Goal: Information Seeking & Learning: Check status

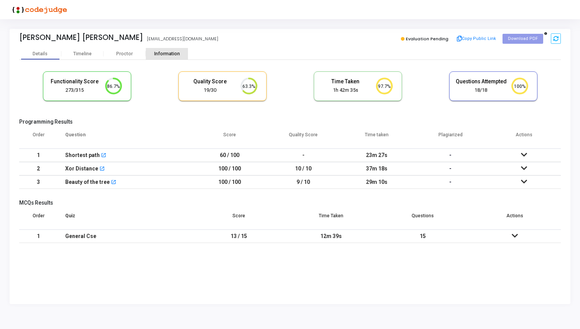
click at [165, 51] on div "Information" at bounding box center [167, 54] width 42 height 6
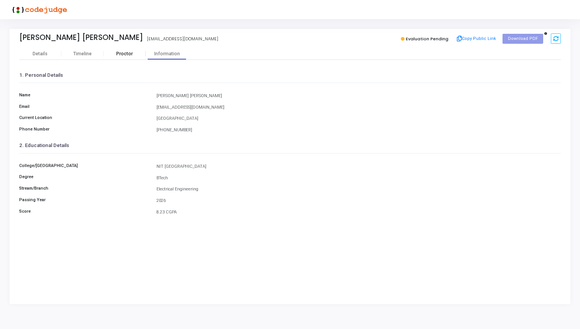
click at [126, 49] on div "Proctor" at bounding box center [125, 54] width 42 height 12
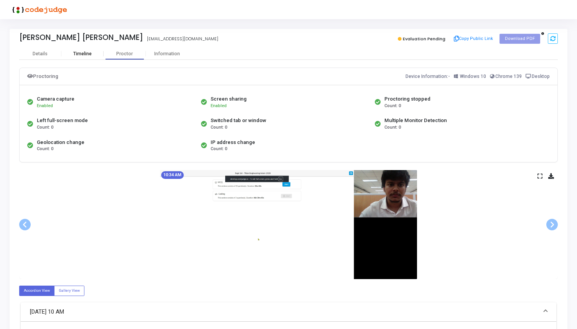
click at [83, 51] on div "Timeline" at bounding box center [82, 54] width 18 height 6
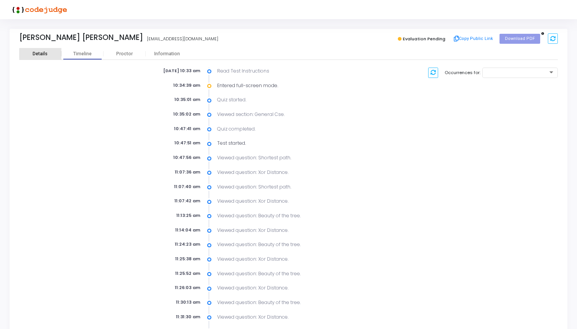
click at [51, 54] on div "Details" at bounding box center [40, 54] width 42 height 6
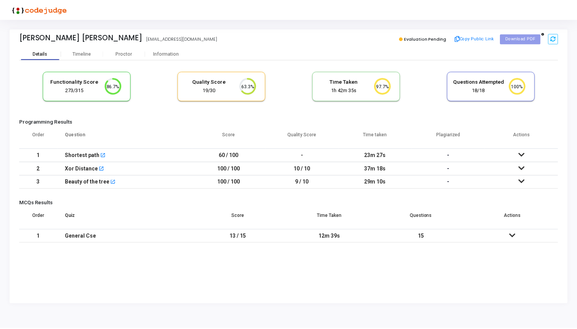
scroll to position [16, 20]
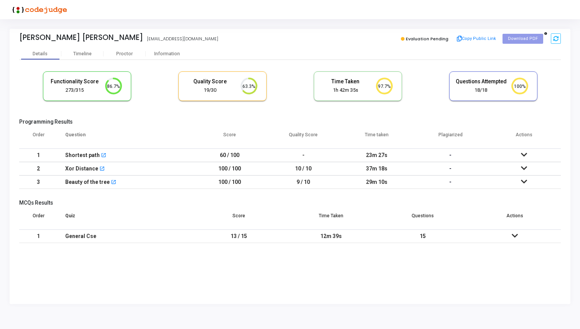
click at [526, 166] on icon at bounding box center [524, 167] width 6 height 5
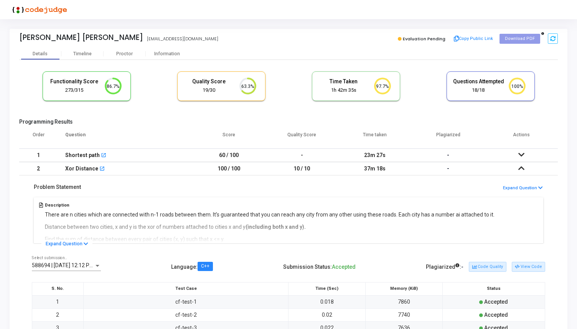
click at [402, 38] on icon at bounding box center [400, 39] width 4 height 4
click at [491, 266] on button "Code Quality" at bounding box center [487, 267] width 37 height 10
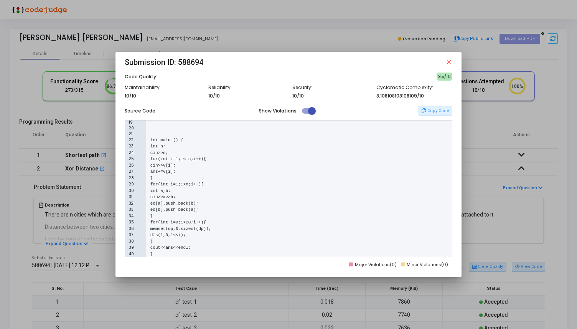
scroll to position [115, 0]
click at [288, 203] on div "32 ed[a].push_back(b);" at bounding box center [288, 203] width 327 height 7
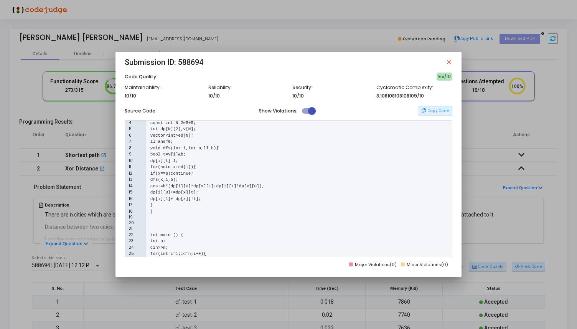
scroll to position [0, 0]
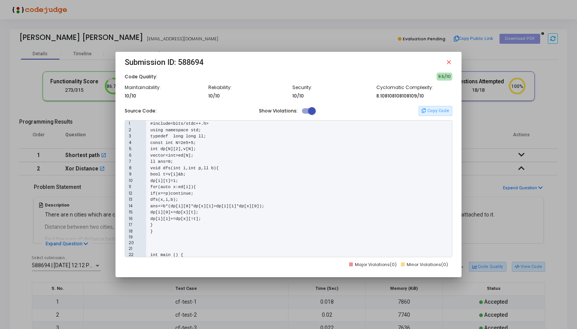
click at [448, 62] on mat-icon "close" at bounding box center [448, 62] width 7 height 7
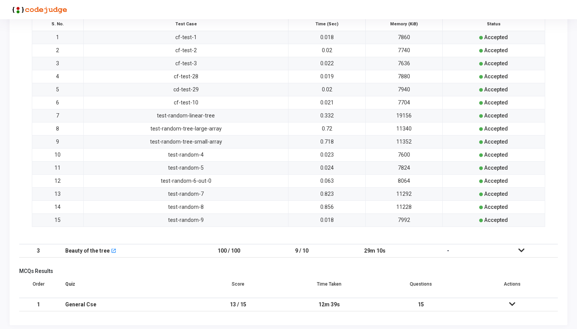
scroll to position [268, 0]
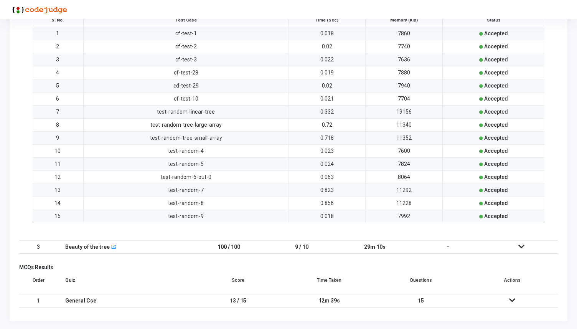
click at [521, 248] on icon at bounding box center [521, 246] width 6 height 5
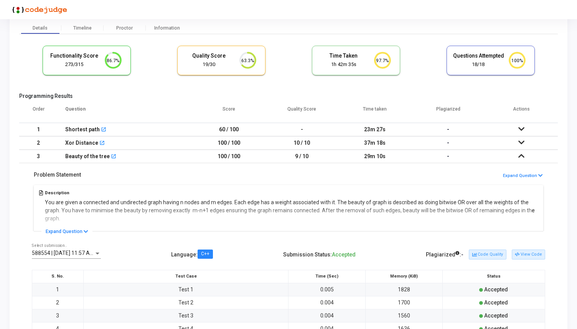
scroll to position [38, 0]
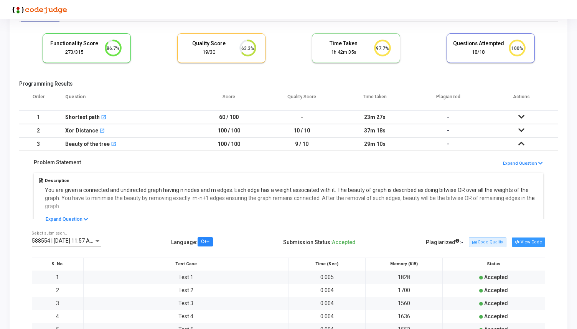
click at [524, 242] on button "View Code" at bounding box center [528, 242] width 33 height 10
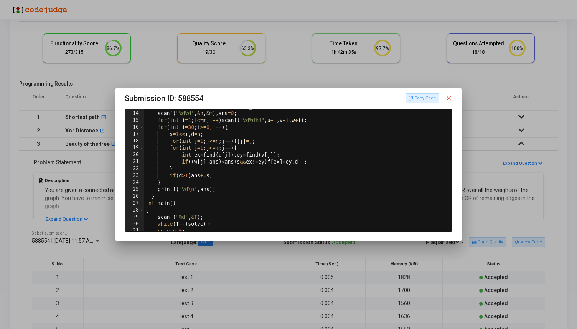
scroll to position [99, 0]
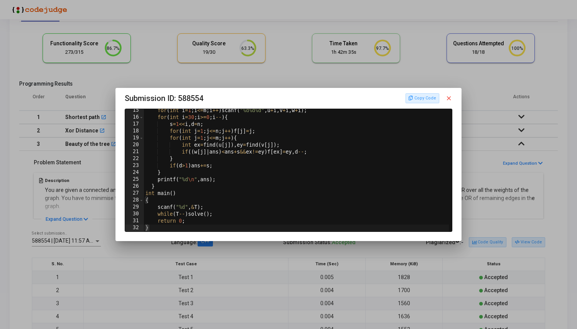
click at [450, 96] on mat-icon "close" at bounding box center [448, 98] width 7 height 7
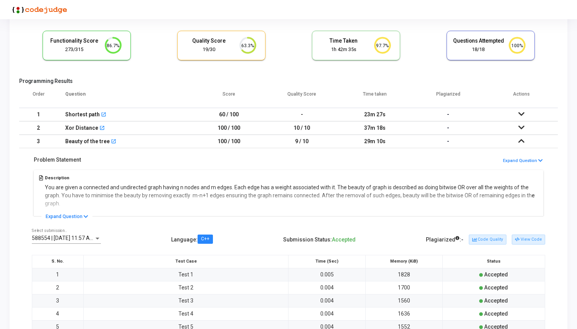
scroll to position [0, 0]
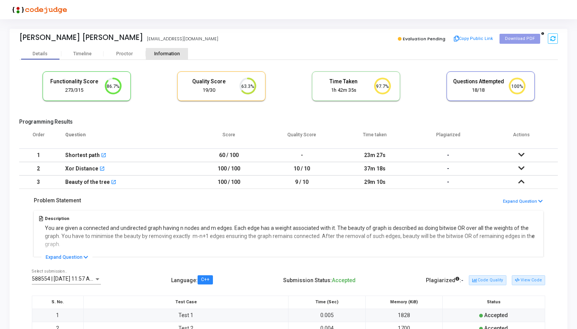
click at [177, 58] on div "Information" at bounding box center [167, 54] width 42 height 12
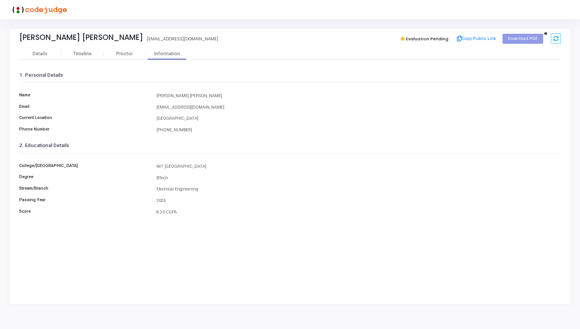
click at [87, 48] on div "Himanshu Kumar Singh himanshusingh05082003@gmail.com Evaluation Pending Copy Pu…" at bounding box center [290, 38] width 542 height 19
click at [87, 51] on div "Timeline" at bounding box center [82, 54] width 18 height 6
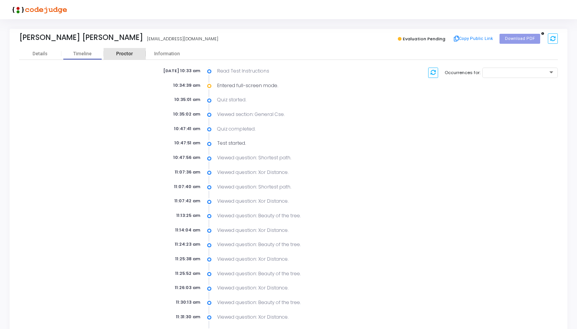
click at [121, 52] on div "Proctor" at bounding box center [125, 54] width 42 height 6
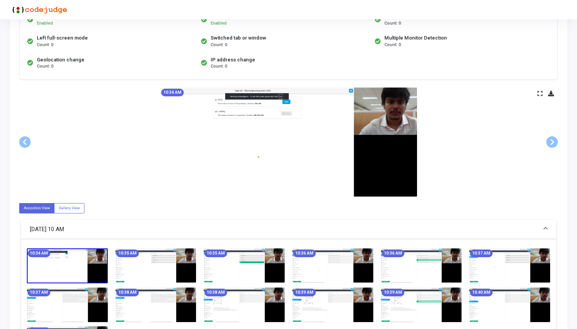
scroll to position [88, 0]
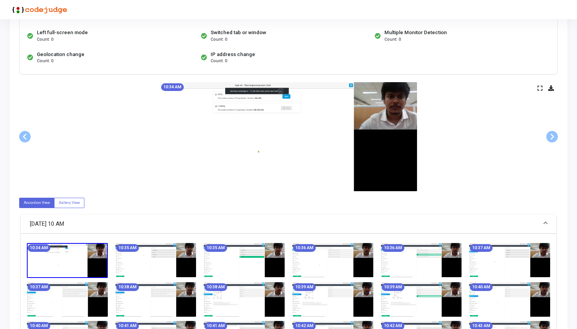
click at [539, 87] on icon at bounding box center [539, 88] width 5 height 4
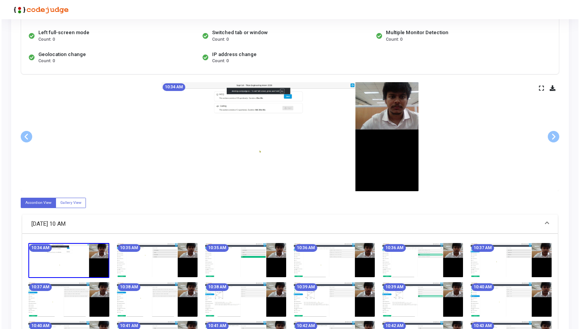
scroll to position [0, 0]
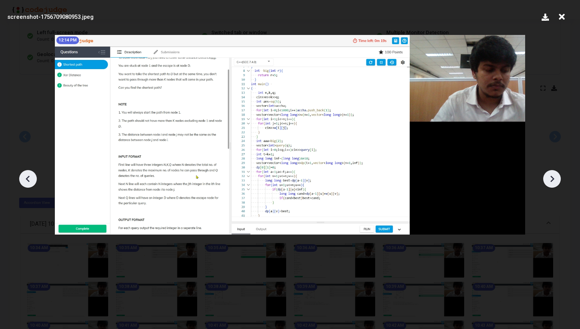
click at [562, 16] on icon at bounding box center [562, 17] width 12 height 15
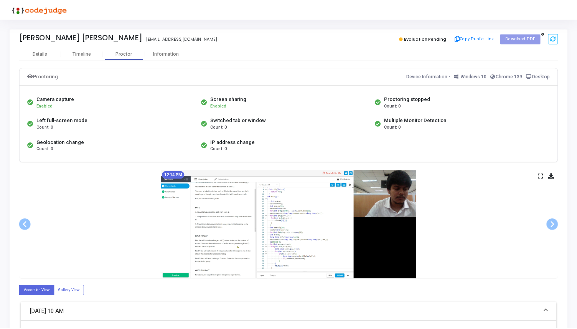
scroll to position [88, 0]
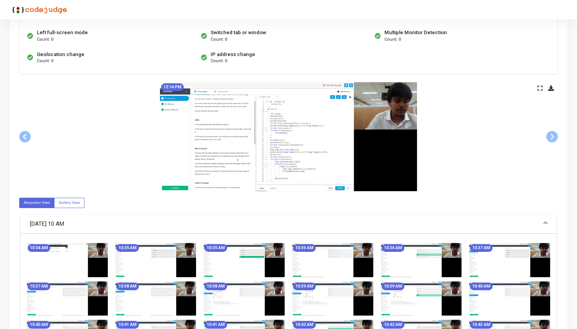
click at [539, 84] on div "12:14 PM" at bounding box center [288, 136] width 539 height 109
click at [539, 89] on icon at bounding box center [539, 88] width 5 height 4
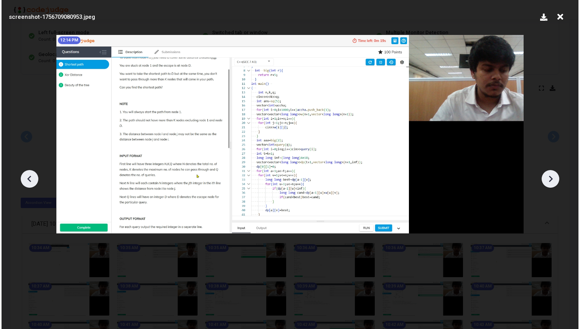
scroll to position [0, 0]
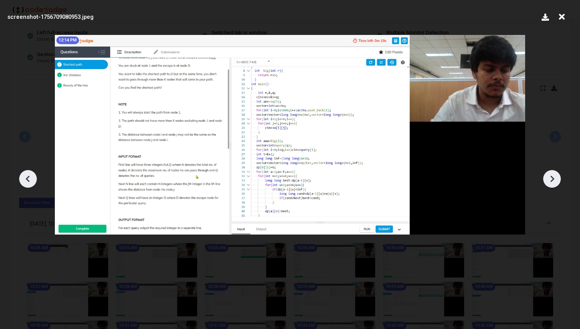
click at [564, 18] on icon at bounding box center [562, 17] width 12 height 15
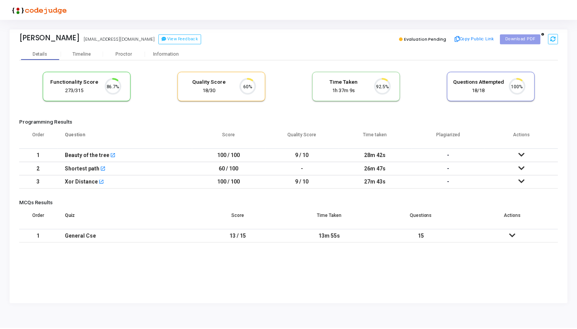
scroll to position [16, 20]
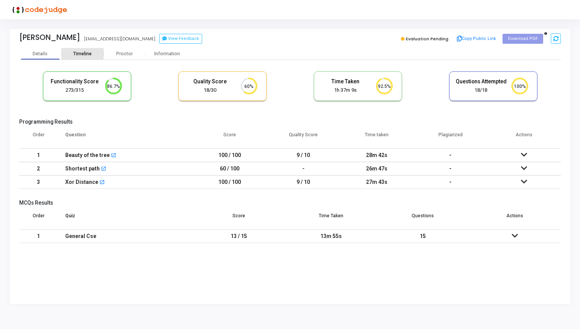
click at [86, 54] on div "Timeline" at bounding box center [82, 54] width 18 height 6
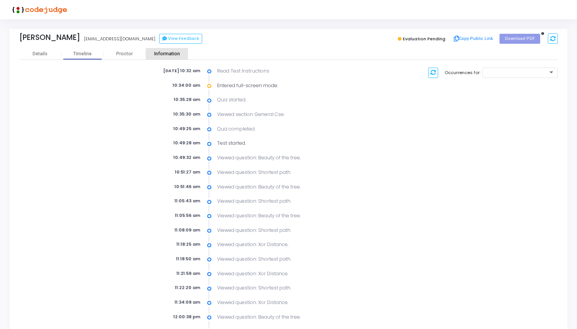
click at [166, 51] on div "Information" at bounding box center [167, 54] width 42 height 6
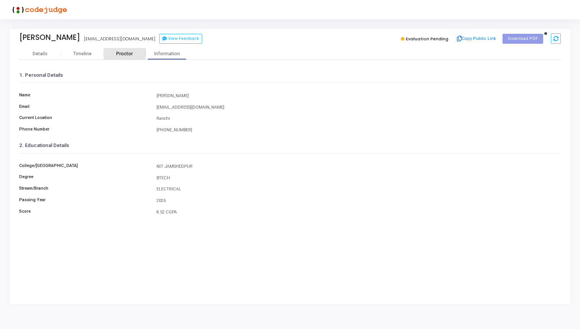
click at [130, 52] on div "Proctor" at bounding box center [125, 54] width 42 height 6
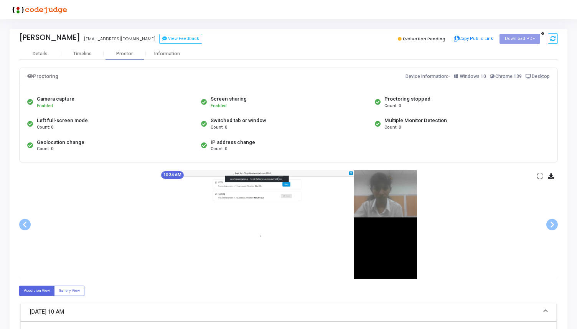
click at [539, 176] on icon at bounding box center [539, 176] width 5 height 4
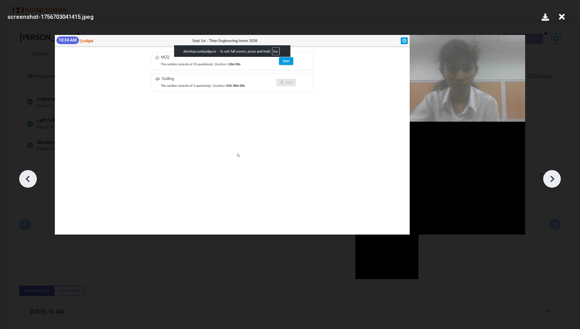
click at [557, 181] on icon at bounding box center [552, 179] width 12 height 12
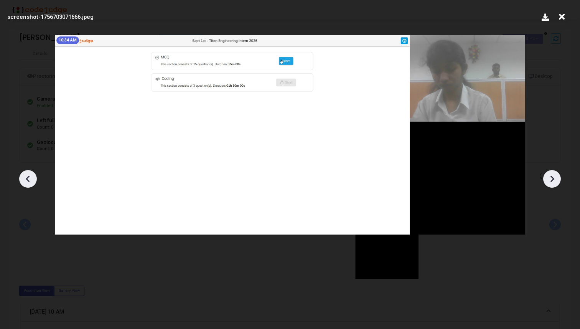
click at [557, 181] on icon at bounding box center [552, 179] width 12 height 12
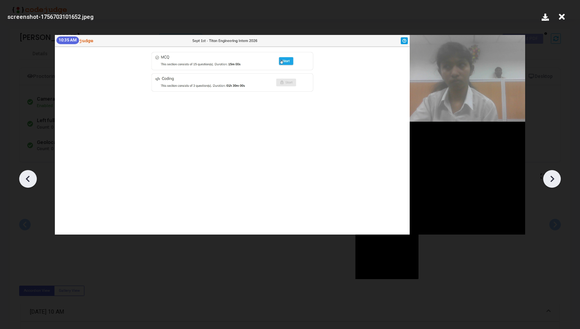
click at [557, 181] on icon at bounding box center [552, 179] width 12 height 12
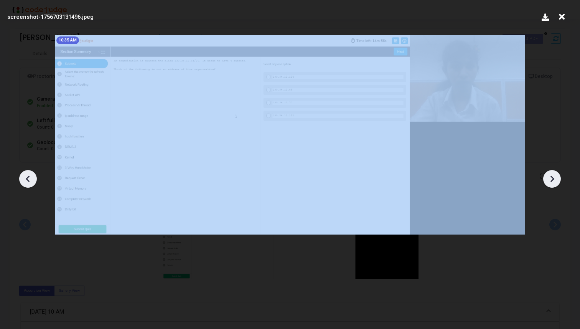
click at [557, 181] on icon at bounding box center [552, 179] width 12 height 12
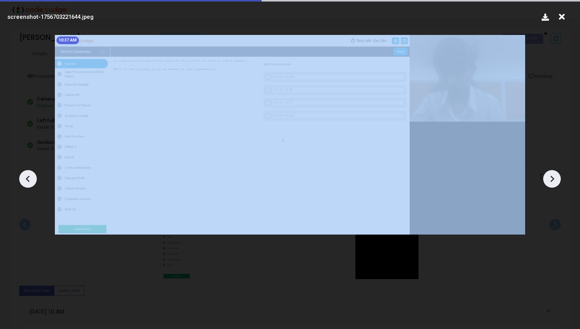
click at [557, 181] on icon at bounding box center [552, 179] width 12 height 12
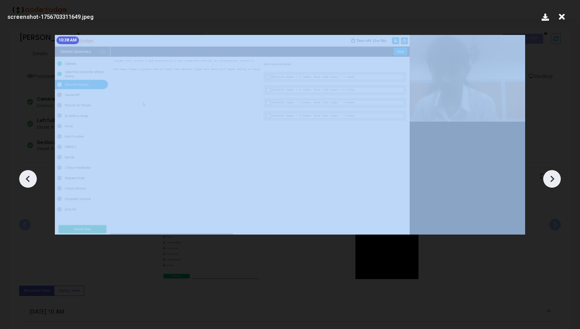
click at [557, 181] on icon at bounding box center [552, 179] width 12 height 12
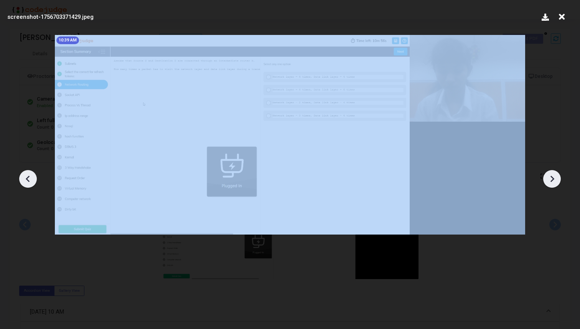
click at [557, 181] on icon at bounding box center [552, 179] width 12 height 12
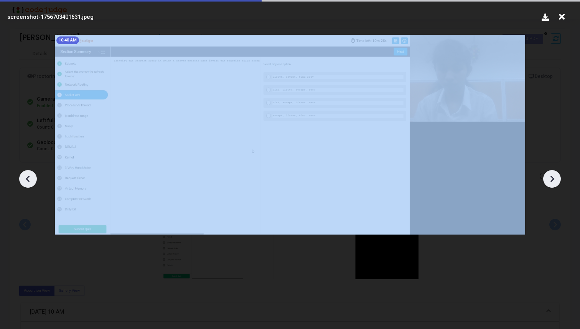
click at [557, 181] on icon at bounding box center [552, 179] width 12 height 12
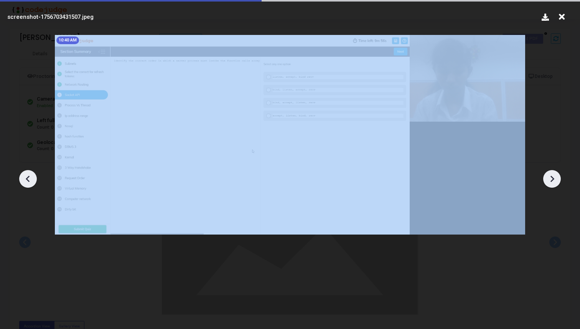
click at [557, 181] on icon at bounding box center [552, 179] width 12 height 12
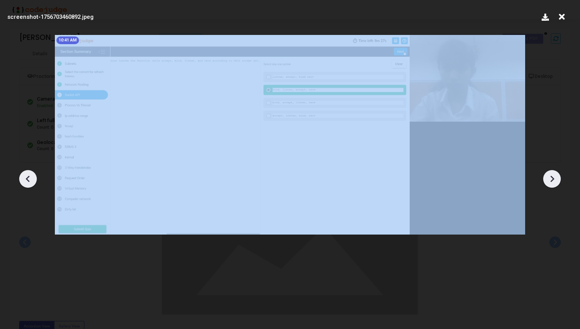
click at [557, 181] on icon at bounding box center [552, 179] width 12 height 12
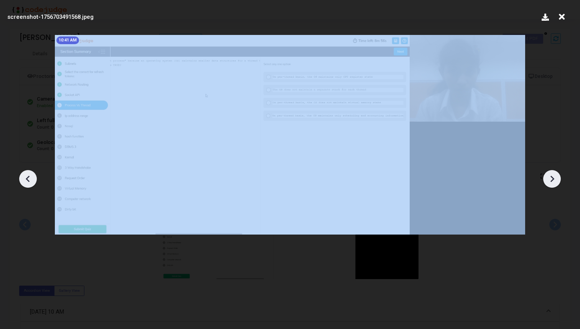
click at [557, 181] on icon at bounding box center [552, 179] width 12 height 12
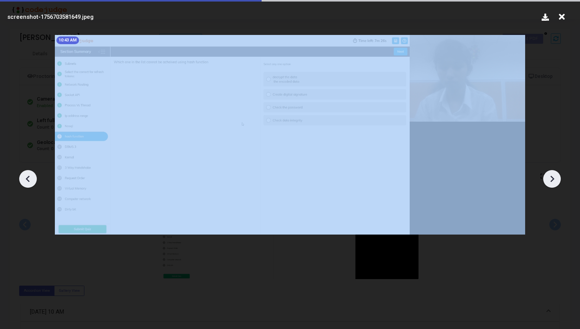
click at [557, 181] on icon at bounding box center [552, 179] width 12 height 12
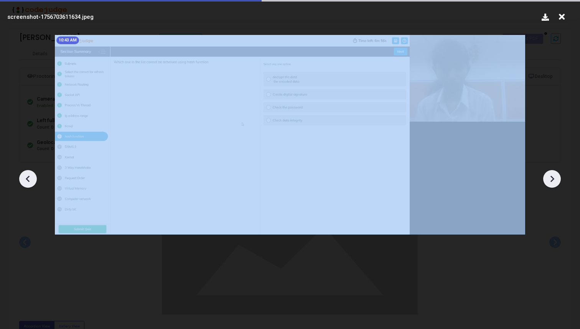
click at [557, 181] on icon at bounding box center [552, 179] width 12 height 12
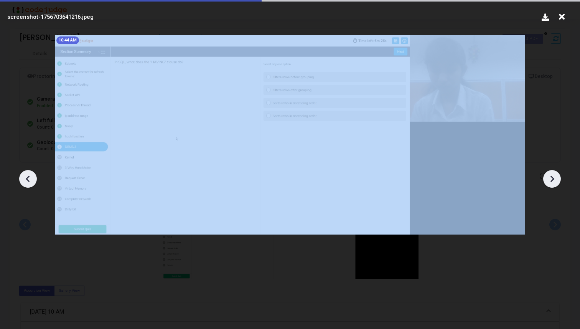
click at [557, 181] on icon at bounding box center [552, 179] width 12 height 12
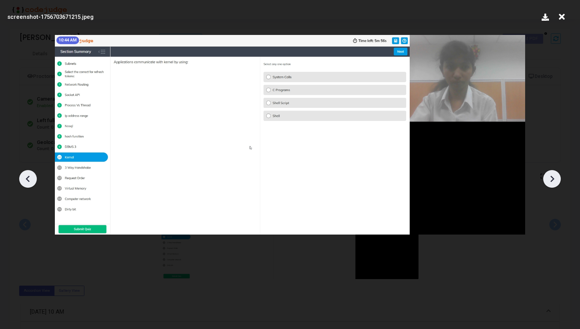
click at [557, 181] on icon at bounding box center [552, 179] width 12 height 12
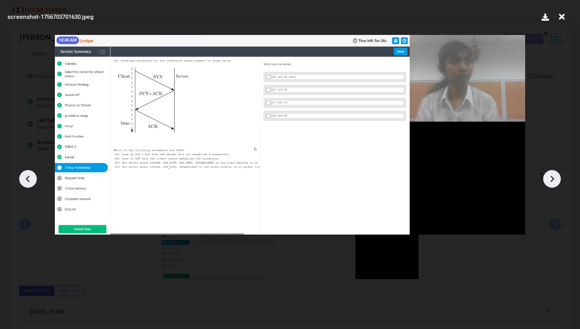
click at [557, 181] on icon at bounding box center [552, 179] width 12 height 12
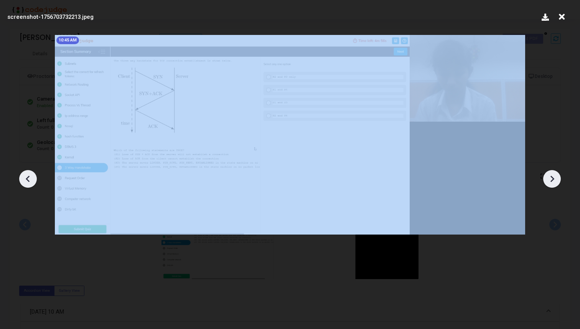
click at [557, 181] on icon at bounding box center [552, 179] width 12 height 12
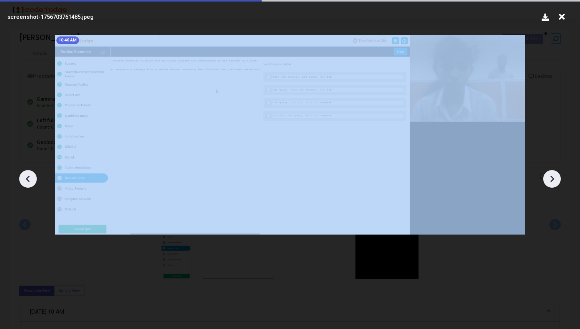
click at [557, 181] on icon at bounding box center [552, 179] width 12 height 12
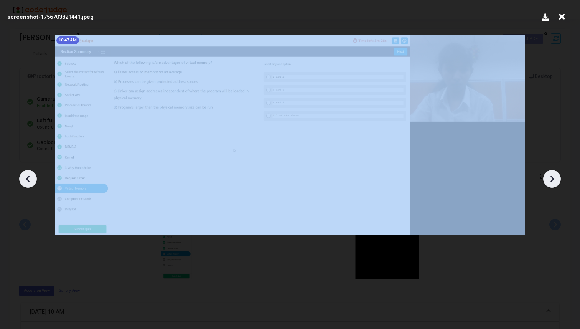
click at [557, 181] on icon at bounding box center [552, 179] width 12 height 12
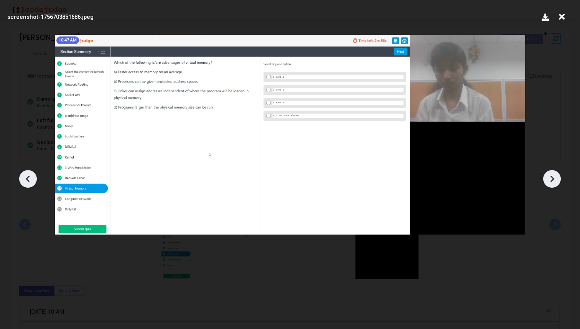
click at [551, 180] on icon at bounding box center [552, 178] width 4 height 7
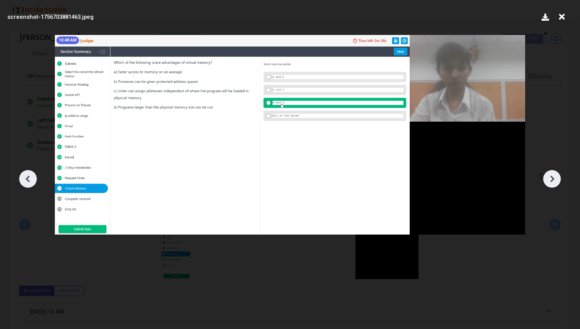
click at [551, 180] on icon at bounding box center [552, 178] width 4 height 7
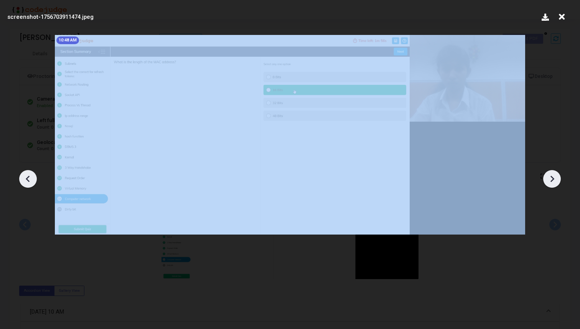
click at [551, 180] on icon at bounding box center [552, 178] width 4 height 7
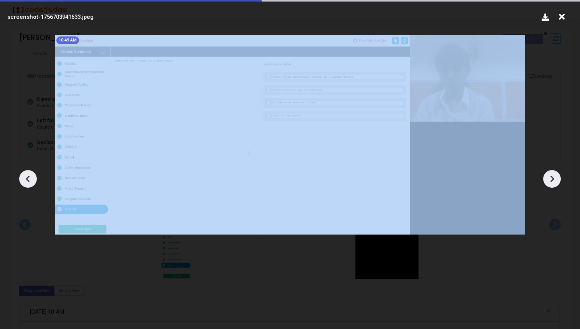
click at [551, 180] on icon at bounding box center [552, 178] width 4 height 7
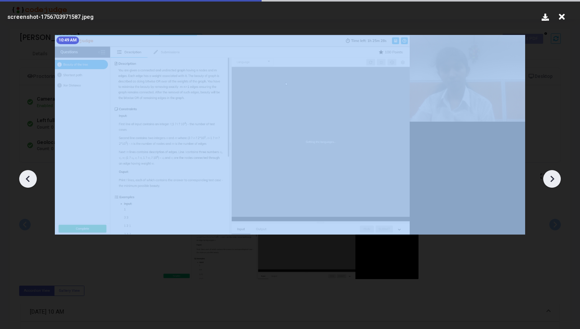
click at [551, 180] on icon at bounding box center [552, 178] width 4 height 7
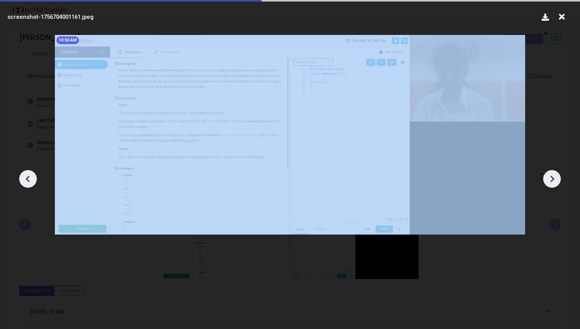
click at [551, 180] on icon at bounding box center [552, 178] width 4 height 7
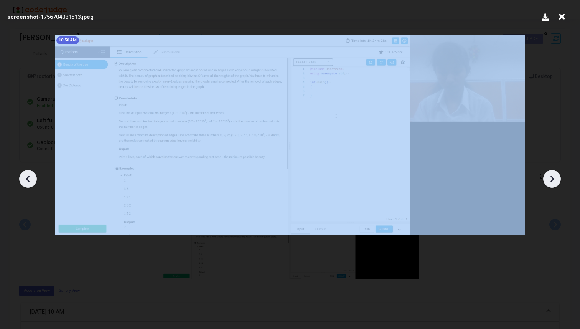
click at [551, 180] on icon at bounding box center [552, 178] width 4 height 7
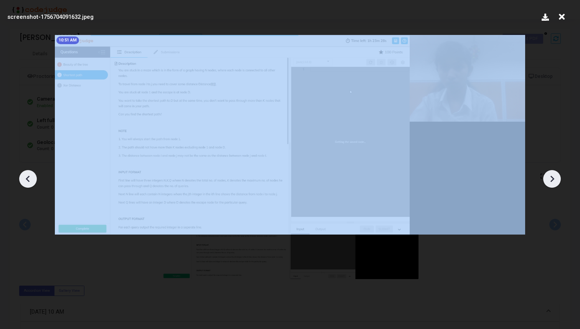
click at [551, 180] on icon at bounding box center [552, 178] width 4 height 7
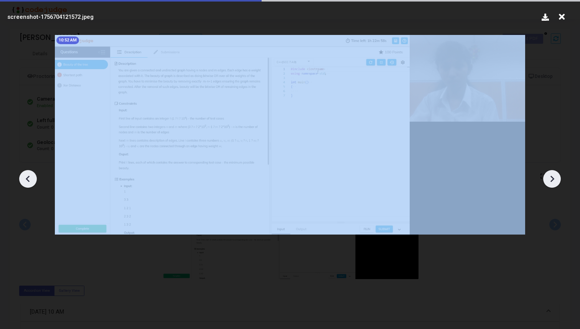
click at [551, 180] on icon at bounding box center [552, 178] width 4 height 7
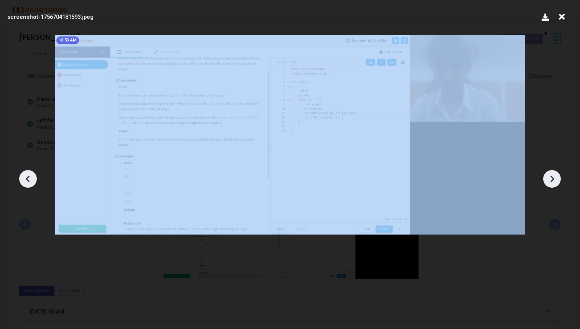
click at [551, 180] on icon at bounding box center [552, 178] width 4 height 7
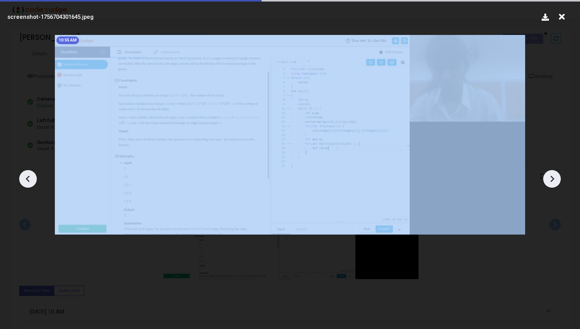
click at [551, 180] on icon at bounding box center [552, 178] width 4 height 7
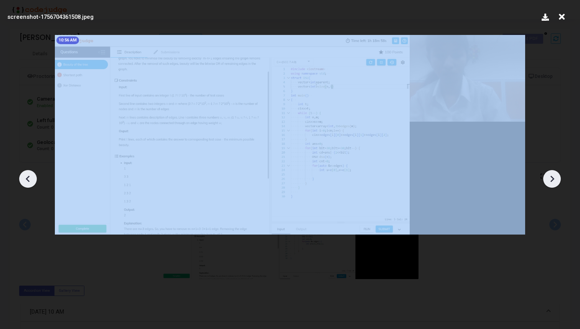
click at [551, 180] on icon at bounding box center [552, 178] width 4 height 7
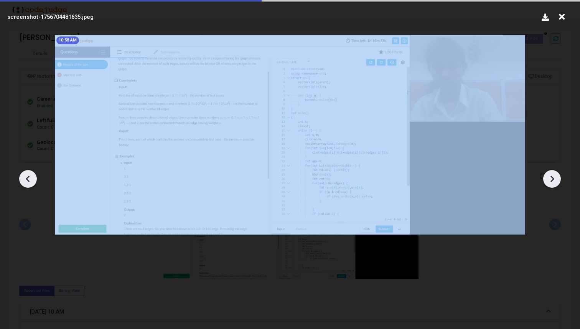
click at [551, 180] on icon at bounding box center [552, 178] width 4 height 7
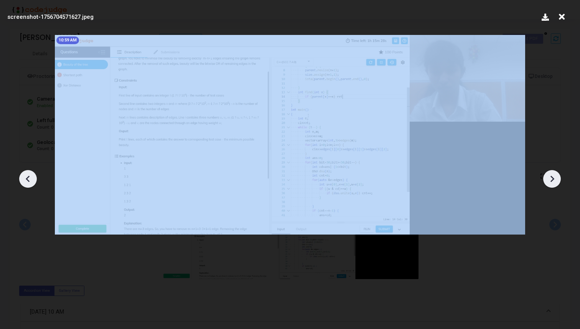
click at [551, 180] on icon at bounding box center [552, 178] width 4 height 7
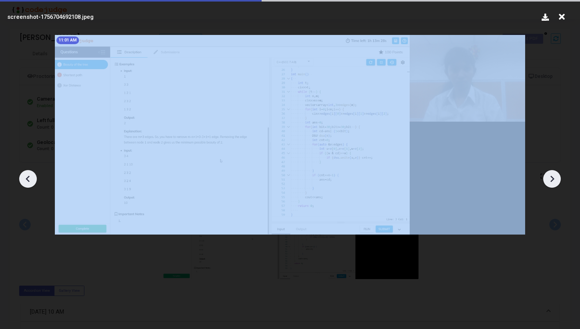
click at [551, 180] on icon at bounding box center [552, 178] width 4 height 7
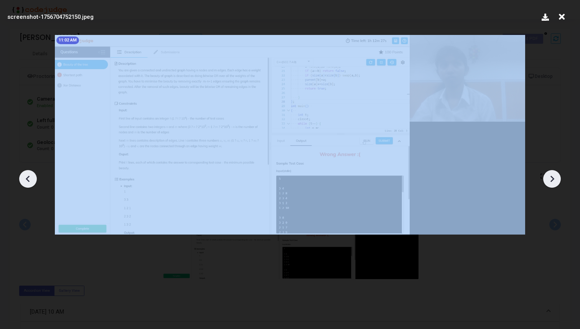
click at [551, 180] on icon at bounding box center [552, 178] width 4 height 7
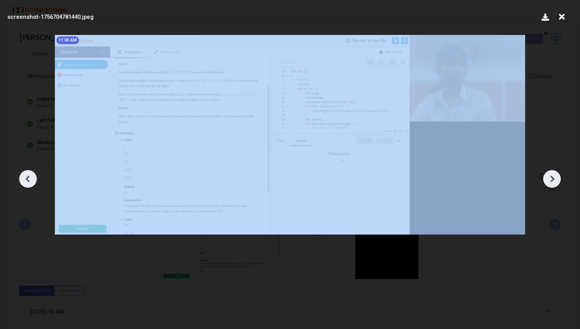
click at [551, 180] on icon at bounding box center [552, 178] width 4 height 7
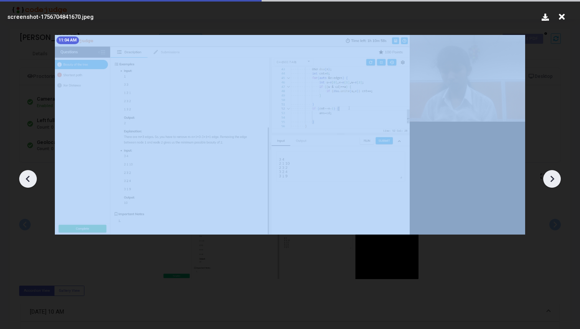
click at [551, 180] on icon at bounding box center [552, 178] width 4 height 7
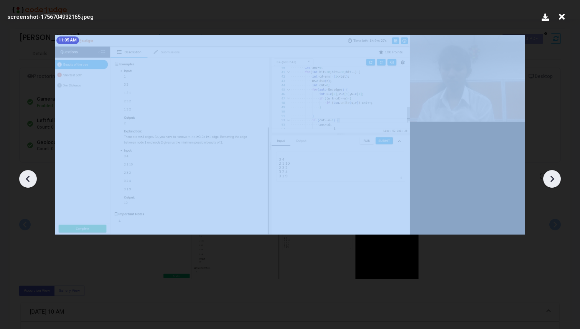
click at [551, 180] on icon at bounding box center [552, 178] width 4 height 7
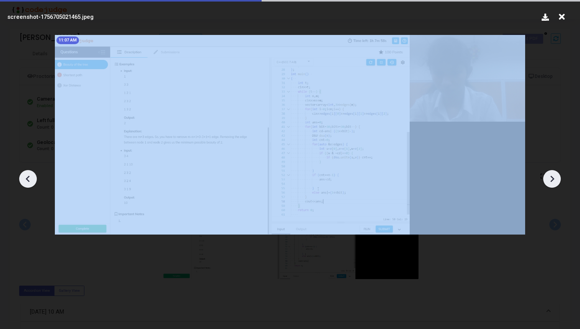
click at [551, 180] on icon at bounding box center [552, 178] width 4 height 7
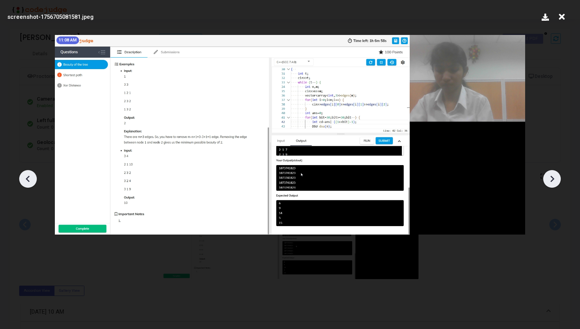
click at [551, 180] on icon at bounding box center [552, 178] width 4 height 7
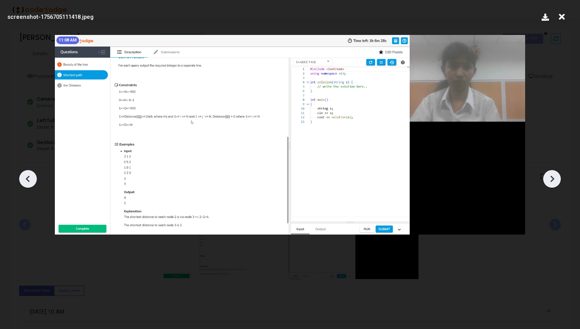
click at [551, 180] on icon at bounding box center [552, 178] width 4 height 7
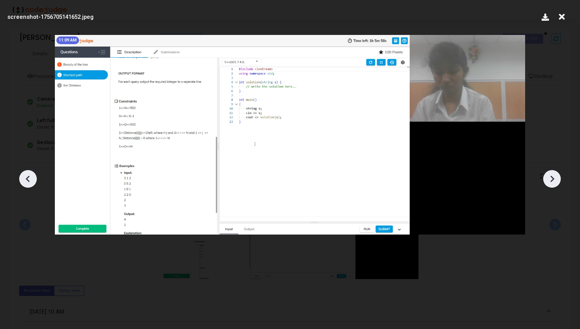
click at [551, 180] on icon at bounding box center [552, 178] width 4 height 7
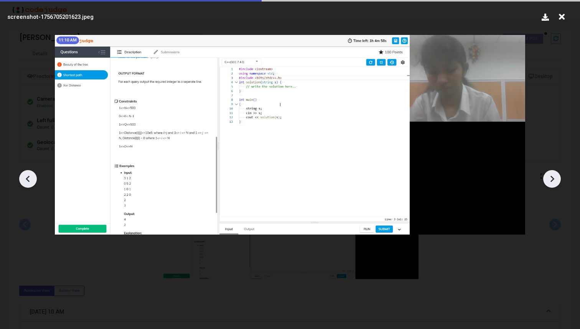
click at [551, 180] on icon at bounding box center [552, 178] width 4 height 7
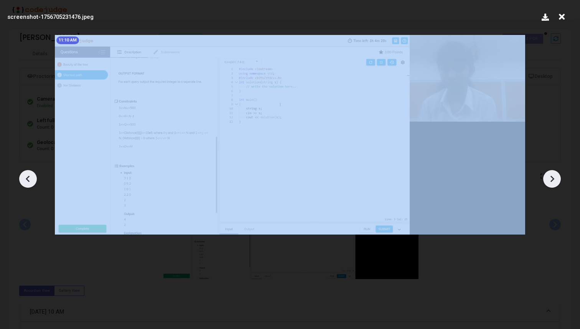
click at [551, 180] on icon at bounding box center [552, 178] width 4 height 7
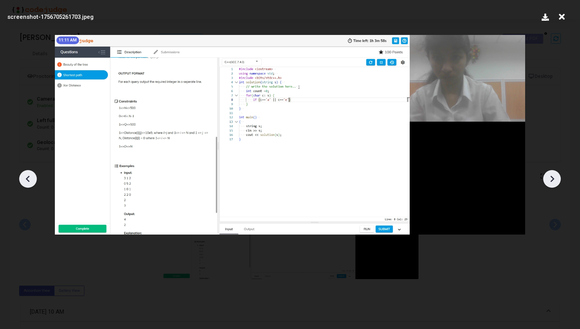
click at [551, 180] on icon at bounding box center [552, 178] width 4 height 7
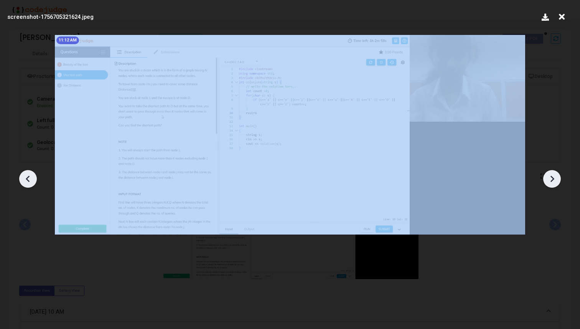
click at [551, 180] on icon at bounding box center [552, 178] width 4 height 7
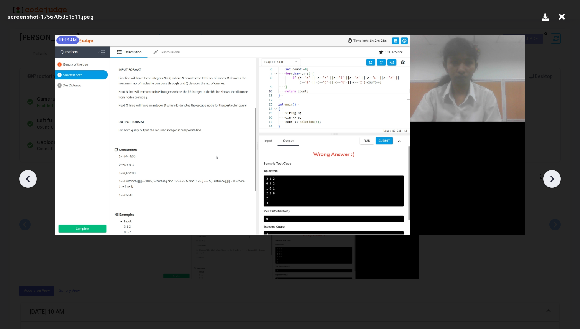
click at [551, 180] on icon at bounding box center [552, 178] width 4 height 7
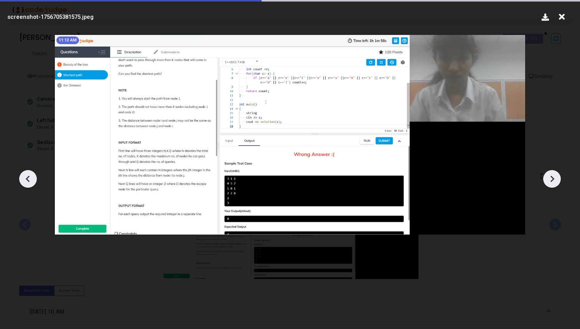
click at [551, 180] on icon at bounding box center [552, 178] width 4 height 7
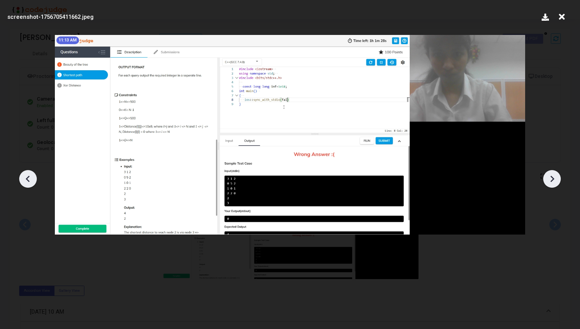
click at [551, 180] on icon at bounding box center [552, 178] width 4 height 7
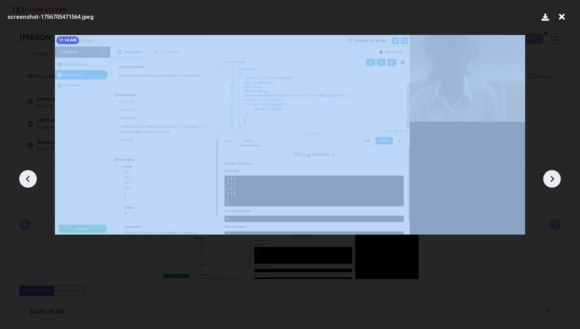
click at [551, 180] on icon at bounding box center [552, 178] width 4 height 7
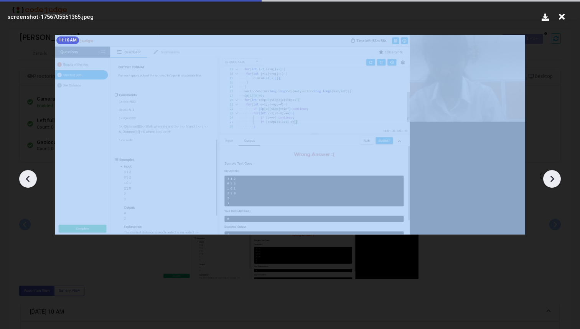
click at [551, 180] on icon at bounding box center [552, 178] width 4 height 7
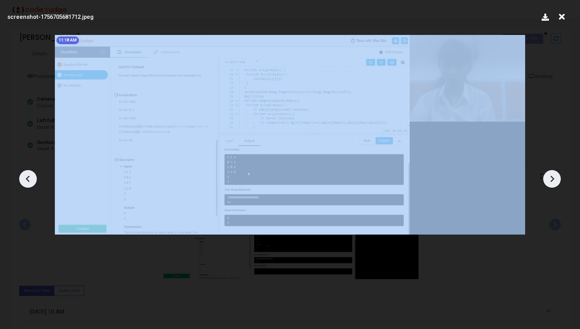
click at [551, 180] on icon at bounding box center [552, 178] width 4 height 7
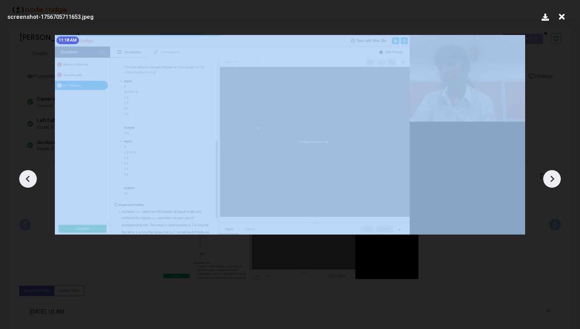
click at [551, 180] on icon at bounding box center [552, 178] width 4 height 7
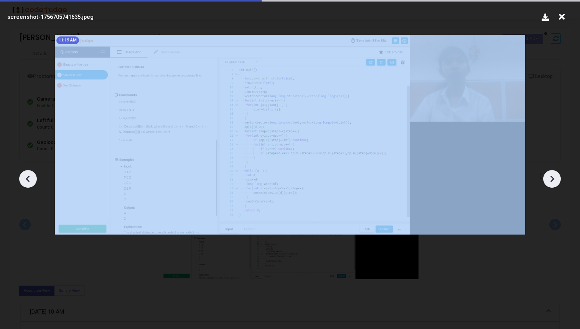
click at [551, 180] on icon at bounding box center [552, 178] width 4 height 7
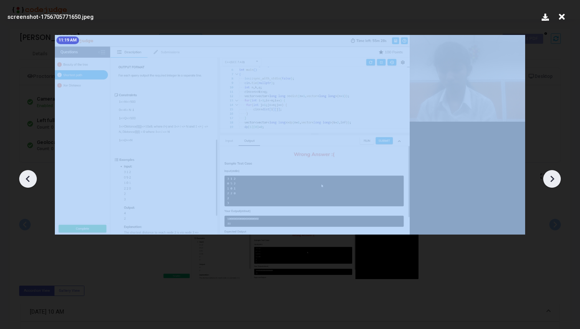
click at [551, 180] on icon at bounding box center [552, 178] width 4 height 7
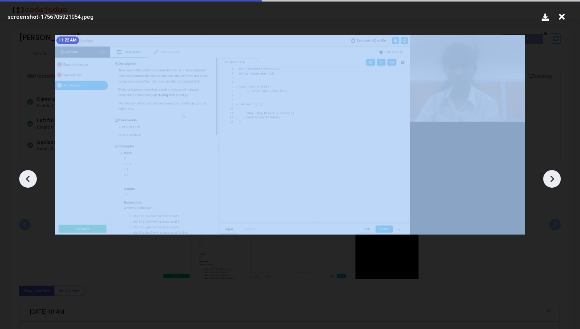
click at [551, 180] on icon at bounding box center [552, 178] width 4 height 7
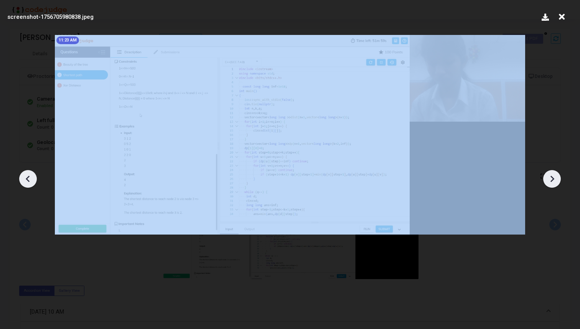
click at [551, 180] on icon at bounding box center [552, 178] width 4 height 7
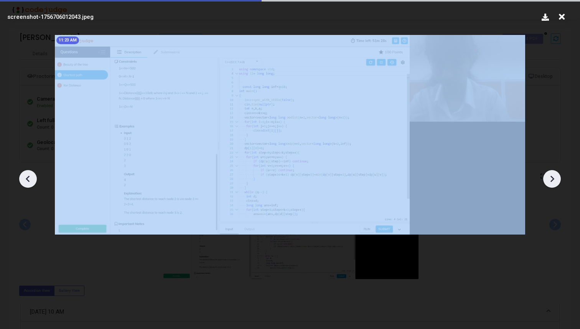
click at [551, 180] on icon at bounding box center [552, 178] width 4 height 7
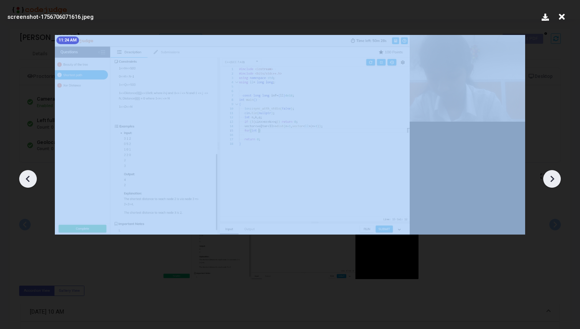
click at [551, 180] on icon at bounding box center [552, 178] width 4 height 7
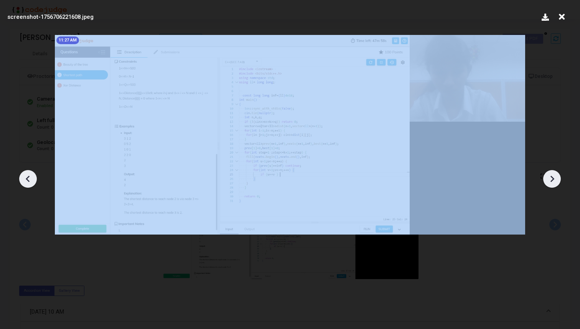
click at [551, 180] on icon at bounding box center [552, 178] width 4 height 7
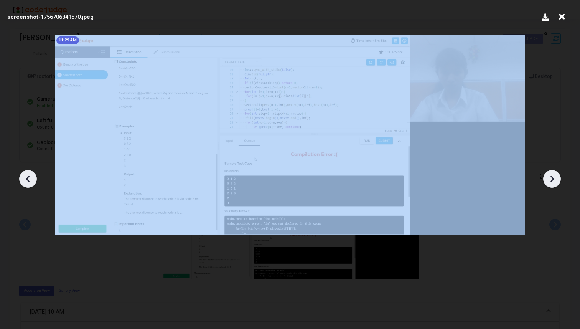
click at [551, 180] on icon at bounding box center [552, 178] width 4 height 7
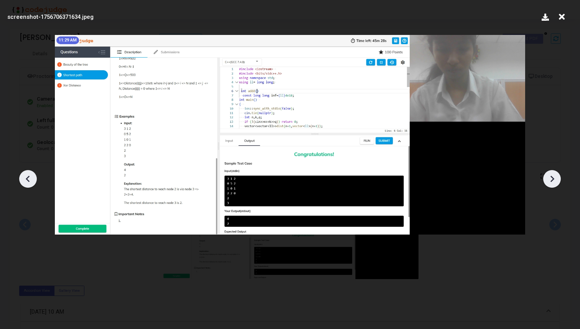
click at [551, 180] on icon at bounding box center [552, 178] width 4 height 7
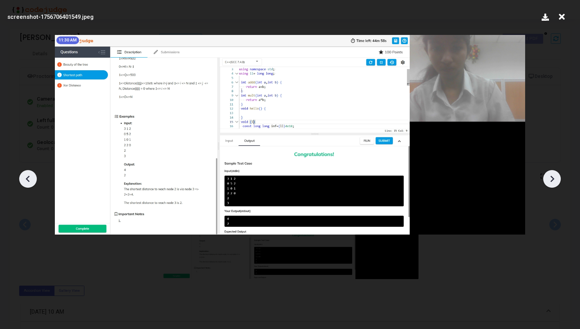
click at [551, 180] on icon at bounding box center [552, 178] width 4 height 7
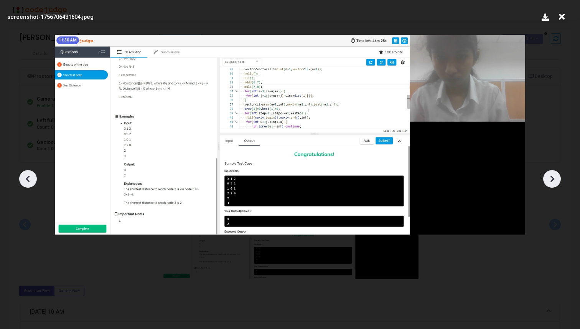
click at [551, 180] on icon at bounding box center [552, 178] width 4 height 7
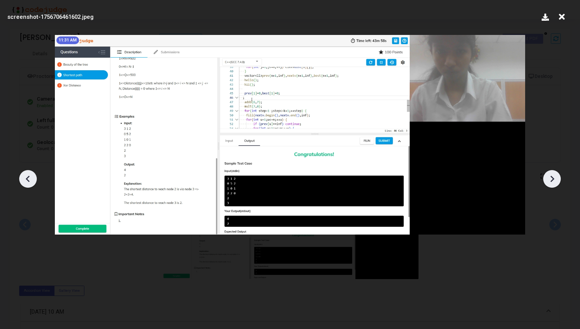
click at [551, 180] on icon at bounding box center [552, 178] width 4 height 7
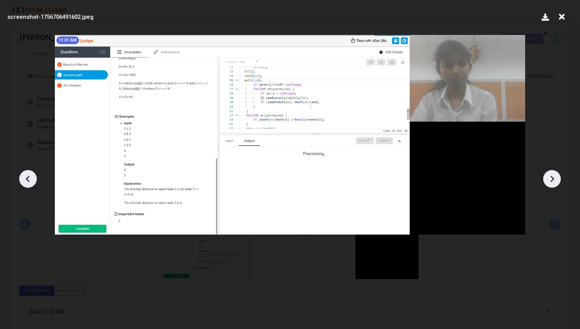
click at [551, 180] on icon at bounding box center [552, 178] width 4 height 7
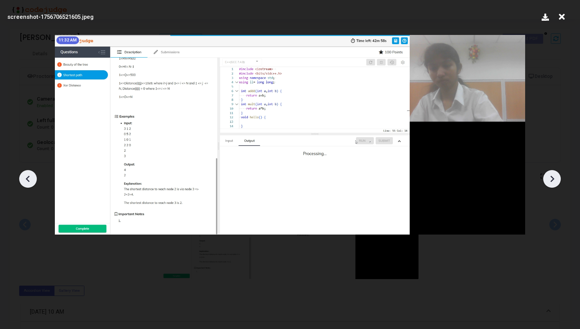
click at [551, 180] on icon at bounding box center [552, 178] width 4 height 7
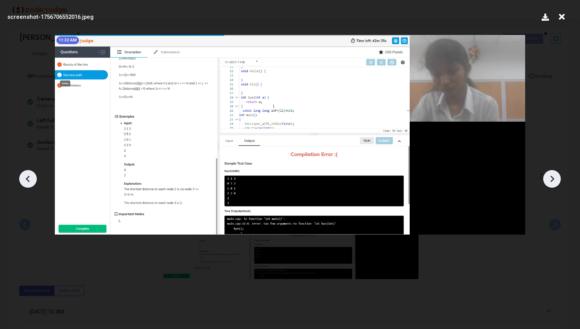
click at [551, 180] on icon at bounding box center [552, 178] width 4 height 7
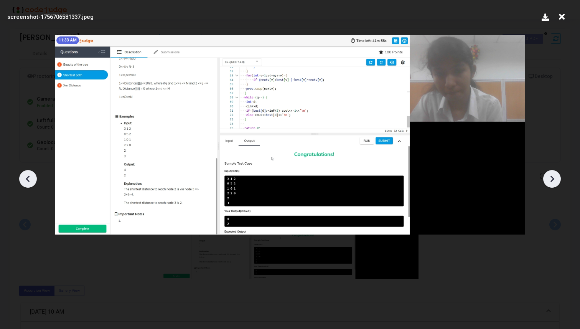
click at [548, 173] on icon at bounding box center [552, 179] width 12 height 12
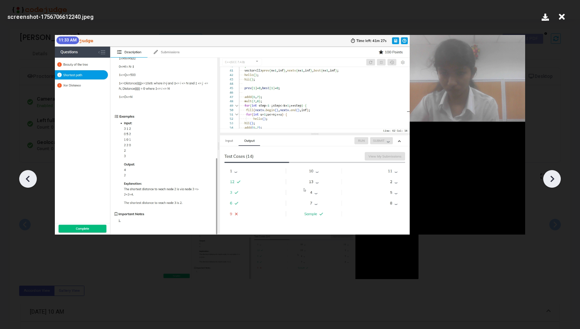
click at [548, 173] on icon at bounding box center [552, 179] width 12 height 12
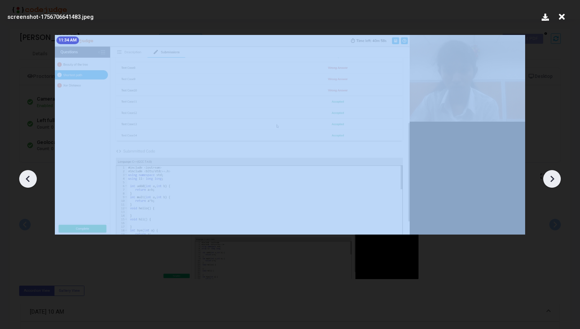
click at [548, 173] on icon at bounding box center [552, 179] width 12 height 12
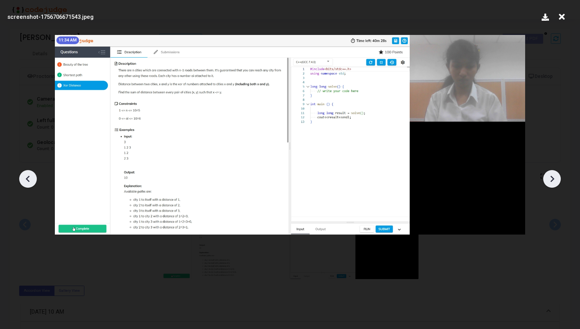
click at [548, 173] on icon at bounding box center [552, 179] width 12 height 12
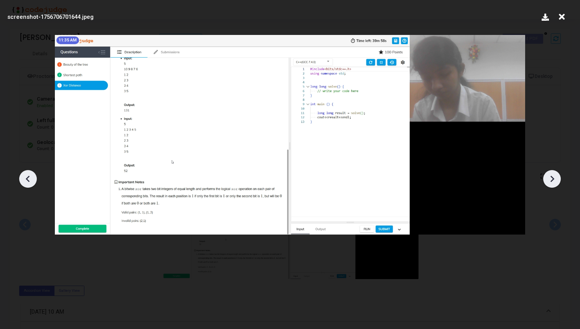
click at [548, 173] on icon at bounding box center [552, 179] width 12 height 12
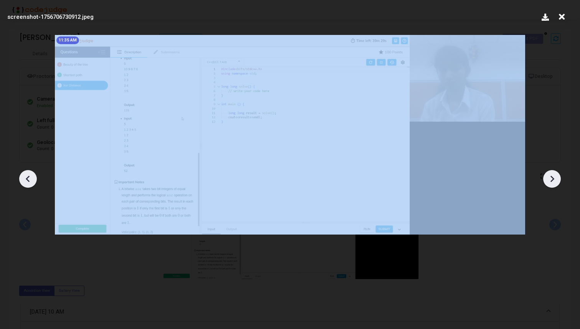
click at [548, 173] on icon at bounding box center [552, 179] width 12 height 12
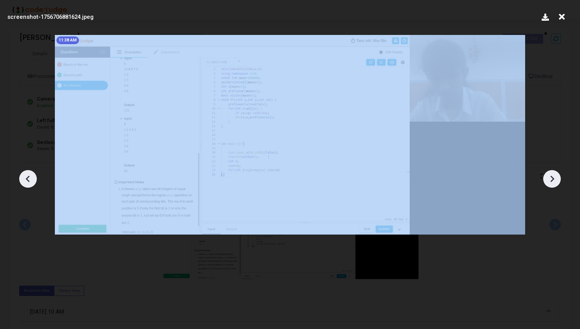
click at [548, 173] on icon at bounding box center [552, 179] width 12 height 12
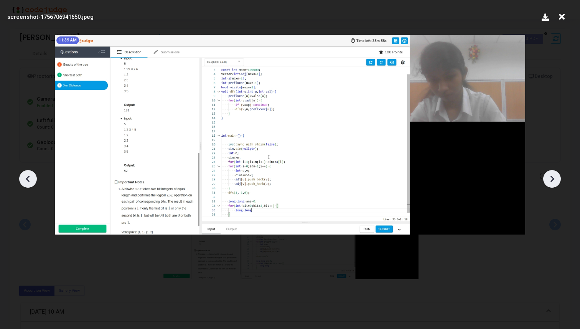
click at [548, 173] on icon at bounding box center [552, 179] width 12 height 12
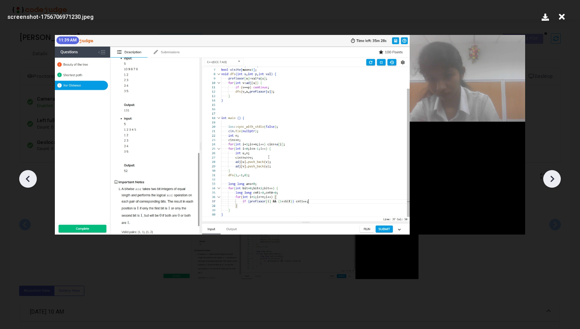
click at [548, 173] on icon at bounding box center [552, 179] width 12 height 12
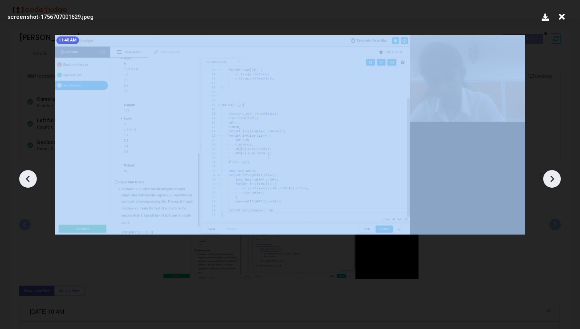
click at [548, 173] on icon at bounding box center [552, 179] width 12 height 12
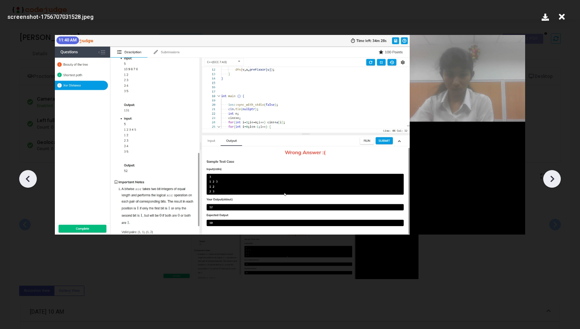
click at [548, 173] on icon at bounding box center [552, 179] width 12 height 12
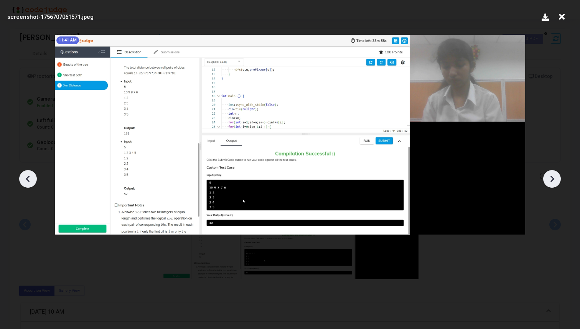
click at [548, 173] on icon at bounding box center [552, 179] width 12 height 12
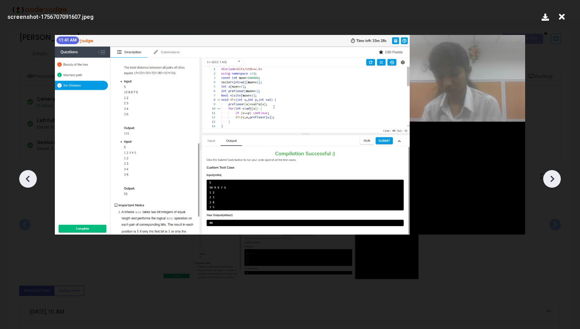
click at [548, 173] on icon at bounding box center [552, 179] width 12 height 12
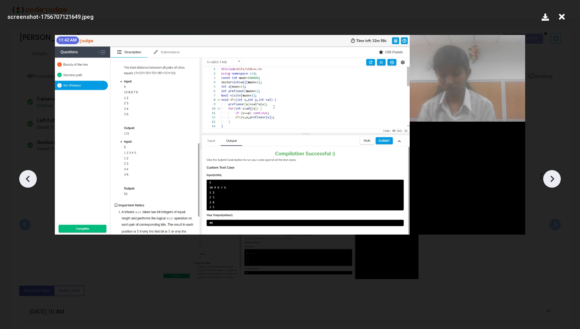
click at [548, 173] on icon at bounding box center [552, 179] width 12 height 12
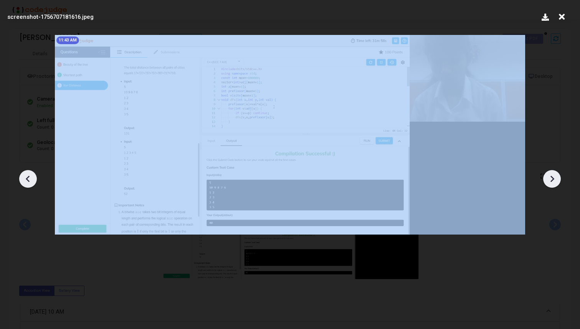
click at [548, 173] on icon at bounding box center [552, 179] width 12 height 12
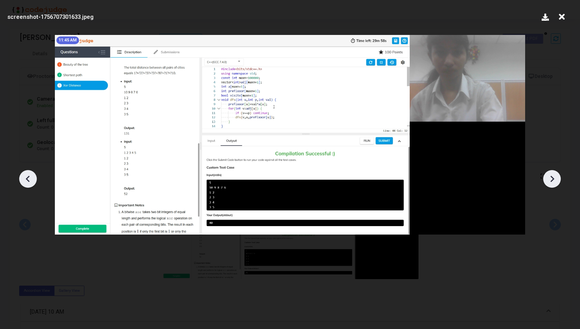
click at [548, 173] on icon at bounding box center [552, 179] width 12 height 12
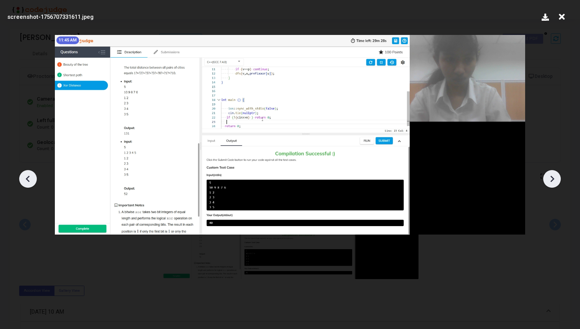
click at [548, 173] on icon at bounding box center [552, 179] width 12 height 12
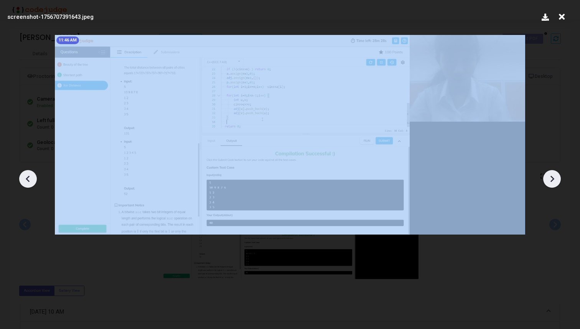
click at [548, 173] on icon at bounding box center [552, 179] width 12 height 12
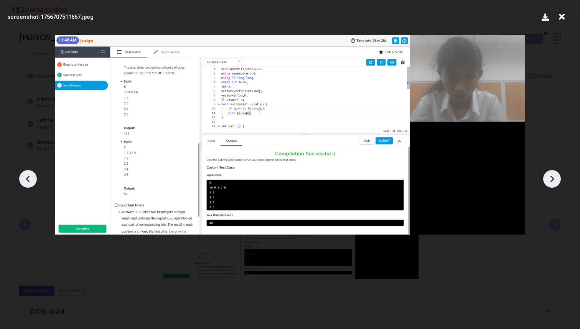
click at [550, 178] on icon at bounding box center [552, 179] width 12 height 12
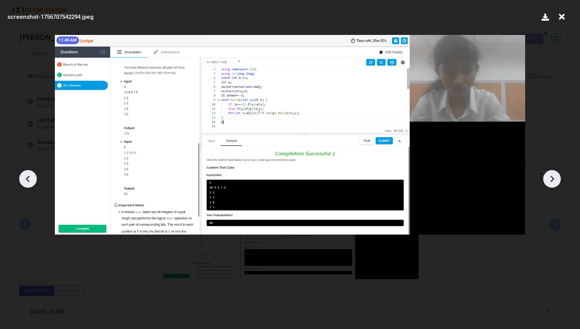
click at [550, 178] on icon at bounding box center [552, 179] width 12 height 12
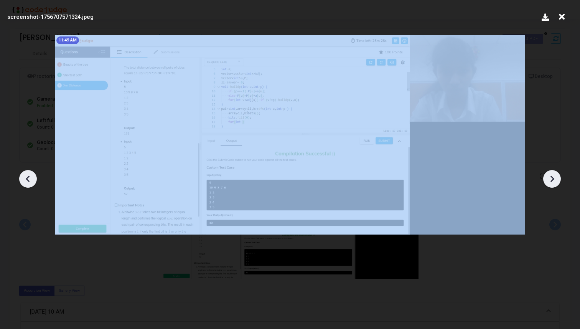
click at [550, 178] on icon at bounding box center [552, 179] width 12 height 12
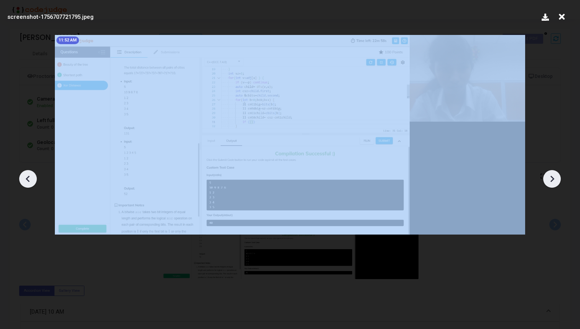
click at [550, 178] on icon at bounding box center [552, 179] width 12 height 12
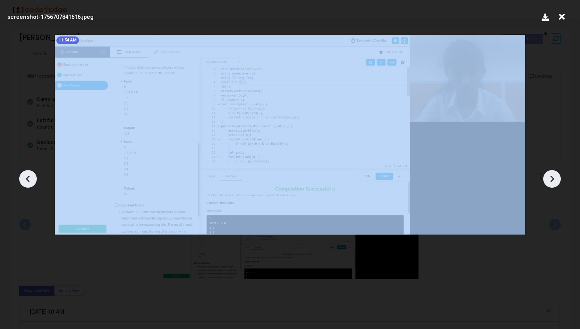
click at [550, 178] on icon at bounding box center [552, 179] width 12 height 12
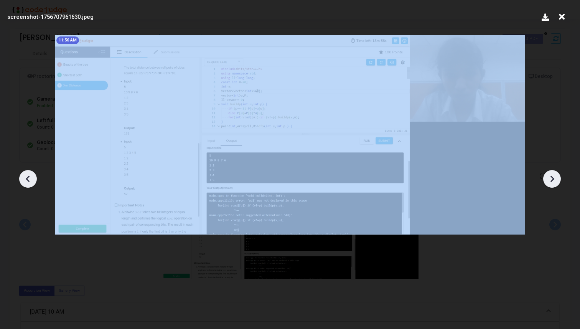
click at [550, 178] on icon at bounding box center [552, 179] width 12 height 12
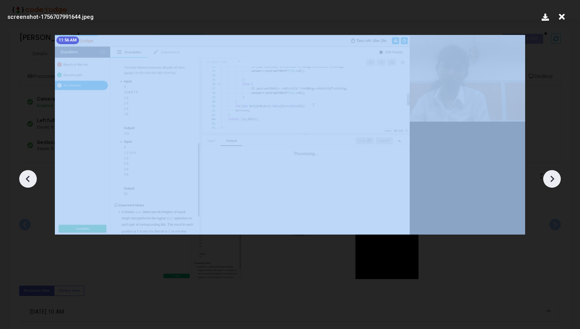
click at [550, 178] on icon at bounding box center [552, 179] width 12 height 12
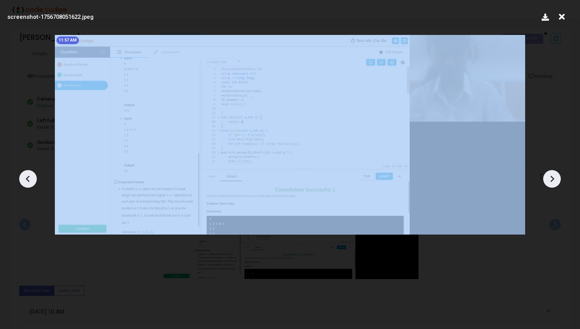
click at [550, 178] on icon at bounding box center [552, 179] width 12 height 12
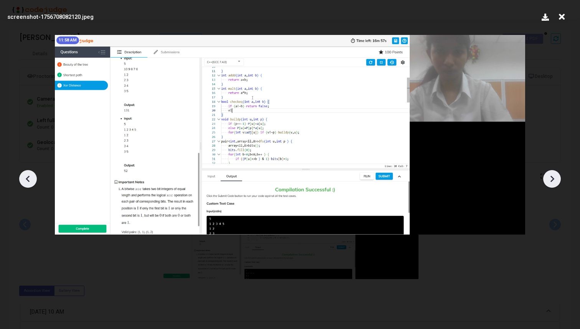
click at [550, 178] on icon at bounding box center [552, 179] width 12 height 12
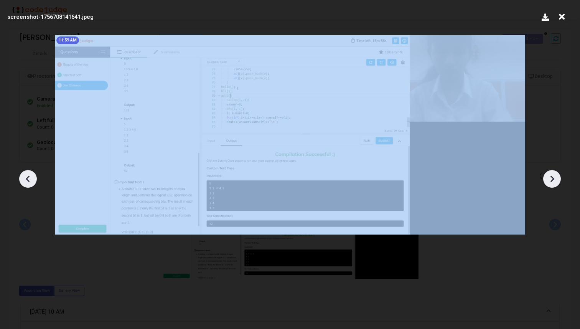
click at [550, 178] on icon at bounding box center [552, 179] width 12 height 12
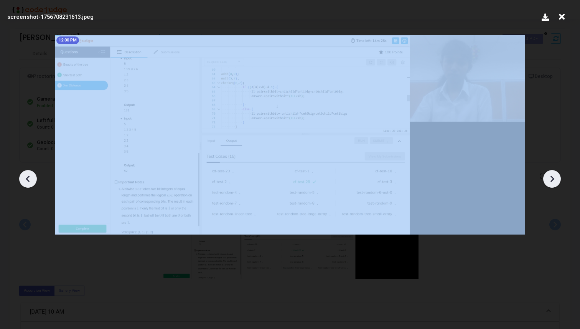
click at [550, 178] on icon at bounding box center [552, 179] width 12 height 12
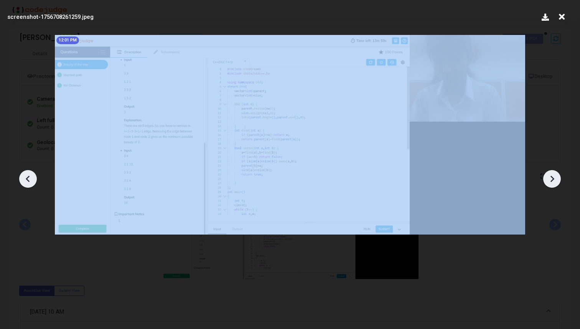
click at [550, 178] on icon at bounding box center [552, 179] width 12 height 12
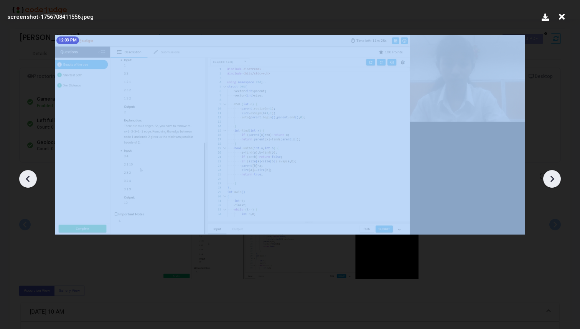
click at [550, 178] on icon at bounding box center [552, 179] width 12 height 12
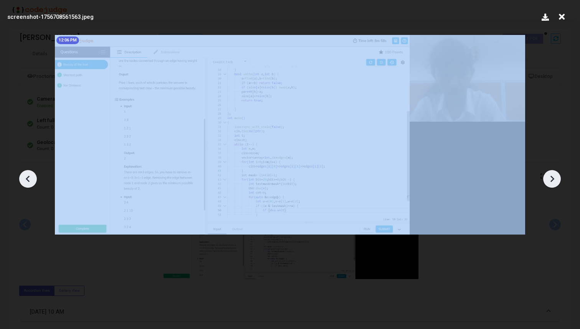
click at [550, 178] on icon at bounding box center [552, 179] width 12 height 12
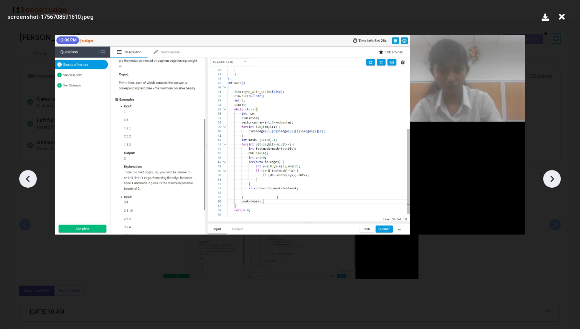
click at [550, 178] on icon at bounding box center [552, 179] width 12 height 12
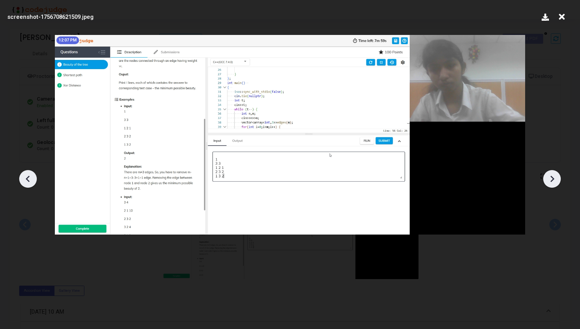
click at [550, 178] on icon at bounding box center [552, 179] width 12 height 12
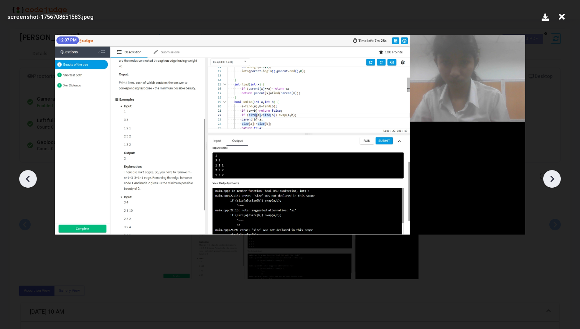
click at [550, 178] on icon at bounding box center [552, 179] width 12 height 12
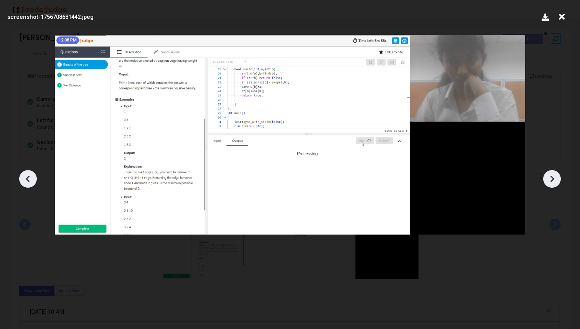
click at [550, 178] on icon at bounding box center [552, 179] width 12 height 12
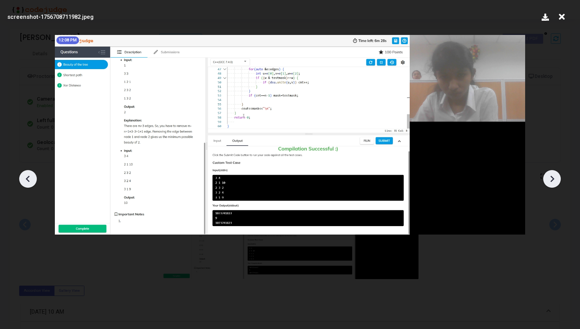
click at [550, 178] on icon at bounding box center [552, 179] width 12 height 12
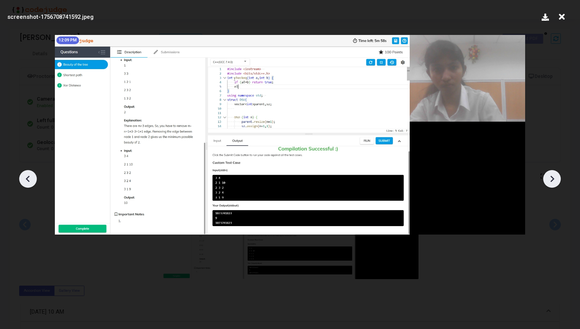
click at [550, 178] on icon at bounding box center [552, 179] width 12 height 12
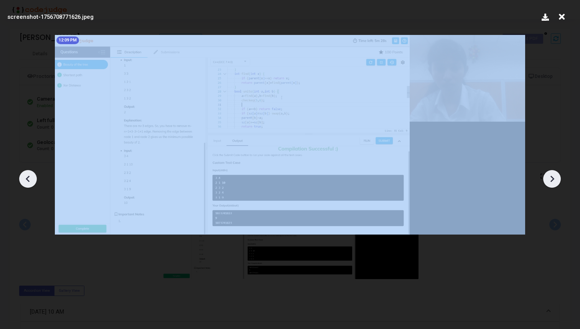
click at [550, 178] on icon at bounding box center [552, 179] width 12 height 12
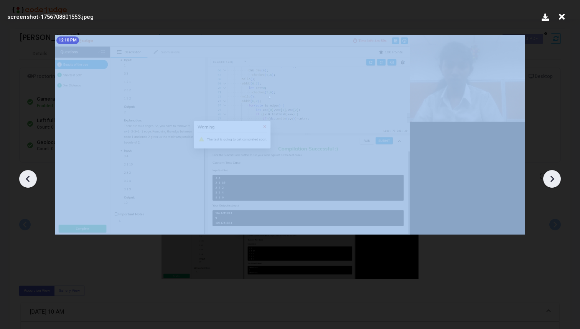
click at [550, 178] on icon at bounding box center [552, 179] width 12 height 12
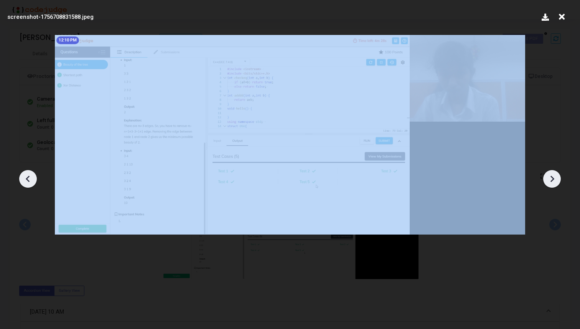
click at [550, 178] on icon at bounding box center [552, 179] width 12 height 12
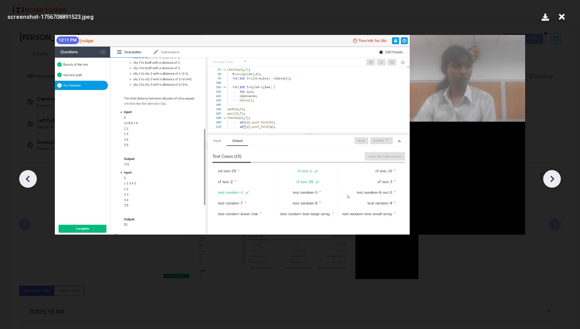
click at [550, 178] on icon at bounding box center [552, 179] width 12 height 12
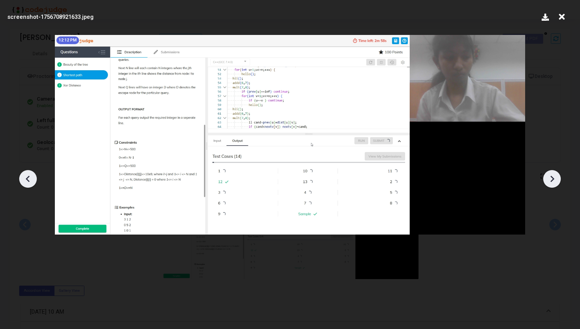
click at [550, 178] on icon at bounding box center [552, 179] width 12 height 12
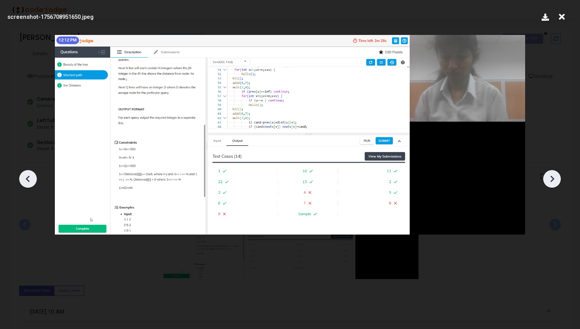
click at [550, 178] on icon at bounding box center [552, 179] width 12 height 12
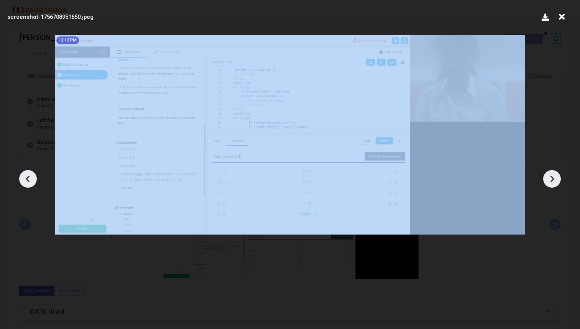
click at [550, 178] on icon at bounding box center [552, 179] width 12 height 12
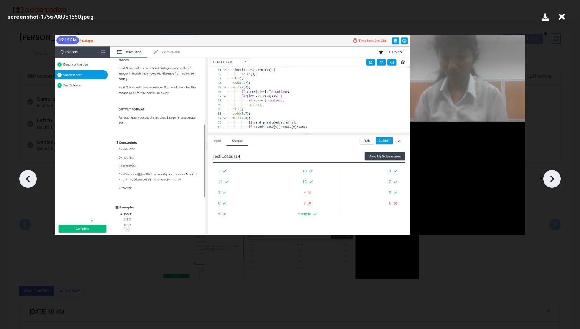
click at [22, 179] on icon at bounding box center [28, 179] width 12 height 12
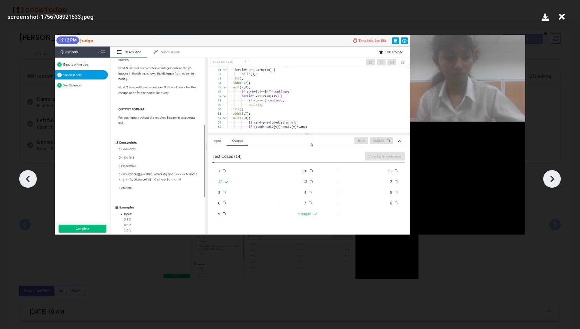
click at [22, 179] on icon at bounding box center [28, 179] width 12 height 12
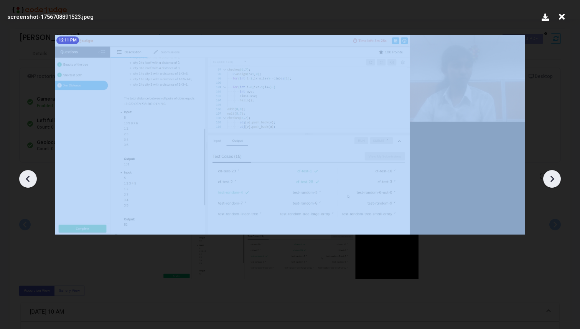
click at [22, 179] on icon at bounding box center [28, 179] width 12 height 12
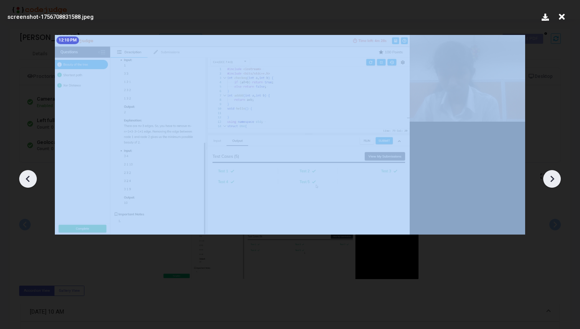
click at [22, 179] on icon at bounding box center [28, 179] width 12 height 12
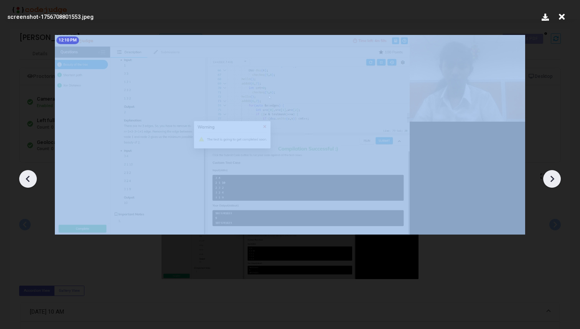
click at [22, 179] on icon at bounding box center [28, 179] width 12 height 12
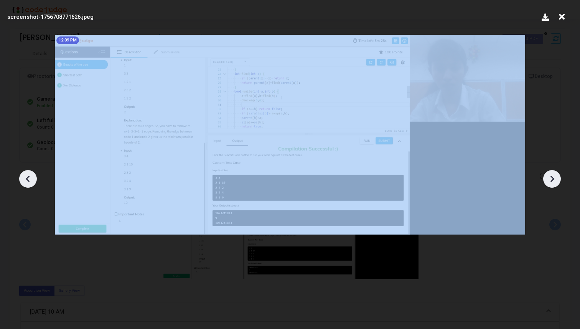
click at [22, 179] on icon at bounding box center [28, 179] width 12 height 12
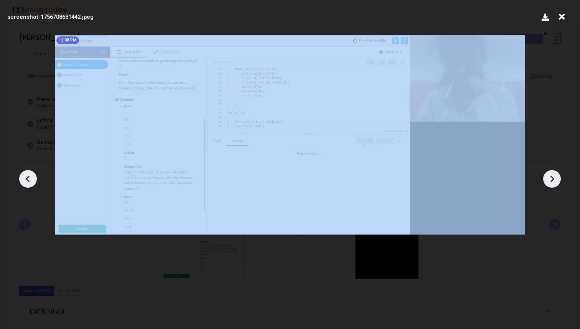
click at [22, 179] on icon at bounding box center [28, 179] width 12 height 12
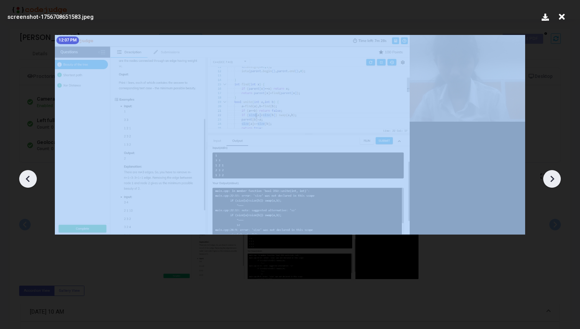
click at [22, 179] on icon at bounding box center [28, 179] width 12 height 12
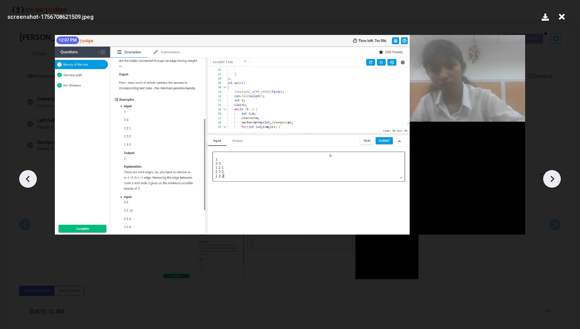
click at [22, 179] on icon at bounding box center [28, 179] width 12 height 12
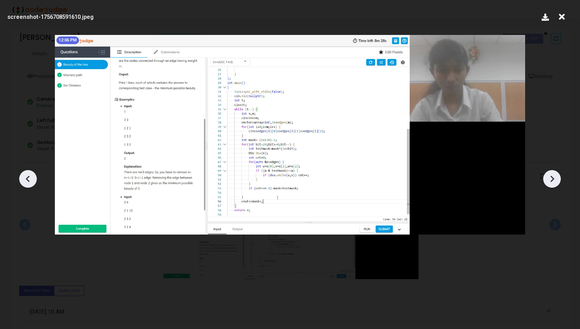
click at [22, 179] on icon at bounding box center [28, 179] width 12 height 12
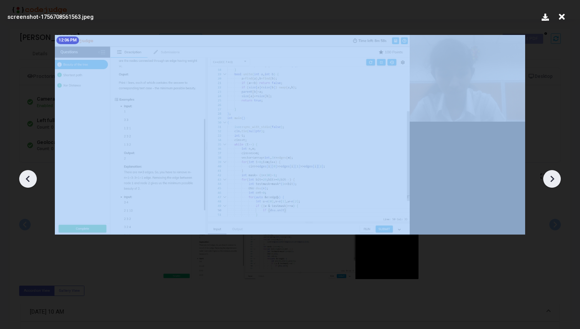
click at [22, 179] on icon at bounding box center [28, 179] width 12 height 12
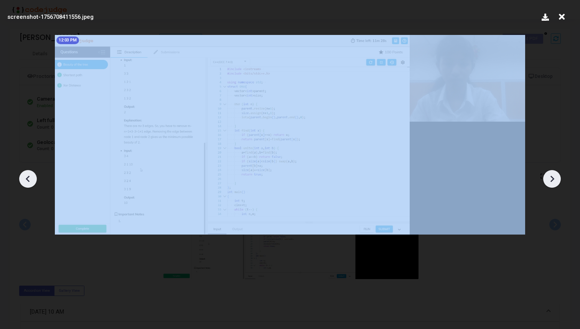
click at [22, 179] on icon at bounding box center [28, 179] width 12 height 12
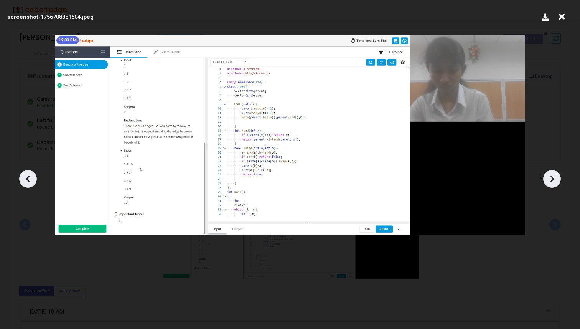
click at [22, 179] on icon at bounding box center [28, 179] width 12 height 12
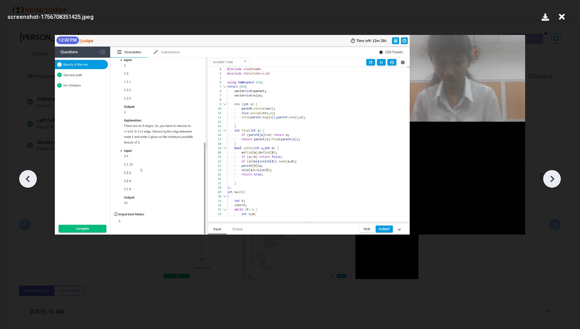
click at [22, 179] on icon at bounding box center [28, 179] width 12 height 12
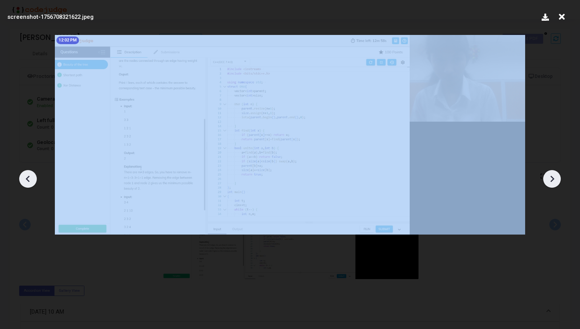
click at [22, 179] on icon at bounding box center [28, 179] width 12 height 12
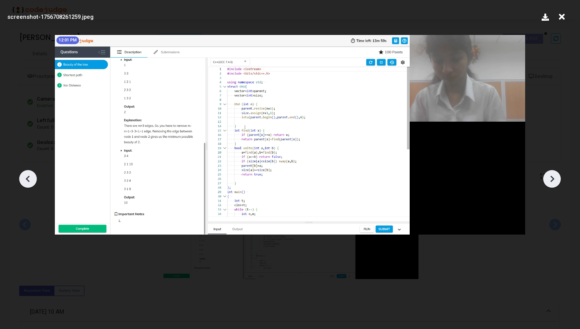
click at [22, 179] on icon at bounding box center [28, 179] width 12 height 12
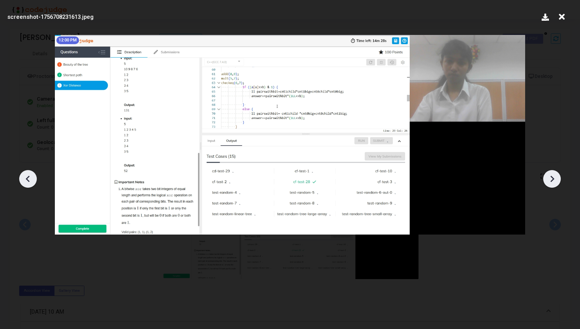
click at [22, 179] on icon at bounding box center [28, 179] width 12 height 12
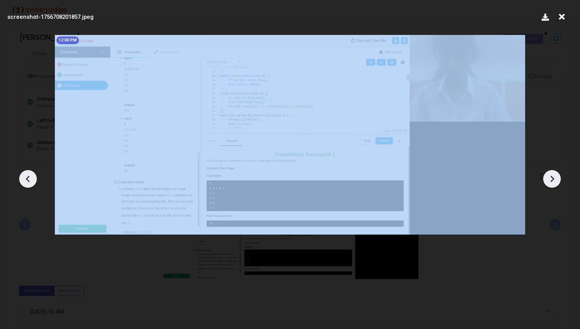
click at [22, 179] on icon at bounding box center [28, 179] width 12 height 12
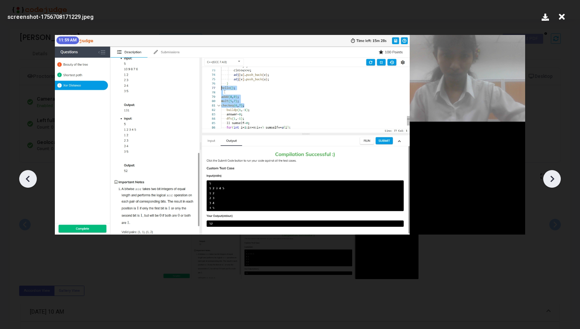
click at [23, 180] on icon at bounding box center [28, 179] width 12 height 12
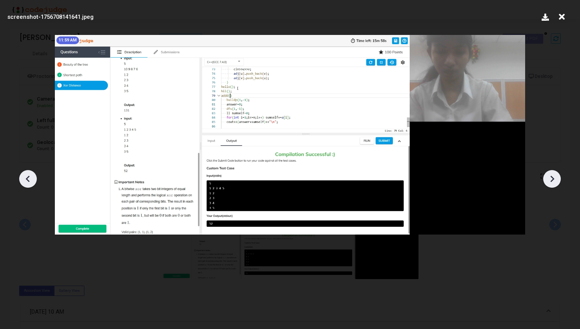
click at [23, 180] on icon at bounding box center [28, 179] width 12 height 12
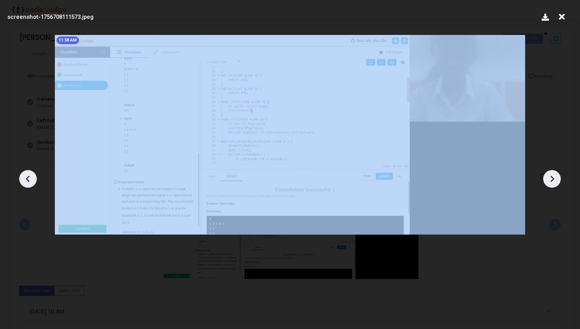
click at [23, 180] on icon at bounding box center [28, 179] width 12 height 12
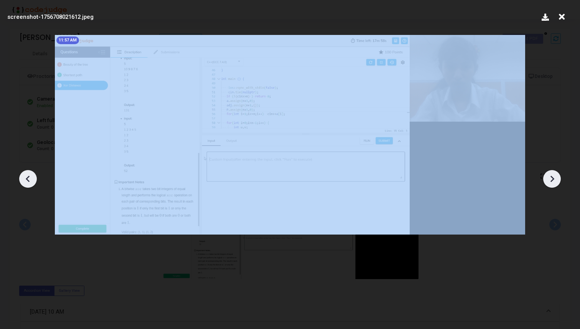
click at [23, 180] on icon at bounding box center [28, 179] width 12 height 12
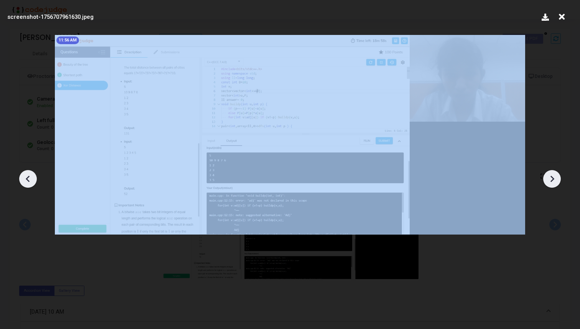
click at [23, 180] on icon at bounding box center [28, 179] width 12 height 12
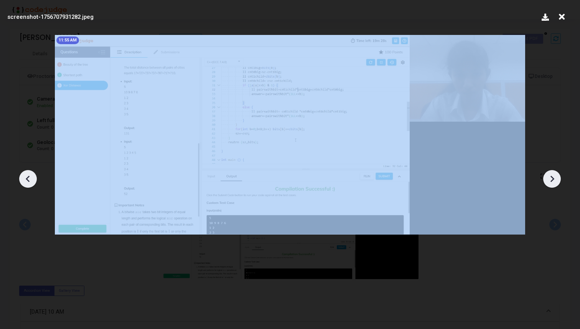
click at [23, 180] on icon at bounding box center [28, 179] width 12 height 12
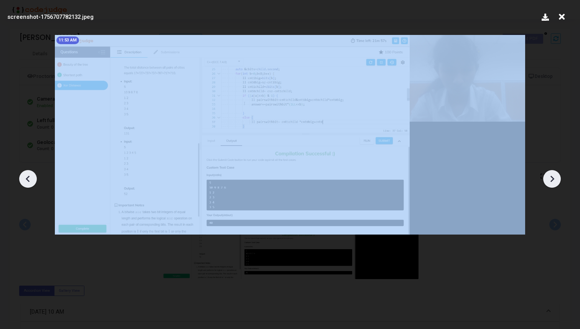
click at [23, 180] on icon at bounding box center [28, 179] width 12 height 12
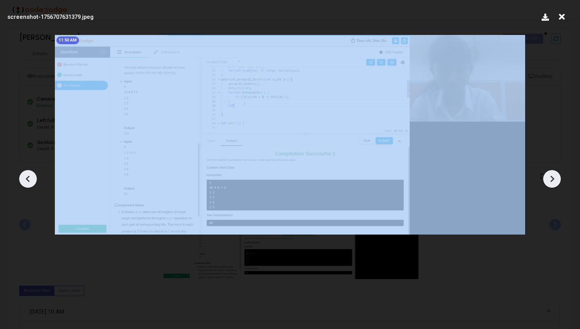
click at [23, 180] on icon at bounding box center [28, 179] width 12 height 12
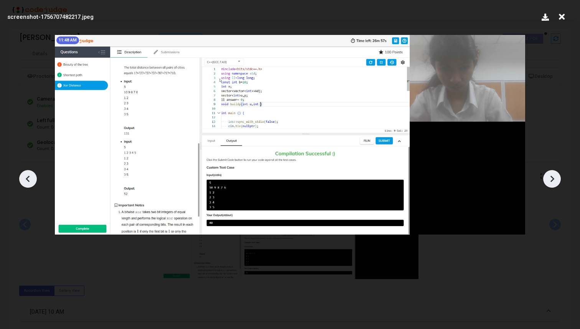
click at [23, 180] on icon at bounding box center [28, 179] width 12 height 12
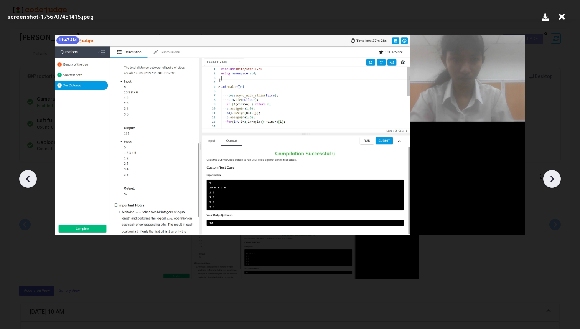
click at [23, 180] on icon at bounding box center [28, 179] width 12 height 12
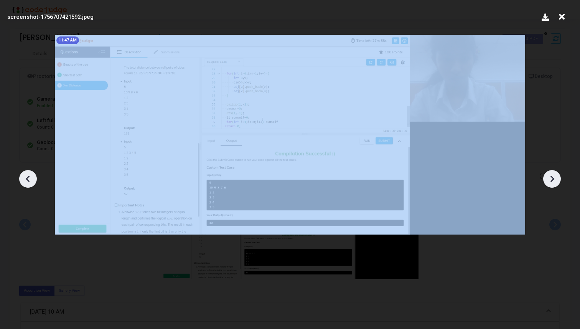
click at [23, 180] on icon at bounding box center [28, 179] width 12 height 12
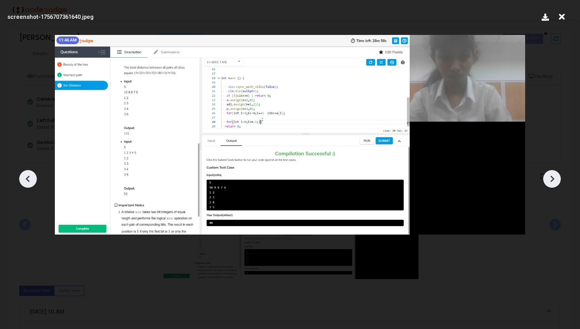
click at [23, 180] on icon at bounding box center [28, 179] width 12 height 12
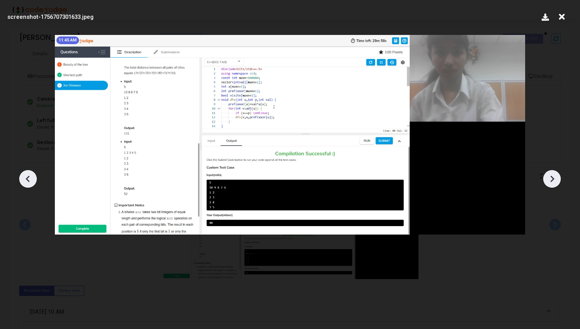
click at [23, 180] on icon at bounding box center [28, 179] width 12 height 12
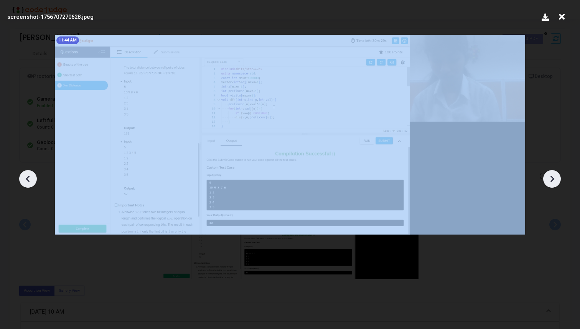
click at [23, 180] on icon at bounding box center [28, 179] width 12 height 12
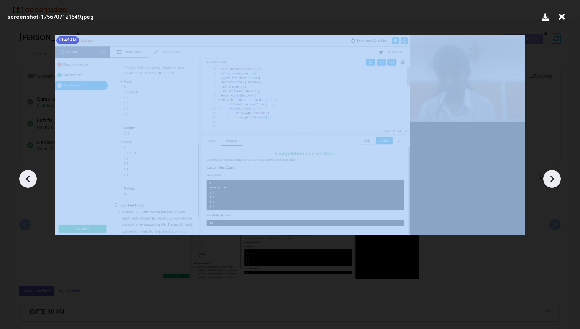
click at [23, 180] on icon at bounding box center [28, 179] width 12 height 12
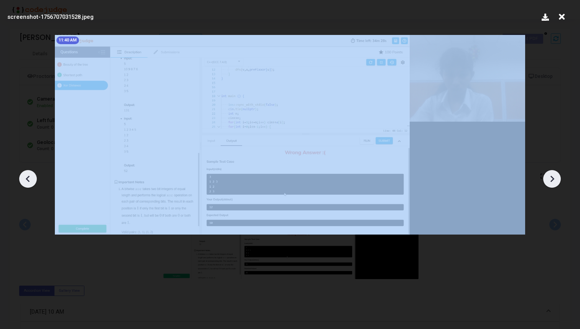
click at [23, 180] on icon at bounding box center [28, 179] width 12 height 12
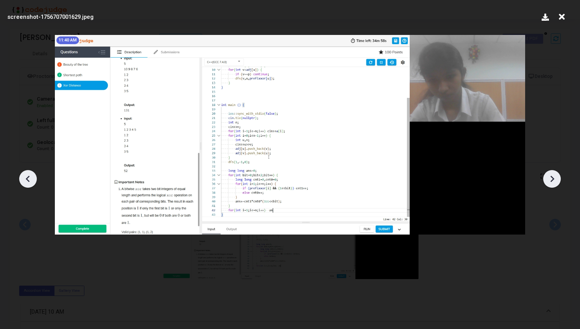
click at [23, 180] on icon at bounding box center [28, 179] width 12 height 12
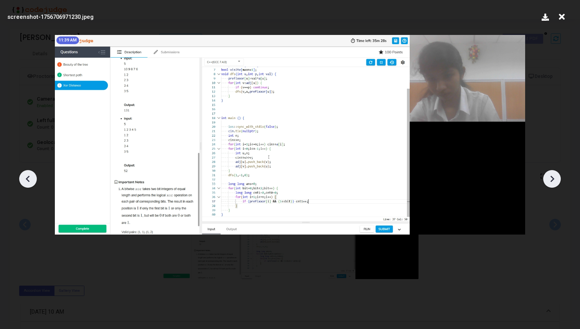
click at [23, 180] on icon at bounding box center [28, 179] width 12 height 12
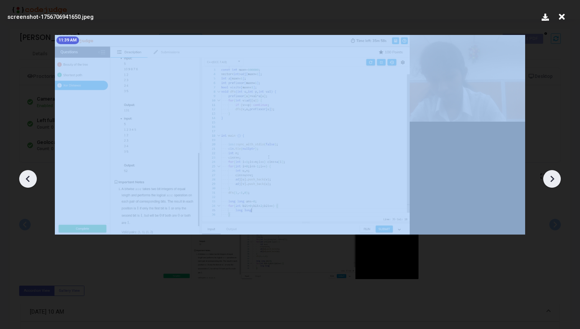
click at [23, 180] on icon at bounding box center [28, 179] width 12 height 12
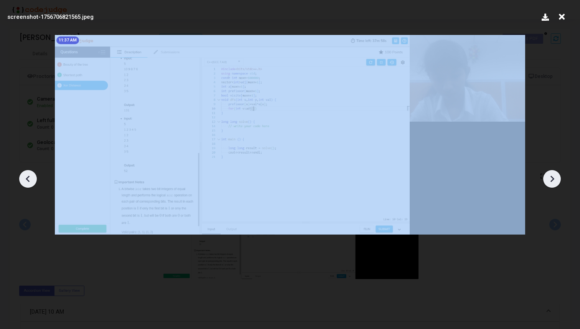
click at [23, 180] on icon at bounding box center [28, 179] width 12 height 12
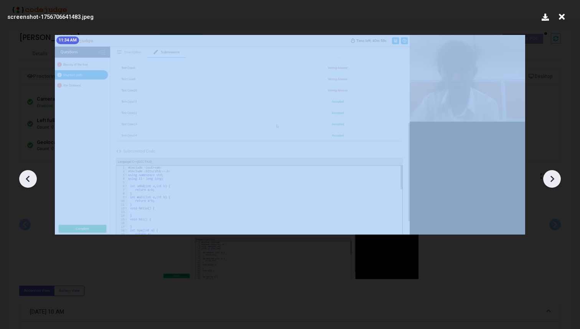
click at [23, 180] on icon at bounding box center [28, 179] width 12 height 12
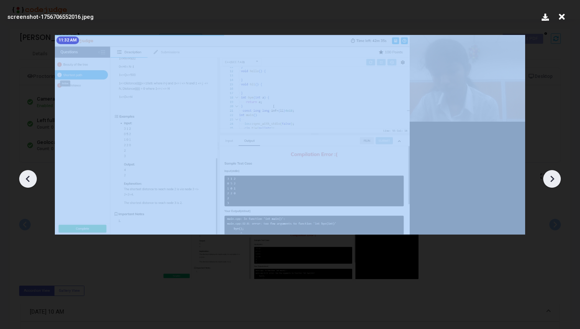
click at [23, 180] on icon at bounding box center [28, 179] width 12 height 12
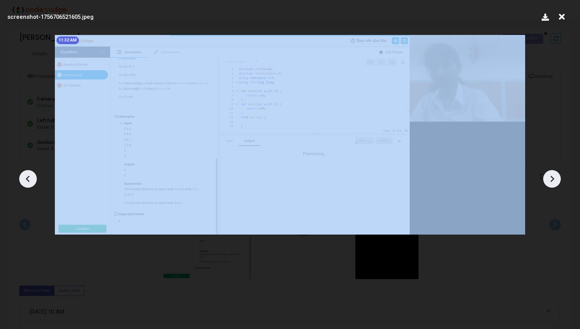
click at [23, 180] on icon at bounding box center [28, 179] width 12 height 12
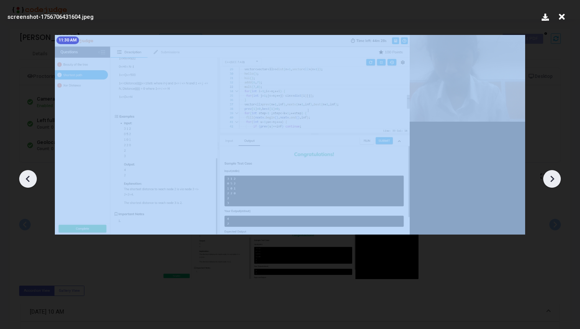
click at [23, 180] on icon at bounding box center [28, 179] width 12 height 12
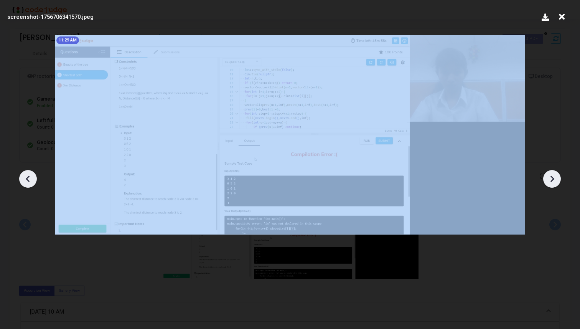
click at [23, 180] on icon at bounding box center [28, 179] width 12 height 12
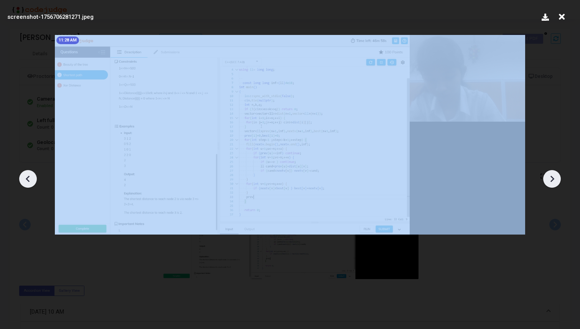
click at [23, 180] on icon at bounding box center [28, 179] width 12 height 12
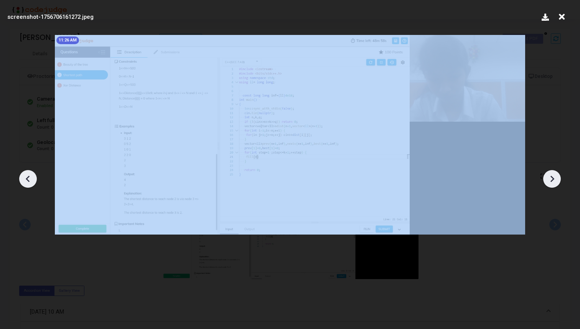
click at [23, 180] on icon at bounding box center [28, 179] width 12 height 12
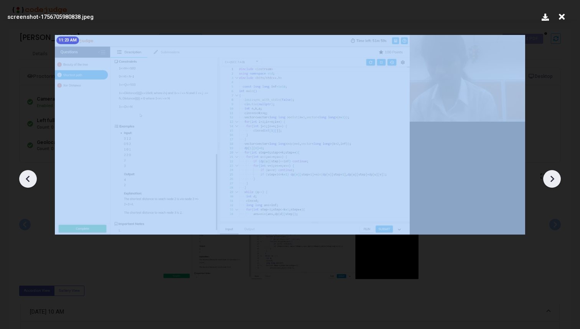
click at [23, 180] on icon at bounding box center [28, 179] width 12 height 12
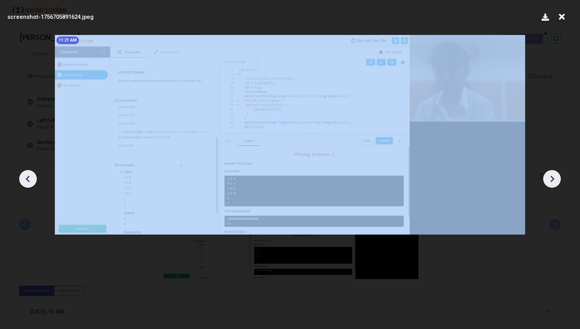
click at [23, 180] on icon at bounding box center [28, 179] width 12 height 12
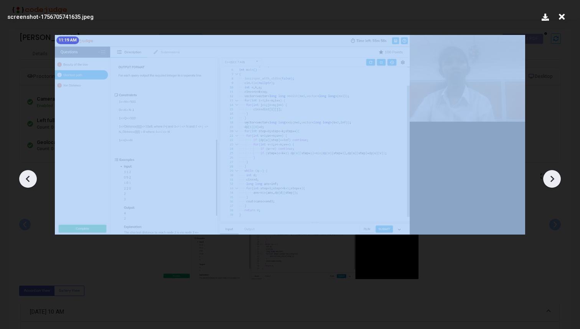
click at [23, 180] on icon at bounding box center [28, 179] width 12 height 12
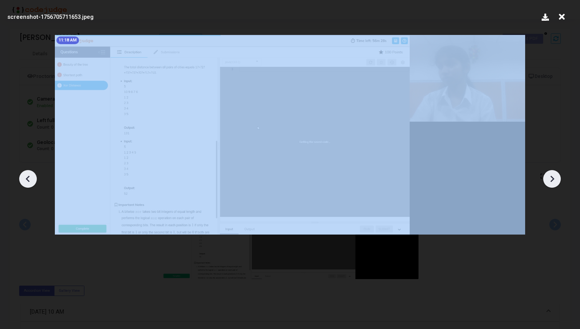
click at [23, 180] on icon at bounding box center [28, 179] width 12 height 12
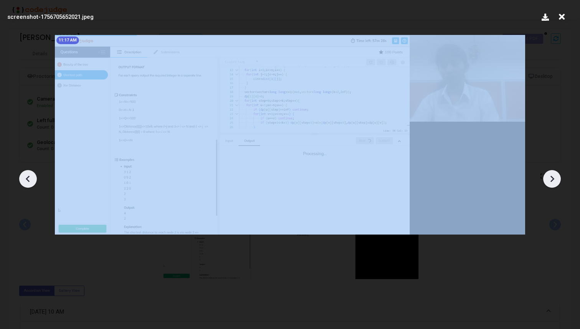
click at [23, 180] on icon at bounding box center [28, 179] width 12 height 12
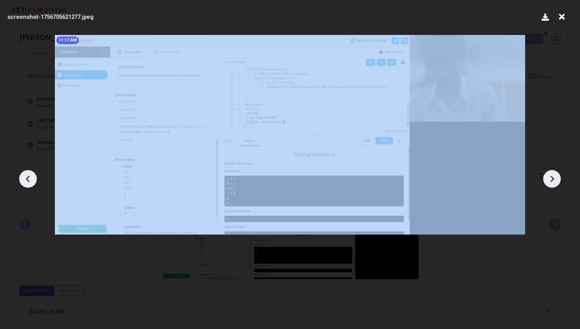
click at [23, 180] on icon at bounding box center [28, 179] width 12 height 12
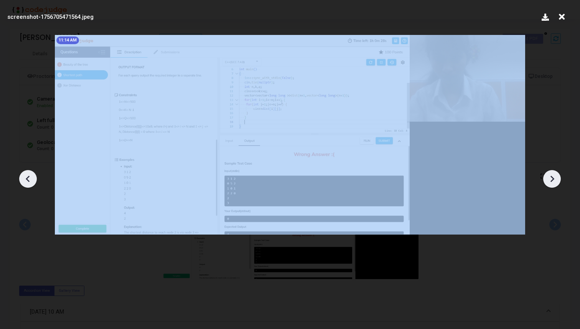
click at [23, 180] on icon at bounding box center [28, 179] width 12 height 12
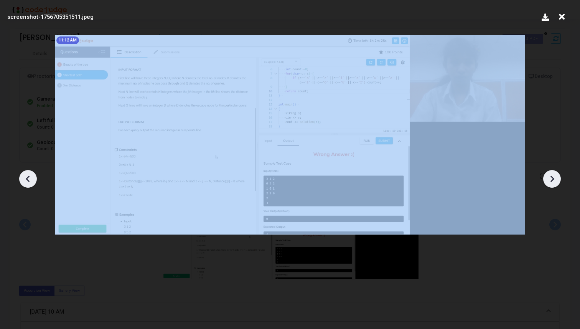
click at [23, 180] on icon at bounding box center [28, 179] width 12 height 12
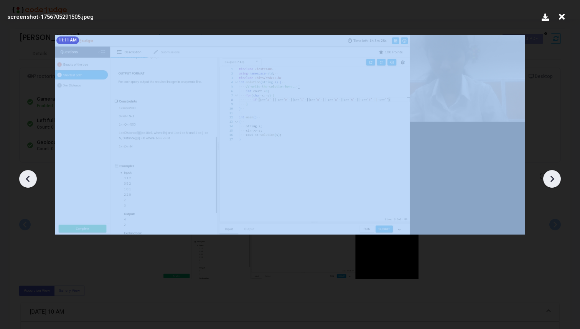
click at [23, 180] on icon at bounding box center [28, 179] width 12 height 12
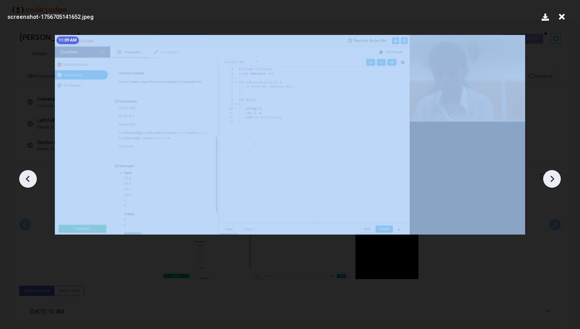
click at [23, 180] on icon at bounding box center [28, 179] width 12 height 12
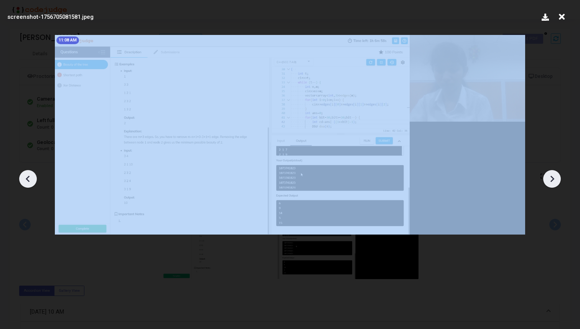
click at [23, 180] on icon at bounding box center [28, 179] width 12 height 12
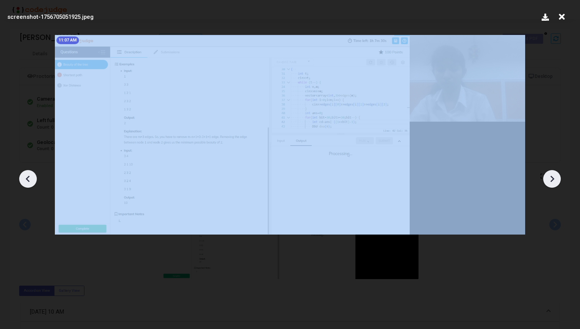
click at [23, 180] on icon at bounding box center [28, 179] width 12 height 12
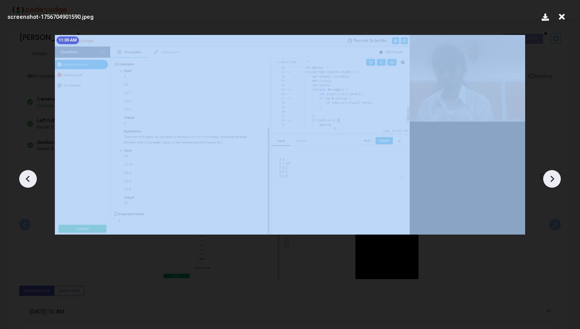
click at [23, 180] on icon at bounding box center [28, 179] width 12 height 12
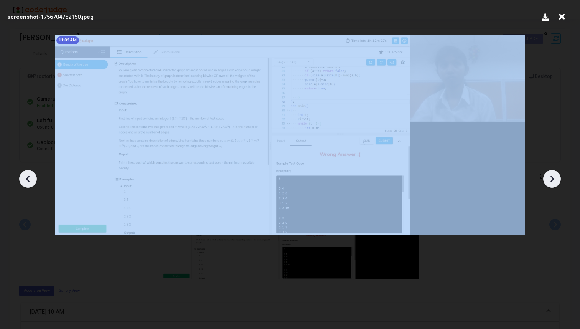
click at [23, 180] on icon at bounding box center [28, 179] width 12 height 12
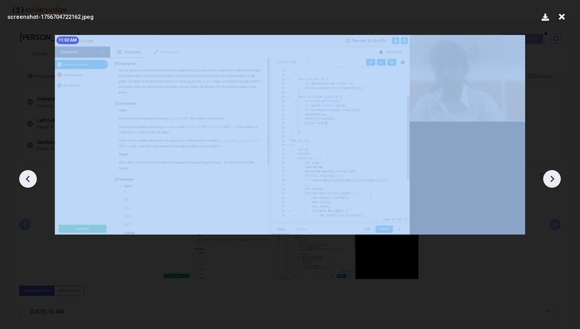
click at [23, 180] on icon at bounding box center [28, 179] width 12 height 12
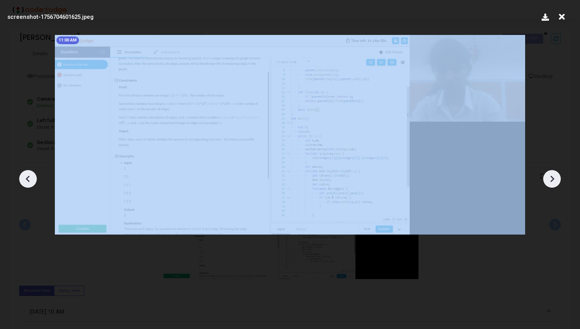
click at [23, 180] on icon at bounding box center [28, 179] width 12 height 12
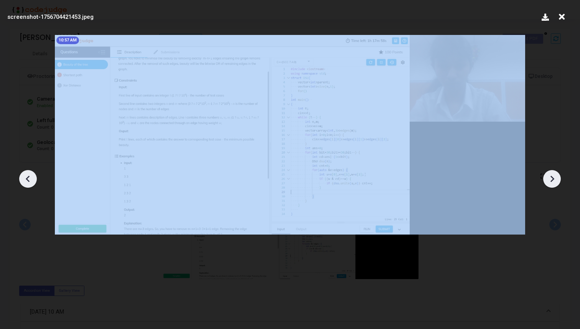
click at [23, 180] on icon at bounding box center [28, 179] width 12 height 12
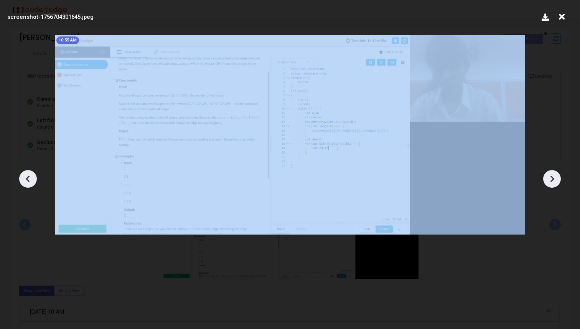
click at [23, 180] on icon at bounding box center [28, 179] width 12 height 12
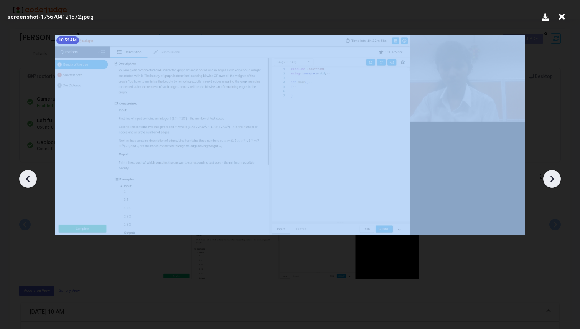
click at [23, 180] on icon at bounding box center [28, 179] width 12 height 12
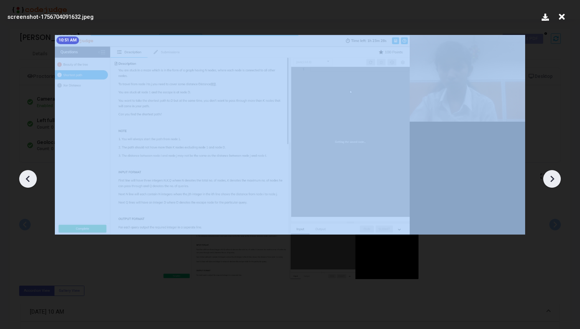
click at [23, 180] on icon at bounding box center [28, 179] width 12 height 12
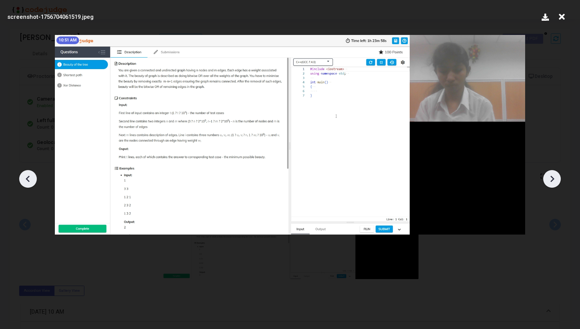
click at [554, 178] on icon at bounding box center [552, 178] width 4 height 7
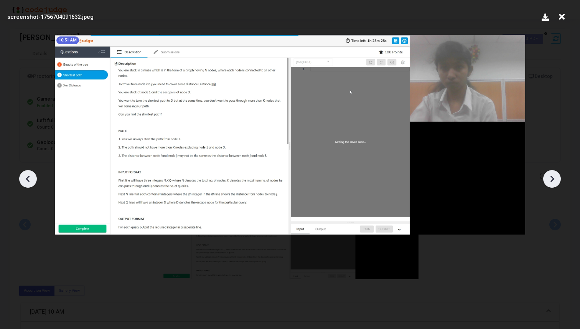
click at [554, 178] on icon at bounding box center [552, 178] width 4 height 7
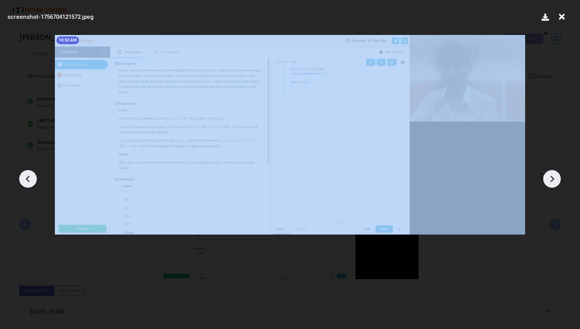
click at [554, 178] on icon at bounding box center [552, 178] width 4 height 7
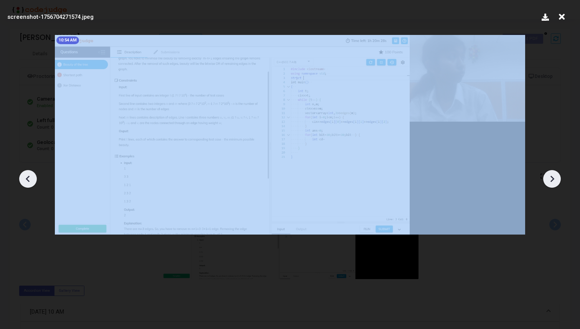
click at [554, 178] on icon at bounding box center [552, 178] width 4 height 7
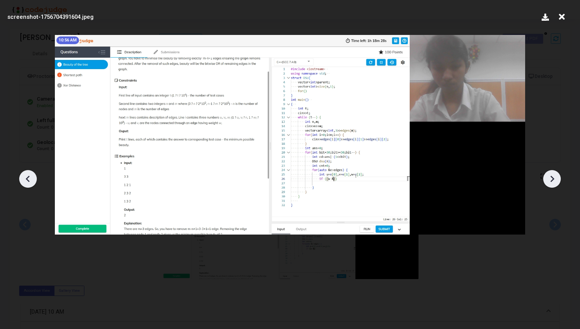
click at [554, 178] on icon at bounding box center [552, 178] width 4 height 7
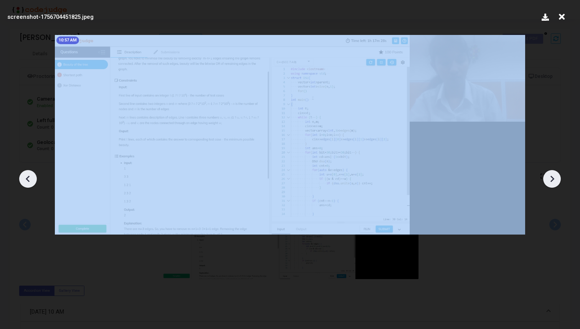
click at [554, 178] on icon at bounding box center [552, 178] width 4 height 7
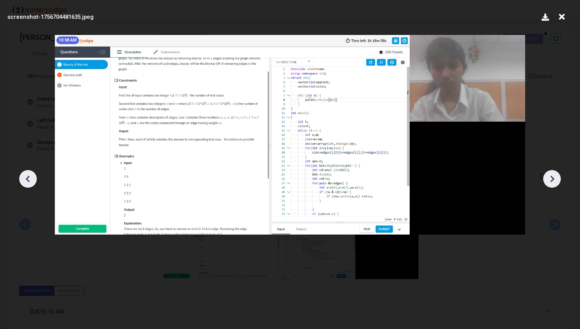
click at [554, 178] on icon at bounding box center [552, 178] width 4 height 7
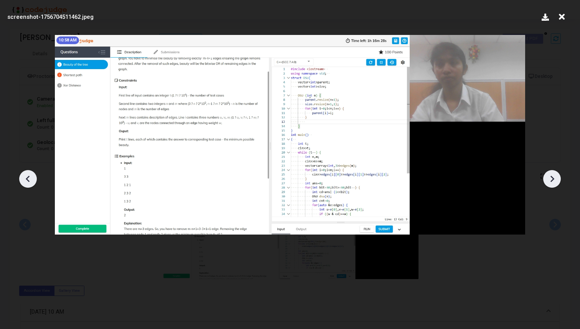
click at [554, 178] on icon at bounding box center [552, 178] width 4 height 7
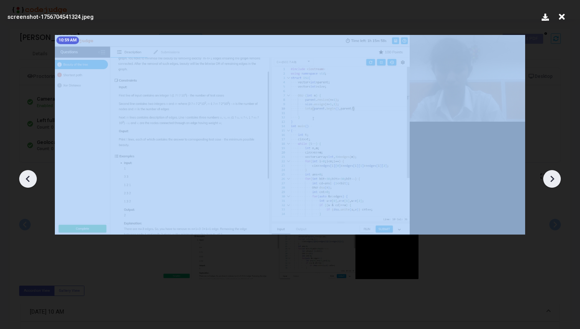
click at [554, 178] on icon at bounding box center [552, 178] width 4 height 7
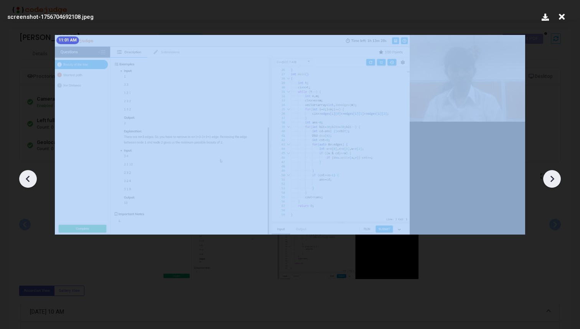
click at [554, 178] on icon at bounding box center [552, 178] width 4 height 7
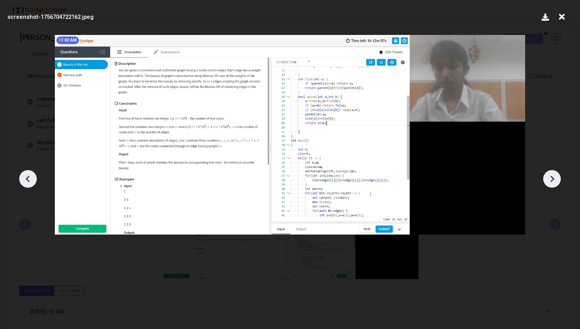
click at [554, 178] on icon at bounding box center [552, 178] width 4 height 7
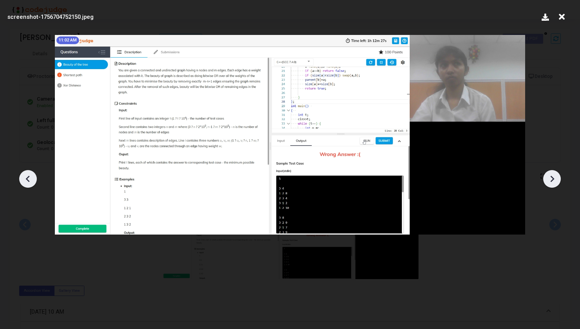
click at [554, 178] on icon at bounding box center [552, 178] width 4 height 7
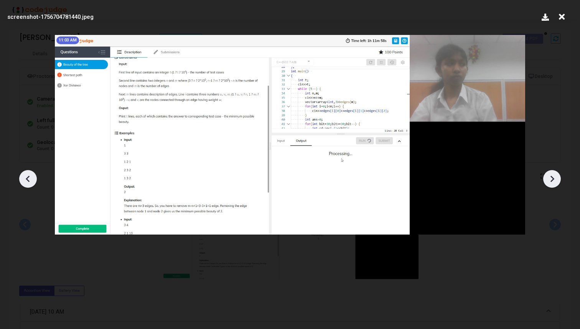
click at [554, 178] on icon at bounding box center [552, 178] width 4 height 7
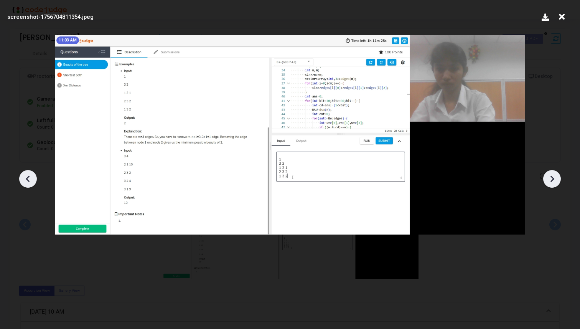
click at [554, 178] on icon at bounding box center [552, 178] width 4 height 7
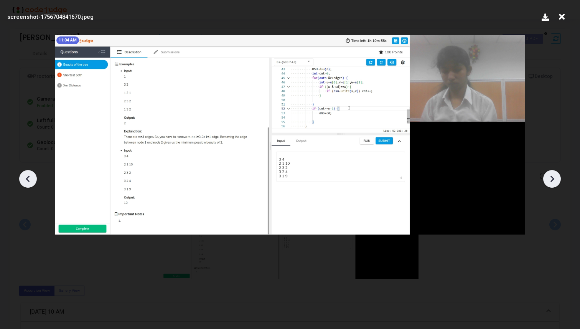
click at [554, 178] on icon at bounding box center [552, 178] width 4 height 7
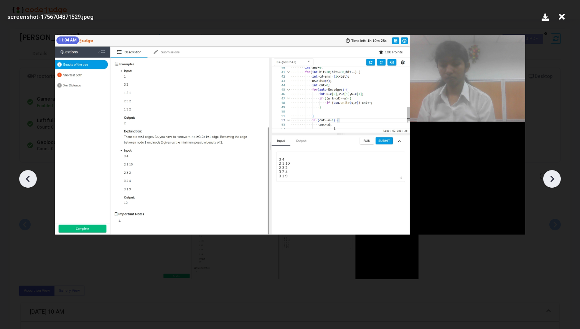
click at [554, 178] on icon at bounding box center [552, 178] width 4 height 7
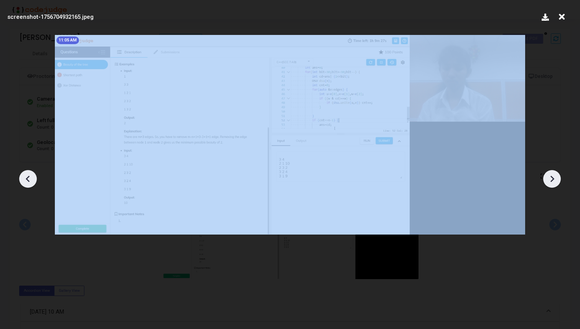
click at [554, 178] on icon at bounding box center [552, 178] width 4 height 7
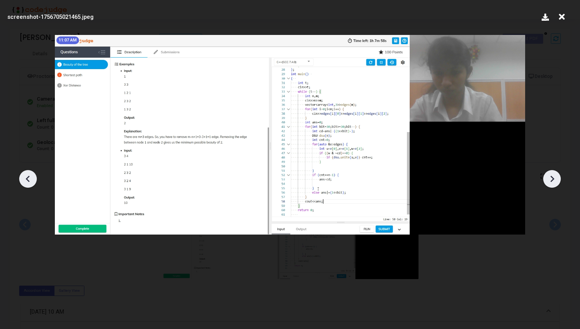
click at [554, 178] on icon at bounding box center [552, 178] width 4 height 7
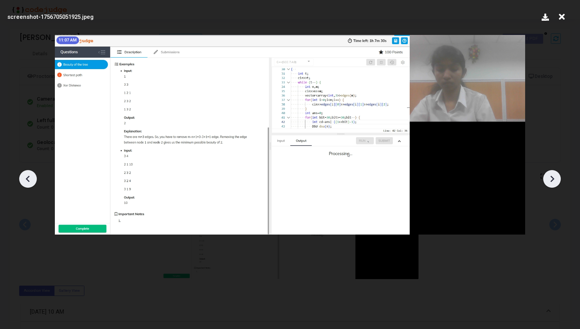
click at [554, 178] on icon at bounding box center [552, 178] width 4 height 7
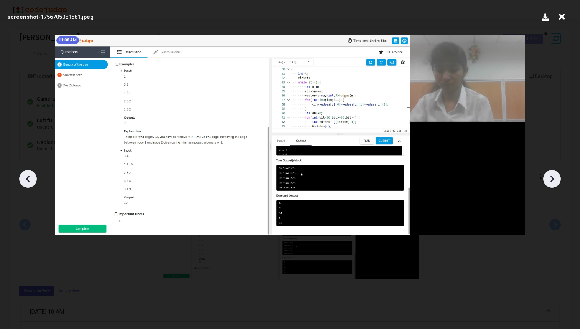
click at [554, 178] on icon at bounding box center [552, 178] width 4 height 7
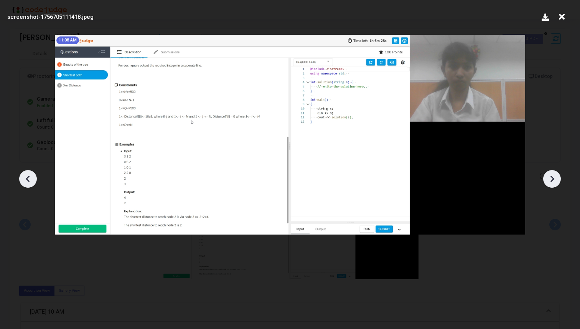
click at [554, 178] on icon at bounding box center [552, 178] width 4 height 7
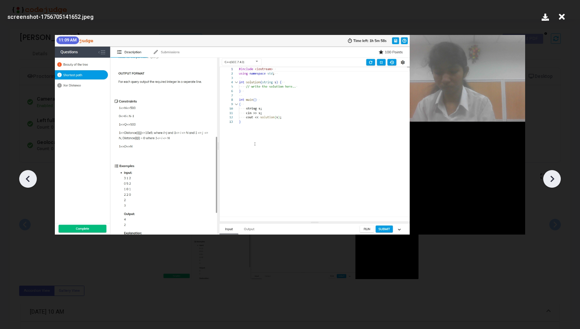
click at [554, 178] on icon at bounding box center [552, 178] width 4 height 7
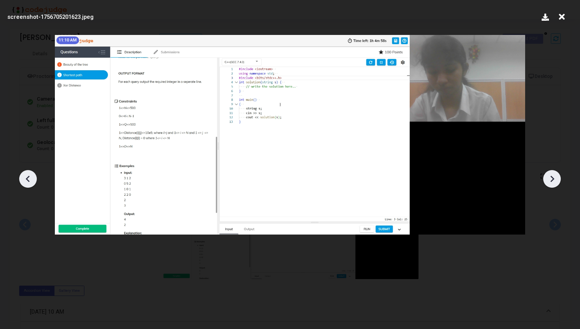
click at [554, 178] on icon at bounding box center [552, 178] width 4 height 7
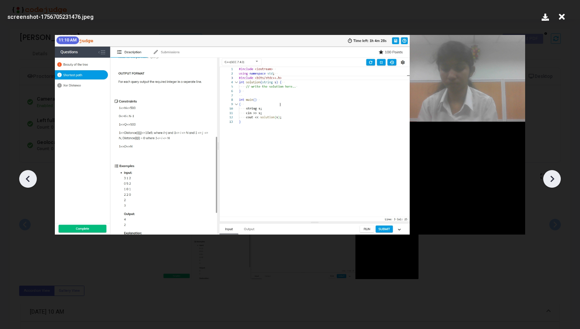
click at [554, 178] on icon at bounding box center [552, 178] width 4 height 7
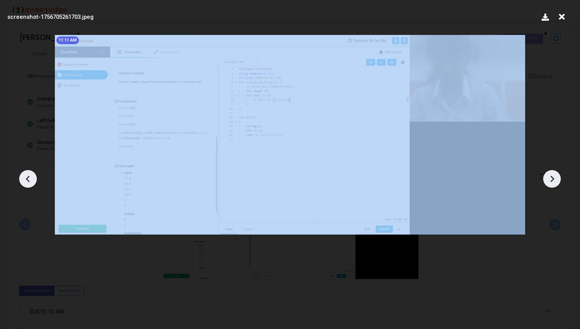
click at [554, 178] on icon at bounding box center [552, 178] width 4 height 7
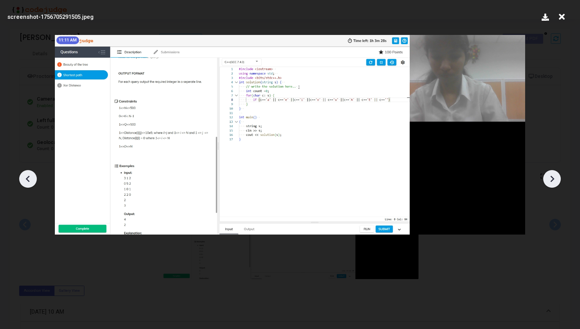
click at [554, 178] on icon at bounding box center [552, 178] width 4 height 7
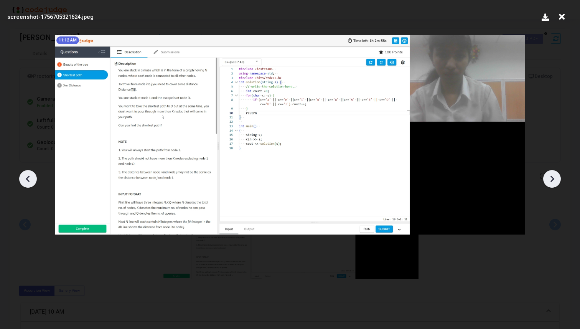
click at [554, 178] on icon at bounding box center [552, 178] width 4 height 7
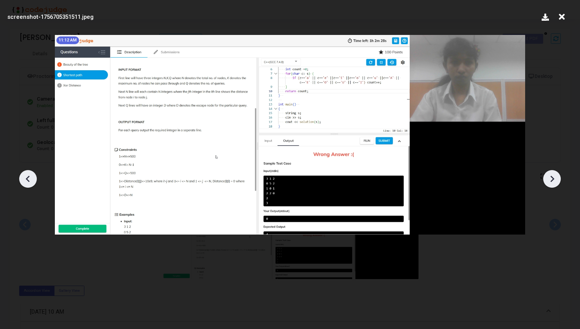
click at [554, 178] on icon at bounding box center [552, 178] width 4 height 7
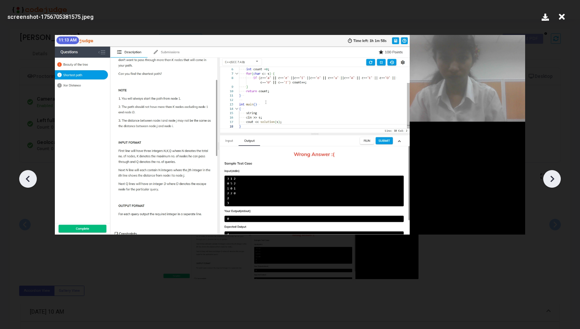
click at [554, 178] on icon at bounding box center [552, 178] width 4 height 7
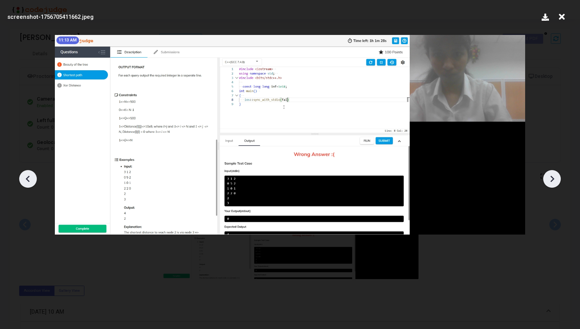
click at [554, 178] on icon at bounding box center [552, 178] width 4 height 7
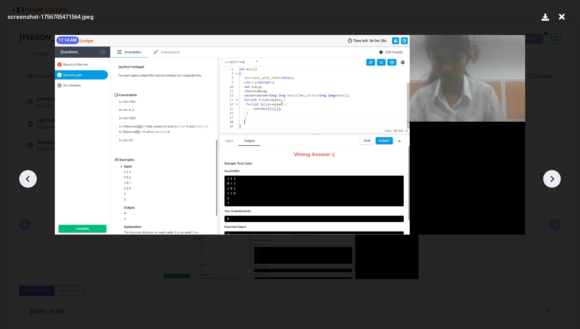
click at [554, 178] on icon at bounding box center [552, 178] width 4 height 7
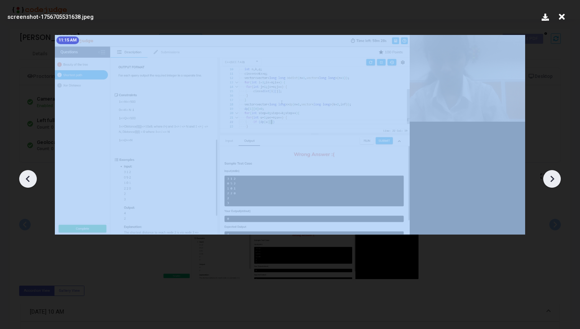
click at [554, 178] on icon at bounding box center [552, 178] width 4 height 7
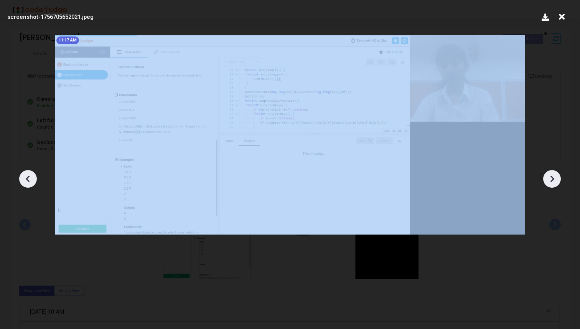
click at [554, 178] on icon at bounding box center [552, 178] width 4 height 7
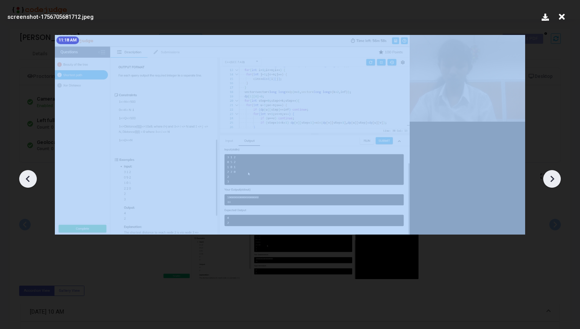
click at [554, 178] on icon at bounding box center [552, 178] width 4 height 7
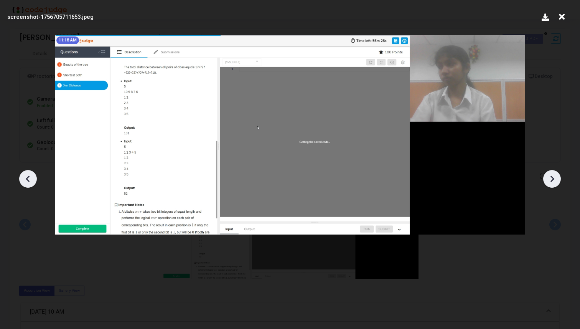
click at [554, 178] on icon at bounding box center [552, 178] width 4 height 7
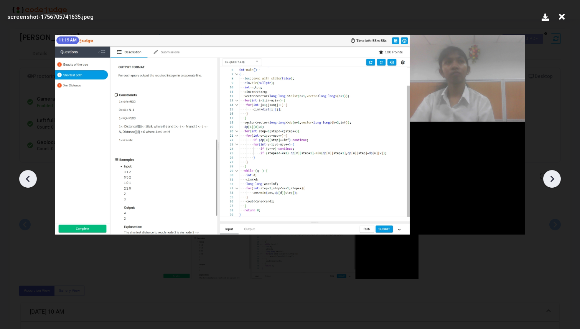
click at [554, 178] on icon at bounding box center [552, 178] width 4 height 7
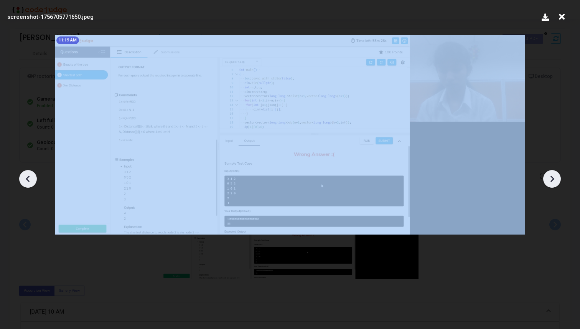
click at [554, 178] on icon at bounding box center [552, 178] width 4 height 7
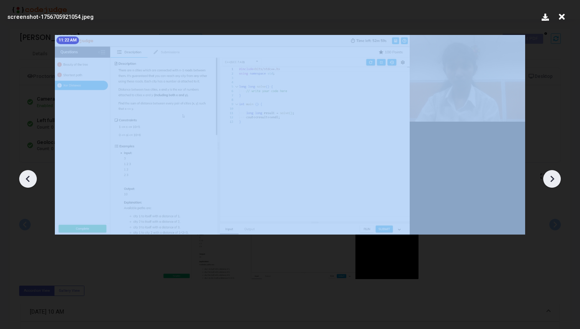
click at [554, 178] on icon at bounding box center [552, 178] width 4 height 7
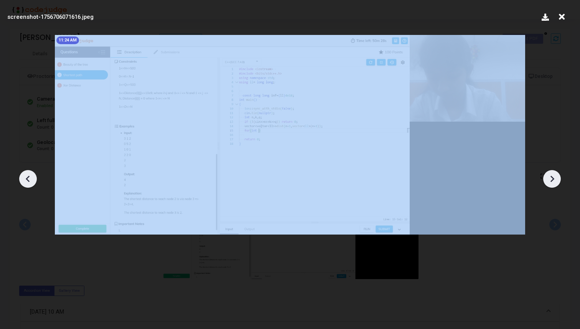
click at [554, 178] on icon at bounding box center [552, 178] width 4 height 7
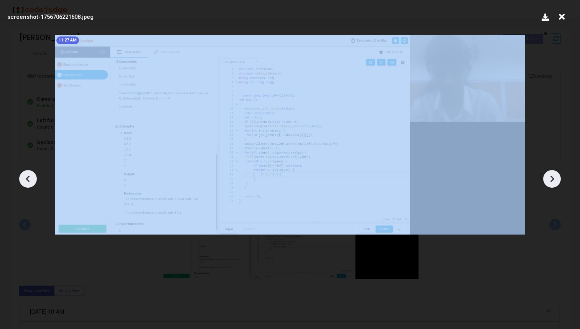
click at [554, 178] on icon at bounding box center [552, 178] width 4 height 7
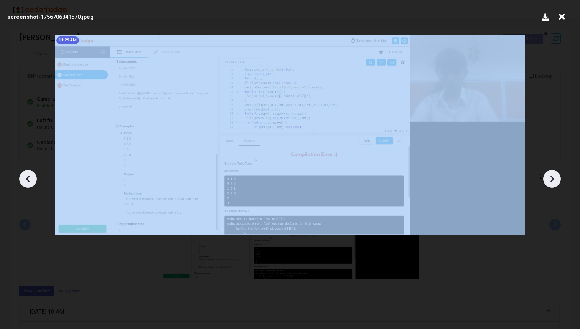
click at [554, 178] on icon at bounding box center [552, 178] width 4 height 7
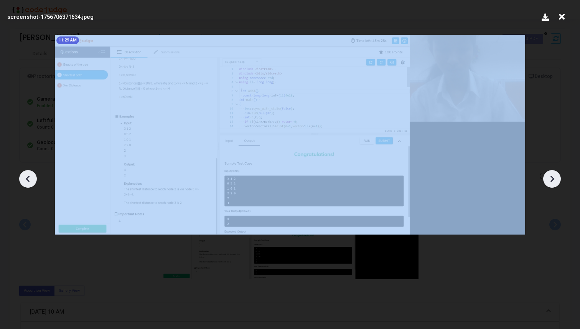
click at [554, 178] on icon at bounding box center [552, 178] width 4 height 7
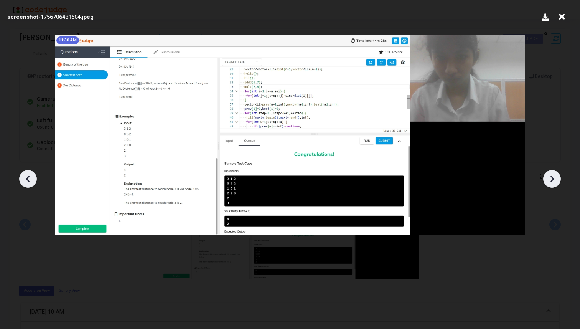
click at [554, 178] on icon at bounding box center [552, 178] width 4 height 7
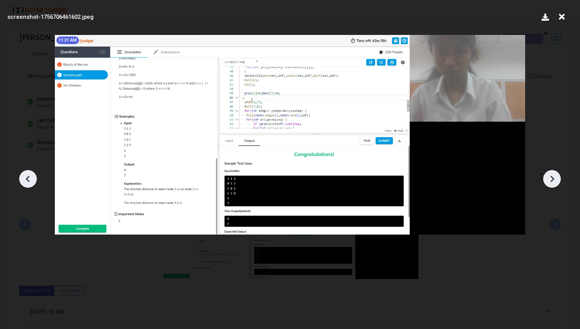
click at [554, 178] on icon at bounding box center [552, 178] width 4 height 7
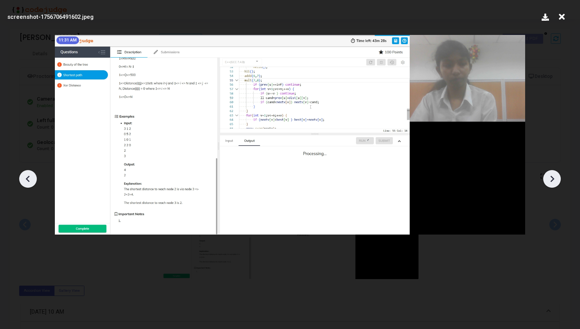
click at [554, 178] on icon at bounding box center [552, 178] width 4 height 7
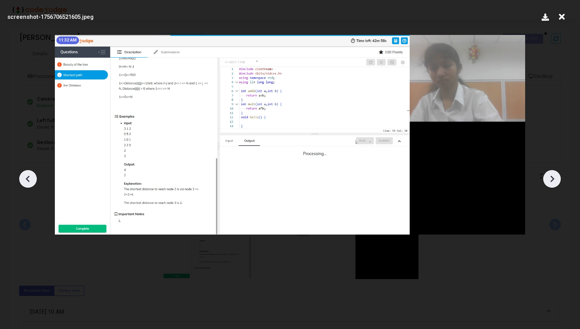
click at [554, 178] on icon at bounding box center [552, 178] width 4 height 7
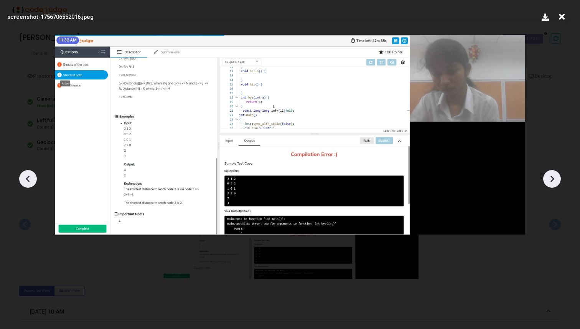
click at [554, 178] on icon at bounding box center [552, 178] width 4 height 7
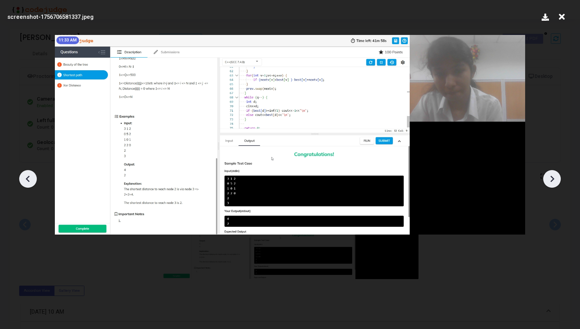
click at [554, 178] on icon at bounding box center [552, 178] width 4 height 7
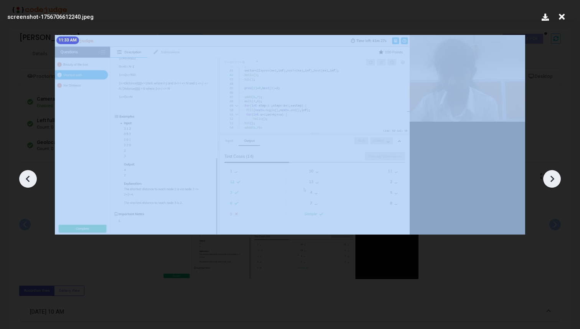
click at [554, 178] on icon at bounding box center [552, 178] width 4 height 7
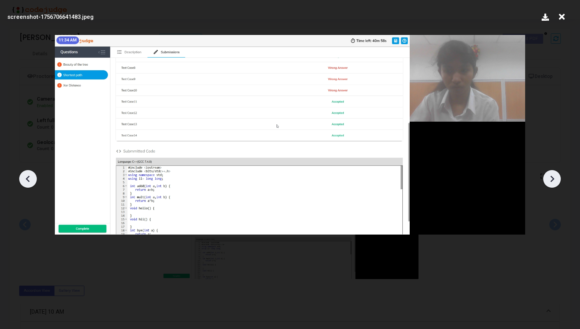
click at [554, 178] on icon at bounding box center [552, 178] width 4 height 7
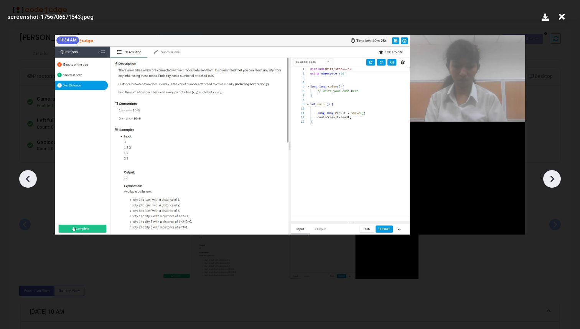
click at [554, 178] on icon at bounding box center [552, 178] width 4 height 7
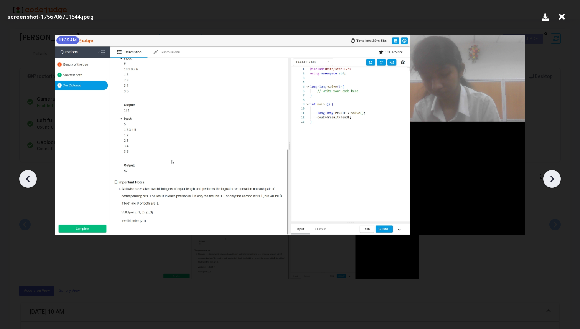
click at [554, 178] on icon at bounding box center [552, 178] width 4 height 7
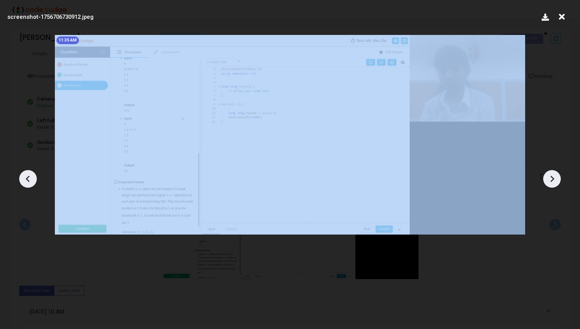
click at [554, 178] on icon at bounding box center [552, 178] width 4 height 7
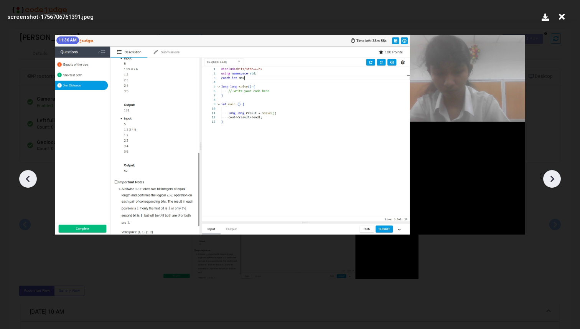
click at [554, 178] on icon at bounding box center [552, 178] width 4 height 7
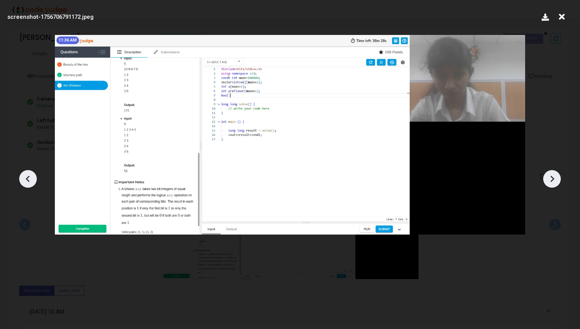
click at [554, 178] on icon at bounding box center [552, 178] width 4 height 7
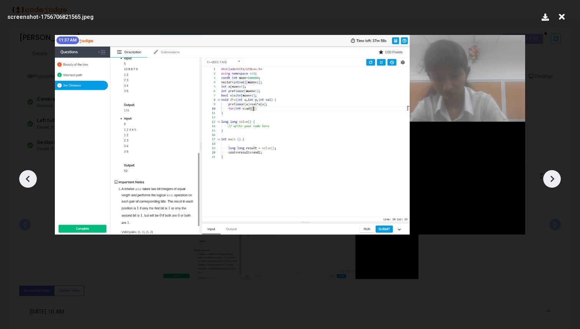
click at [554, 178] on icon at bounding box center [552, 178] width 4 height 7
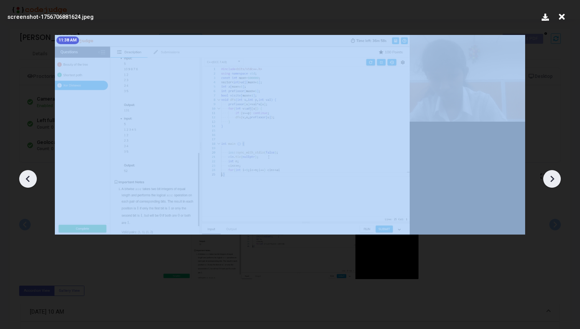
click at [554, 178] on icon at bounding box center [552, 178] width 4 height 7
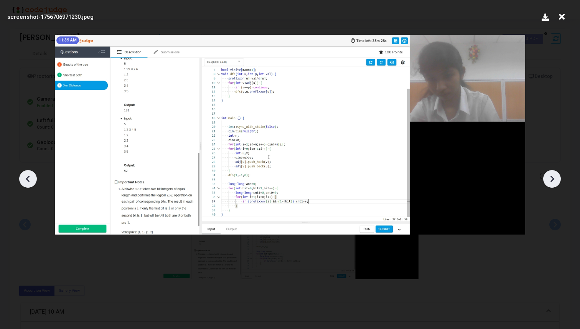
click at [554, 178] on icon at bounding box center [552, 178] width 4 height 7
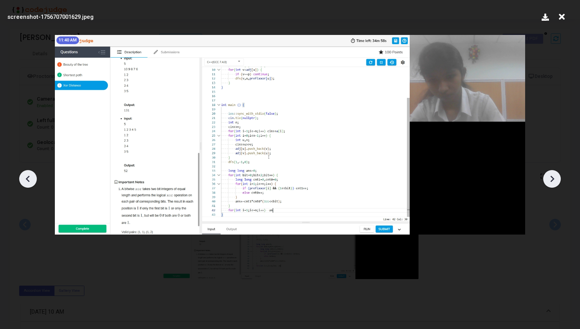
click at [554, 178] on icon at bounding box center [552, 178] width 4 height 7
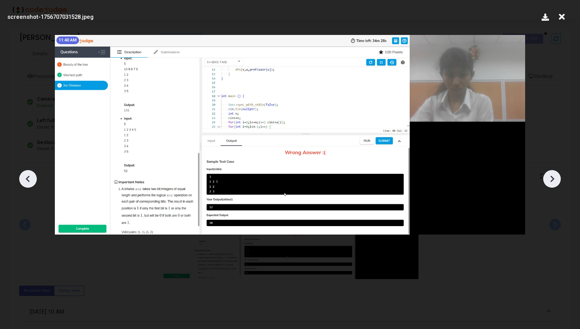
click at [554, 178] on icon at bounding box center [552, 178] width 4 height 7
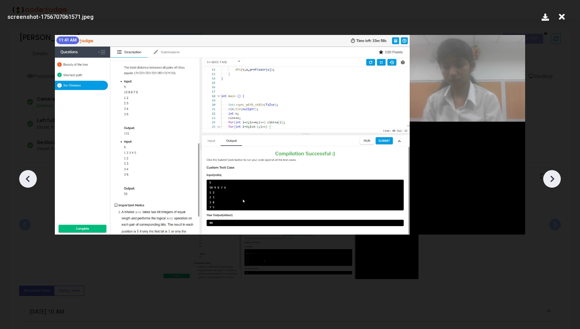
click at [554, 178] on icon at bounding box center [552, 178] width 4 height 7
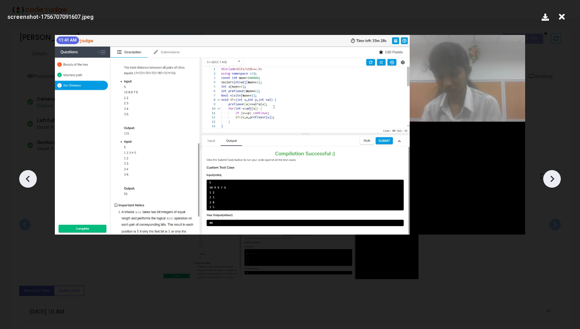
click at [554, 178] on icon at bounding box center [552, 178] width 4 height 7
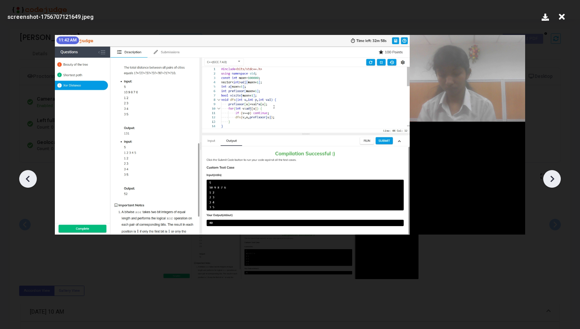
click at [554, 178] on icon at bounding box center [552, 178] width 4 height 7
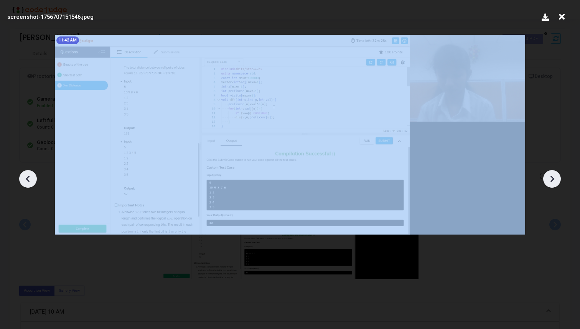
click at [554, 178] on icon at bounding box center [552, 178] width 4 height 7
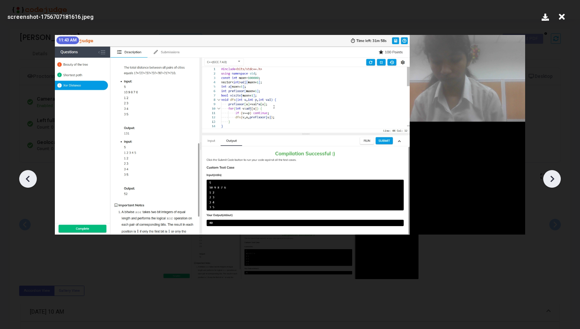
click at [554, 178] on icon at bounding box center [552, 178] width 4 height 7
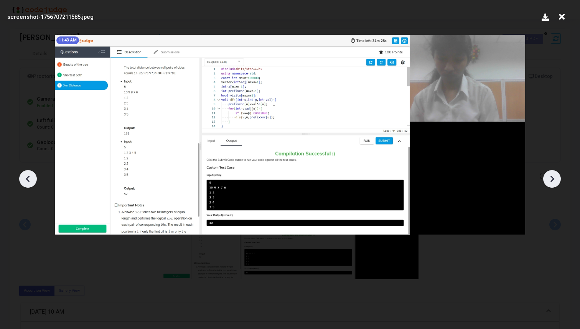
click at [554, 178] on icon at bounding box center [552, 178] width 4 height 7
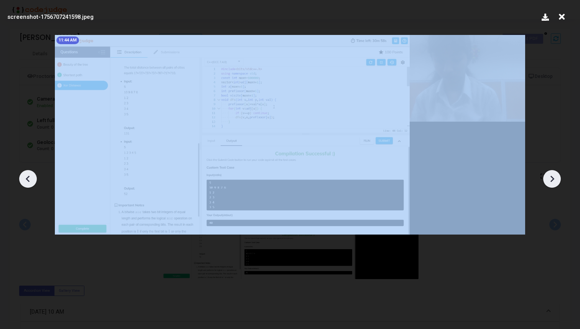
click at [554, 178] on icon at bounding box center [552, 178] width 4 height 7
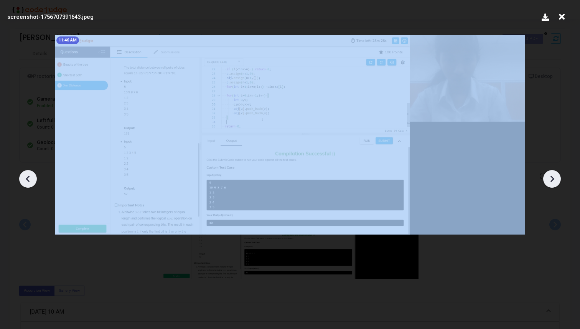
click at [554, 178] on icon at bounding box center [552, 178] width 4 height 7
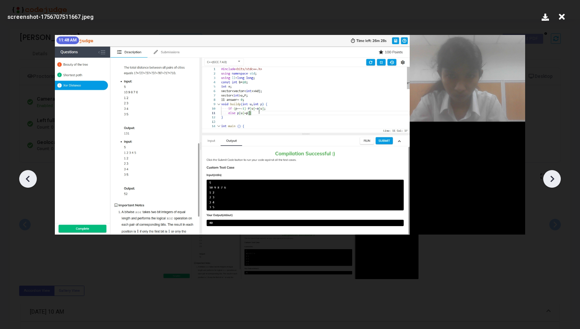
click at [554, 178] on icon at bounding box center [552, 178] width 4 height 7
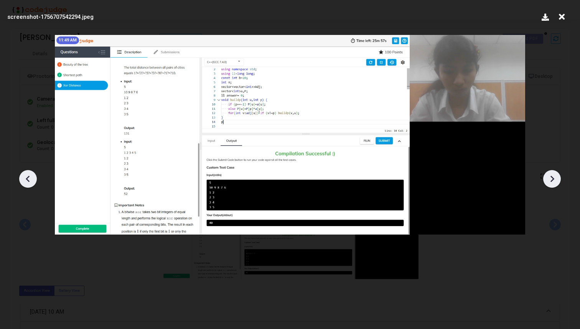
click at [554, 178] on icon at bounding box center [552, 178] width 4 height 7
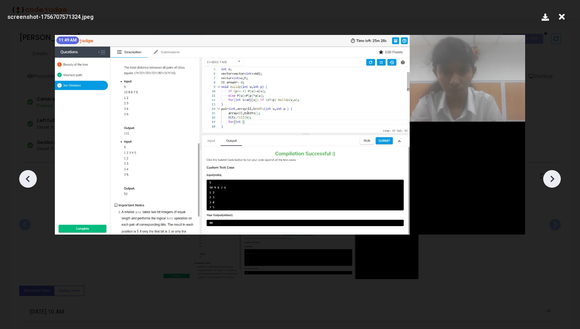
click at [554, 178] on icon at bounding box center [552, 178] width 4 height 7
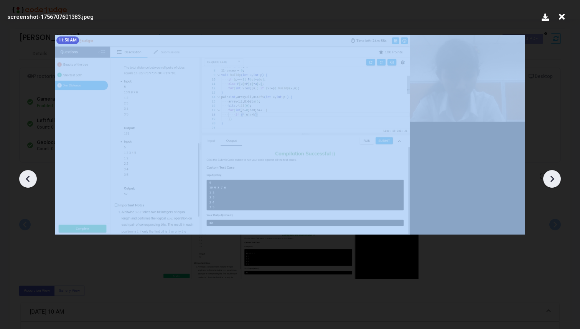
click at [554, 178] on icon at bounding box center [552, 178] width 4 height 7
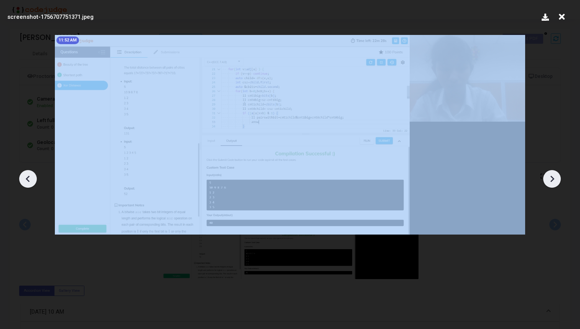
click at [554, 178] on icon at bounding box center [552, 178] width 4 height 7
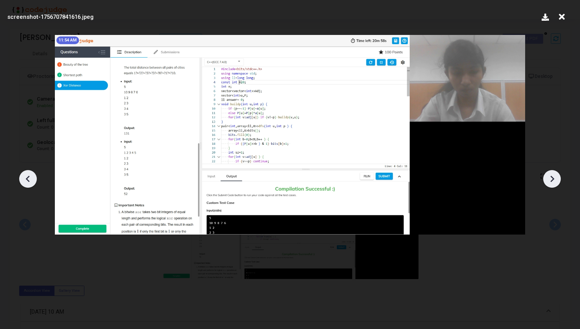
click at [554, 178] on icon at bounding box center [552, 178] width 4 height 7
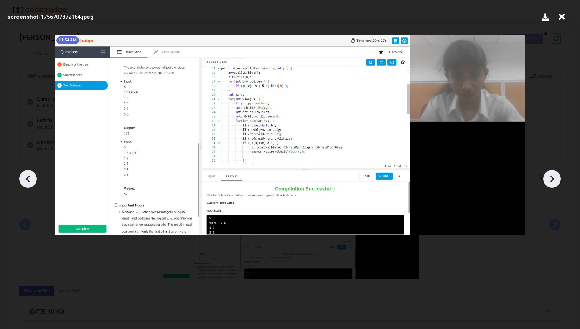
click at [554, 178] on icon at bounding box center [552, 178] width 4 height 7
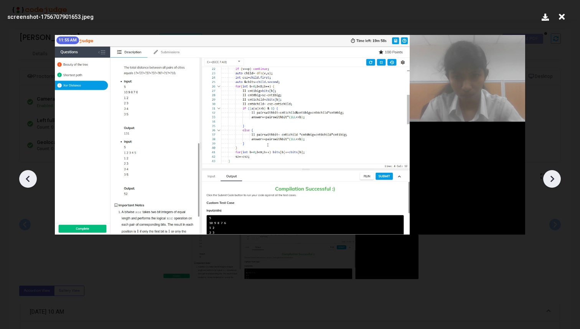
click at [554, 178] on icon at bounding box center [552, 178] width 4 height 7
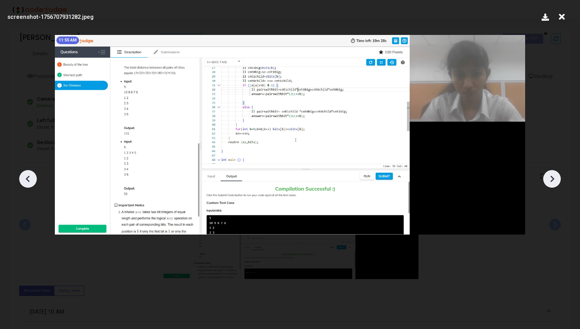
click at [554, 178] on icon at bounding box center [552, 178] width 4 height 7
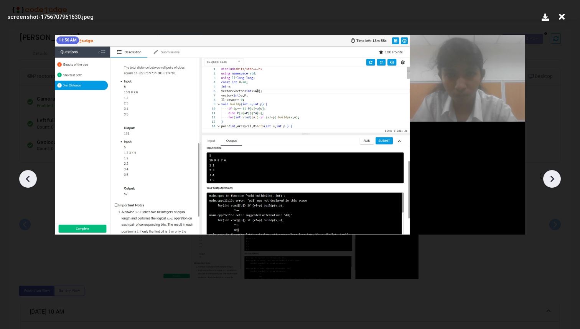
click at [554, 178] on icon at bounding box center [552, 178] width 4 height 7
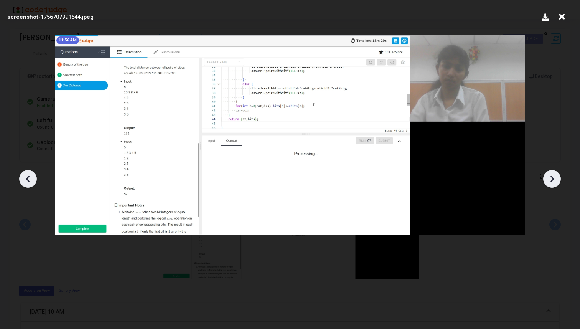
click at [554, 178] on icon at bounding box center [552, 178] width 4 height 7
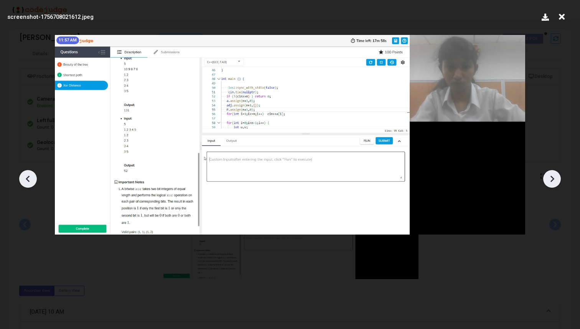
click at [554, 178] on icon at bounding box center [552, 178] width 4 height 7
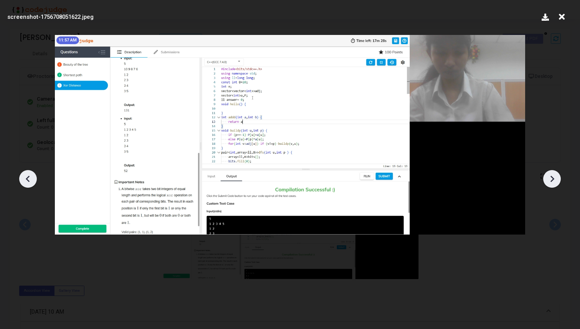
click at [554, 178] on icon at bounding box center [552, 178] width 4 height 7
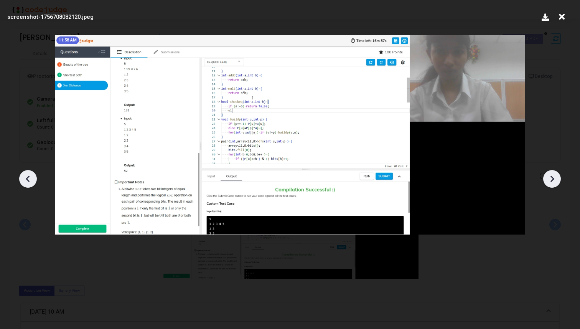
click at [554, 178] on icon at bounding box center [552, 178] width 4 height 7
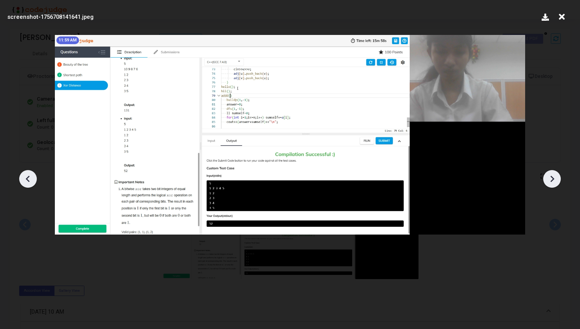
click at [554, 178] on icon at bounding box center [552, 178] width 4 height 7
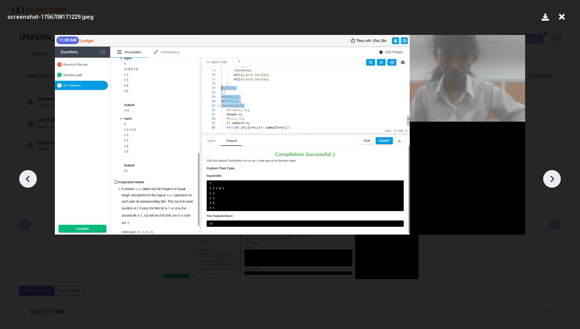
click at [554, 178] on icon at bounding box center [552, 178] width 4 height 7
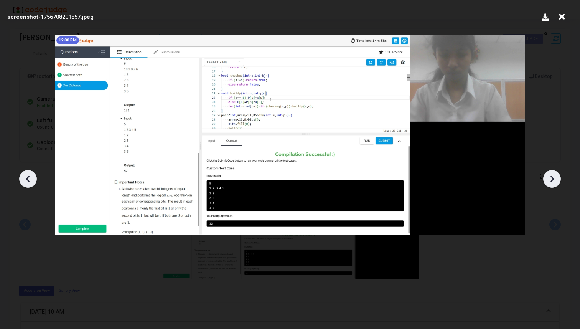
click at [554, 178] on icon at bounding box center [552, 178] width 4 height 7
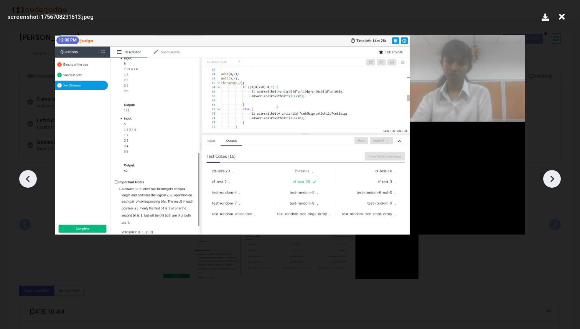
click at [554, 178] on icon at bounding box center [552, 178] width 4 height 7
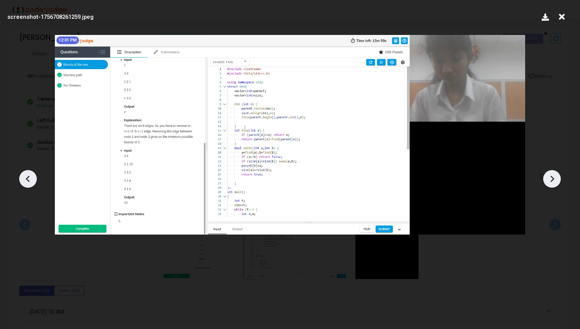
click at [554, 178] on icon at bounding box center [552, 178] width 4 height 7
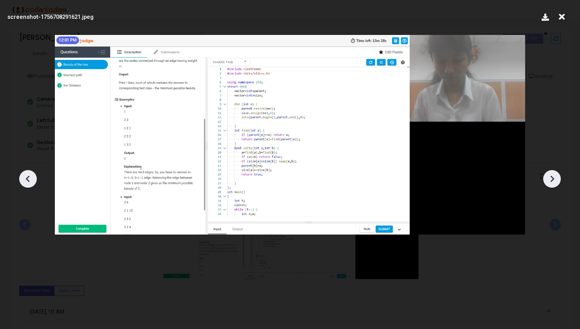
click at [554, 178] on icon at bounding box center [552, 178] width 4 height 7
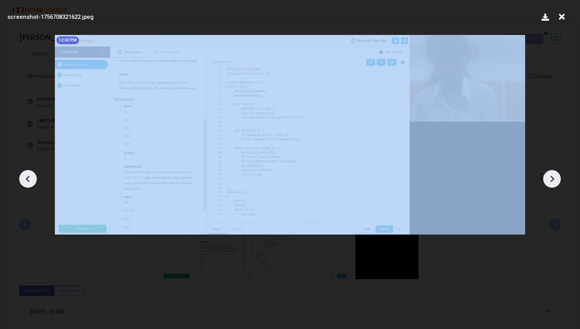
click at [554, 178] on icon at bounding box center [552, 178] width 4 height 7
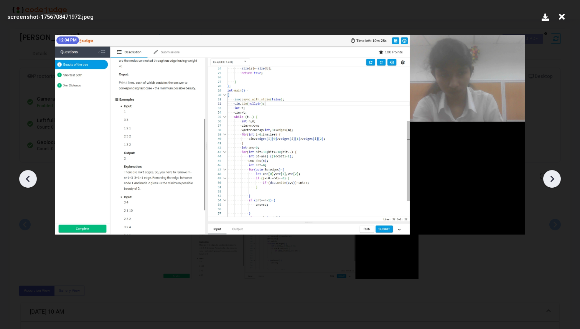
click at [554, 179] on icon at bounding box center [552, 178] width 4 height 7
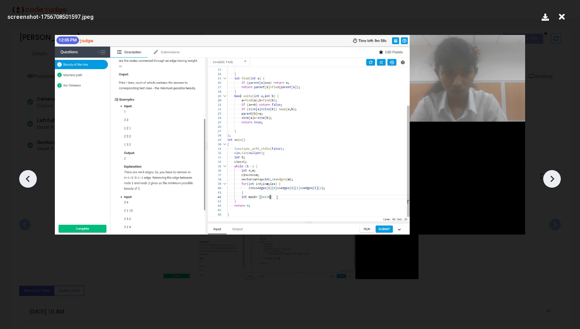
click at [554, 179] on icon at bounding box center [552, 178] width 4 height 7
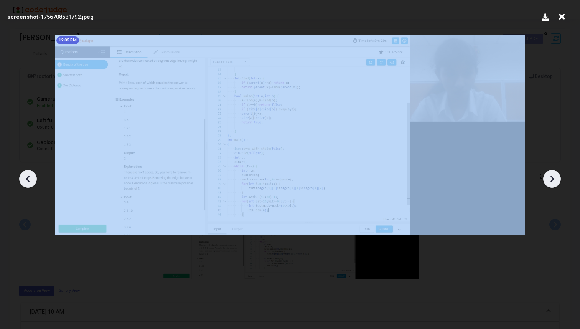
click at [554, 179] on icon at bounding box center [552, 178] width 4 height 7
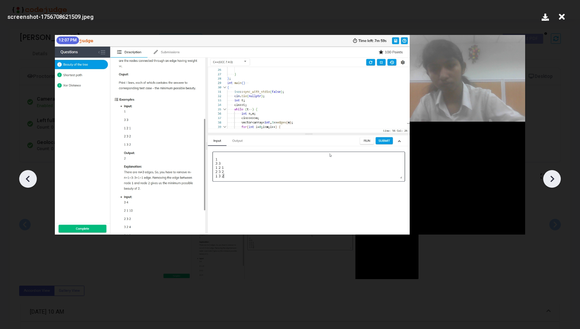
click at [554, 179] on icon at bounding box center [552, 178] width 4 height 7
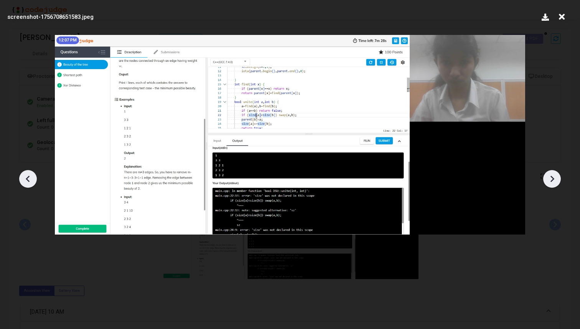
click at [554, 179] on icon at bounding box center [552, 178] width 4 height 7
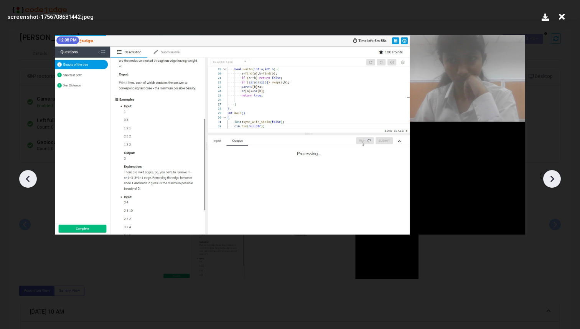
click at [554, 179] on icon at bounding box center [552, 178] width 4 height 7
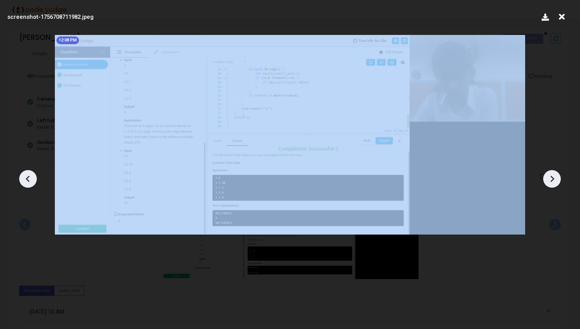
click at [554, 179] on icon at bounding box center [552, 178] width 4 height 7
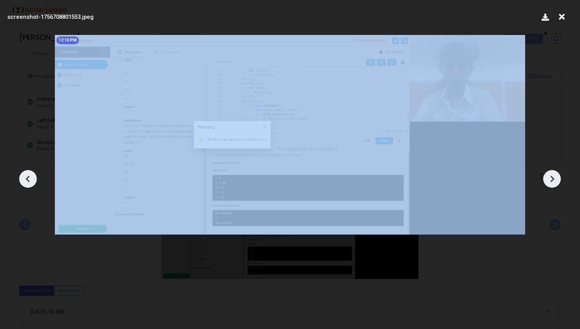
click at [554, 179] on icon at bounding box center [552, 178] width 4 height 7
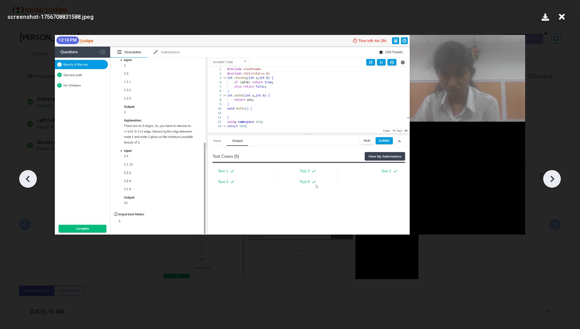
click at [554, 179] on icon at bounding box center [552, 178] width 4 height 7
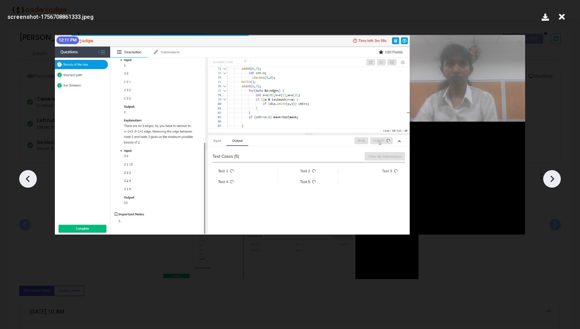
click at [21, 177] on div at bounding box center [28, 179] width 18 height 18
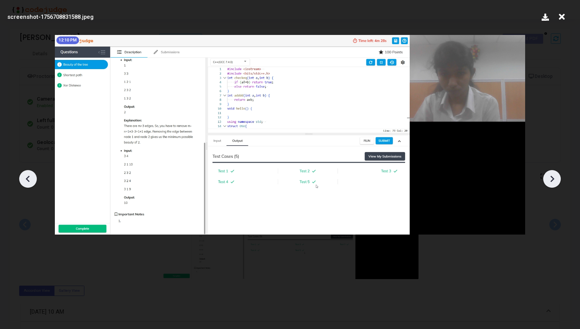
click at [21, 177] on div at bounding box center [28, 179] width 18 height 18
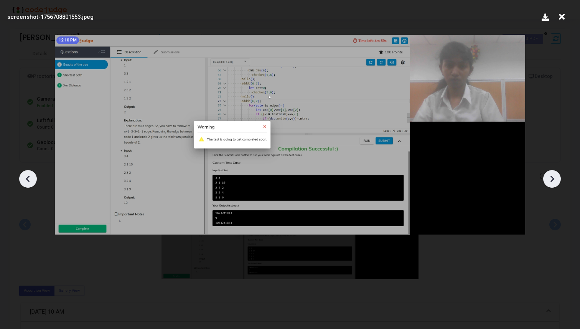
click at [550, 181] on icon at bounding box center [552, 179] width 12 height 12
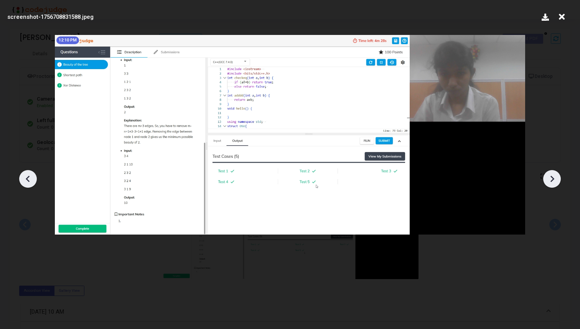
click at [550, 181] on icon at bounding box center [552, 179] width 12 height 12
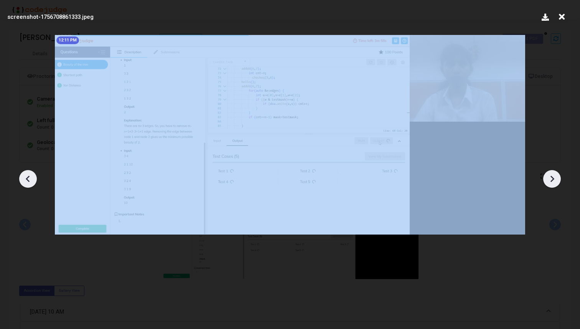
click at [550, 181] on icon at bounding box center [552, 179] width 12 height 12
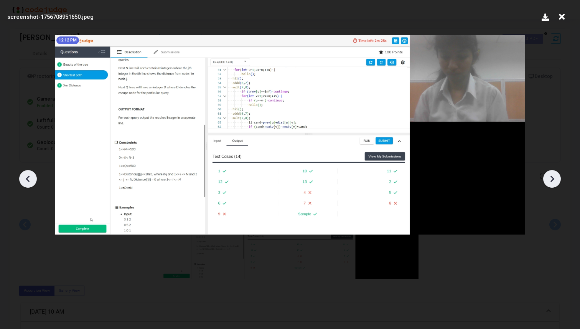
click at [562, 19] on icon at bounding box center [562, 17] width 12 height 15
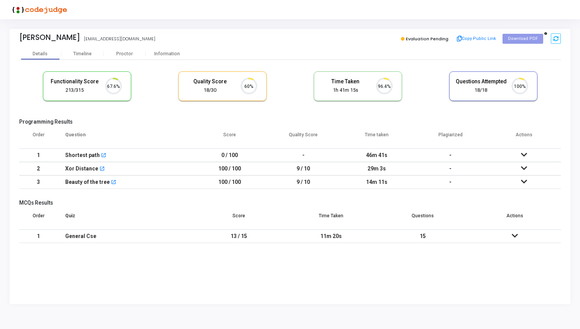
scroll to position [16, 20]
click at [86, 54] on div "Timeline" at bounding box center [82, 54] width 18 height 6
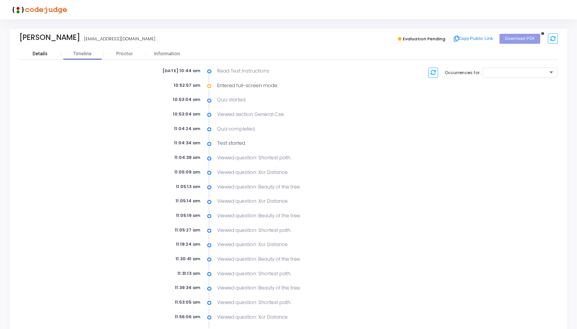
click at [48, 53] on div "Details" at bounding box center [40, 54] width 42 height 6
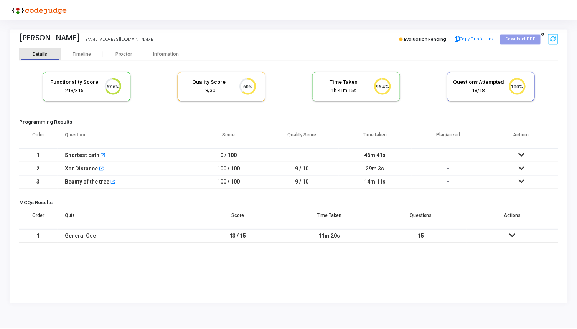
scroll to position [16, 20]
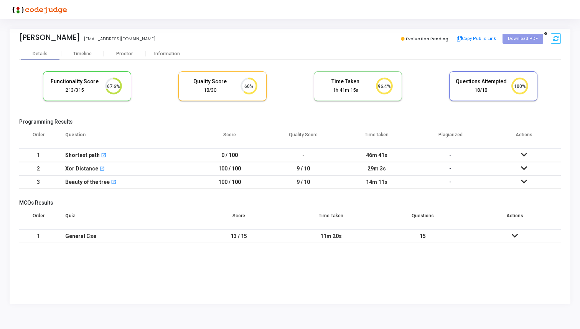
click at [523, 166] on icon at bounding box center [524, 167] width 6 height 5
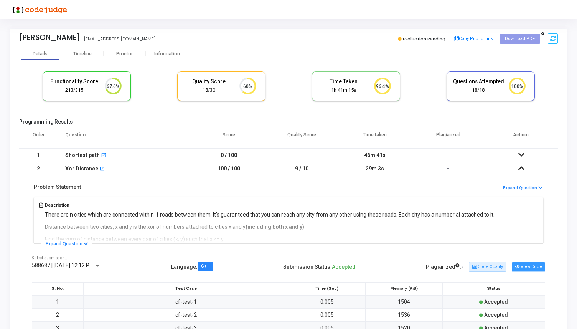
click at [523, 267] on button "View Code" at bounding box center [528, 267] width 33 height 10
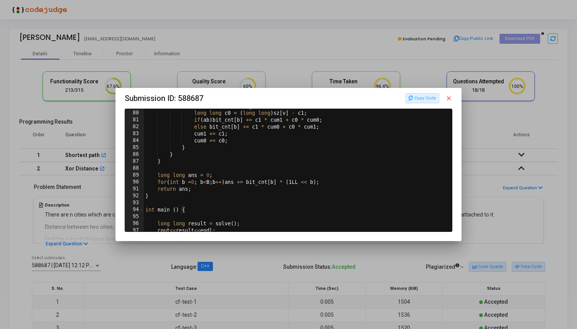
scroll to position [554, 0]
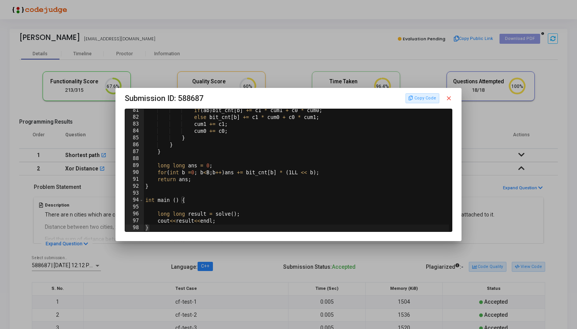
click at [451, 98] on mat-icon "close" at bounding box center [448, 98] width 7 height 7
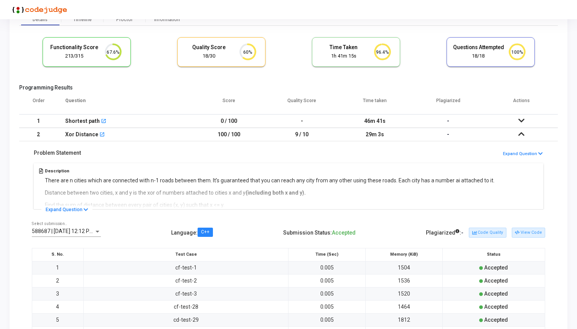
scroll to position [20, 0]
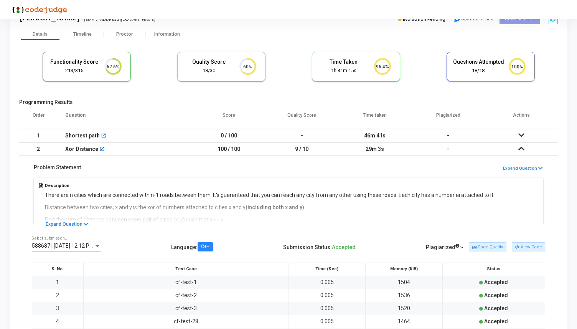
click at [522, 148] on icon at bounding box center [521, 148] width 6 height 5
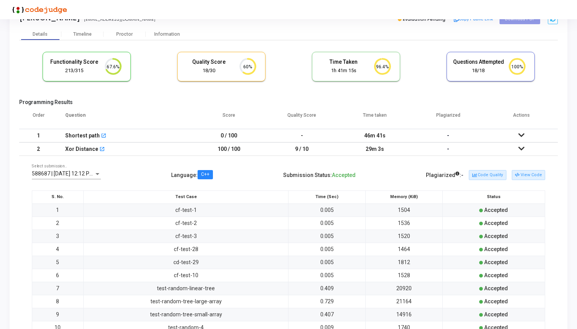
scroll to position [0, 0]
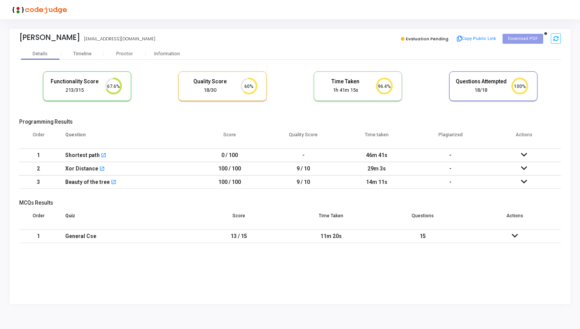
click at [525, 180] on icon at bounding box center [524, 181] width 6 height 5
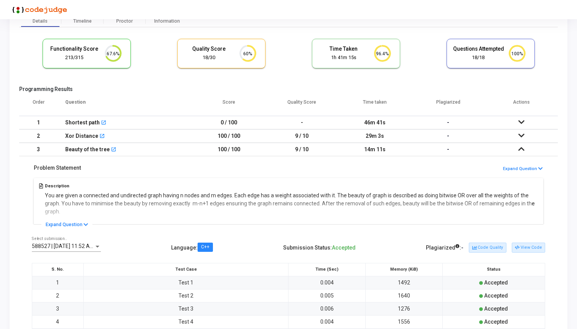
scroll to position [55, 0]
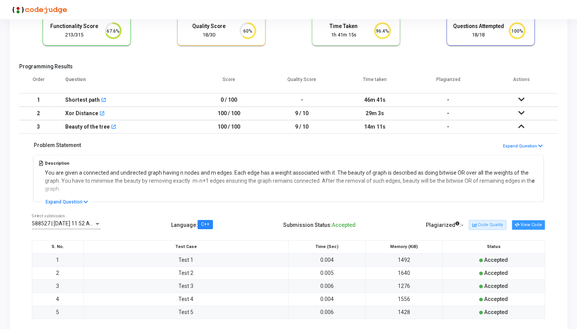
click at [530, 226] on button "View Code" at bounding box center [528, 225] width 33 height 10
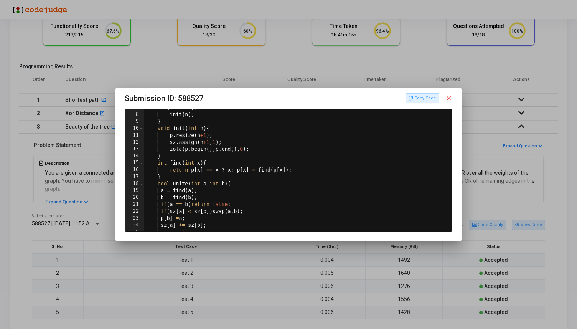
scroll to position [0, 0]
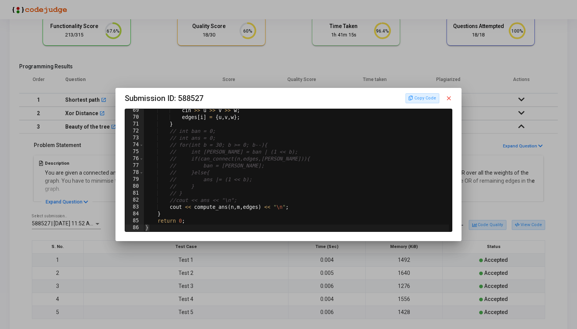
type textarea "}"
click at [202, 227] on div "cin >> u >> v >> w ; edges [ i ] = { u , v , w } ; } // int ban = 0; // int ans…" at bounding box center [297, 175] width 307 height 136
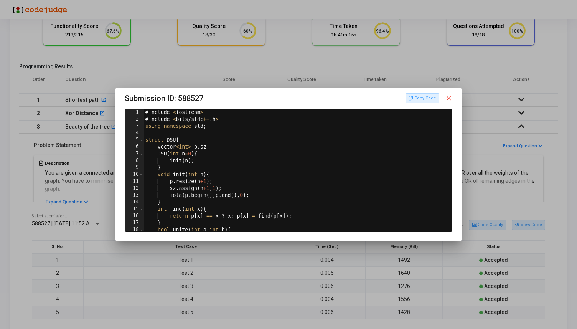
click at [450, 99] on mat-icon "close" at bounding box center [448, 98] width 7 height 7
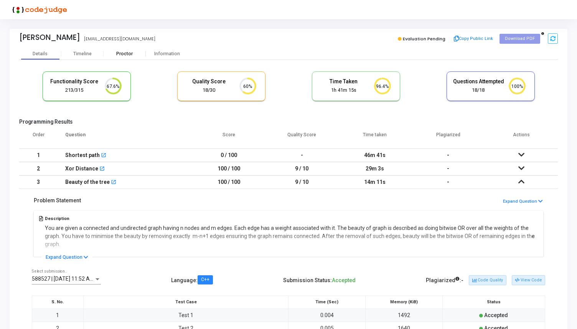
click at [127, 48] on div "Proctor" at bounding box center [125, 54] width 42 height 12
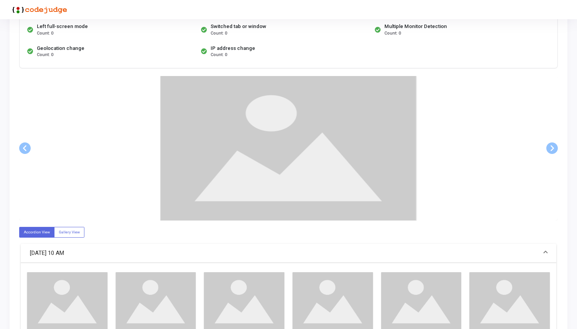
scroll to position [96, 0]
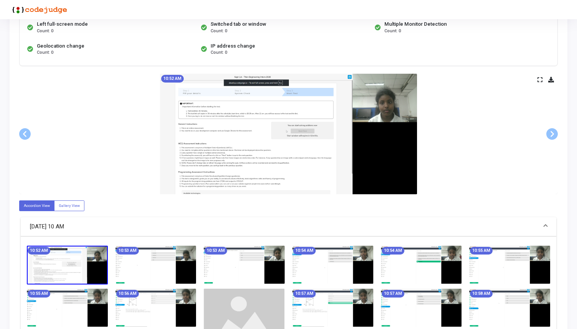
click at [539, 81] on icon at bounding box center [539, 79] width 5 height 4
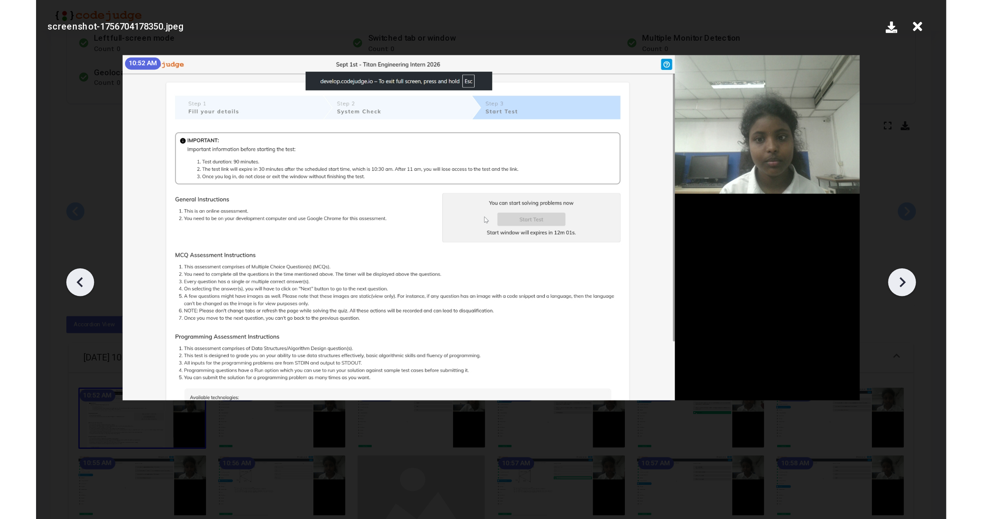
scroll to position [0, 0]
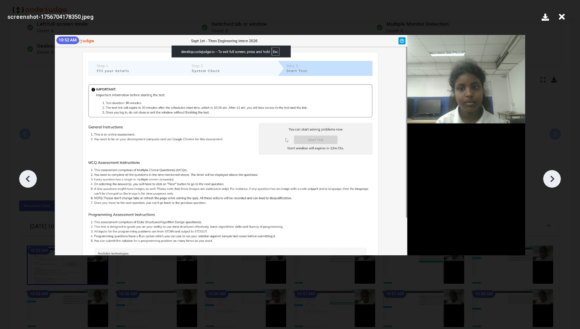
click at [550, 181] on icon at bounding box center [552, 179] width 12 height 12
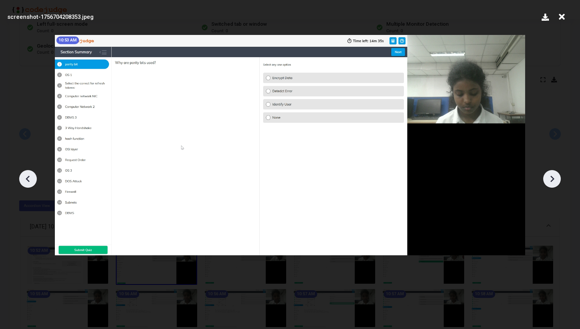
click at [550, 181] on icon at bounding box center [552, 179] width 12 height 12
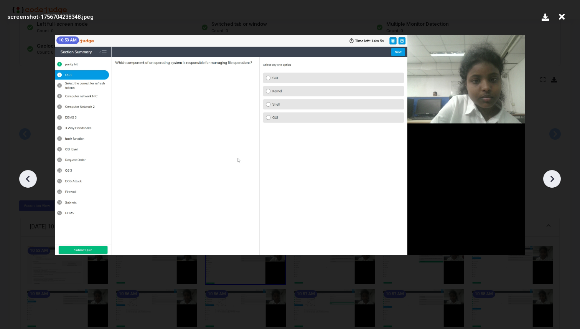
click at [550, 181] on icon at bounding box center [552, 179] width 12 height 12
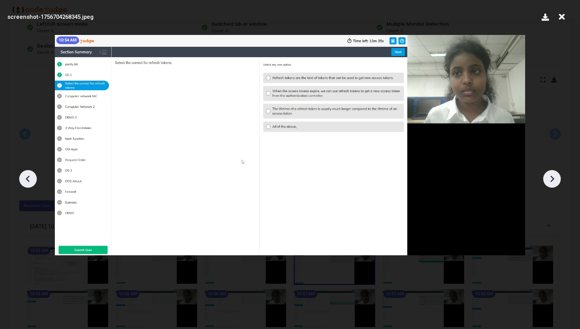
click at [550, 181] on icon at bounding box center [552, 179] width 12 height 12
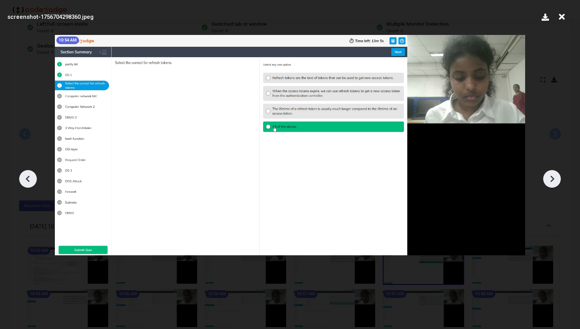
click at [550, 181] on icon at bounding box center [552, 179] width 12 height 12
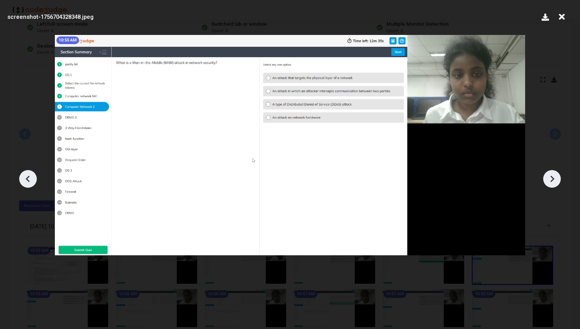
click at [550, 181] on icon at bounding box center [552, 179] width 12 height 12
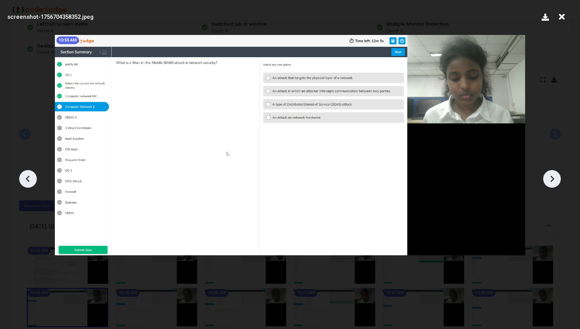
click at [550, 181] on icon at bounding box center [552, 179] width 12 height 12
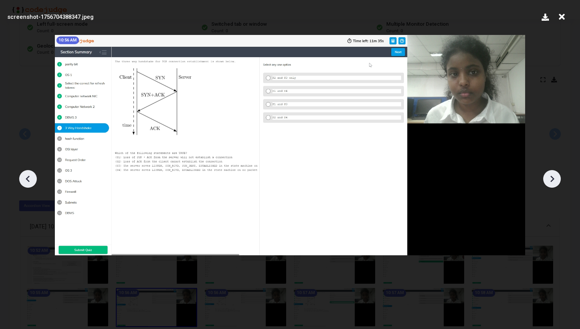
click at [550, 181] on icon at bounding box center [552, 179] width 12 height 12
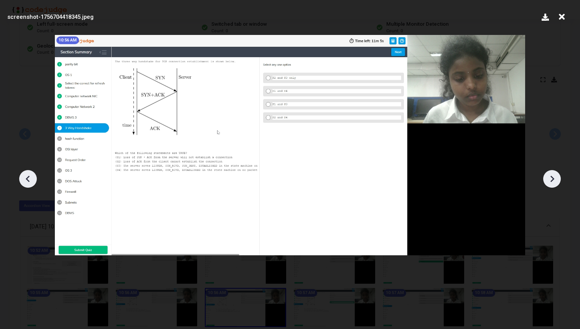
click at [550, 181] on icon at bounding box center [552, 179] width 12 height 12
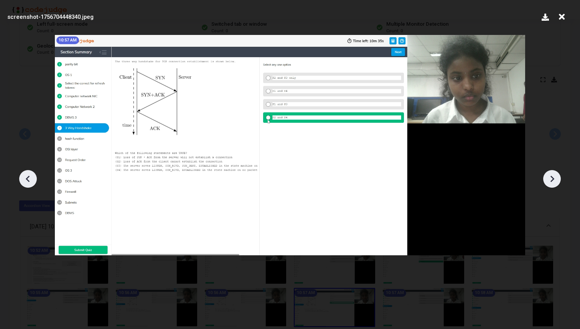
click at [550, 181] on icon at bounding box center [552, 179] width 12 height 12
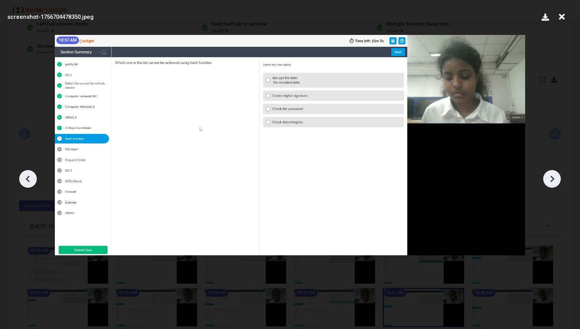
click at [550, 181] on icon at bounding box center [552, 179] width 12 height 12
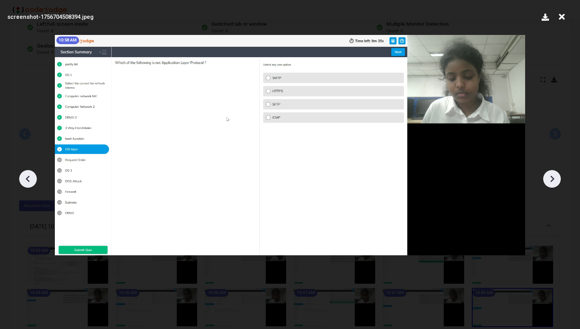
click at [550, 181] on icon at bounding box center [552, 179] width 12 height 12
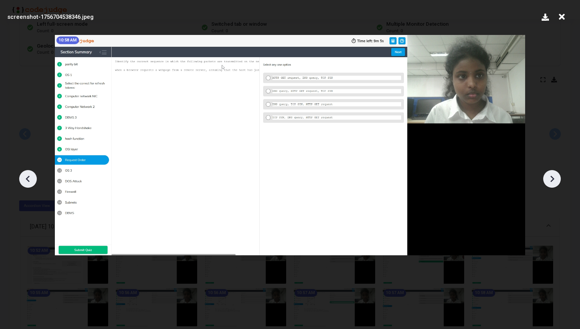
click at [550, 181] on icon at bounding box center [552, 179] width 12 height 12
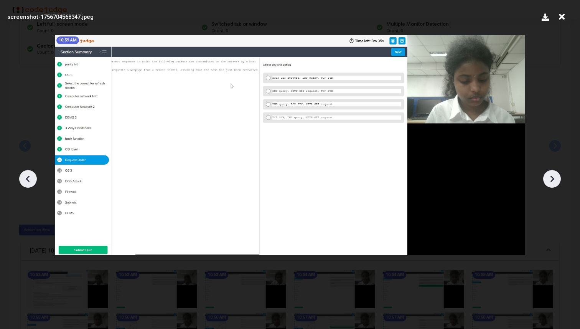
click at [550, 181] on icon at bounding box center [552, 179] width 12 height 12
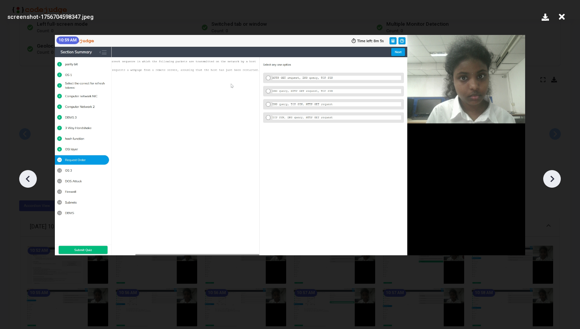
click at [550, 181] on icon at bounding box center [552, 179] width 12 height 12
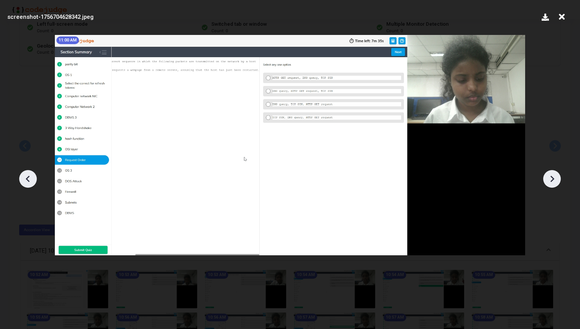
click at [550, 181] on icon at bounding box center [552, 179] width 12 height 12
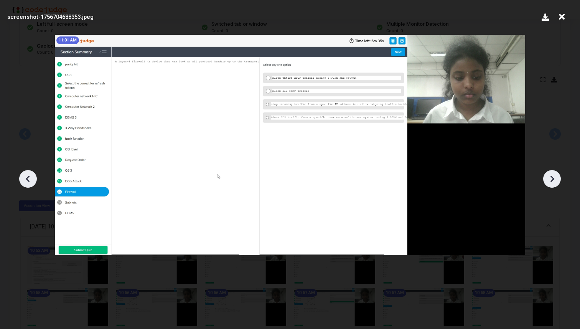
click at [550, 181] on icon at bounding box center [552, 179] width 12 height 12
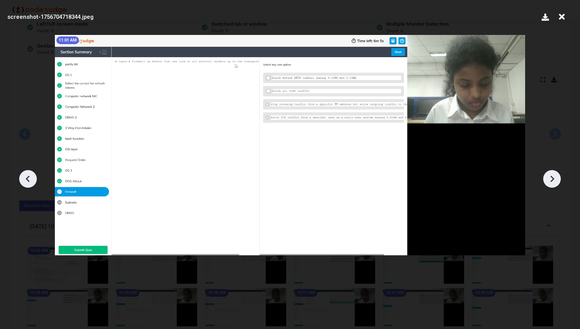
click at [550, 181] on icon at bounding box center [552, 179] width 12 height 12
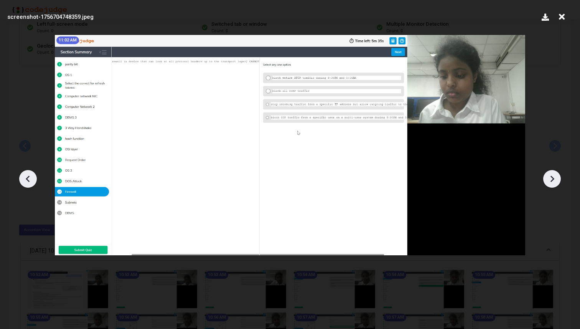
click at [550, 181] on icon at bounding box center [552, 179] width 12 height 12
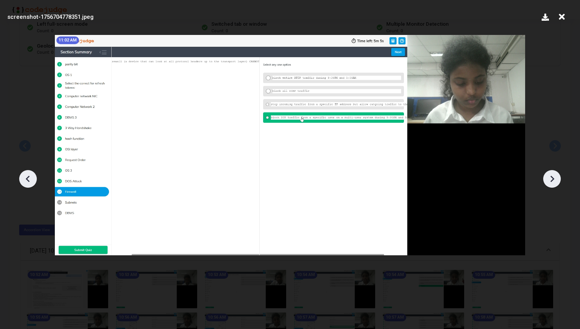
click at [550, 181] on icon at bounding box center [552, 179] width 12 height 12
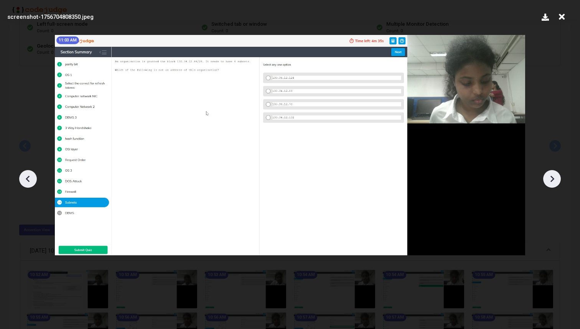
click at [550, 181] on icon at bounding box center [552, 179] width 12 height 12
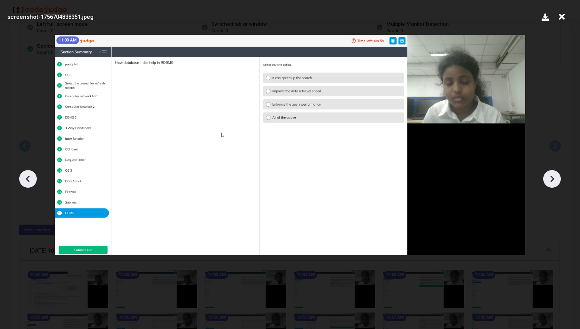
click at [550, 181] on icon at bounding box center [552, 179] width 12 height 12
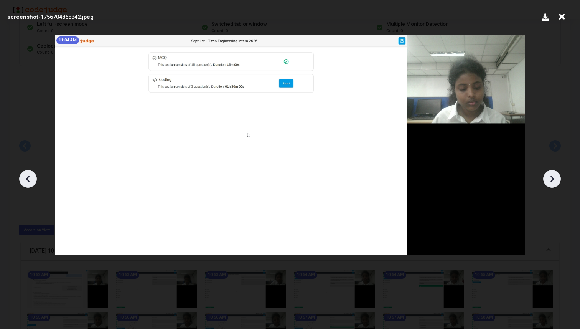
click at [550, 181] on icon at bounding box center [552, 179] width 12 height 12
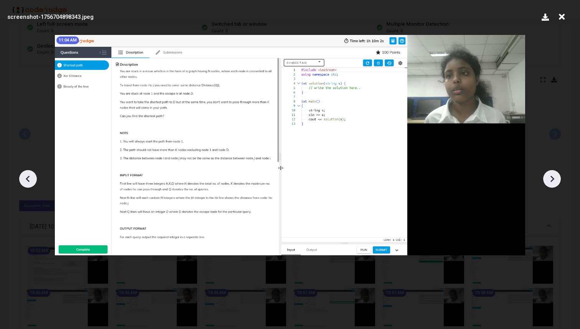
click at [550, 181] on icon at bounding box center [552, 179] width 12 height 12
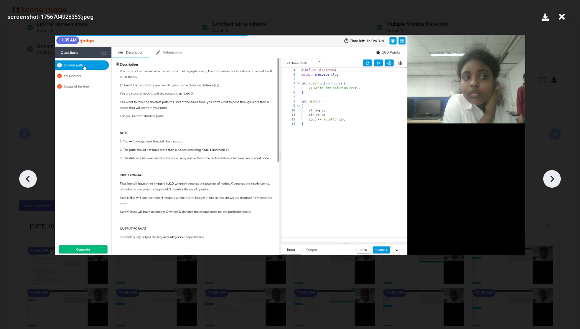
click at [550, 181] on icon at bounding box center [552, 179] width 12 height 12
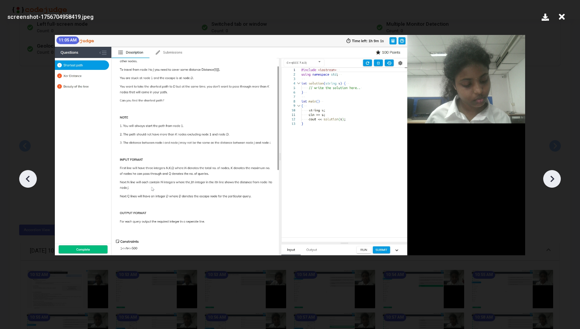
click at [550, 181] on icon at bounding box center [552, 179] width 12 height 12
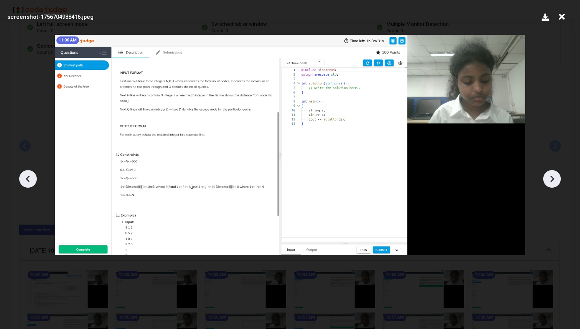
click at [550, 181] on icon at bounding box center [552, 179] width 12 height 12
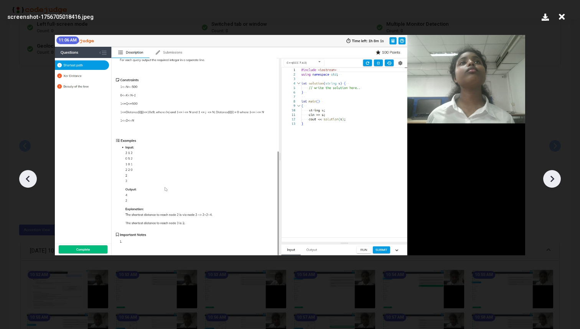
click at [550, 181] on icon at bounding box center [552, 179] width 12 height 12
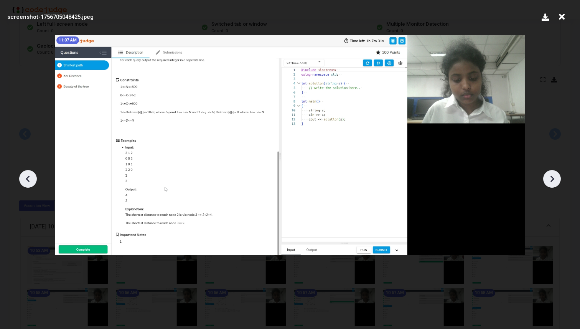
click at [550, 181] on icon at bounding box center [552, 179] width 12 height 12
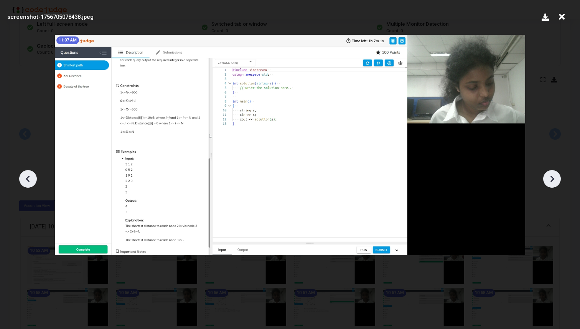
click at [550, 181] on icon at bounding box center [552, 179] width 12 height 12
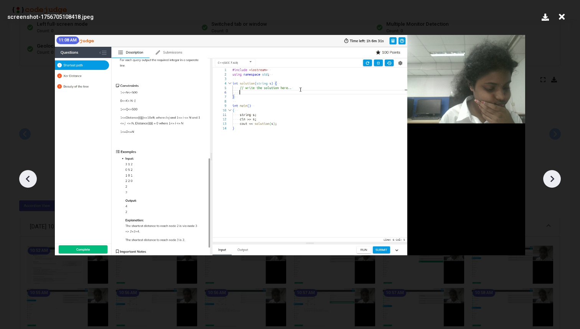
click at [550, 181] on icon at bounding box center [552, 179] width 12 height 12
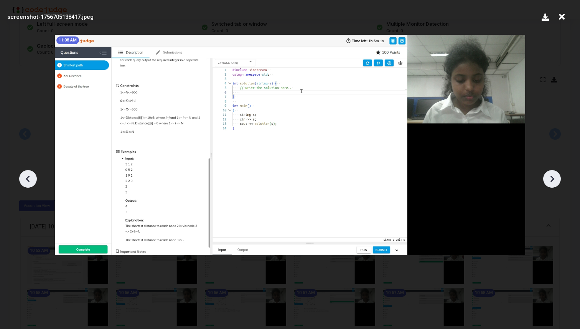
click at [550, 181] on icon at bounding box center [552, 179] width 12 height 12
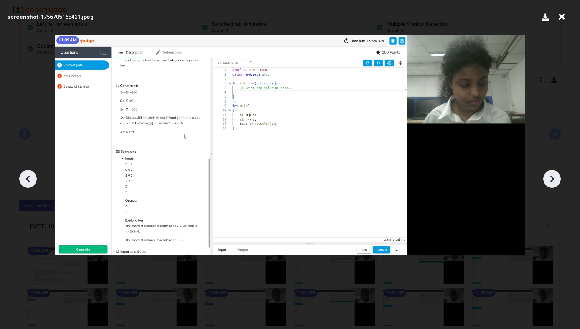
click at [550, 181] on icon at bounding box center [552, 179] width 12 height 12
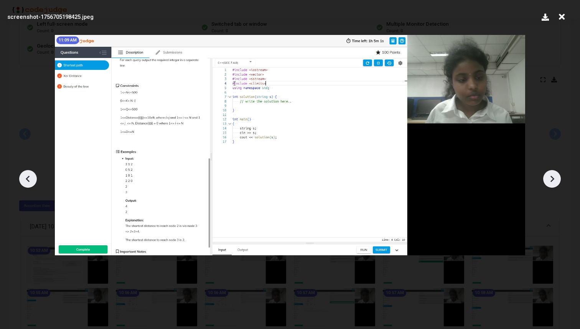
click at [26, 177] on icon at bounding box center [28, 179] width 12 height 12
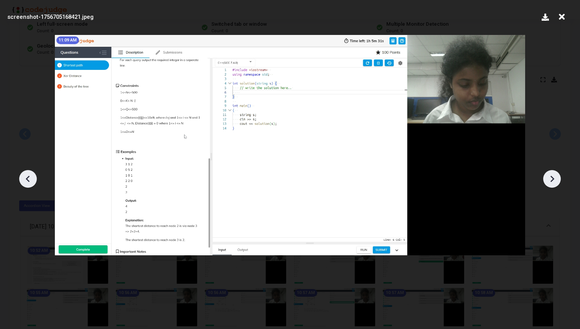
click at [26, 177] on icon at bounding box center [28, 179] width 12 height 12
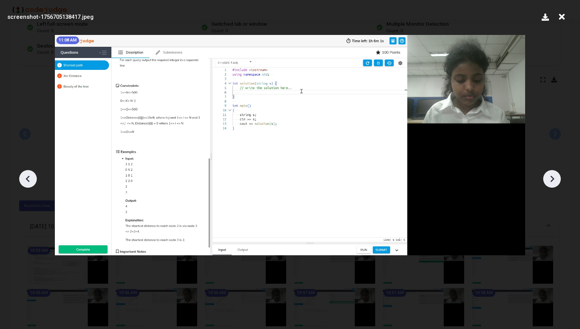
click at [26, 177] on icon at bounding box center [28, 179] width 12 height 12
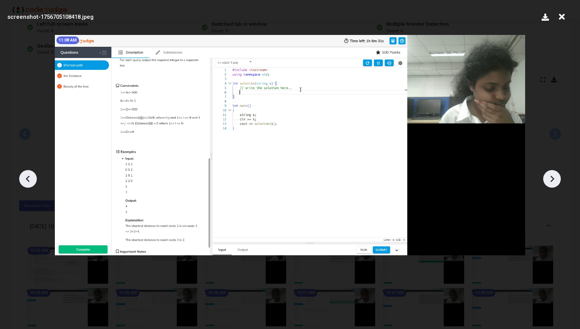
click at [26, 177] on icon at bounding box center [28, 179] width 12 height 12
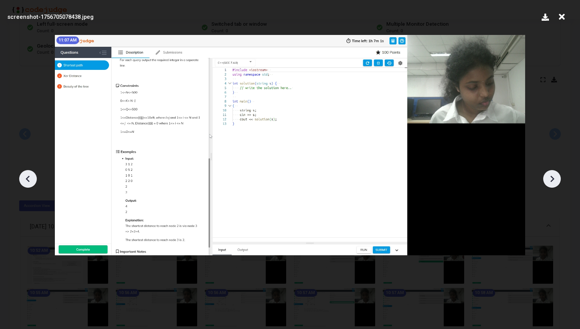
click at [26, 177] on icon at bounding box center [28, 179] width 12 height 12
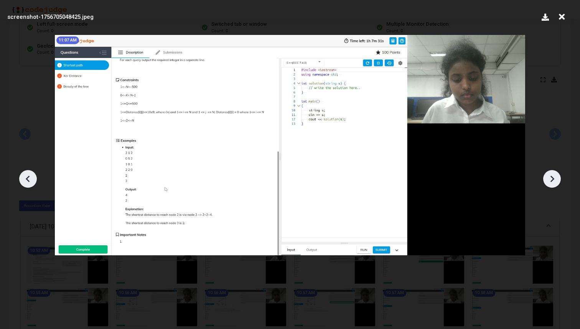
click at [26, 177] on icon at bounding box center [28, 179] width 12 height 12
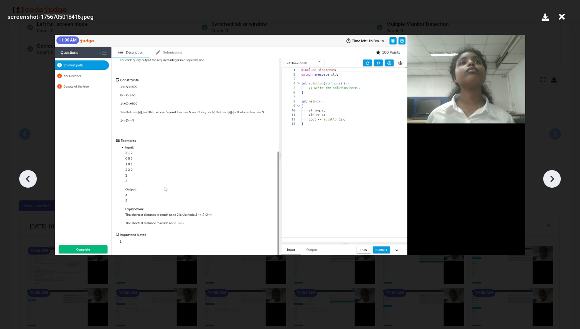
click at [26, 177] on icon at bounding box center [28, 179] width 12 height 12
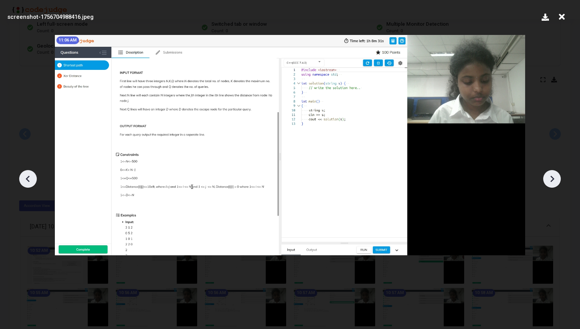
click at [26, 177] on icon at bounding box center [28, 179] width 12 height 12
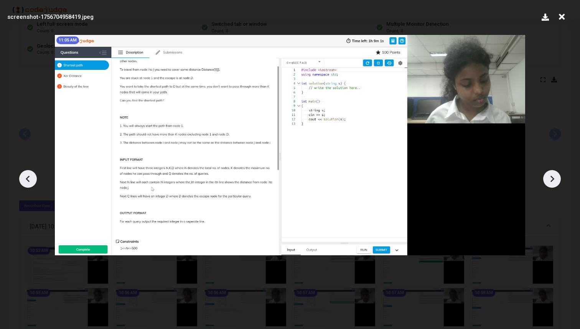
click at [26, 177] on icon at bounding box center [28, 179] width 12 height 12
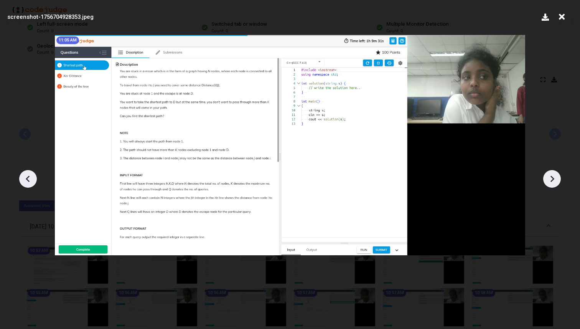
click at [26, 177] on icon at bounding box center [28, 179] width 12 height 12
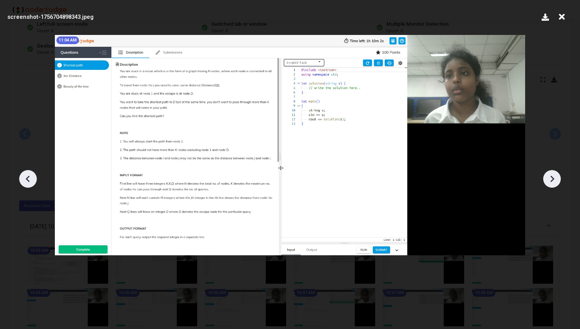
click at [26, 177] on icon at bounding box center [28, 179] width 12 height 12
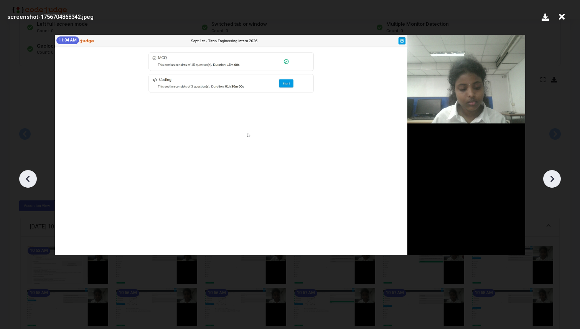
click at [26, 177] on icon at bounding box center [28, 179] width 12 height 12
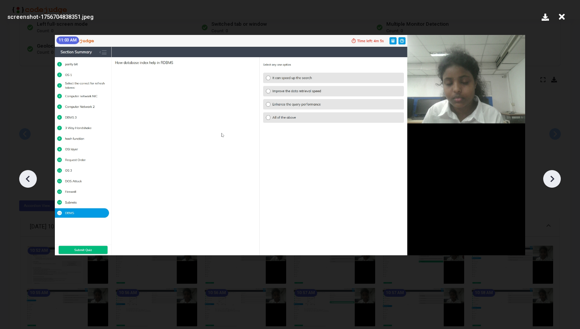
click at [26, 177] on icon at bounding box center [28, 179] width 12 height 12
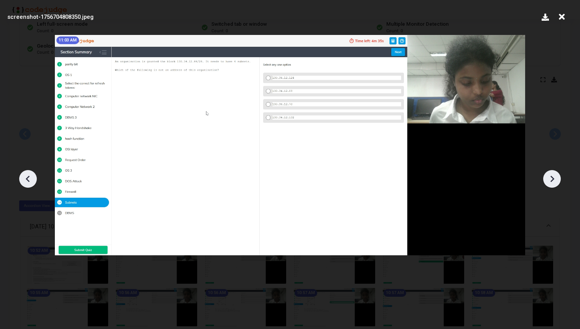
click at [26, 177] on icon at bounding box center [28, 179] width 12 height 12
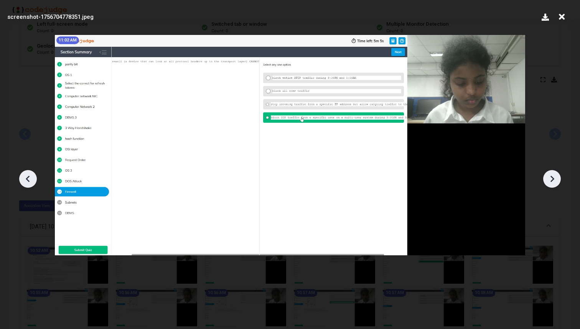
click at [26, 177] on icon at bounding box center [28, 179] width 12 height 12
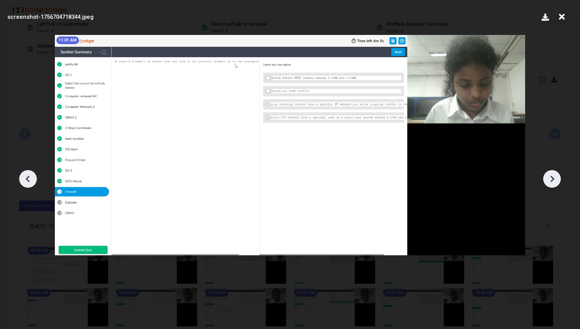
click at [555, 175] on icon at bounding box center [552, 179] width 12 height 12
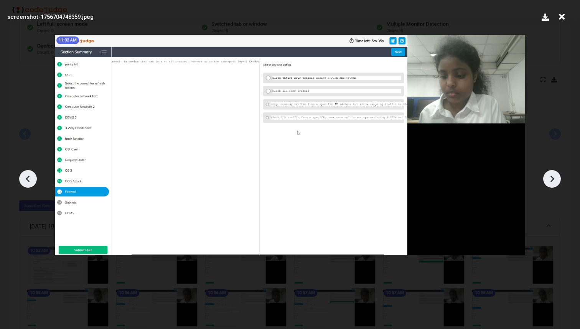
click at [555, 175] on icon at bounding box center [552, 179] width 12 height 12
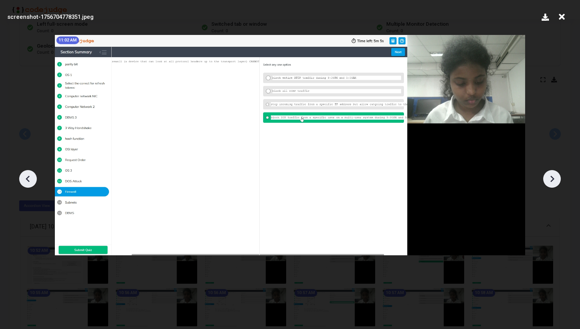
click at [555, 175] on icon at bounding box center [552, 179] width 12 height 12
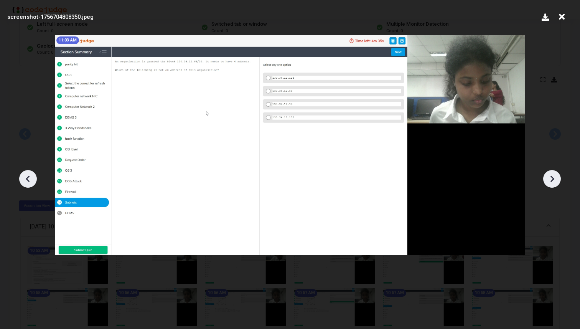
click at [555, 175] on icon at bounding box center [552, 179] width 12 height 12
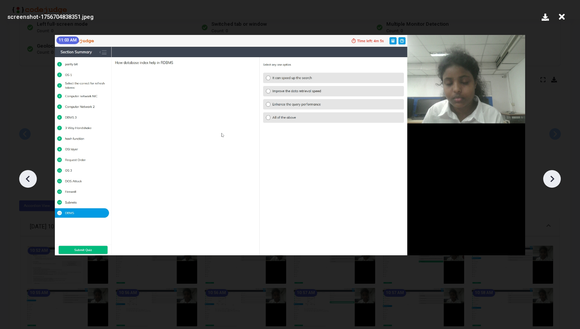
click at [555, 175] on icon at bounding box center [552, 179] width 12 height 12
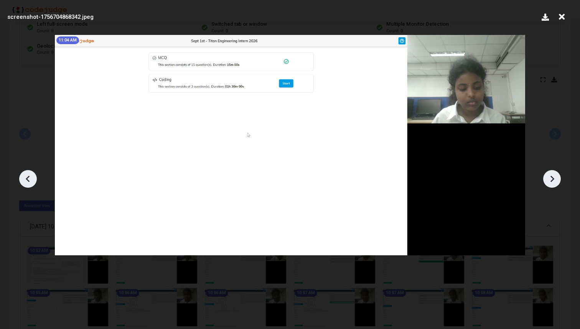
click at [555, 175] on icon at bounding box center [552, 179] width 12 height 12
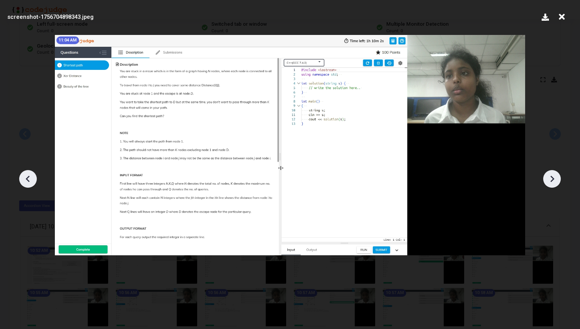
click at [555, 175] on icon at bounding box center [552, 179] width 12 height 12
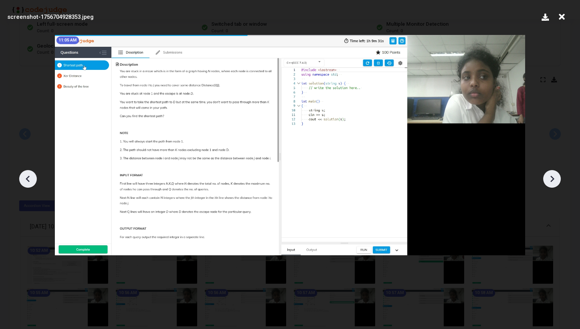
click at [555, 175] on icon at bounding box center [552, 179] width 12 height 12
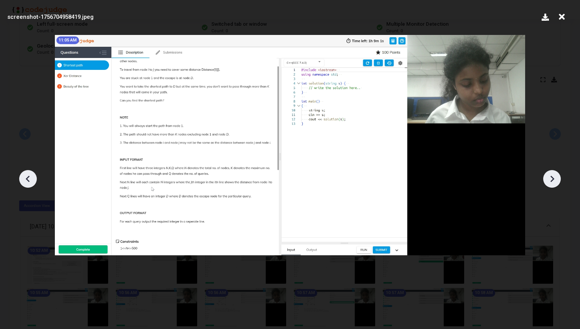
click at [555, 175] on icon at bounding box center [552, 179] width 12 height 12
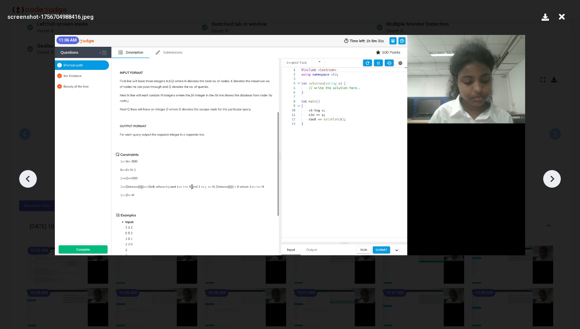
click at [555, 175] on icon at bounding box center [552, 179] width 12 height 12
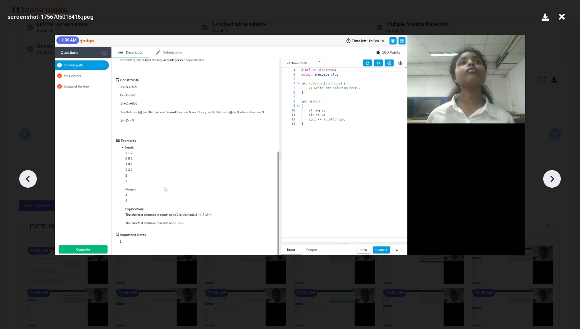
click at [555, 175] on icon at bounding box center [552, 179] width 12 height 12
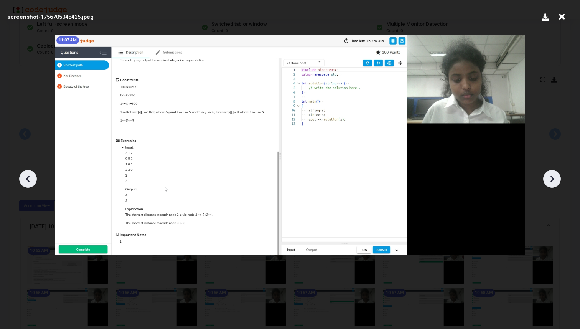
click at [27, 176] on icon at bounding box center [28, 179] width 12 height 12
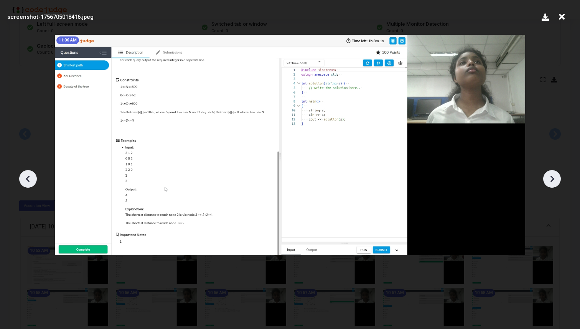
click at [27, 176] on icon at bounding box center [28, 179] width 12 height 12
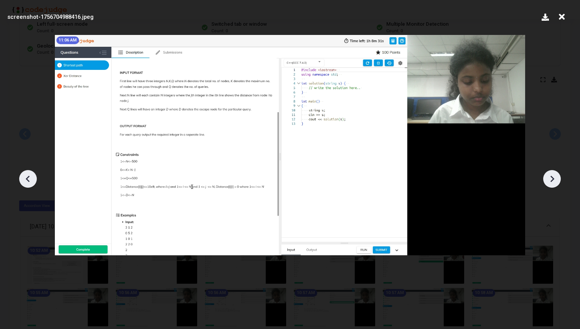
click at [27, 176] on icon at bounding box center [28, 179] width 12 height 12
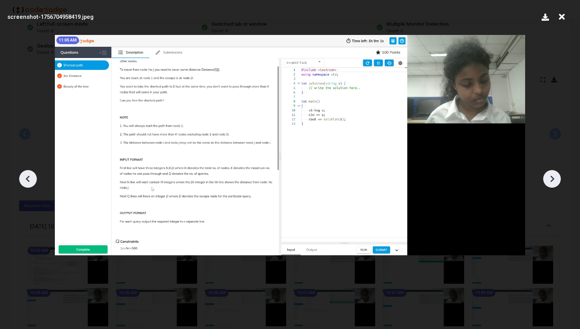
click at [27, 176] on icon at bounding box center [28, 179] width 12 height 12
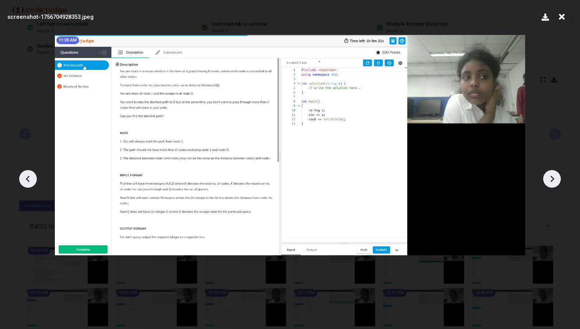
click at [27, 176] on icon at bounding box center [28, 179] width 12 height 12
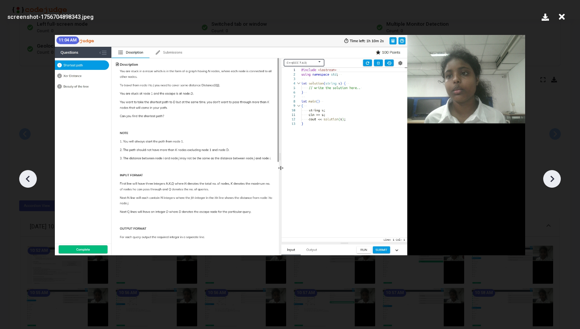
click at [27, 176] on icon at bounding box center [28, 179] width 12 height 12
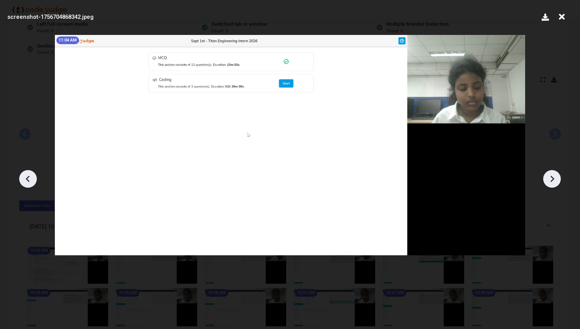
click at [548, 186] on div at bounding box center [552, 179] width 18 height 18
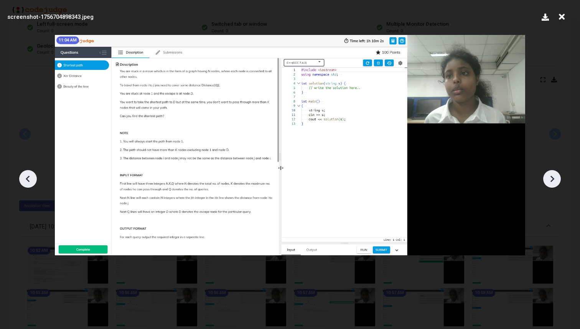
click at [548, 186] on div at bounding box center [552, 179] width 18 height 18
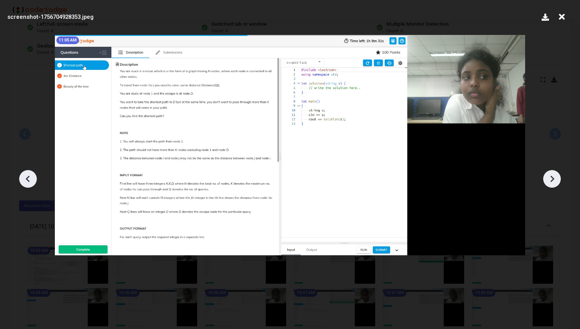
click at [548, 186] on div at bounding box center [552, 179] width 18 height 18
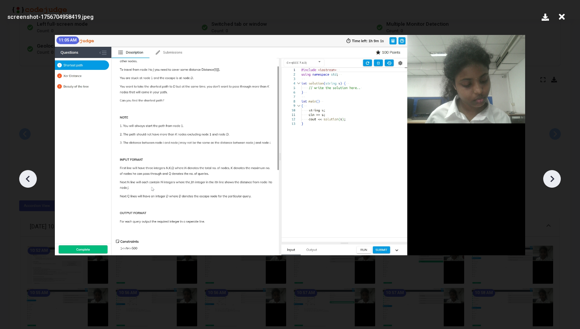
click at [548, 186] on div at bounding box center [552, 179] width 18 height 18
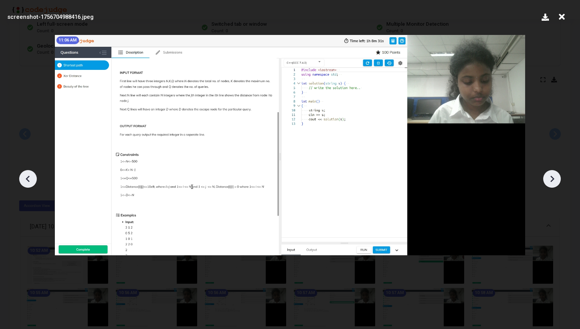
click at [548, 186] on div at bounding box center [552, 179] width 18 height 18
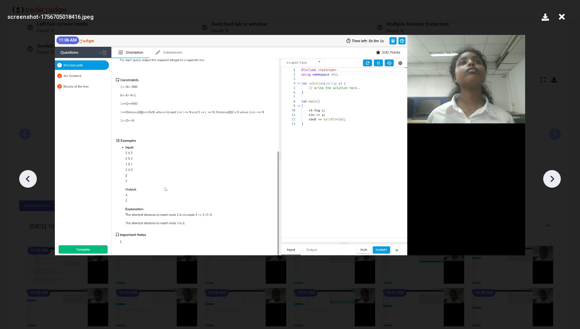
click at [548, 186] on div at bounding box center [552, 179] width 18 height 18
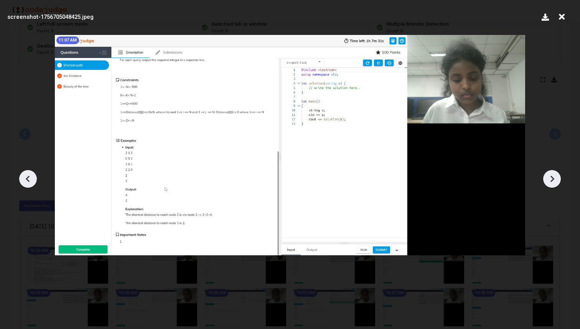
click at [548, 186] on div at bounding box center [552, 179] width 18 height 18
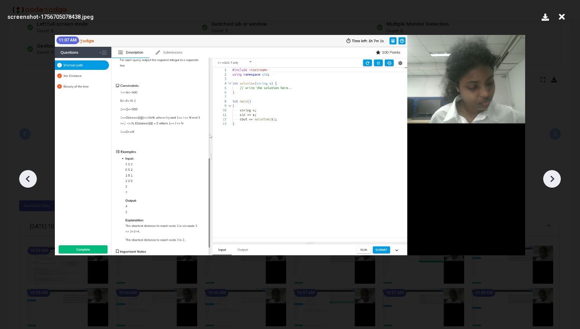
click at [548, 186] on div at bounding box center [552, 179] width 18 height 18
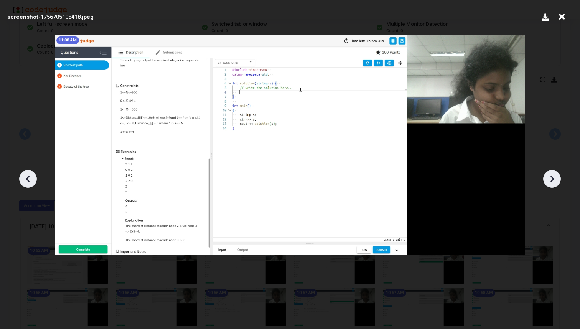
click at [548, 186] on div at bounding box center [552, 179] width 18 height 18
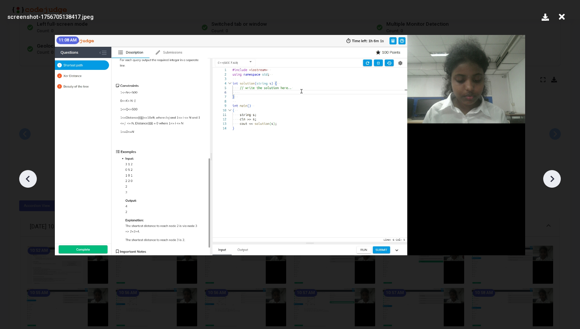
click at [548, 186] on div at bounding box center [552, 179] width 18 height 18
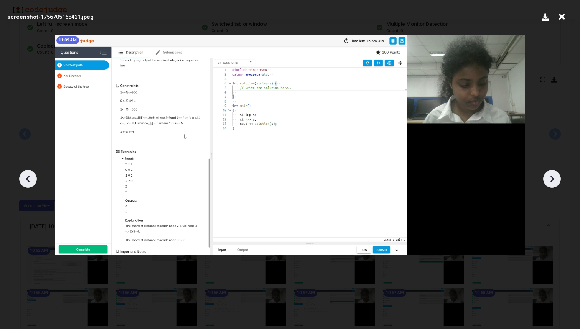
click at [548, 186] on div at bounding box center [552, 179] width 18 height 18
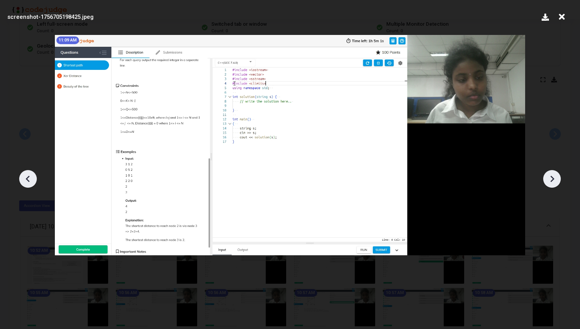
click at [548, 186] on div at bounding box center [552, 179] width 18 height 18
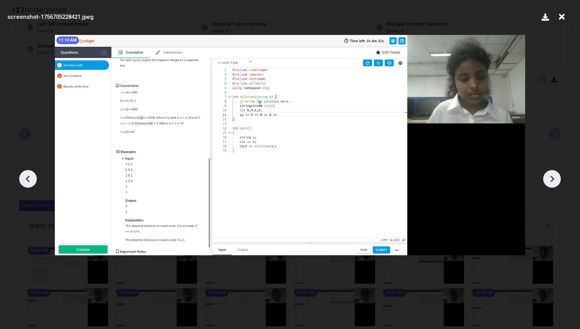
click at [548, 186] on div at bounding box center [552, 179] width 18 height 18
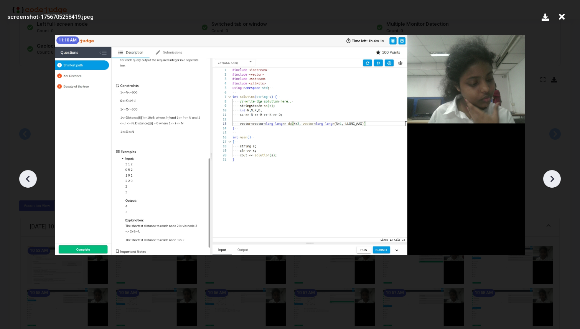
click at [548, 186] on div at bounding box center [552, 179] width 18 height 18
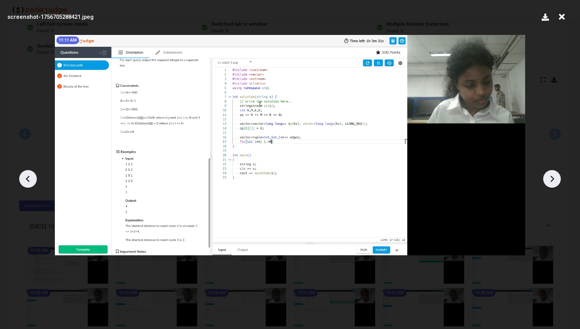
click at [548, 186] on div at bounding box center [552, 179] width 18 height 18
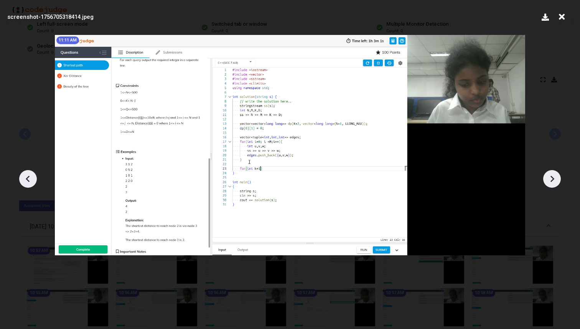
click at [548, 186] on div at bounding box center [552, 179] width 18 height 18
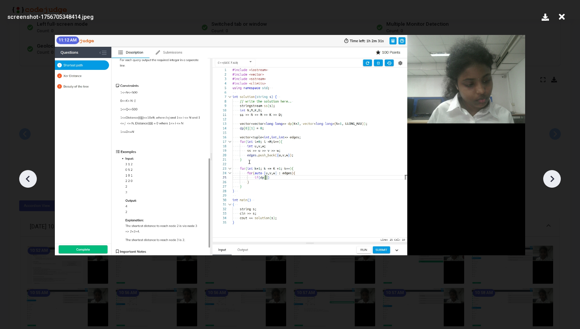
click at [548, 186] on div at bounding box center [552, 179] width 18 height 18
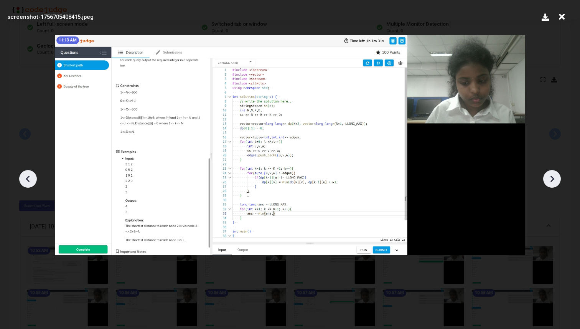
click at [548, 186] on div at bounding box center [552, 179] width 18 height 18
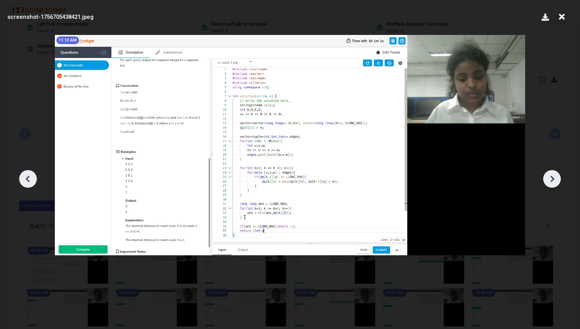
click at [548, 186] on div at bounding box center [552, 179] width 18 height 18
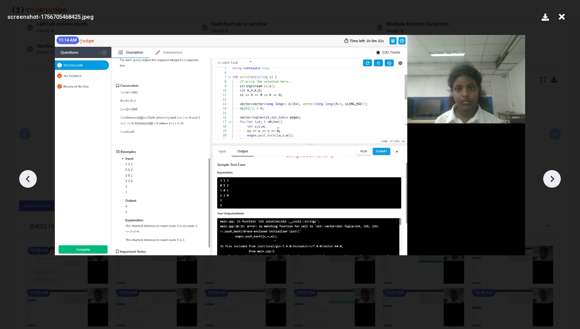
click at [548, 186] on div at bounding box center [552, 179] width 18 height 18
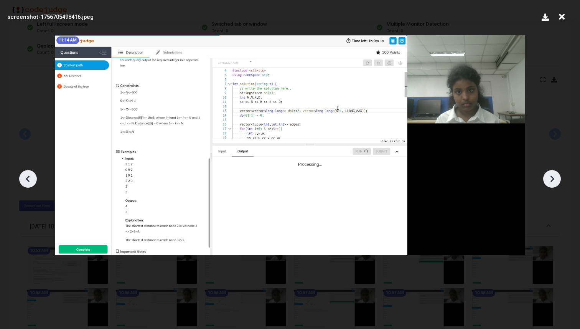
click at [548, 186] on div at bounding box center [552, 179] width 18 height 18
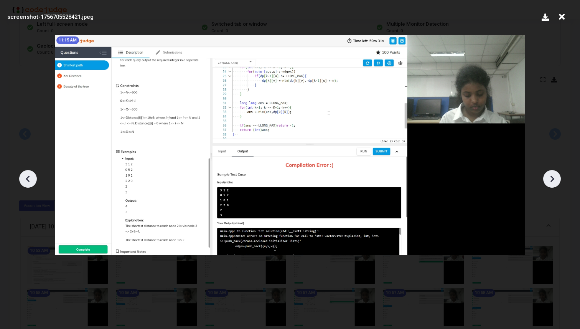
click at [548, 186] on div at bounding box center [552, 179] width 18 height 18
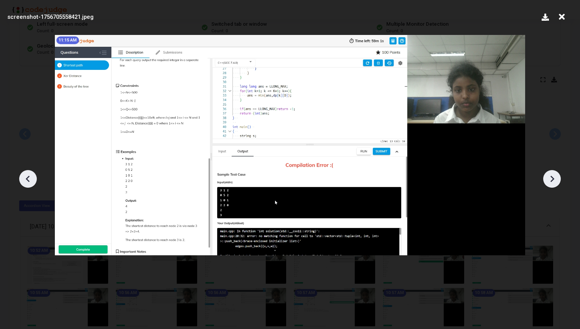
click at [548, 186] on div at bounding box center [552, 179] width 18 height 18
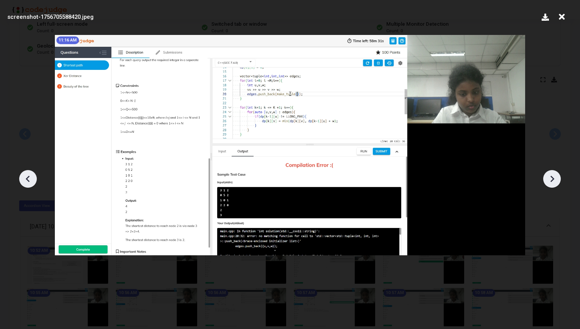
click at [548, 186] on div at bounding box center [552, 179] width 18 height 18
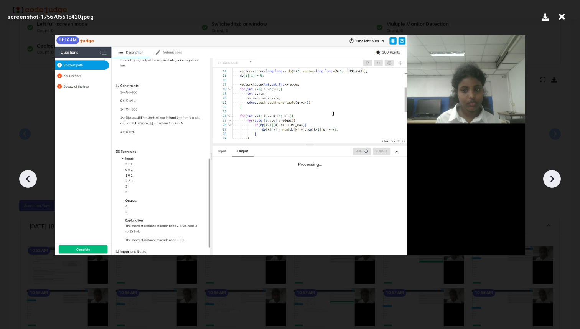
click at [548, 186] on div at bounding box center [552, 179] width 18 height 18
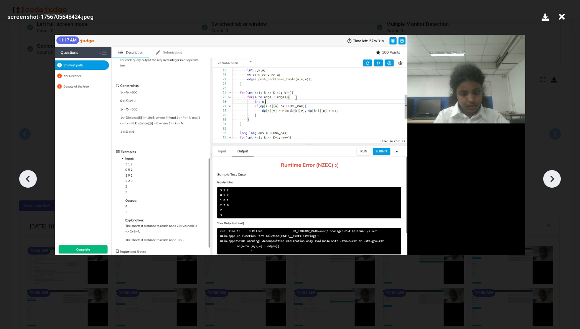
click at [548, 186] on div at bounding box center [552, 179] width 18 height 18
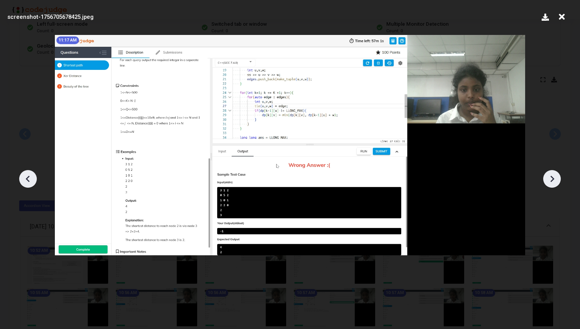
click at [548, 186] on div at bounding box center [552, 179] width 18 height 18
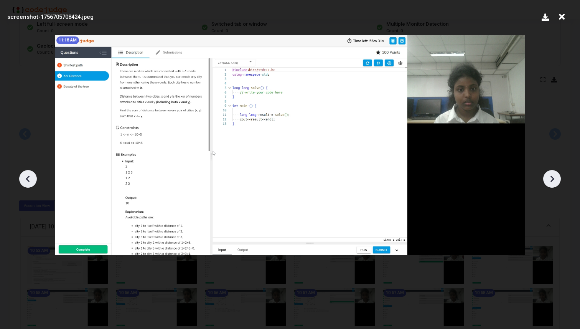
click at [548, 186] on div at bounding box center [552, 179] width 18 height 18
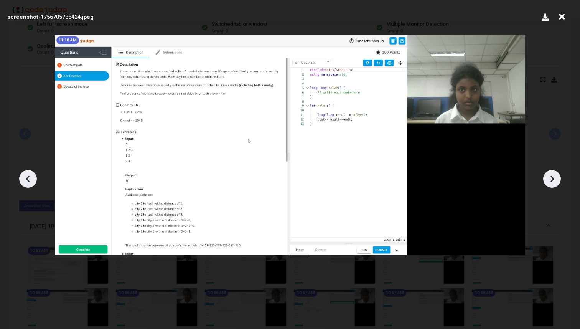
click at [548, 186] on div at bounding box center [552, 179] width 18 height 18
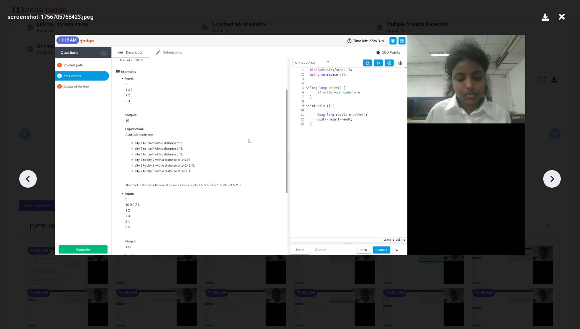
click at [548, 186] on div at bounding box center [552, 179] width 18 height 18
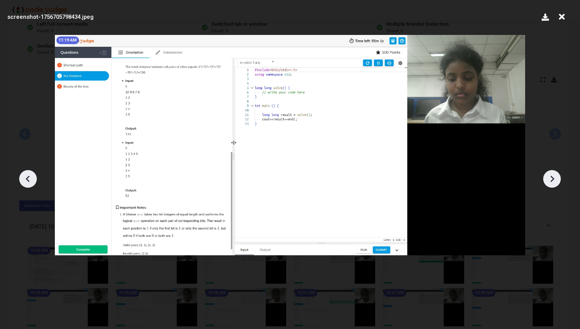
click at [548, 186] on div at bounding box center [552, 179] width 18 height 18
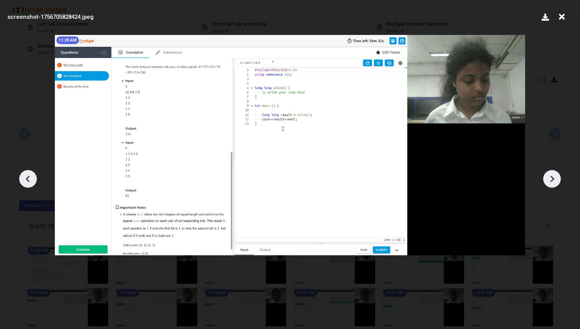
click at [548, 186] on div at bounding box center [552, 179] width 18 height 18
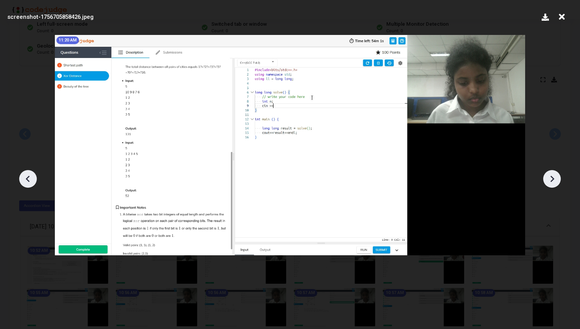
click at [548, 186] on div at bounding box center [552, 179] width 18 height 18
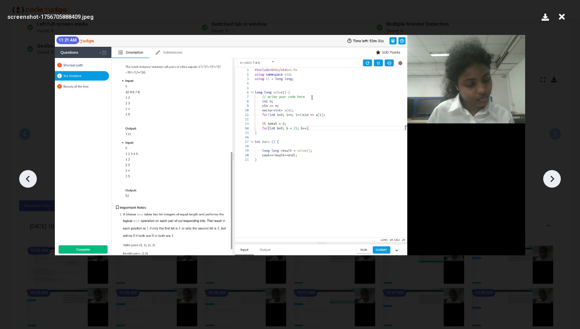
click at [548, 186] on div at bounding box center [552, 179] width 18 height 18
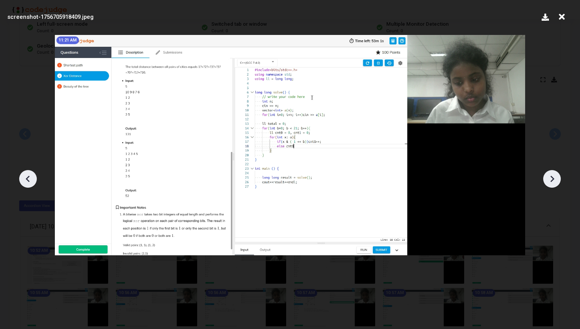
click at [548, 186] on div at bounding box center [552, 179] width 18 height 18
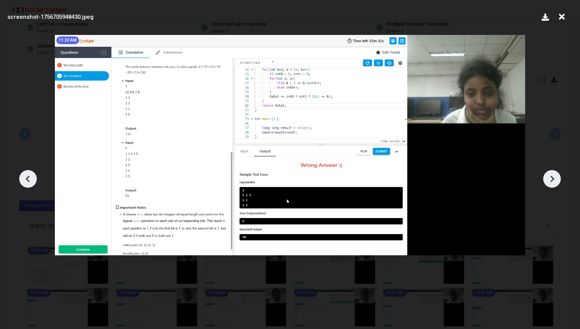
click at [548, 186] on div at bounding box center [552, 179] width 18 height 18
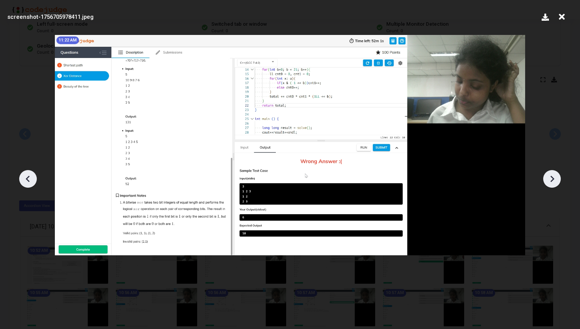
click at [548, 186] on div at bounding box center [552, 179] width 18 height 18
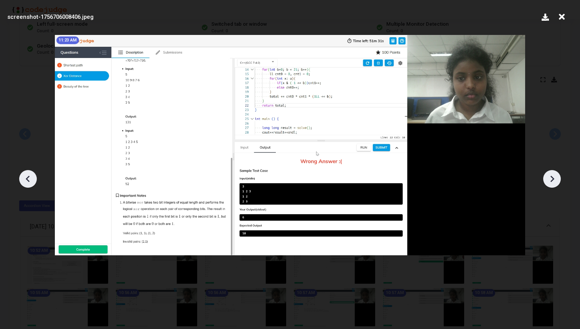
click at [548, 186] on div at bounding box center [552, 179] width 18 height 18
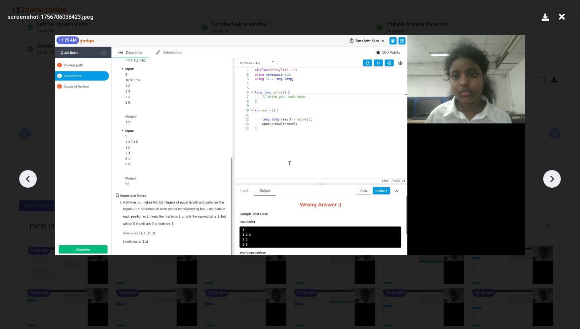
click at [548, 186] on div at bounding box center [552, 179] width 18 height 18
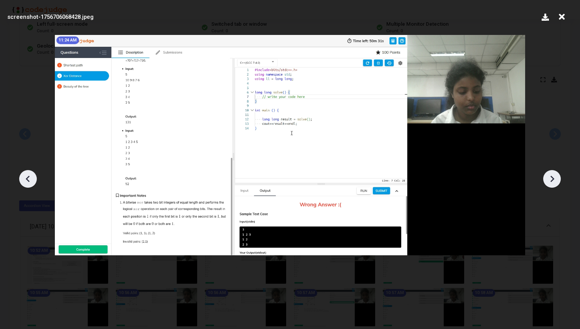
click at [548, 186] on div at bounding box center [552, 179] width 18 height 18
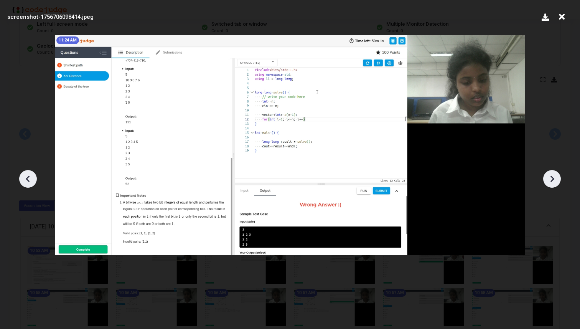
click at [548, 186] on div at bounding box center [552, 179] width 18 height 18
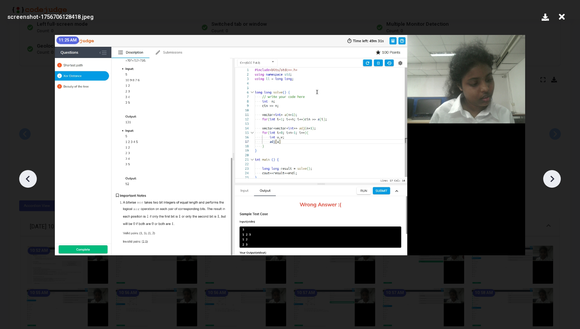
click at [548, 186] on div at bounding box center [552, 179] width 18 height 18
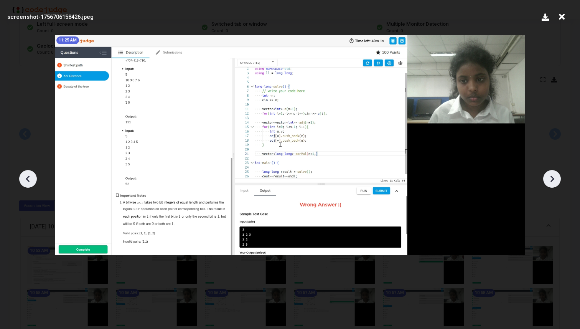
click at [548, 186] on div at bounding box center [552, 179] width 18 height 18
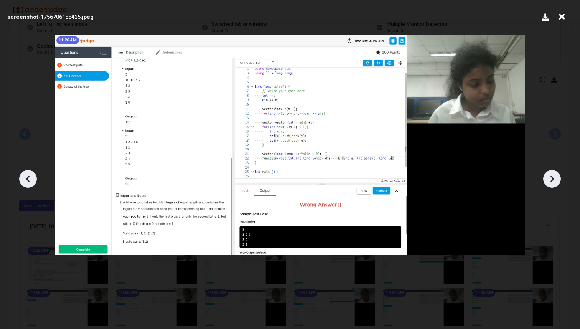
click at [548, 186] on div at bounding box center [552, 179] width 18 height 18
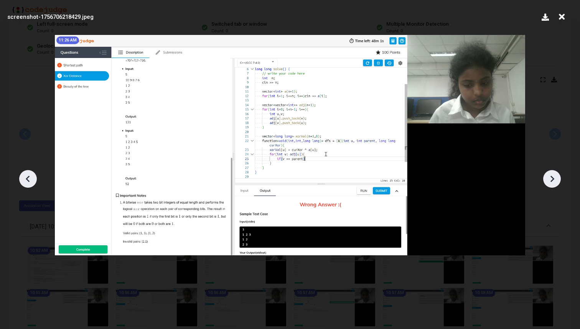
click at [548, 186] on div at bounding box center [552, 179] width 18 height 18
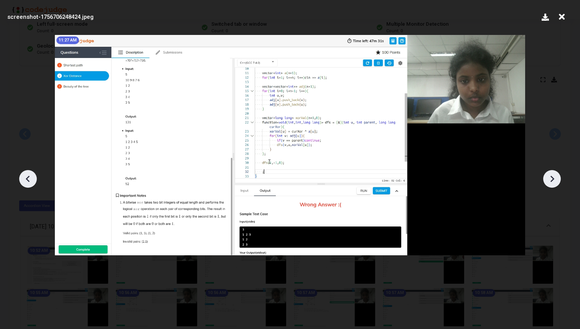
click at [548, 186] on div at bounding box center [552, 179] width 18 height 18
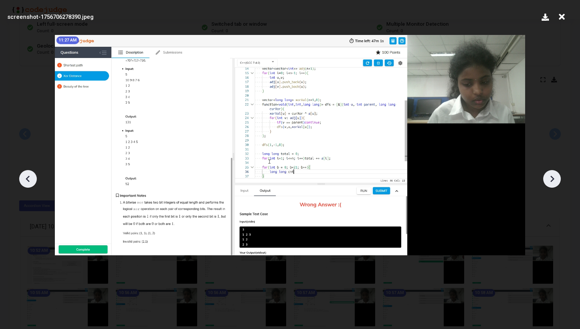
click at [548, 186] on div at bounding box center [552, 179] width 18 height 18
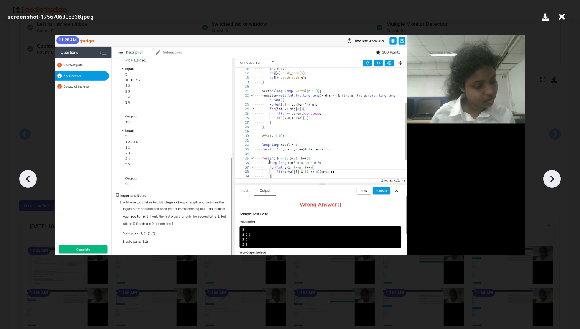
click at [548, 186] on div at bounding box center [552, 179] width 18 height 18
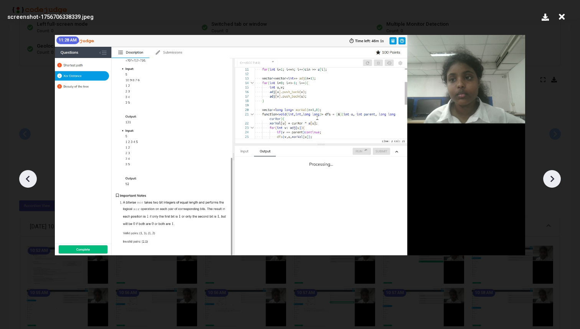
click at [548, 186] on div at bounding box center [552, 179] width 18 height 18
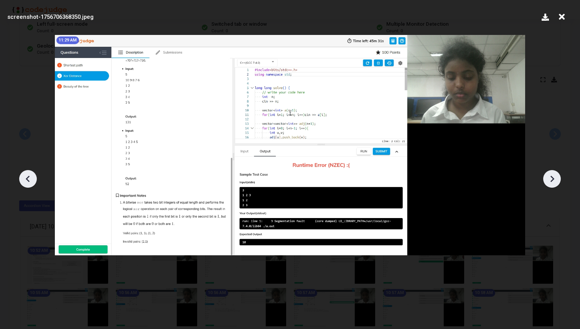
click at [548, 186] on div at bounding box center [552, 179] width 18 height 18
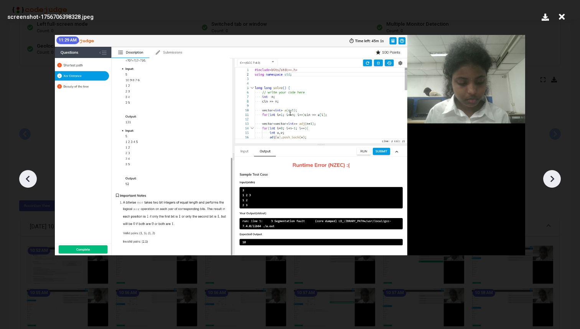
click at [548, 186] on div at bounding box center [552, 179] width 18 height 18
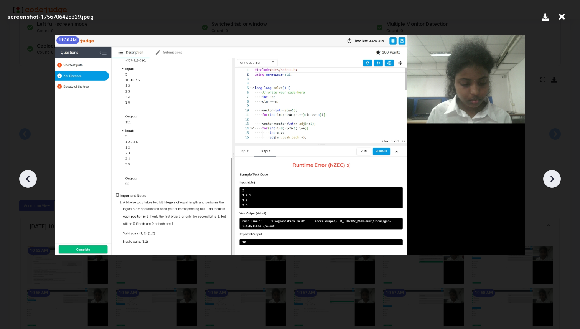
click at [548, 186] on div at bounding box center [552, 179] width 18 height 18
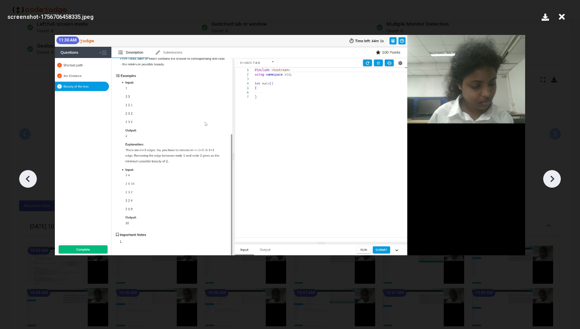
click at [548, 186] on div at bounding box center [552, 179] width 18 height 18
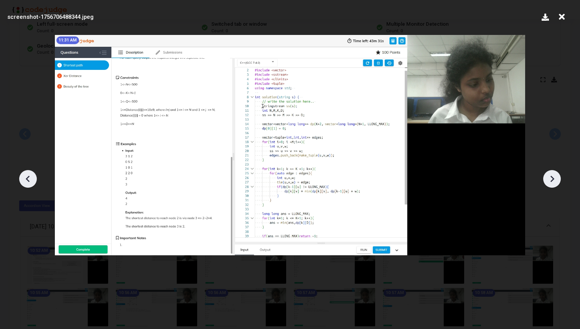
click at [548, 186] on div at bounding box center [552, 179] width 18 height 18
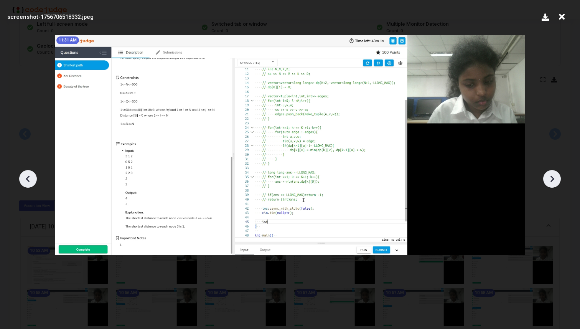
click at [548, 186] on div at bounding box center [552, 179] width 18 height 18
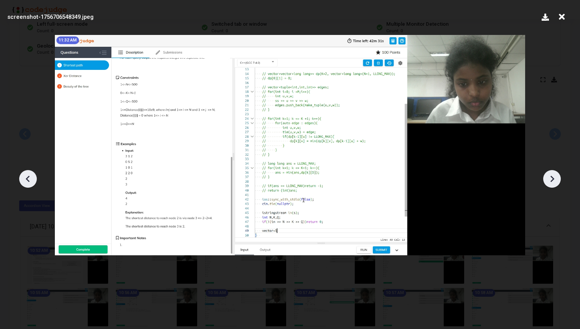
click at [548, 186] on div at bounding box center [552, 179] width 18 height 18
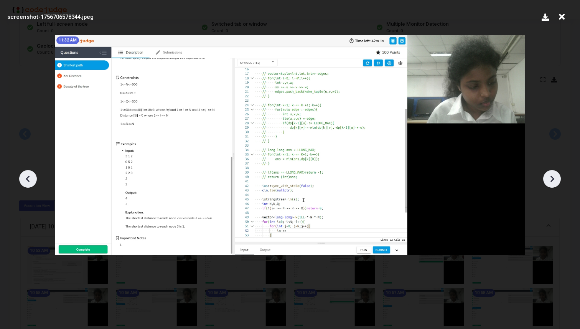
click at [548, 186] on div at bounding box center [552, 179] width 18 height 18
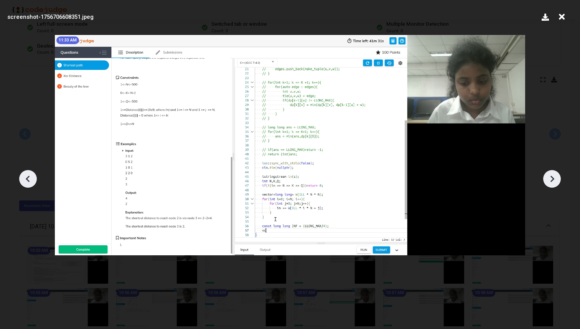
click at [548, 186] on div at bounding box center [552, 179] width 18 height 18
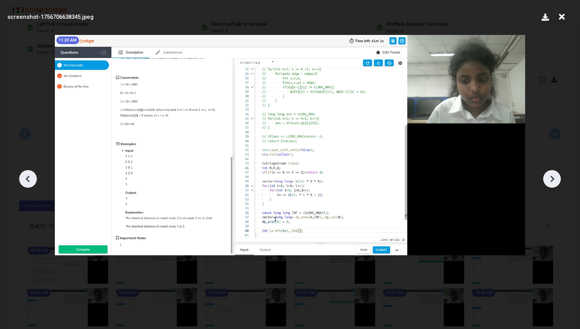
click at [548, 186] on div at bounding box center [552, 179] width 18 height 18
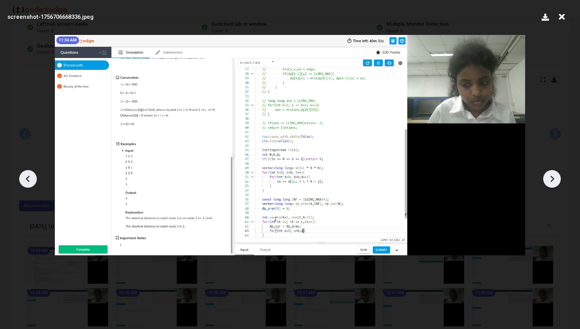
click at [548, 186] on div at bounding box center [552, 179] width 18 height 18
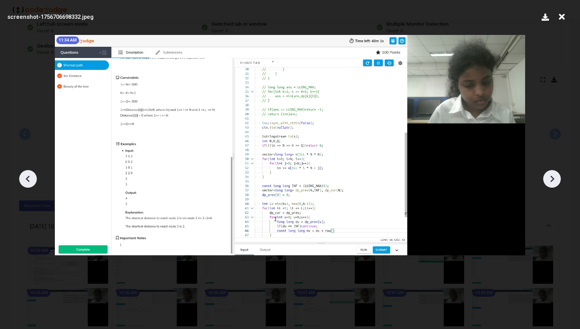
click at [548, 186] on div at bounding box center [552, 179] width 18 height 18
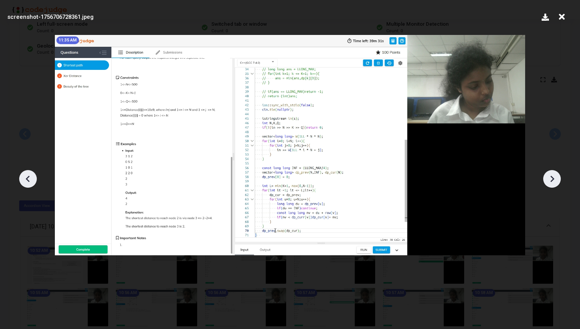
click at [548, 186] on div at bounding box center [552, 179] width 18 height 18
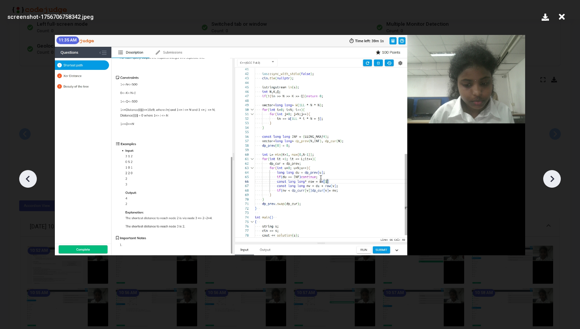
click at [548, 186] on div at bounding box center [552, 179] width 18 height 18
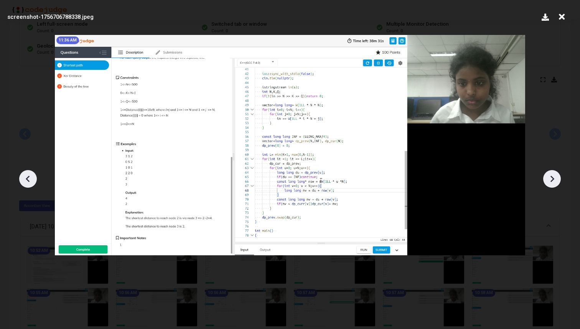
click at [548, 186] on div at bounding box center [552, 179] width 18 height 18
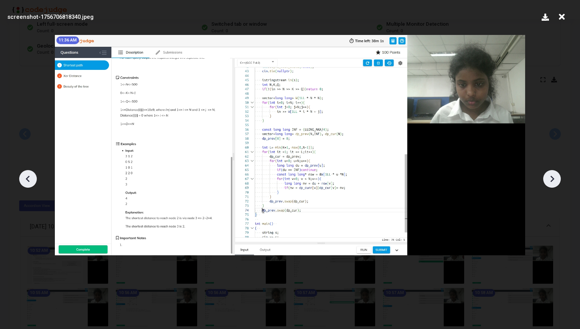
click at [548, 186] on div at bounding box center [552, 179] width 18 height 18
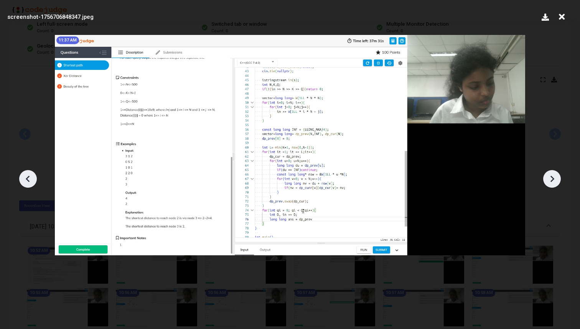
click at [548, 186] on div at bounding box center [552, 179] width 18 height 18
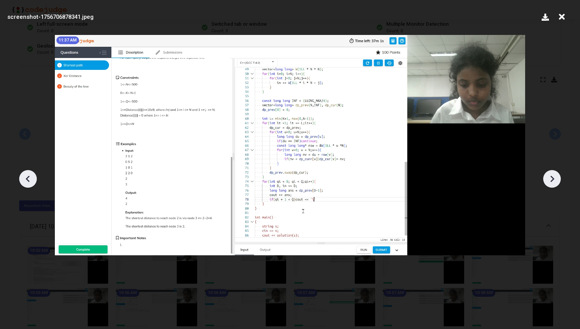
click at [548, 186] on div at bounding box center [552, 179] width 18 height 18
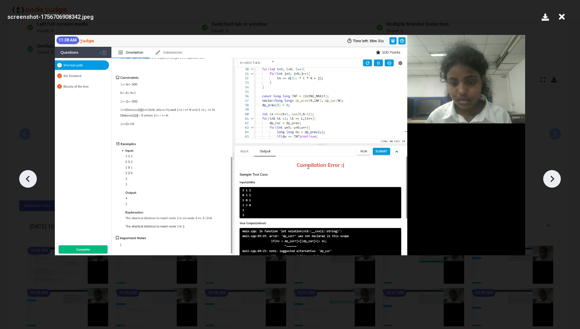
click at [548, 186] on div at bounding box center [552, 179] width 18 height 18
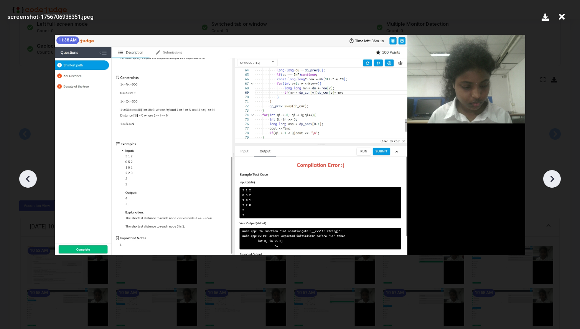
click at [548, 186] on div at bounding box center [552, 179] width 18 height 18
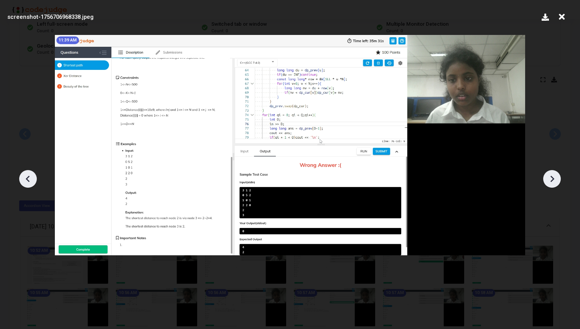
click at [548, 186] on div at bounding box center [552, 179] width 18 height 18
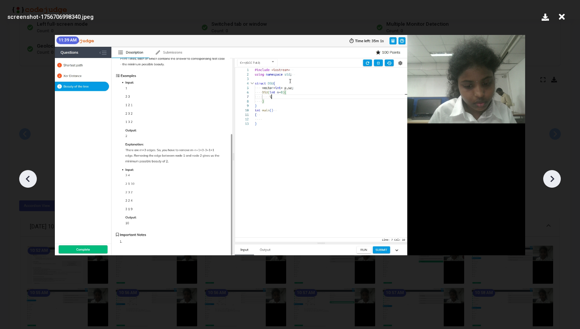
click at [548, 186] on div at bounding box center [552, 179] width 18 height 18
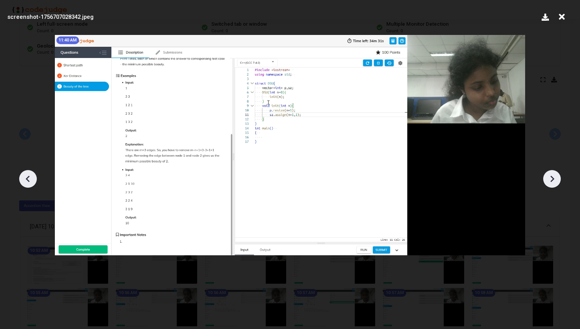
click at [548, 186] on div at bounding box center [552, 179] width 18 height 18
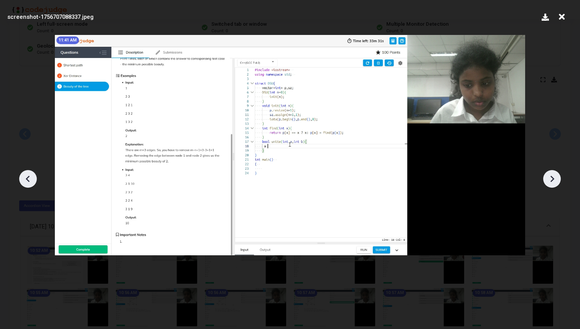
click at [548, 186] on div at bounding box center [552, 179] width 18 height 18
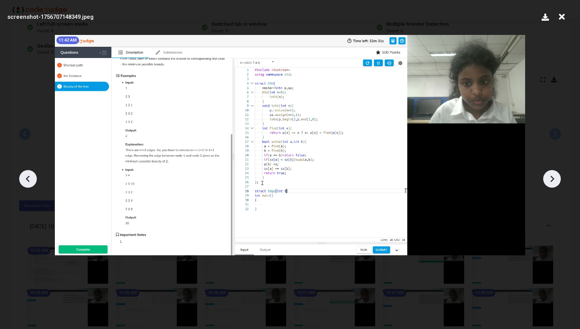
click at [548, 186] on div at bounding box center [552, 179] width 18 height 18
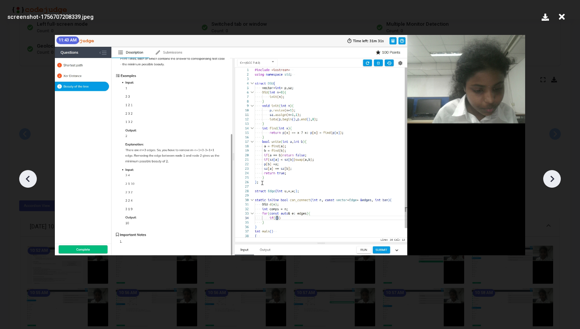
click at [548, 186] on div at bounding box center [552, 179] width 18 height 18
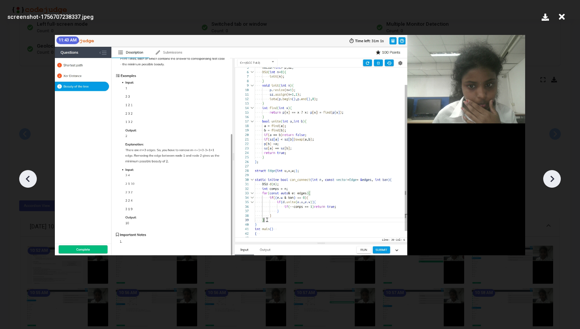
click at [548, 186] on div at bounding box center [552, 179] width 18 height 18
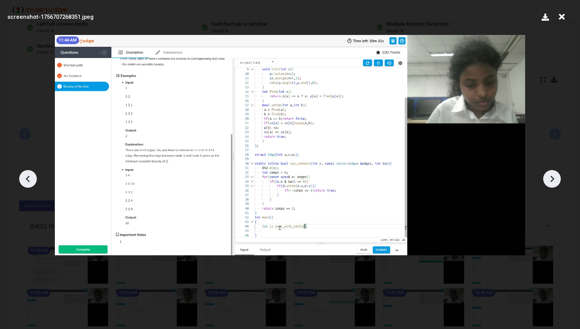
click at [548, 186] on div at bounding box center [552, 179] width 18 height 18
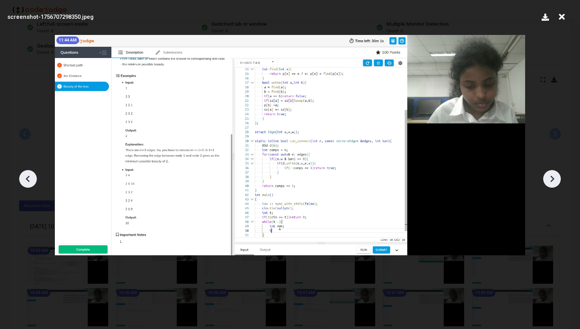
click at [548, 186] on div at bounding box center [552, 179] width 18 height 18
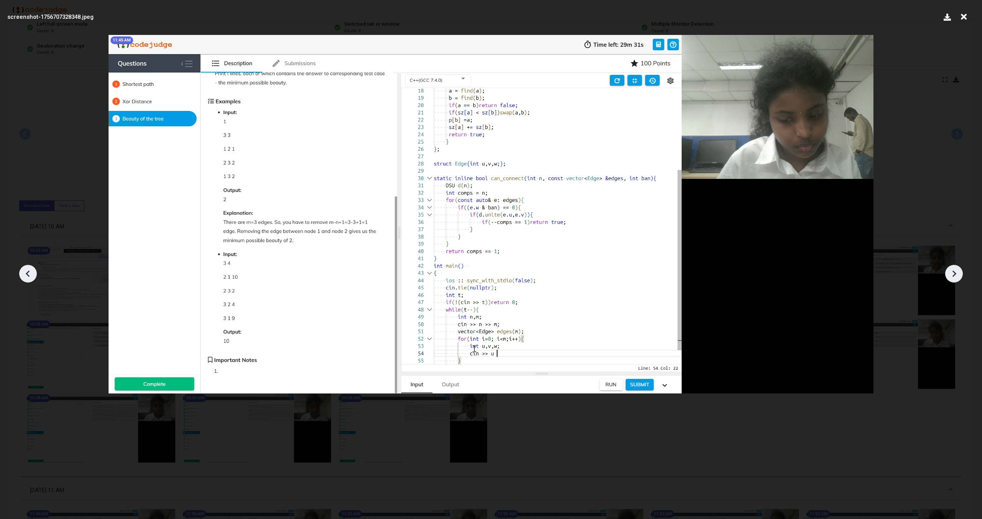
click at [580, 276] on icon at bounding box center [954, 274] width 12 height 12
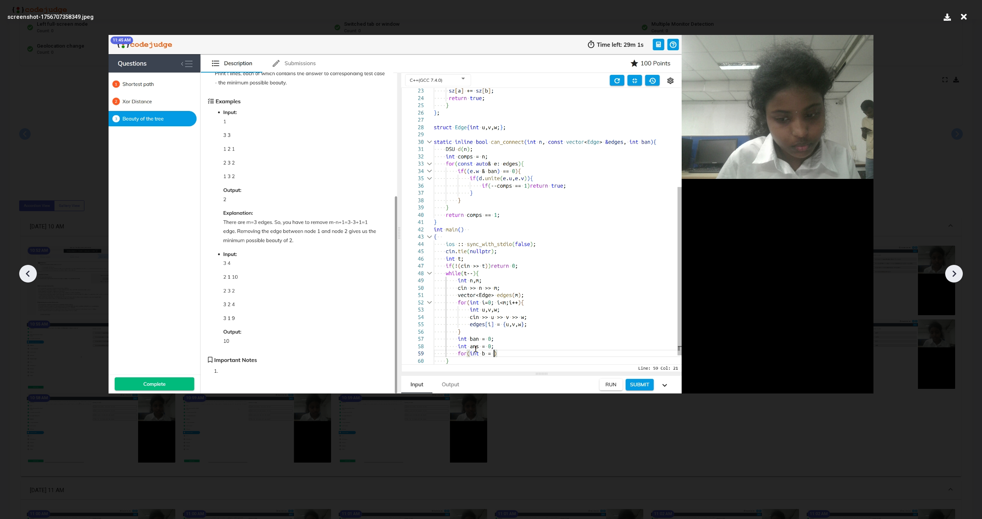
click at [580, 276] on icon at bounding box center [954, 274] width 12 height 12
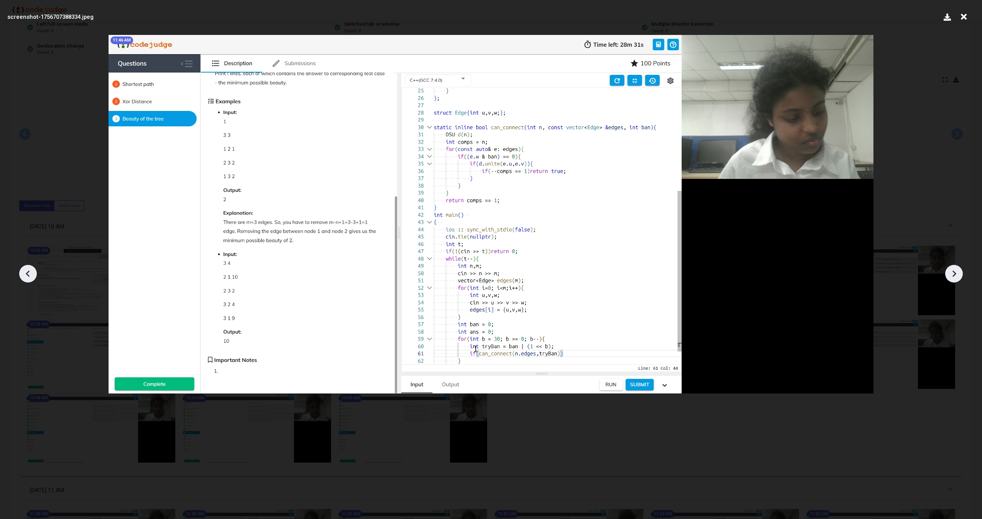
click at [580, 276] on icon at bounding box center [954, 274] width 12 height 12
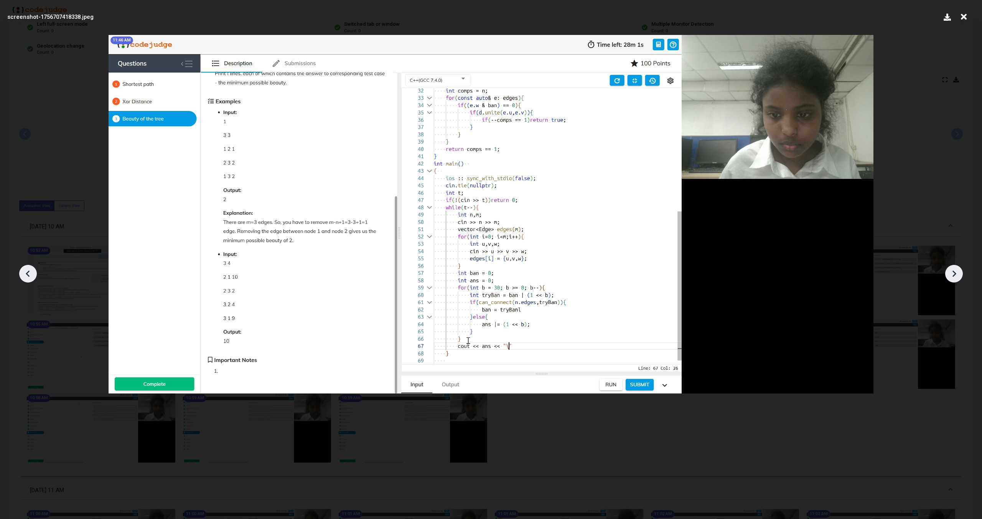
click at [580, 276] on icon at bounding box center [954, 274] width 12 height 12
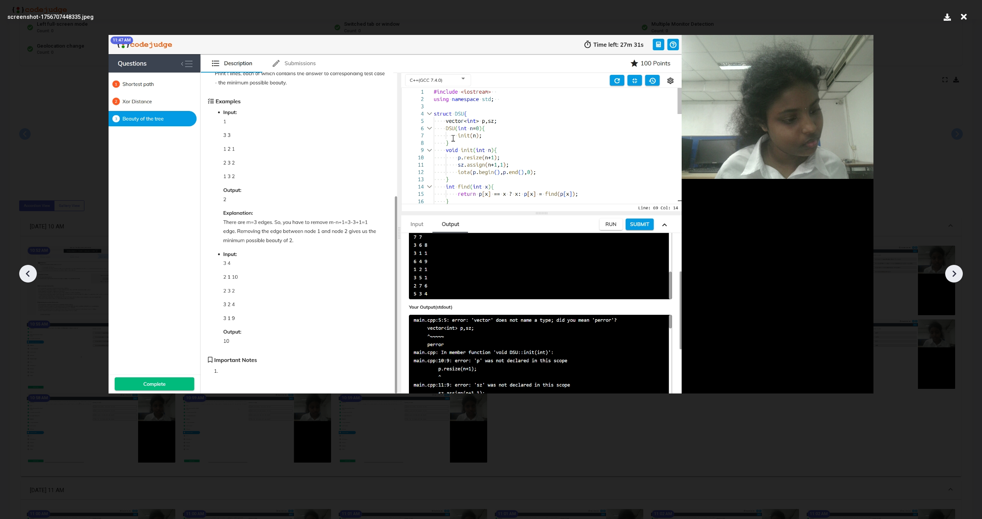
click at [580, 276] on icon at bounding box center [954, 274] width 12 height 12
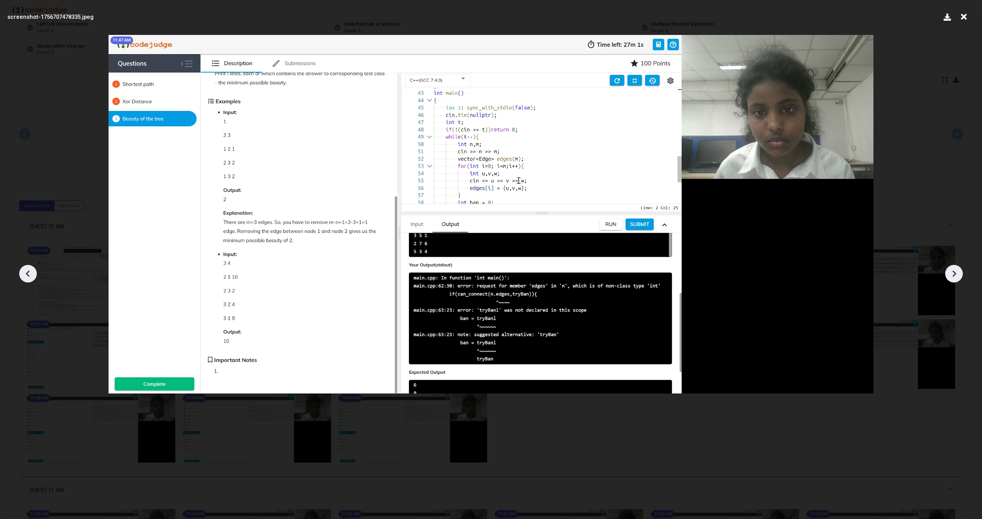
click at [580, 276] on icon at bounding box center [954, 274] width 12 height 12
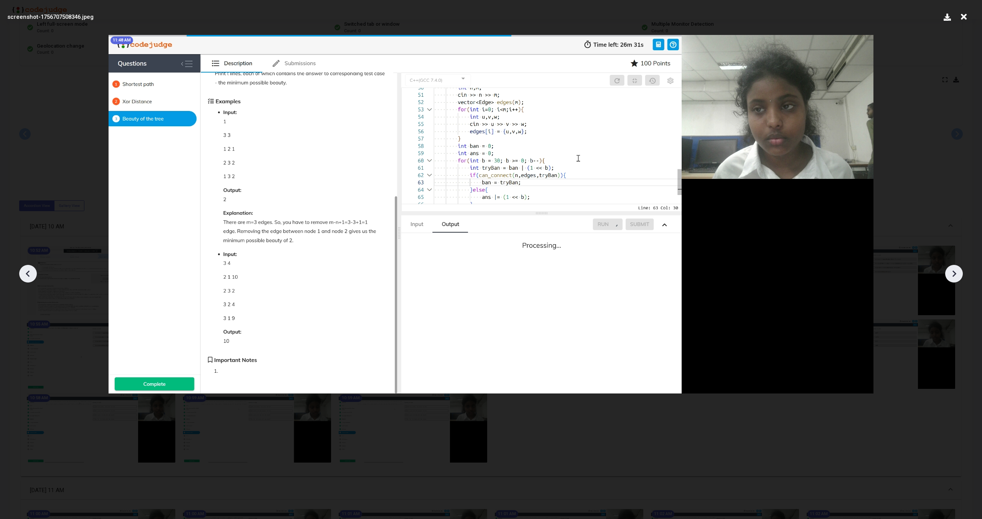
click at [580, 276] on icon at bounding box center [954, 274] width 12 height 12
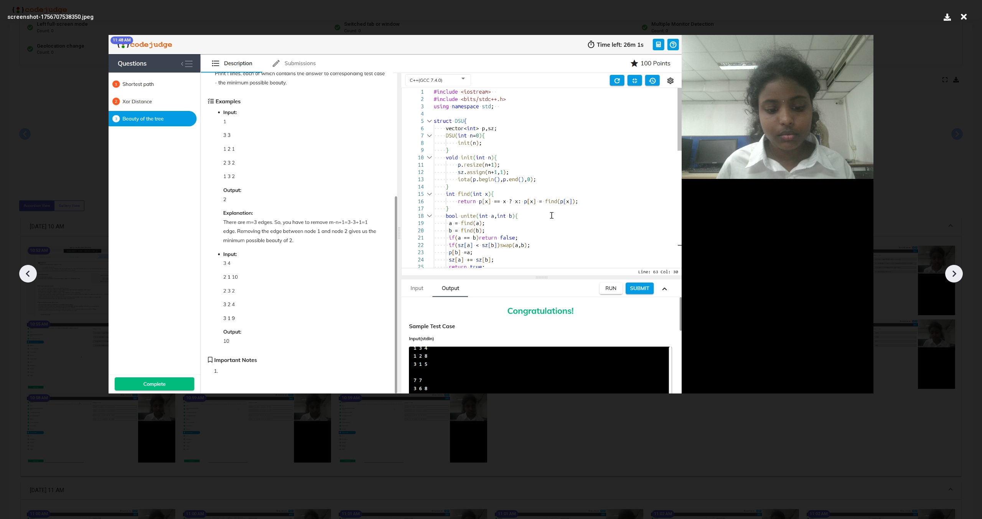
click at [580, 276] on icon at bounding box center [954, 274] width 12 height 12
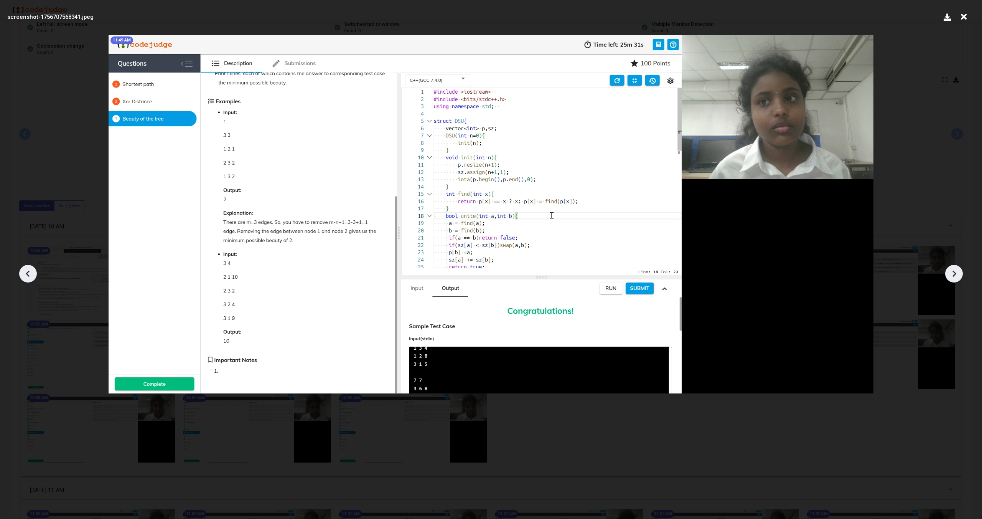
click at [580, 276] on icon at bounding box center [954, 274] width 12 height 12
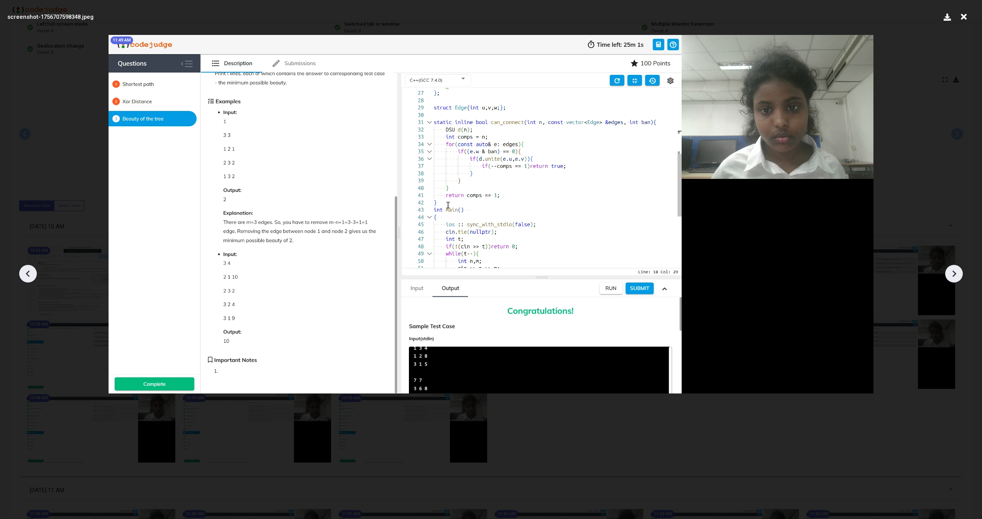
click at [580, 276] on icon at bounding box center [954, 274] width 12 height 12
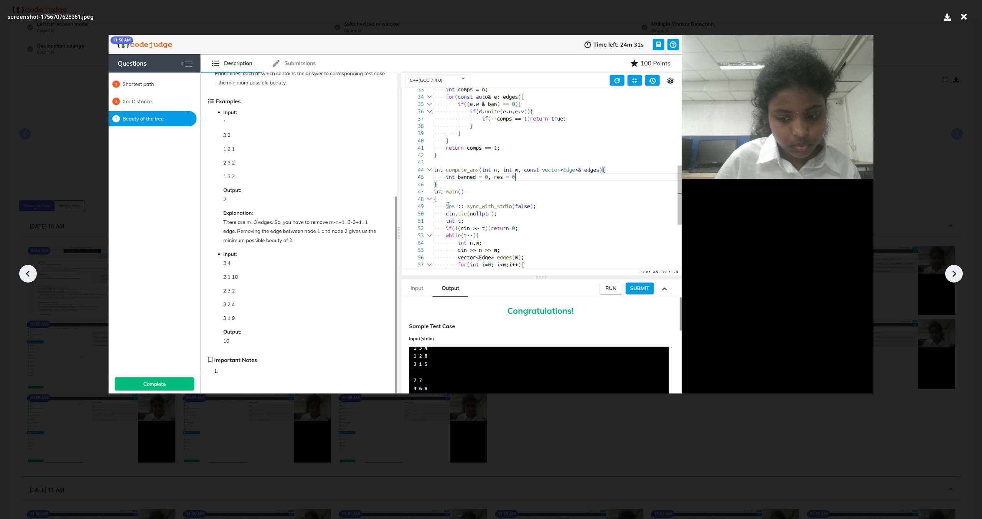
click at [580, 276] on icon at bounding box center [954, 274] width 12 height 12
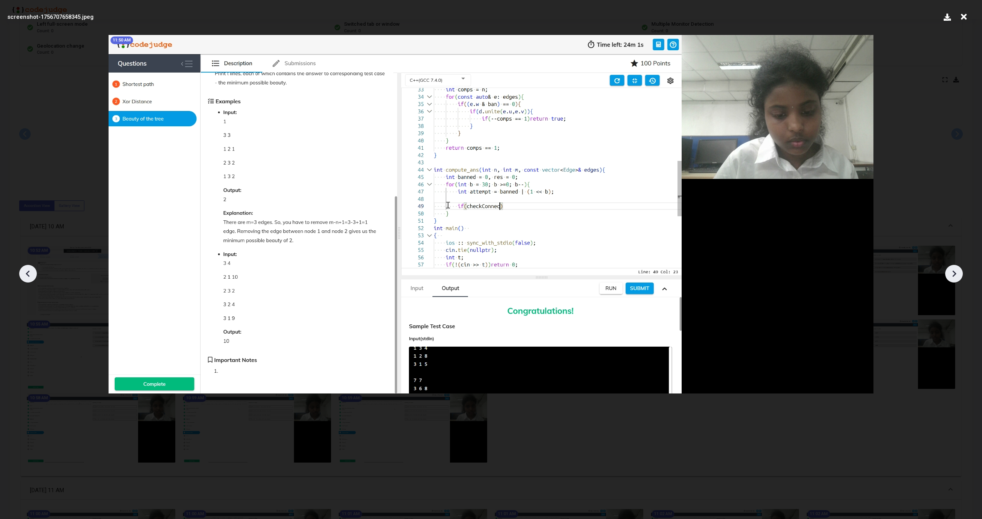
click at [580, 276] on icon at bounding box center [954, 274] width 12 height 12
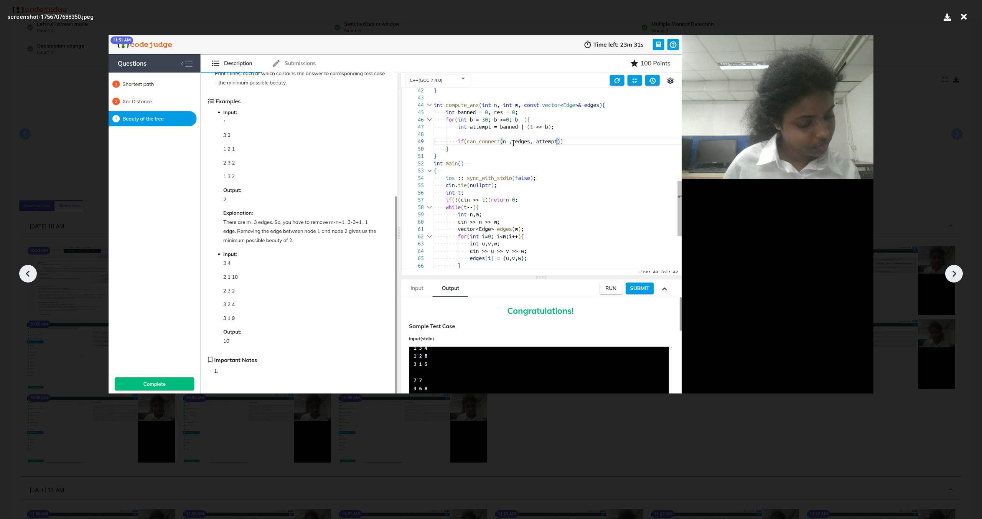
click at [580, 276] on icon at bounding box center [954, 274] width 12 height 12
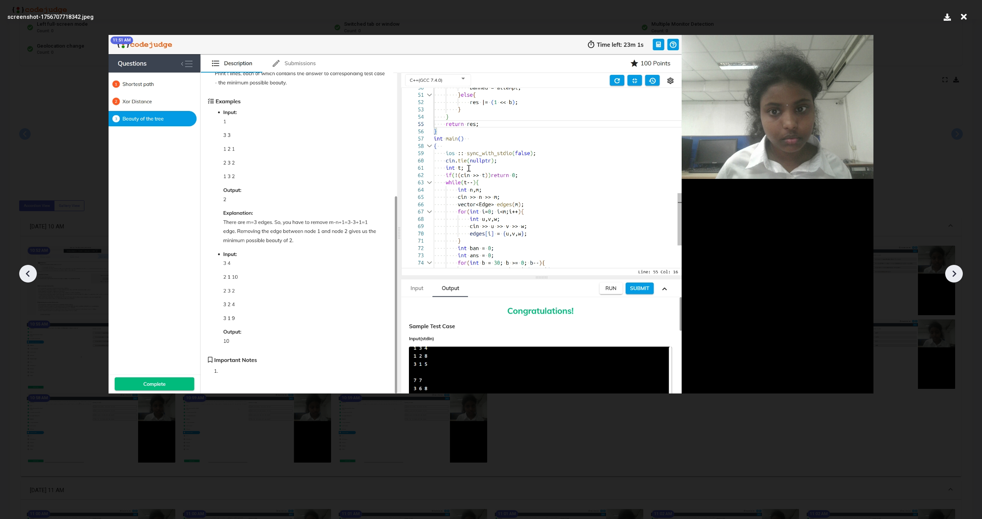
click at [580, 276] on icon at bounding box center [954, 274] width 12 height 12
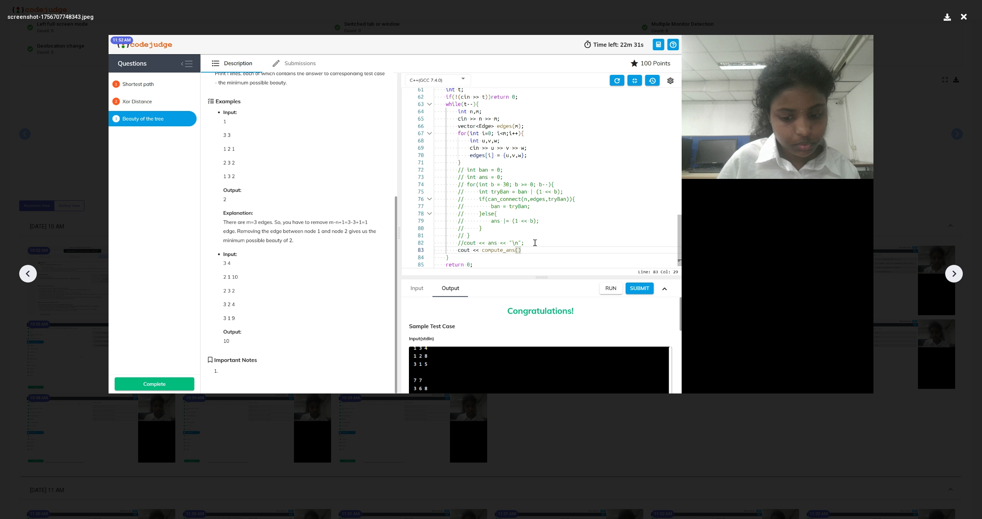
click at [580, 276] on icon at bounding box center [954, 274] width 12 height 12
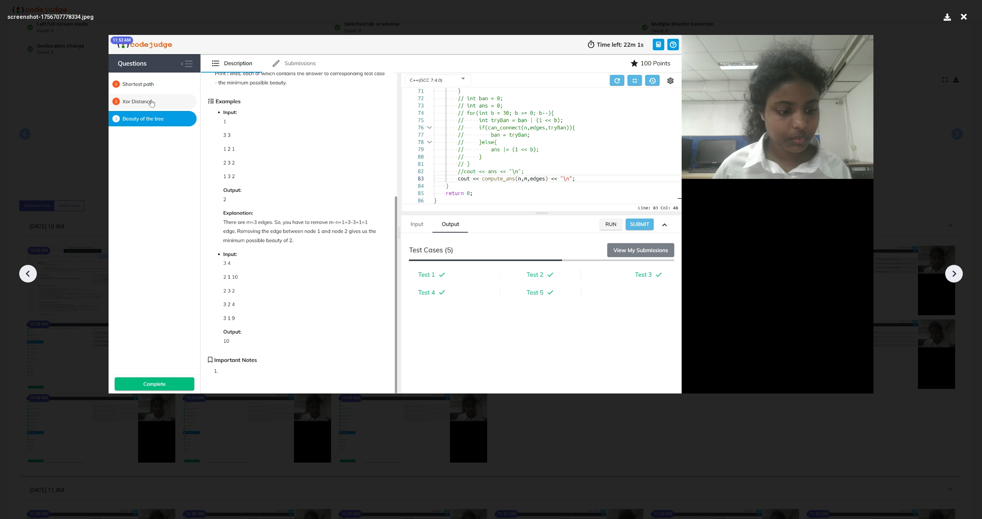
click at [580, 276] on icon at bounding box center [954, 274] width 12 height 12
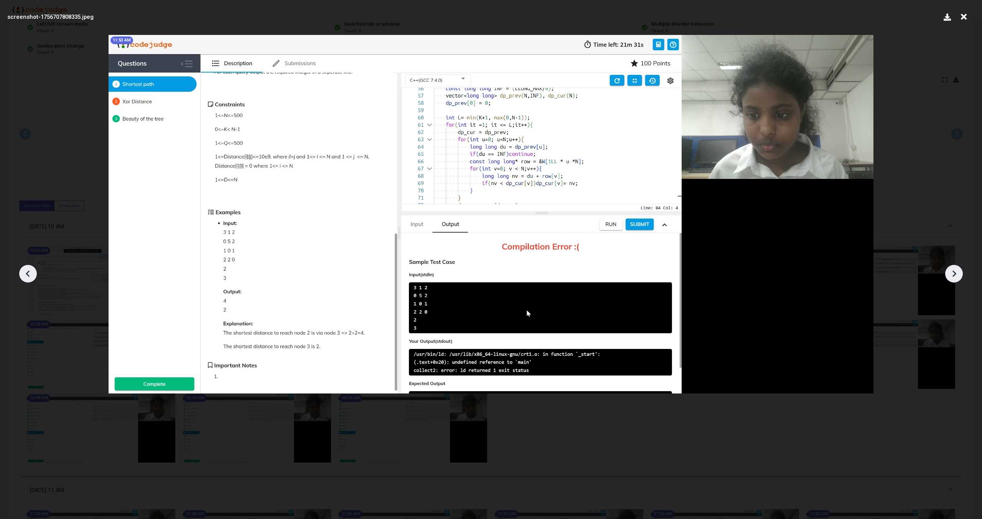
click at [30, 274] on icon at bounding box center [28, 274] width 12 height 12
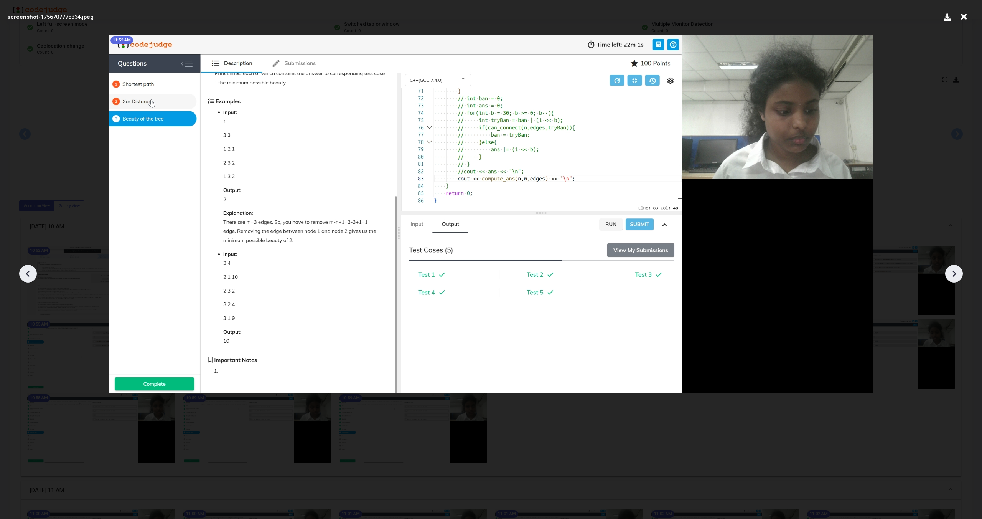
click at [30, 274] on icon at bounding box center [28, 274] width 12 height 12
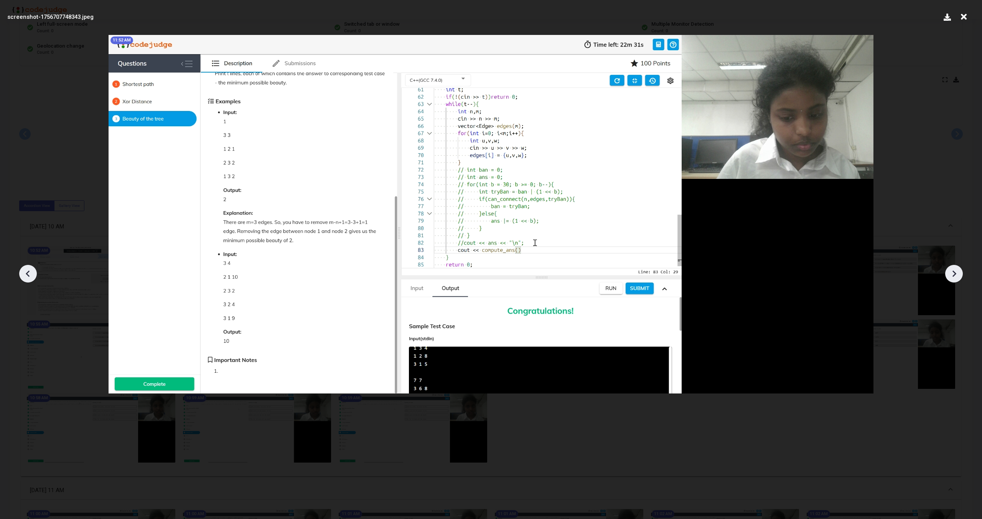
click at [30, 274] on icon at bounding box center [28, 274] width 12 height 12
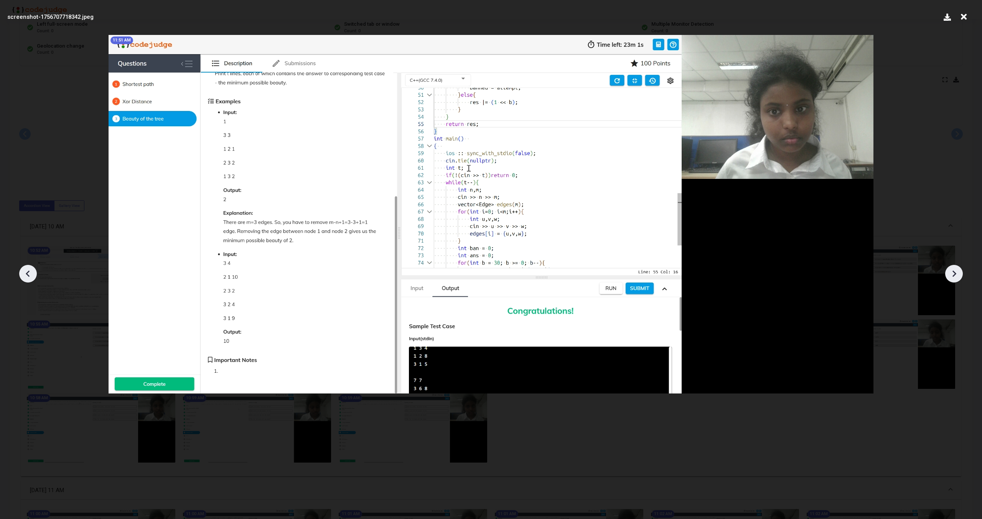
click at [30, 274] on icon at bounding box center [28, 274] width 12 height 12
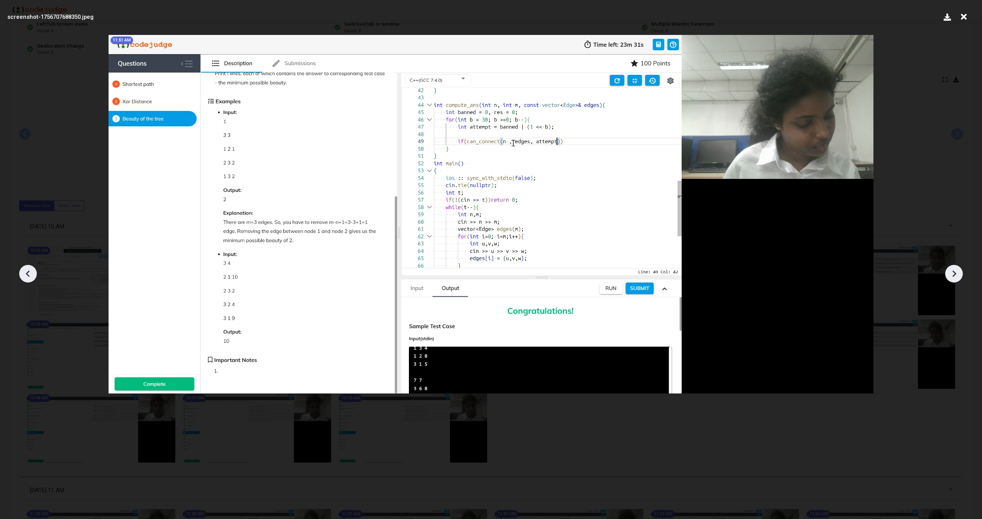
click at [580, 272] on icon at bounding box center [954, 274] width 12 height 12
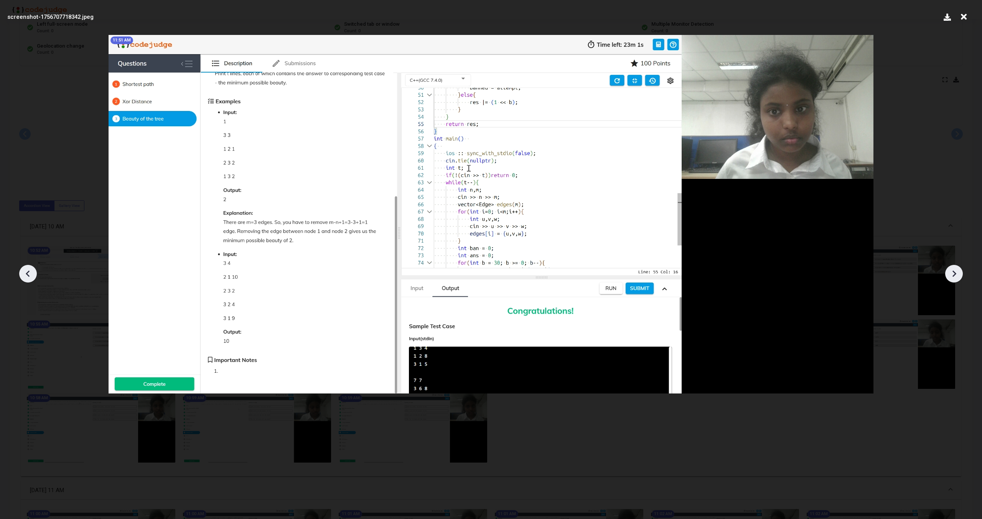
click at [580, 272] on icon at bounding box center [954, 274] width 12 height 12
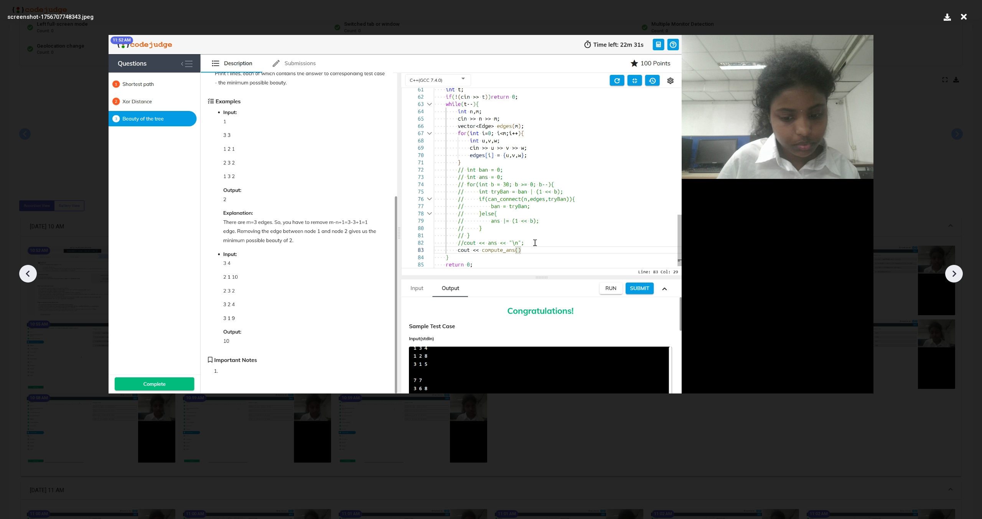
click at [580, 272] on icon at bounding box center [954, 274] width 12 height 12
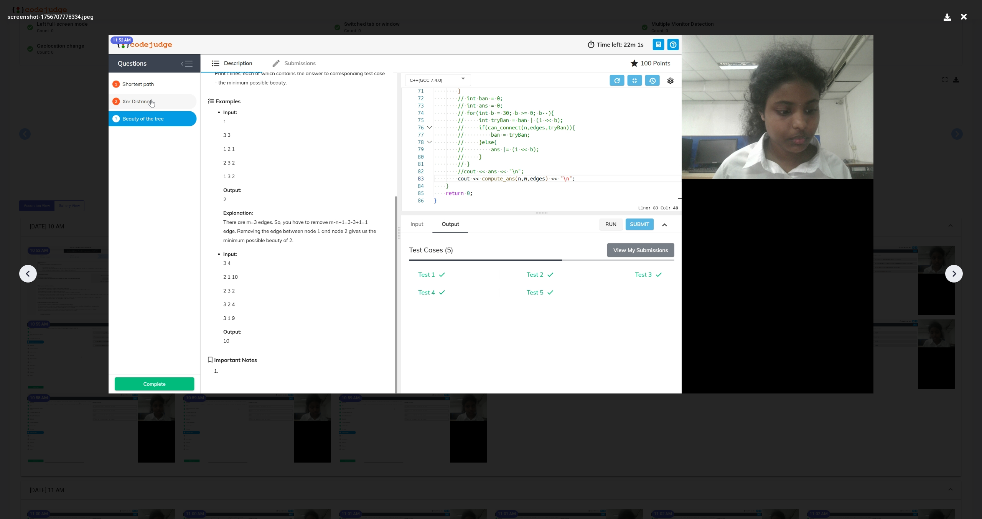
click at [580, 272] on icon at bounding box center [954, 274] width 12 height 12
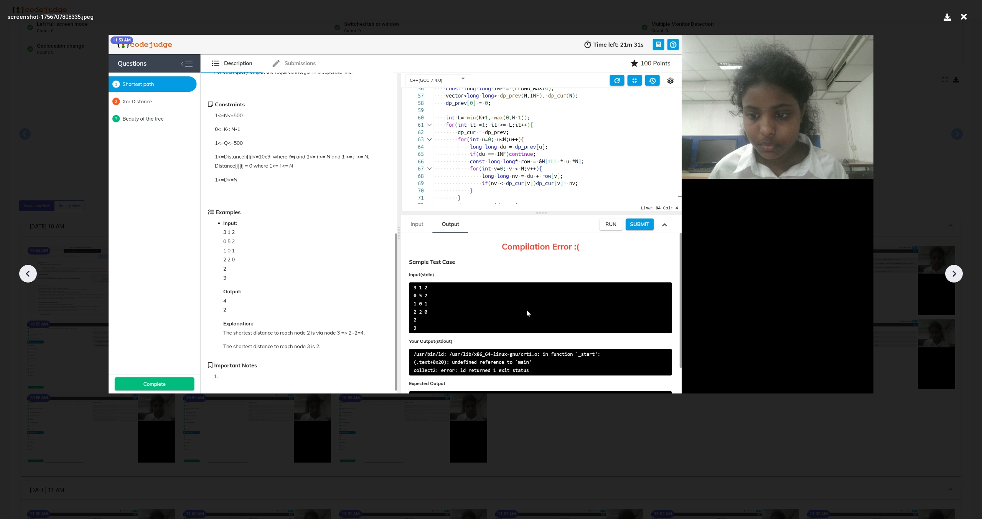
click at [580, 272] on icon at bounding box center [954, 274] width 12 height 12
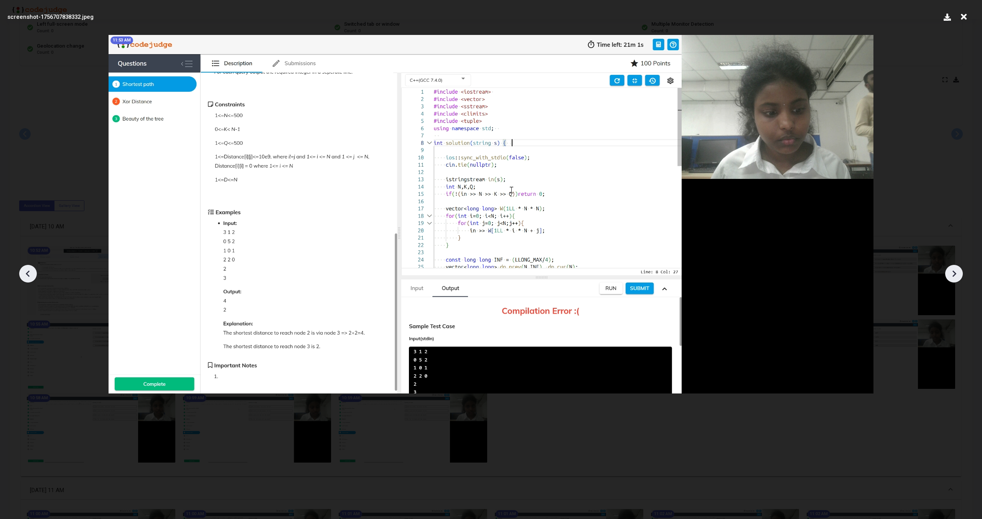
click at [580, 272] on icon at bounding box center [954, 274] width 12 height 12
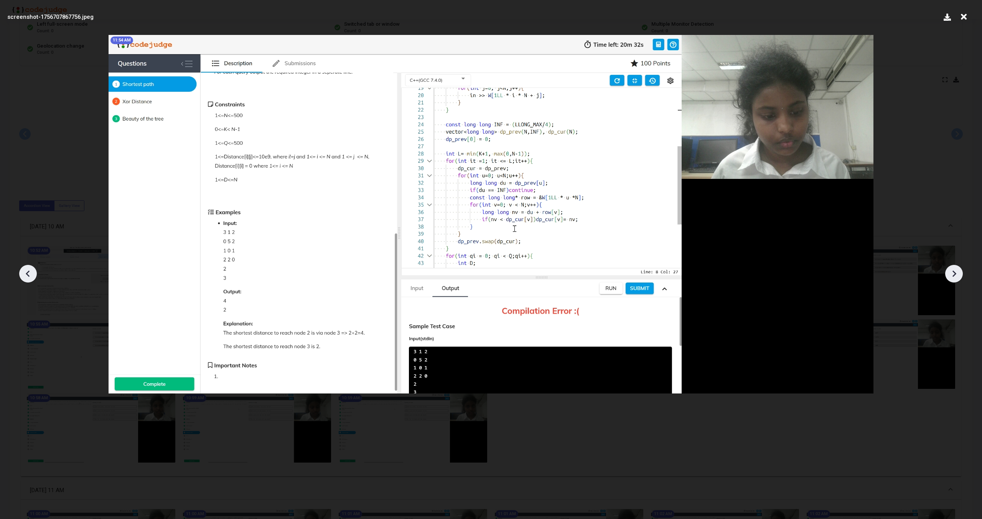
click at [580, 272] on icon at bounding box center [954, 274] width 12 height 12
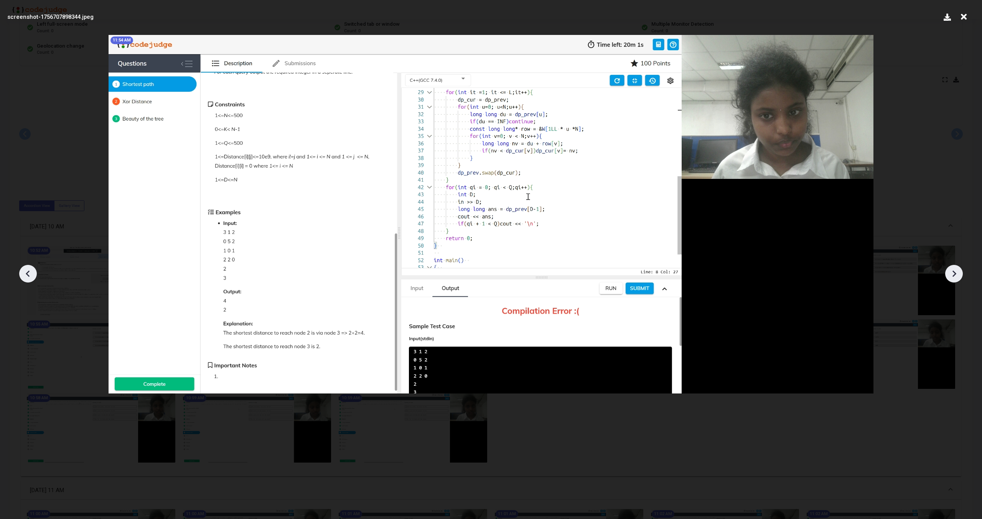
click at [580, 272] on icon at bounding box center [954, 274] width 12 height 12
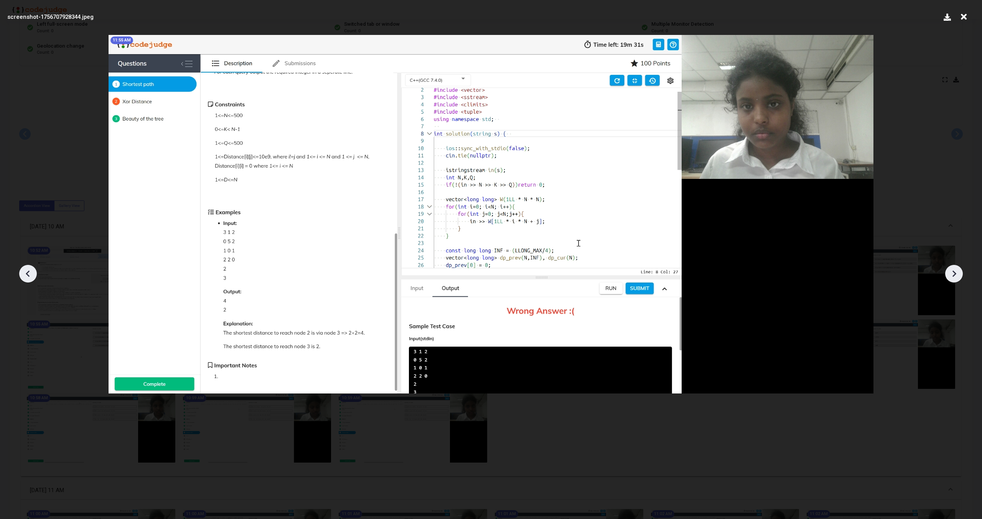
click at [580, 272] on icon at bounding box center [954, 274] width 12 height 12
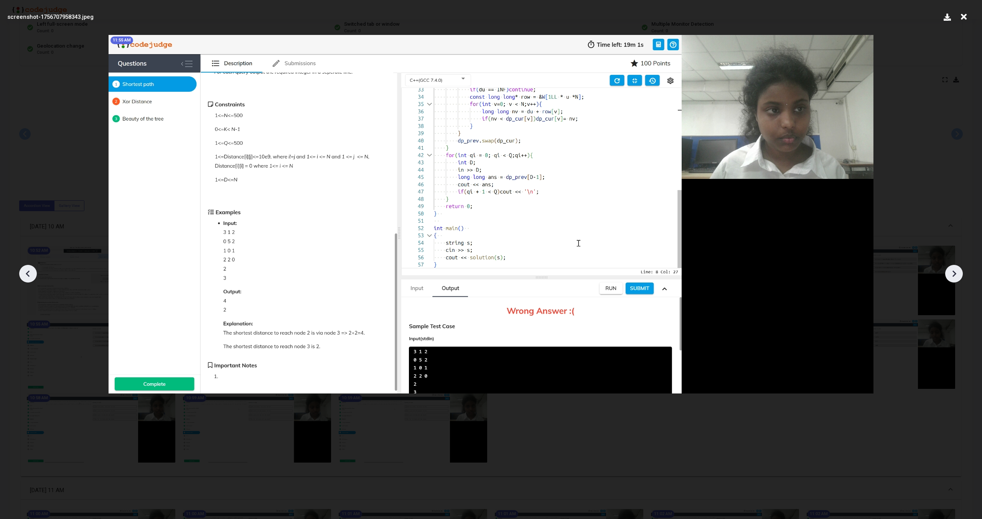
click at [580, 272] on icon at bounding box center [954, 274] width 12 height 12
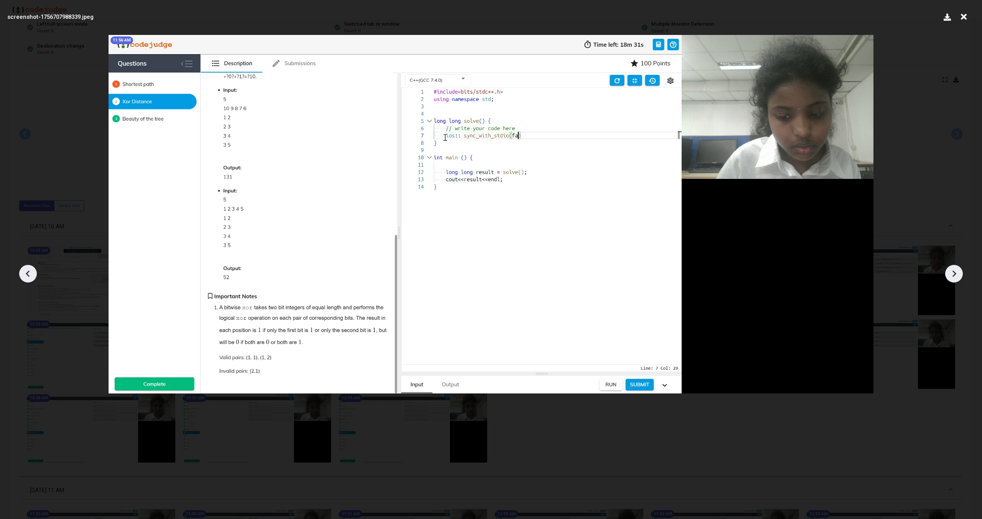
click at [580, 272] on icon at bounding box center [954, 274] width 12 height 12
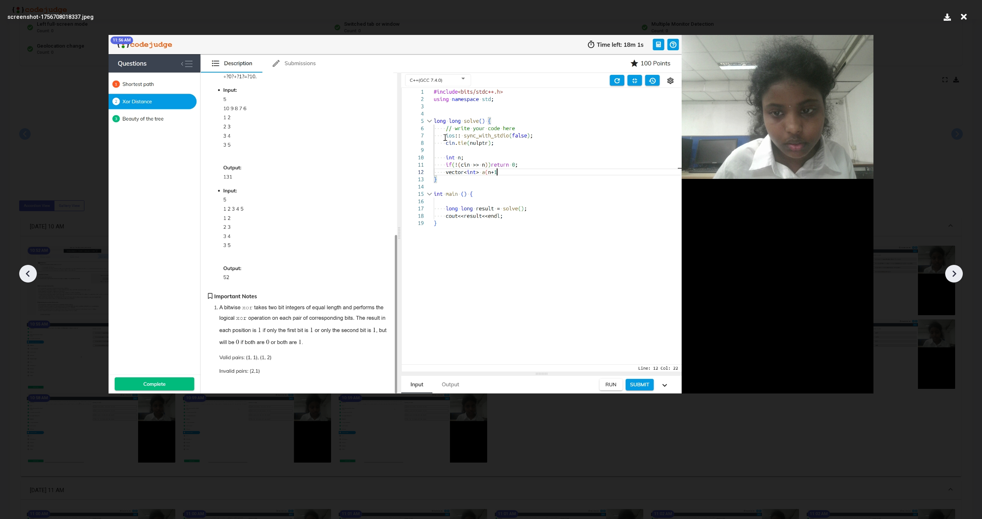
click at [580, 272] on icon at bounding box center [954, 274] width 12 height 12
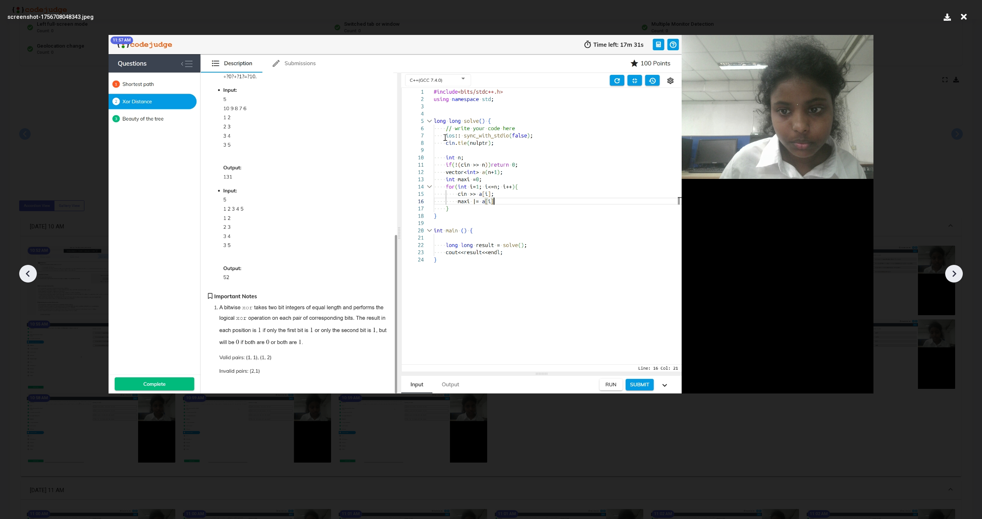
click at [580, 272] on icon at bounding box center [954, 274] width 12 height 12
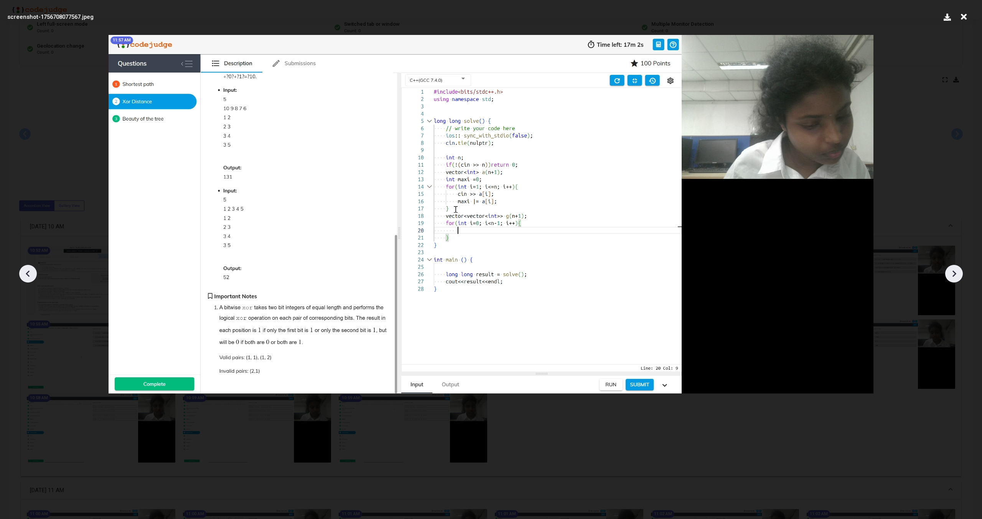
click at [580, 272] on icon at bounding box center [954, 274] width 12 height 12
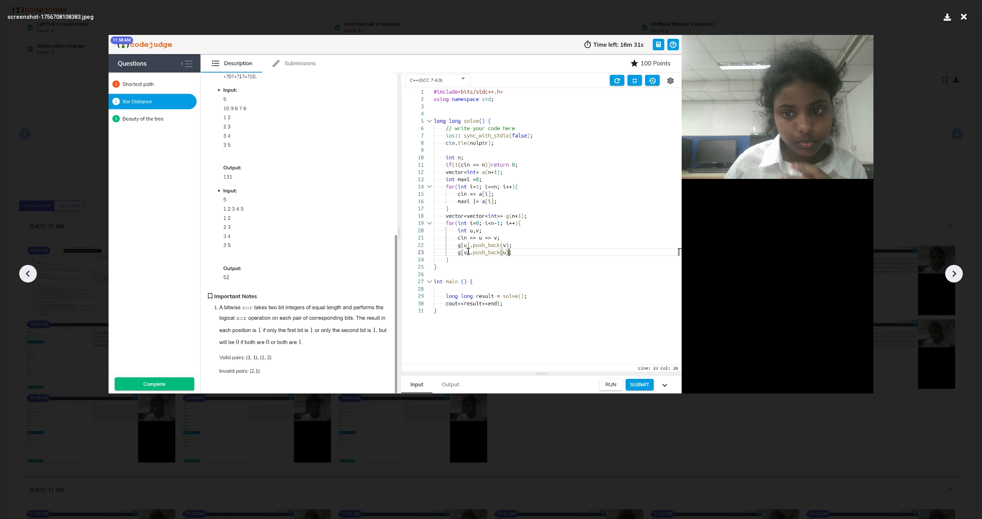
click at [580, 272] on icon at bounding box center [954, 274] width 12 height 12
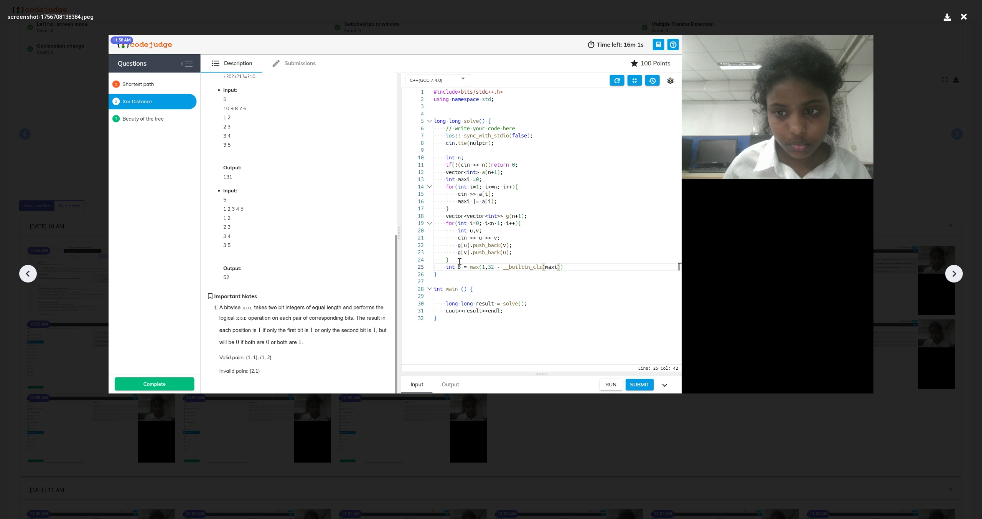
click at [580, 272] on icon at bounding box center [954, 274] width 12 height 12
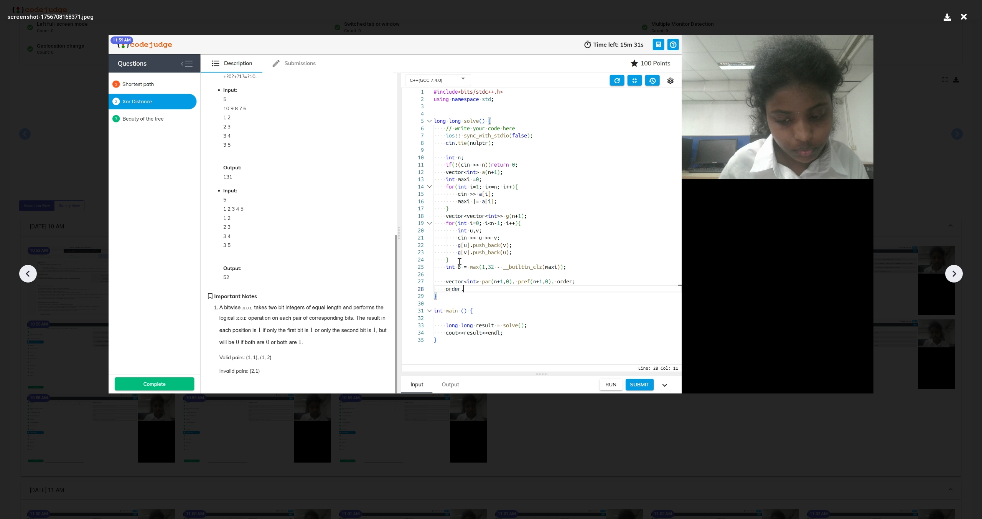
click at [580, 272] on icon at bounding box center [954, 274] width 12 height 12
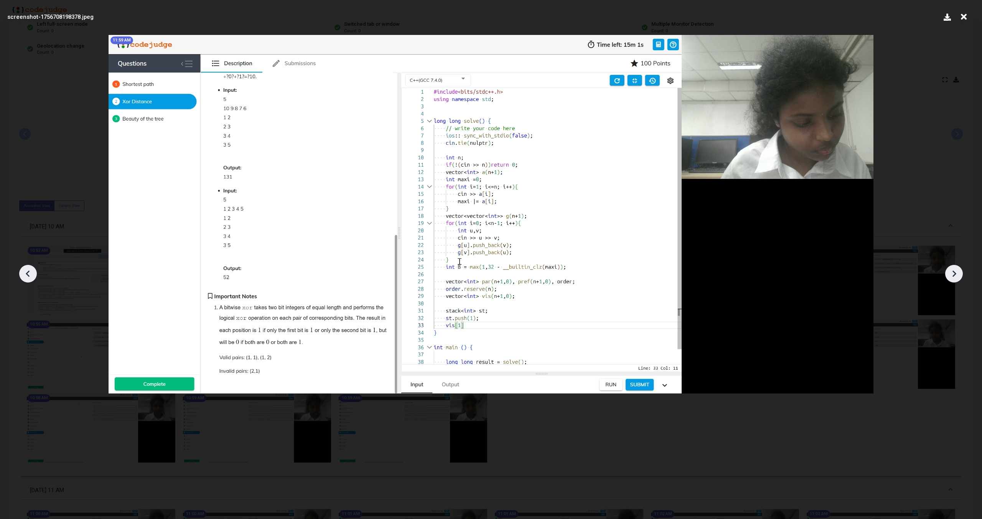
click at [580, 272] on icon at bounding box center [954, 274] width 12 height 12
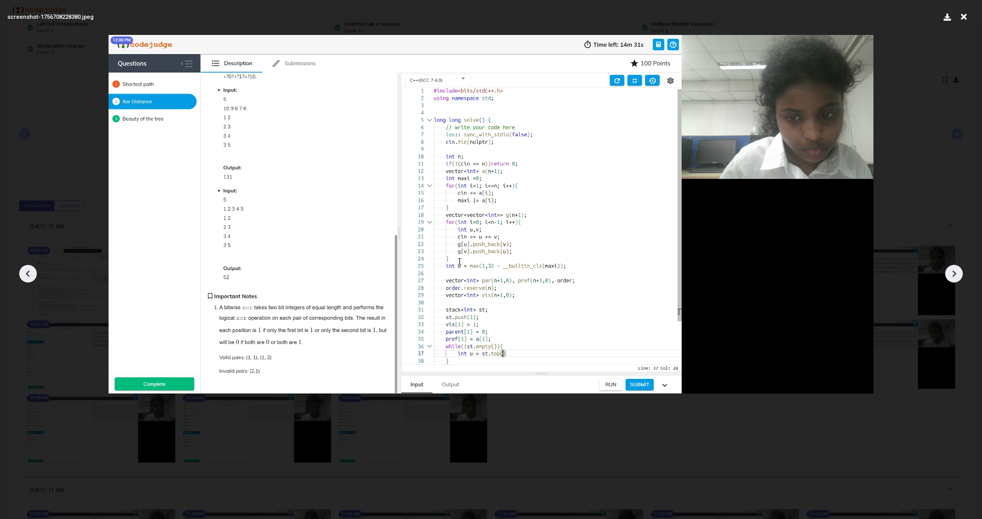
click at [580, 272] on icon at bounding box center [954, 274] width 12 height 12
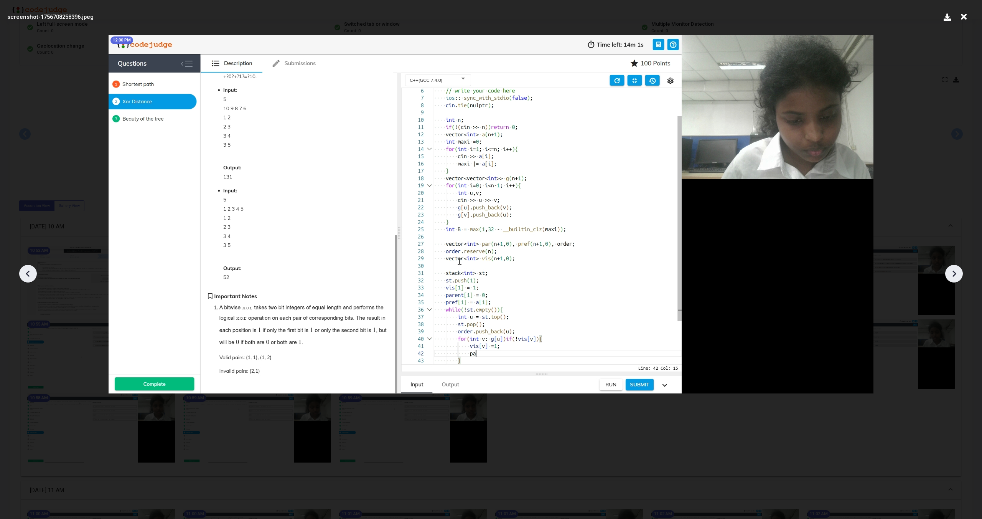
click at [580, 272] on icon at bounding box center [954, 274] width 12 height 12
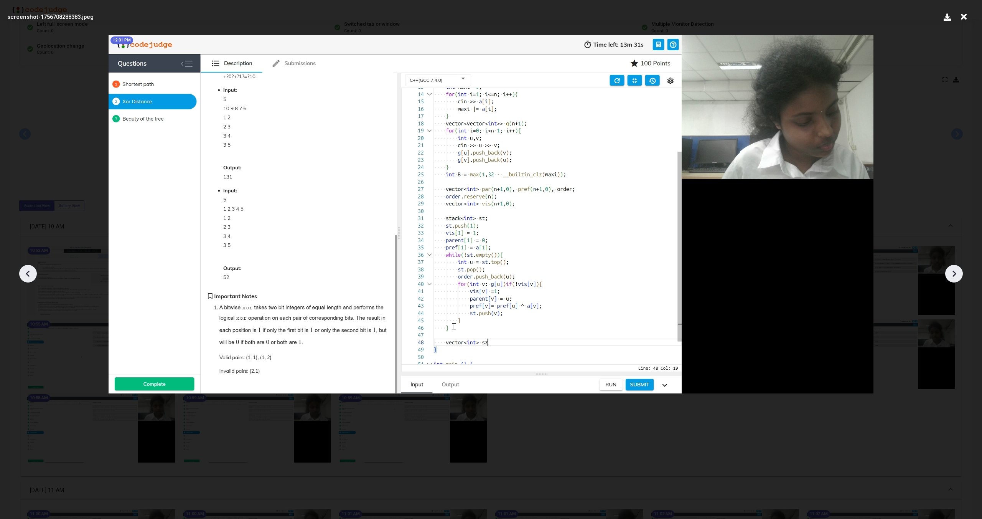
click at [580, 272] on icon at bounding box center [954, 274] width 12 height 12
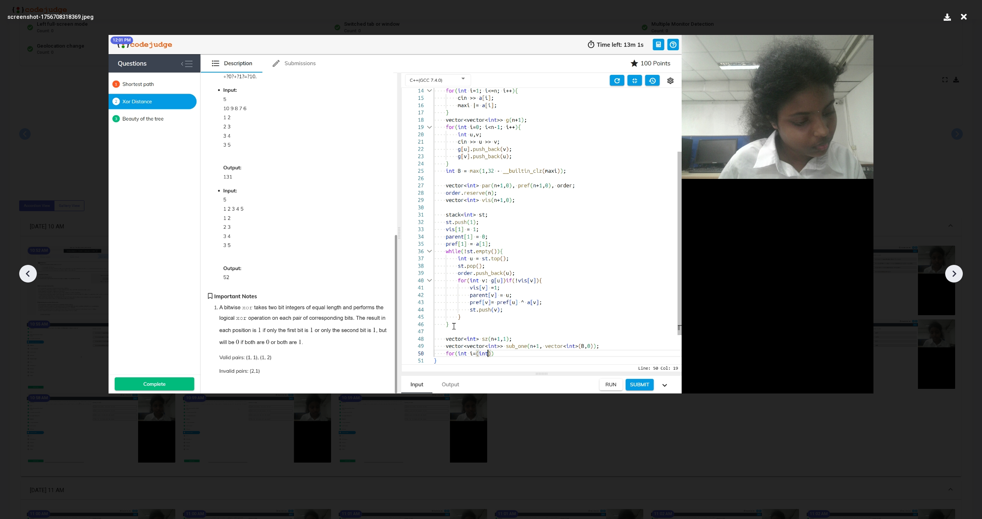
click at [580, 272] on icon at bounding box center [954, 274] width 12 height 12
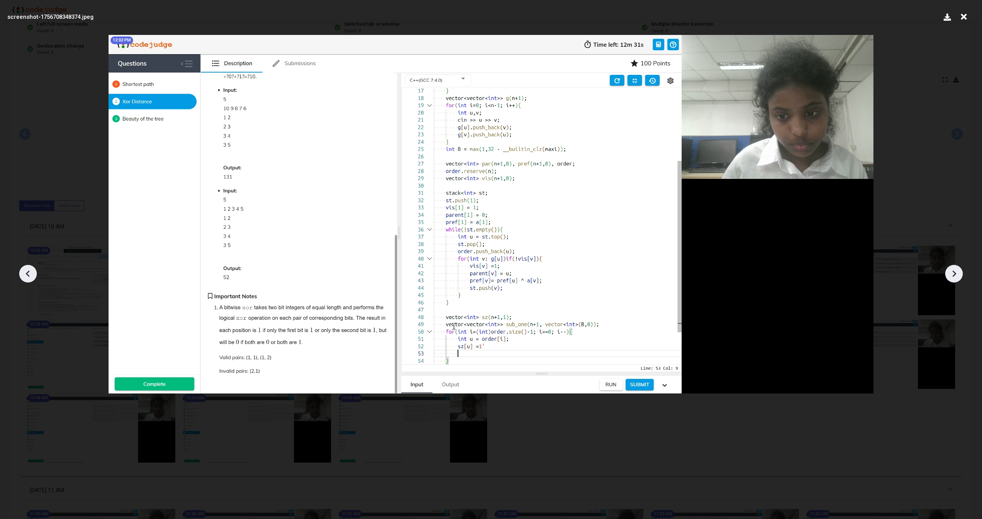
click at [580, 272] on icon at bounding box center [954, 274] width 12 height 12
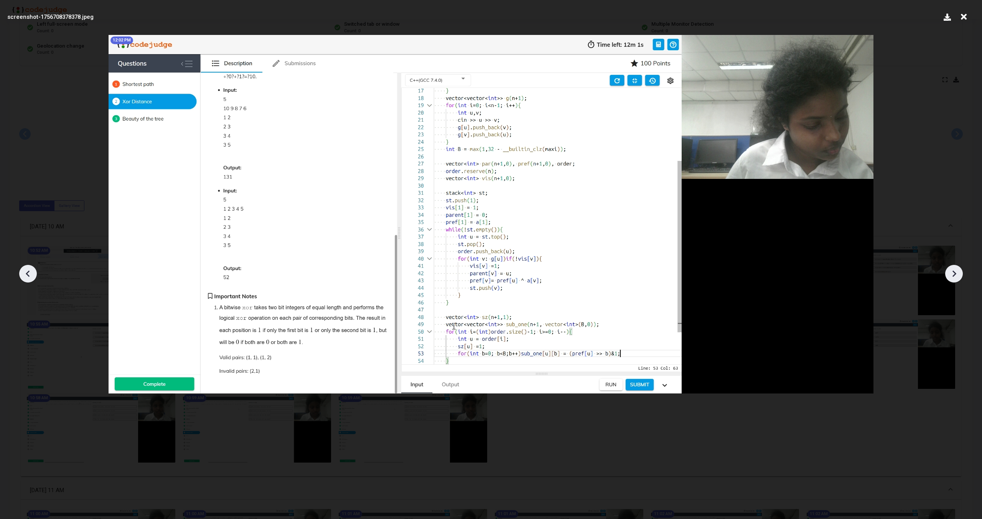
click at [580, 272] on icon at bounding box center [954, 274] width 12 height 12
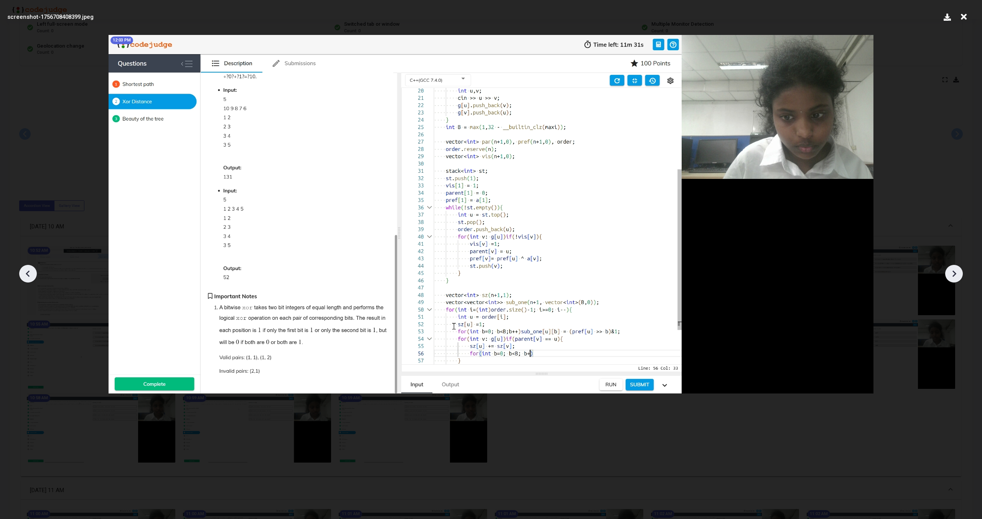
click at [580, 272] on icon at bounding box center [954, 274] width 12 height 12
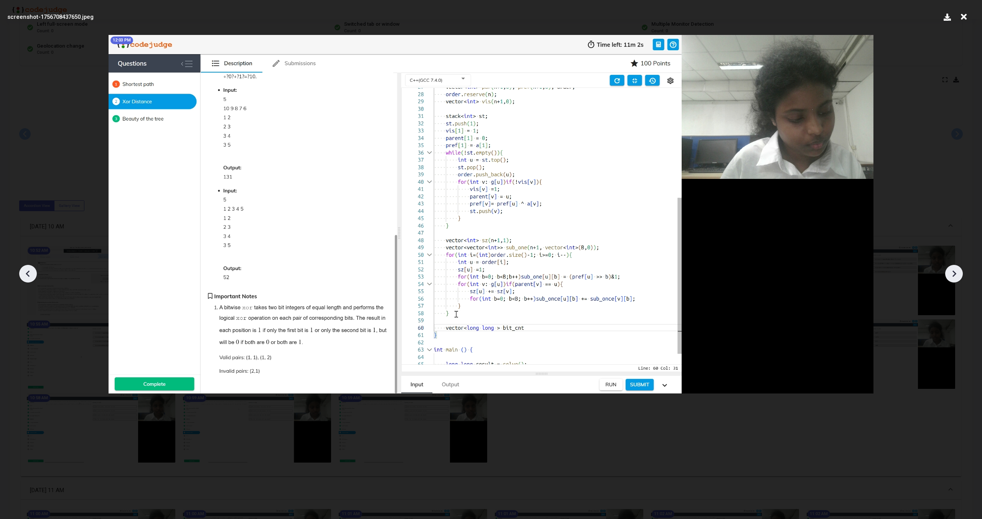
click at [580, 272] on icon at bounding box center [954, 274] width 12 height 12
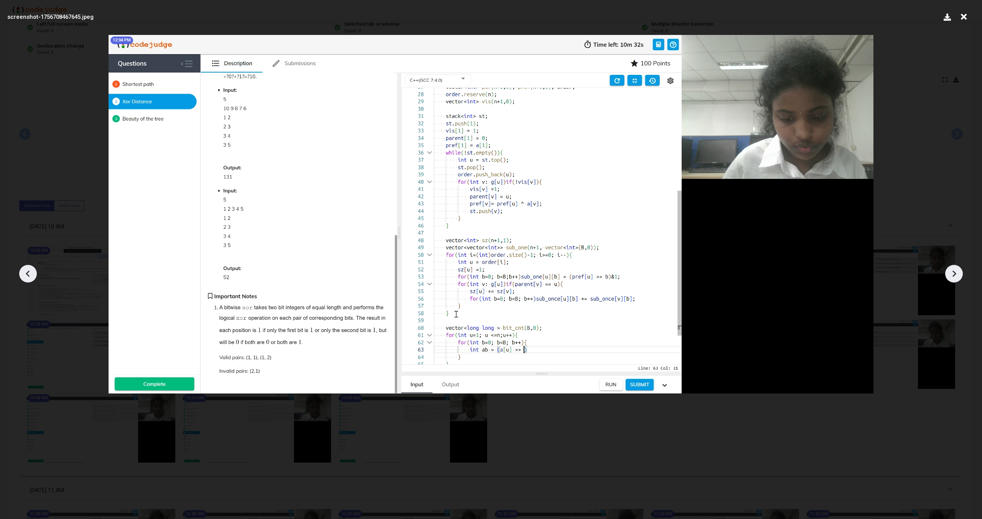
click at [580, 272] on icon at bounding box center [954, 274] width 12 height 12
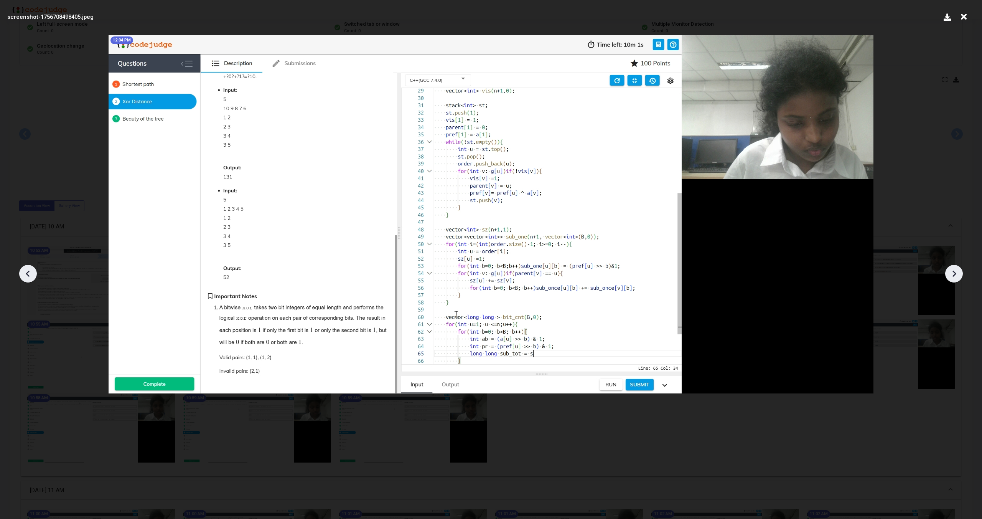
click at [580, 272] on icon at bounding box center [954, 274] width 12 height 12
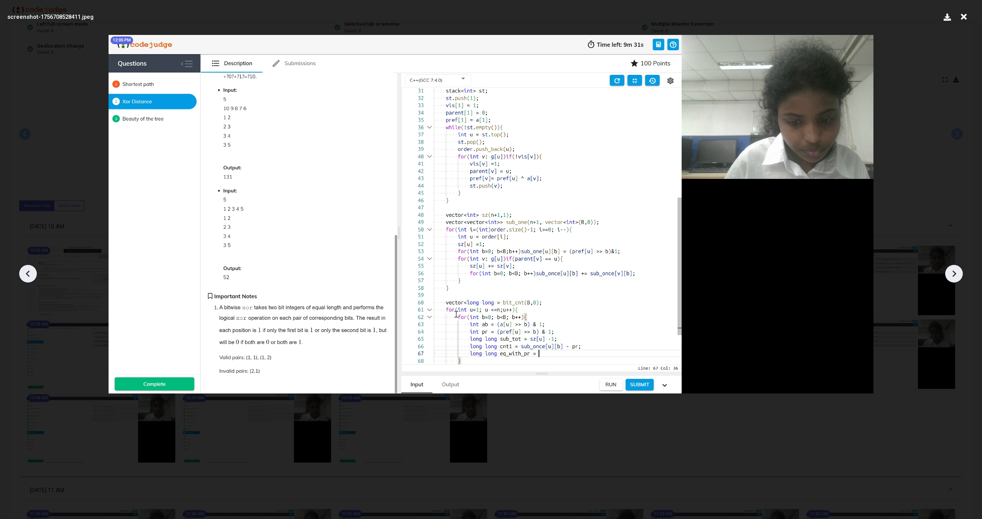
click at [580, 272] on icon at bounding box center [954, 274] width 12 height 12
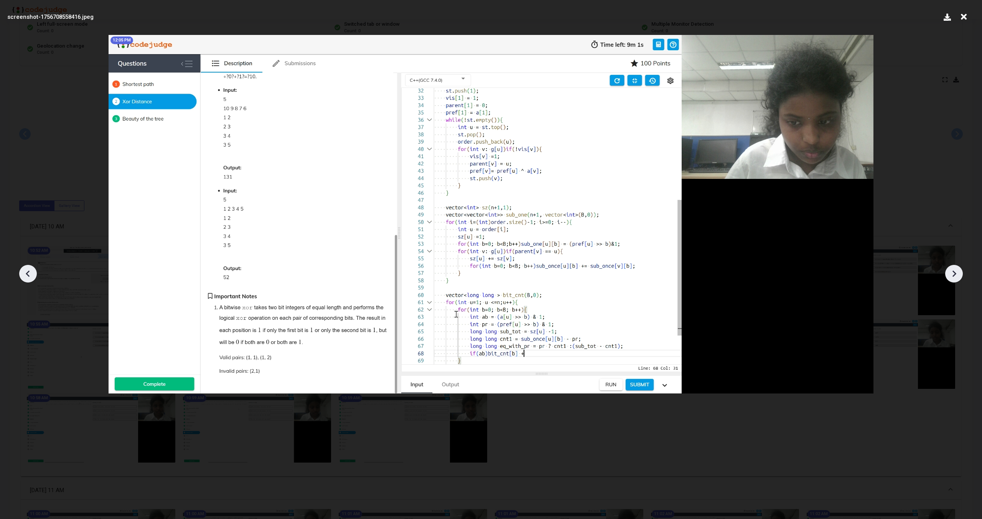
click at [580, 272] on icon at bounding box center [954, 274] width 12 height 12
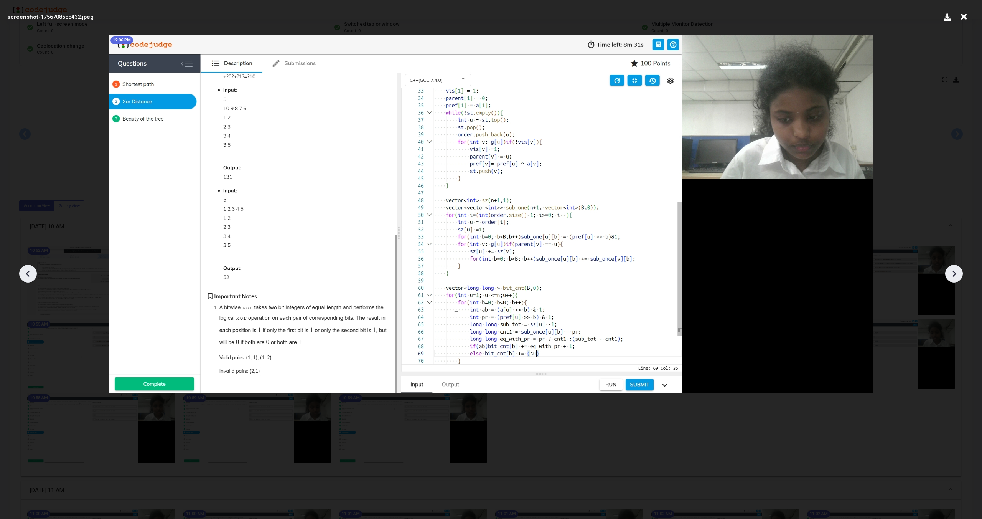
click at [580, 272] on icon at bounding box center [954, 274] width 12 height 12
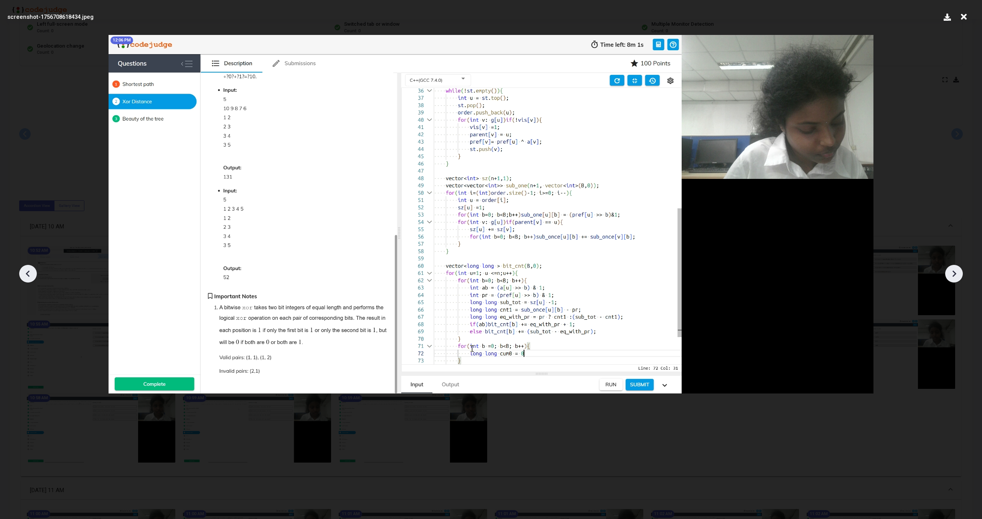
click at [580, 272] on icon at bounding box center [954, 274] width 12 height 12
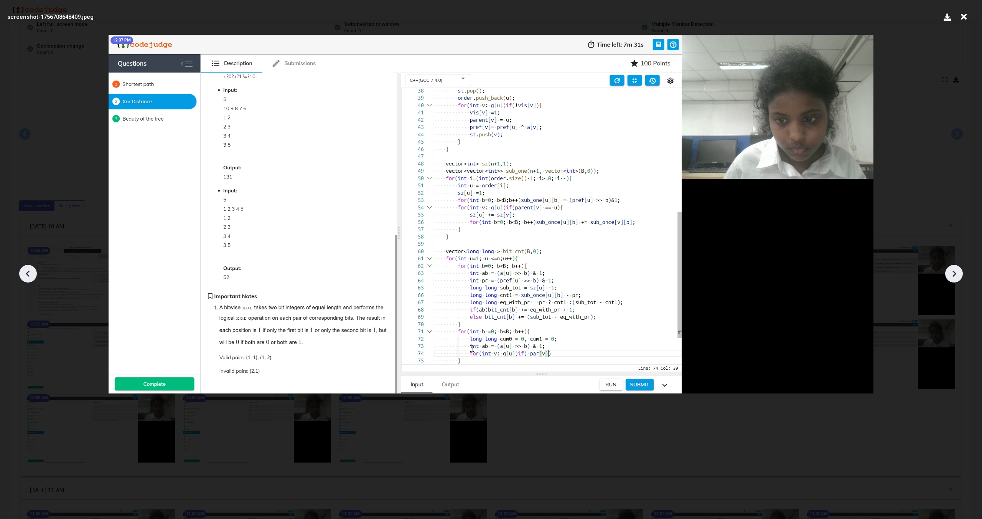
click at [580, 272] on icon at bounding box center [954, 274] width 12 height 12
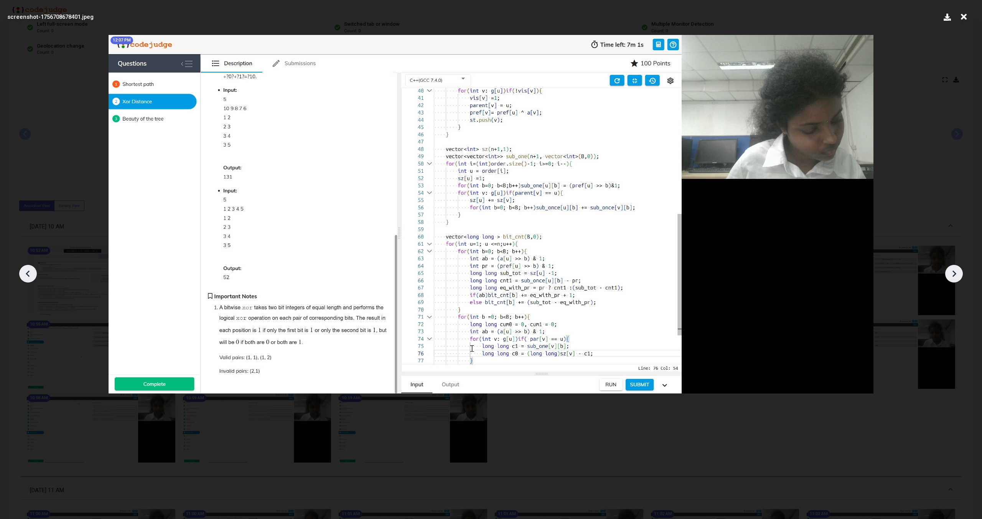
click at [580, 272] on icon at bounding box center [954, 274] width 12 height 12
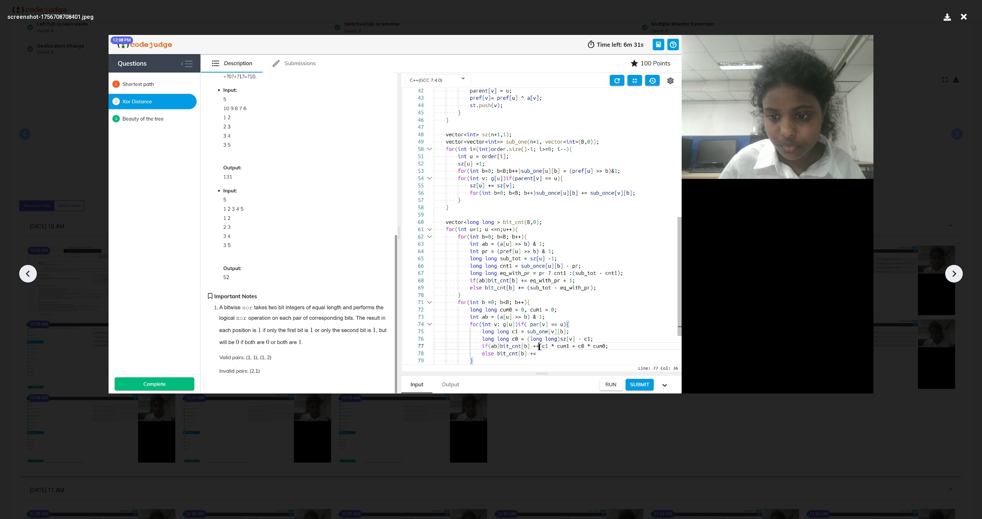
click at [580, 272] on icon at bounding box center [954, 274] width 12 height 12
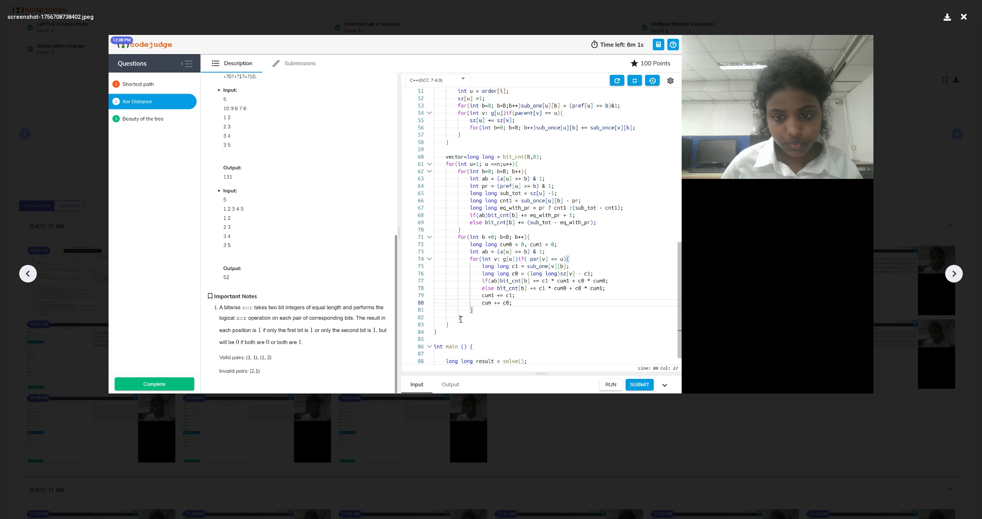
click at [580, 272] on icon at bounding box center [954, 274] width 12 height 12
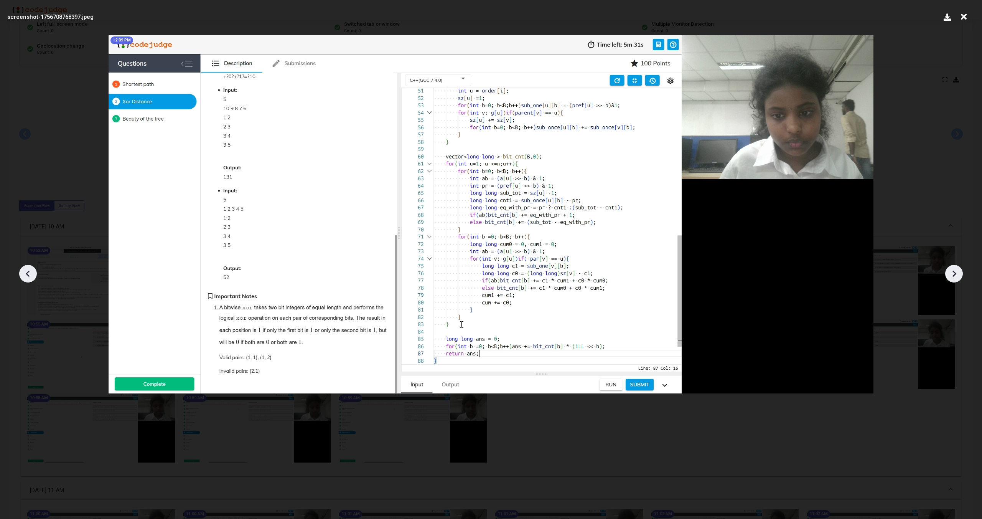
click at [580, 272] on icon at bounding box center [954, 274] width 12 height 12
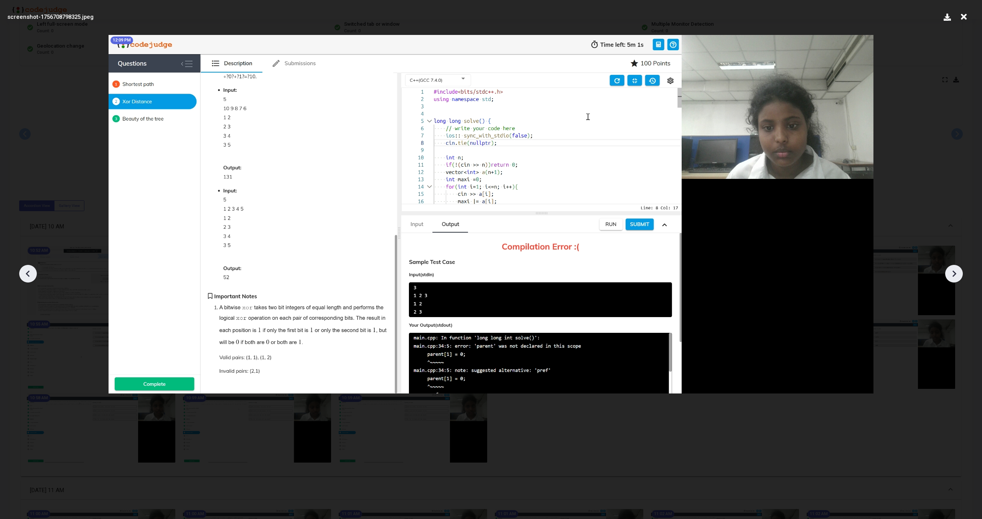
click at [580, 272] on icon at bounding box center [954, 274] width 12 height 12
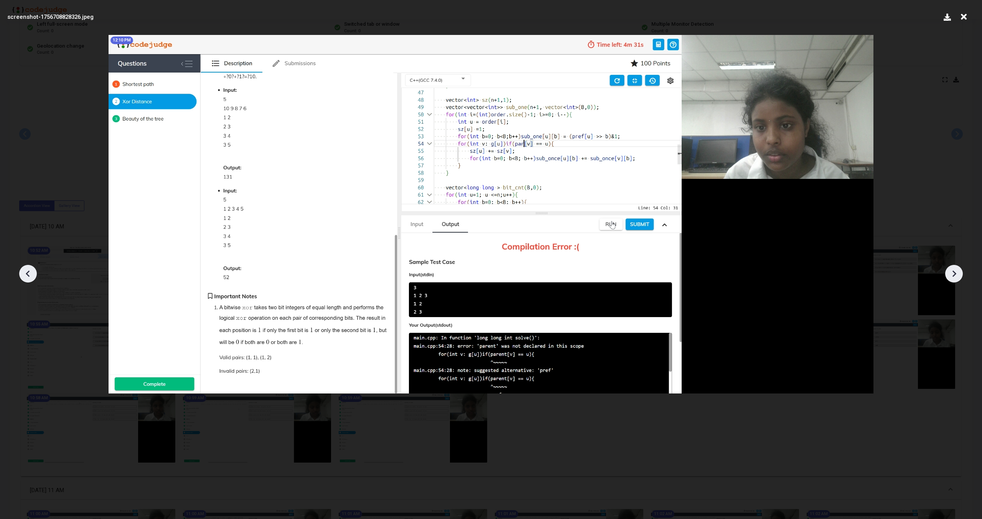
click at [580, 272] on icon at bounding box center [954, 274] width 12 height 12
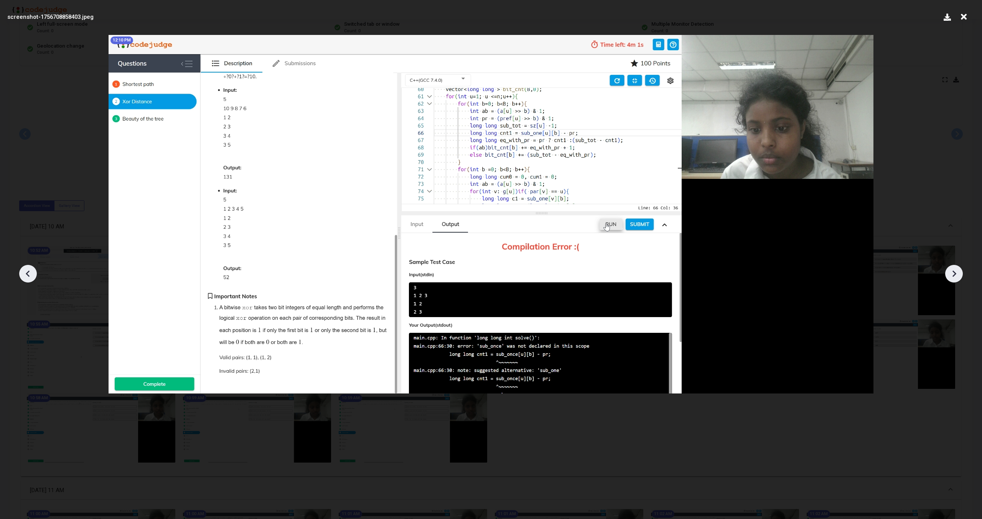
click at [580, 272] on icon at bounding box center [954, 274] width 12 height 12
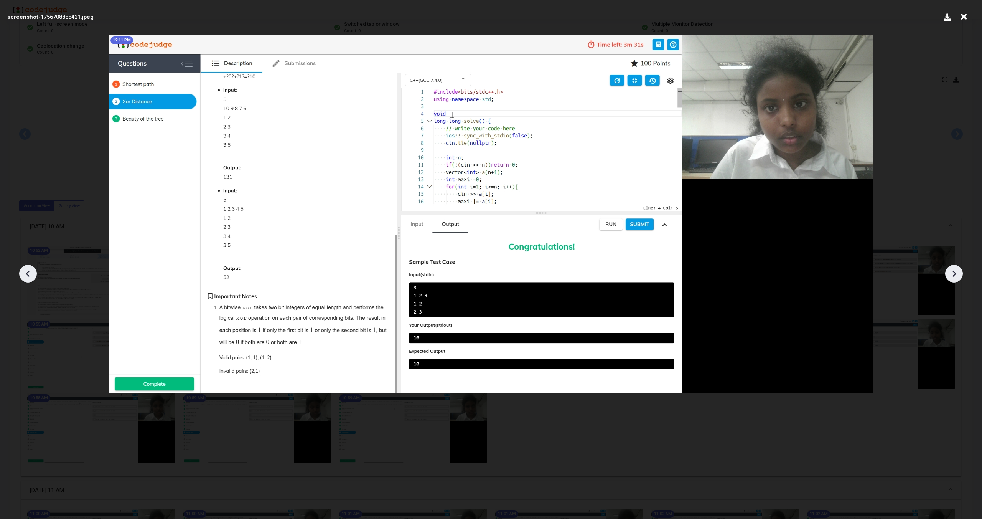
click at [580, 272] on icon at bounding box center [954, 274] width 12 height 12
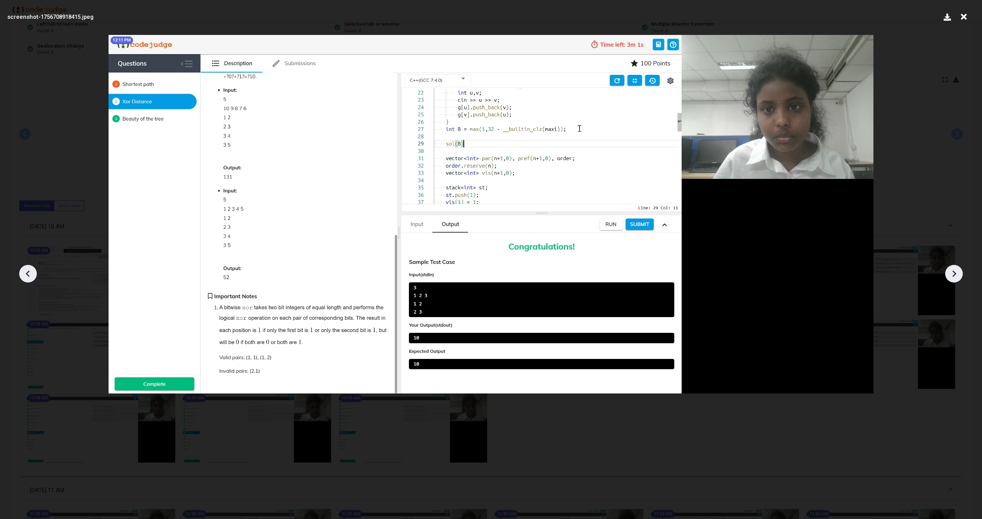
click at [580, 272] on icon at bounding box center [954, 274] width 12 height 12
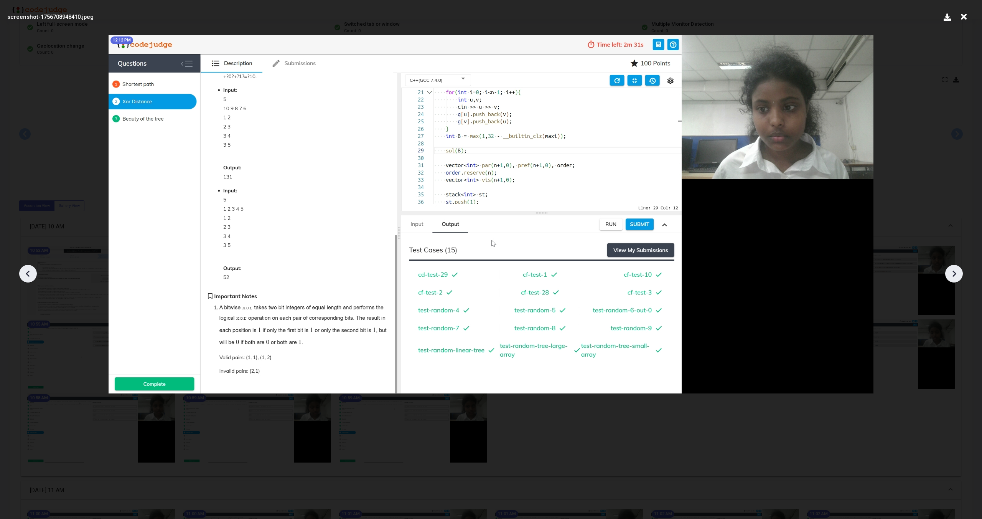
click at [580, 272] on icon at bounding box center [954, 274] width 12 height 12
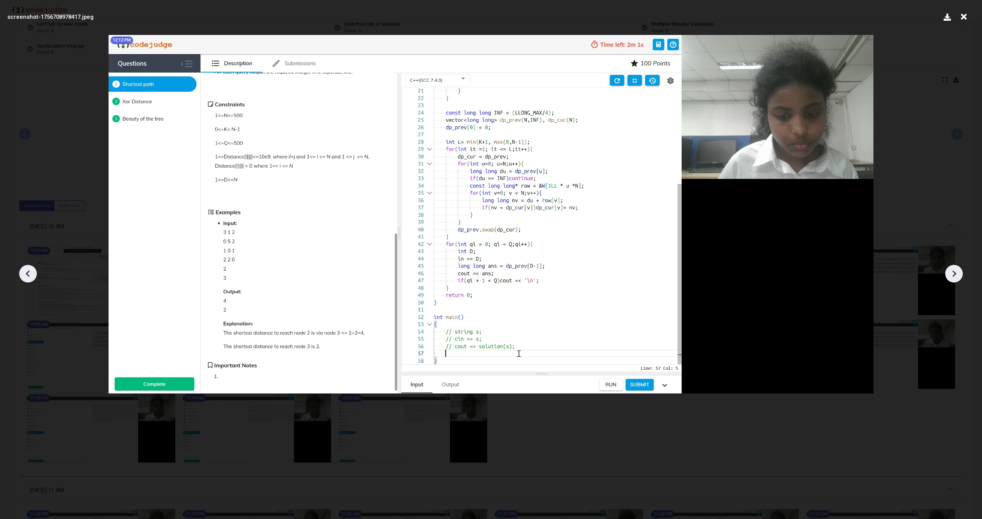
click at [580, 272] on icon at bounding box center [954, 274] width 12 height 12
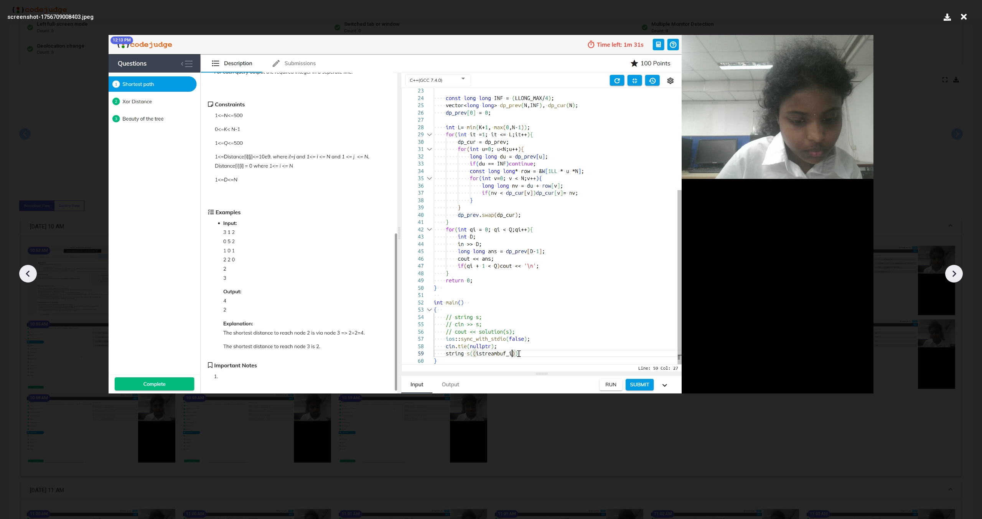
click at [580, 272] on icon at bounding box center [954, 274] width 12 height 12
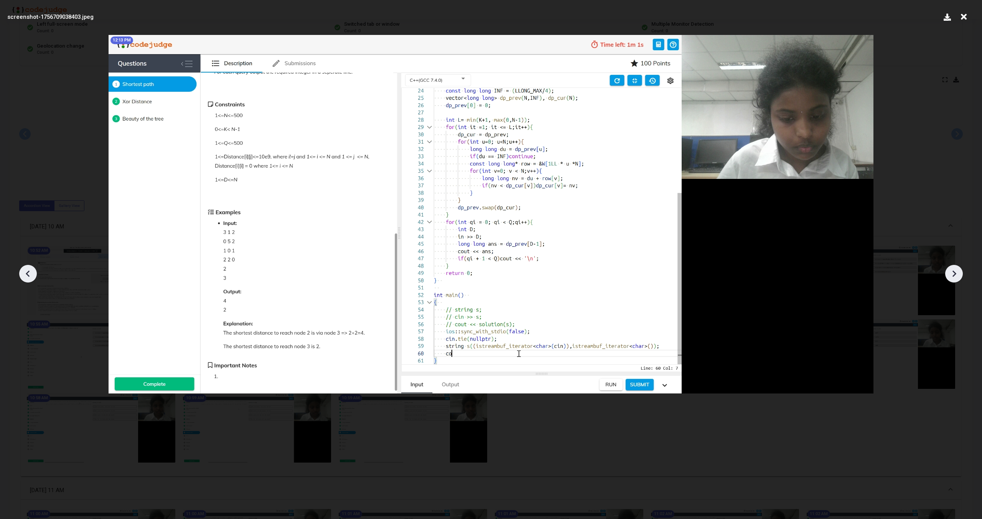
click at [580, 272] on icon at bounding box center [954, 274] width 12 height 12
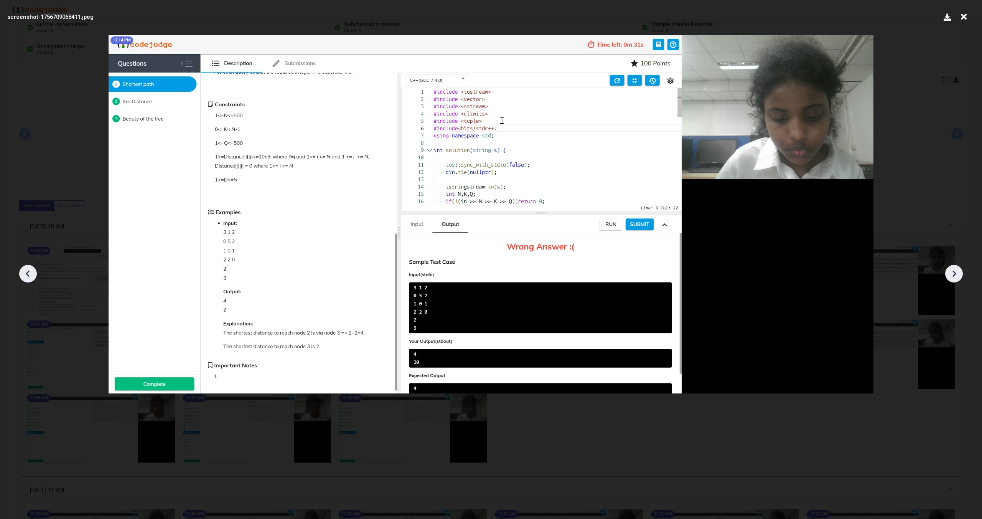
click at [580, 272] on icon at bounding box center [954, 274] width 12 height 12
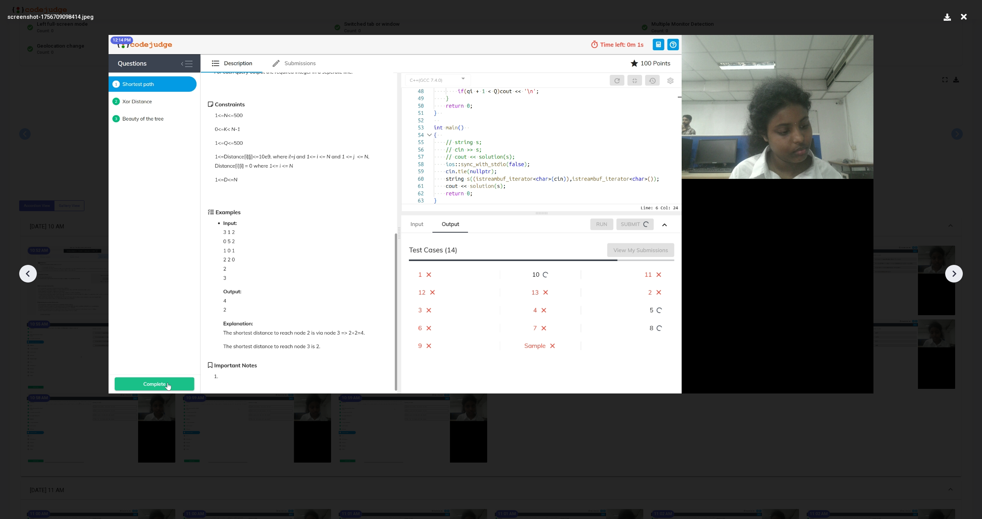
click at [580, 272] on icon at bounding box center [954, 274] width 12 height 12
click at [28, 276] on icon at bounding box center [28, 273] width 4 height 7
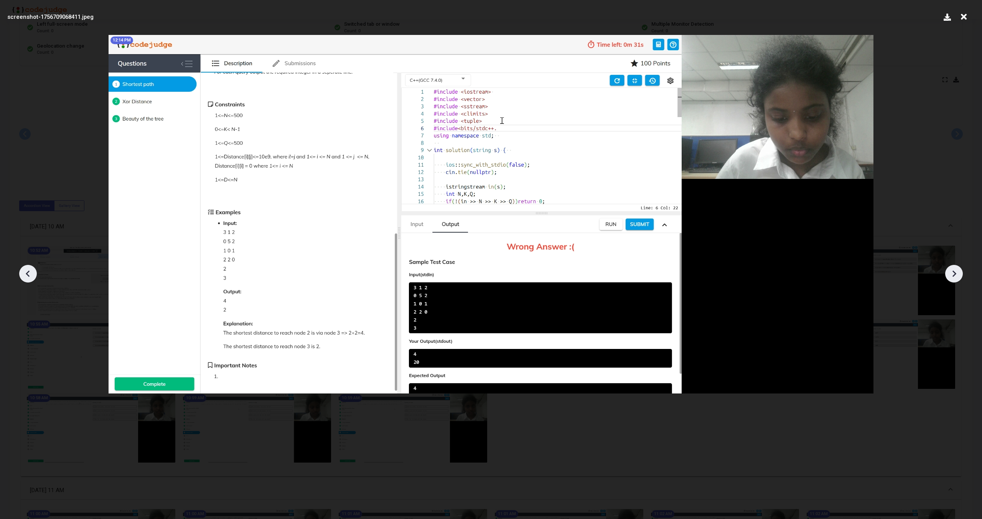
click at [28, 276] on icon at bounding box center [28, 273] width 4 height 7
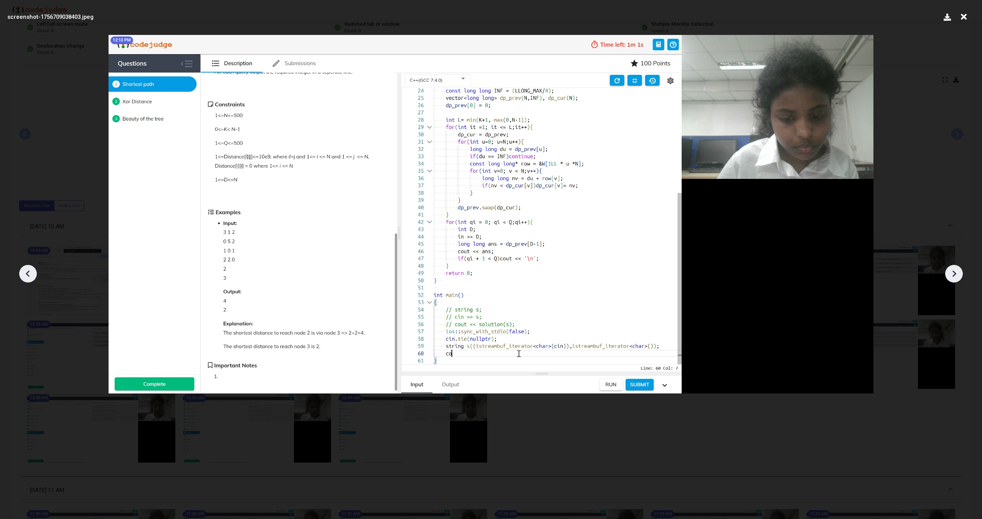
click at [28, 276] on icon at bounding box center [28, 273] width 4 height 7
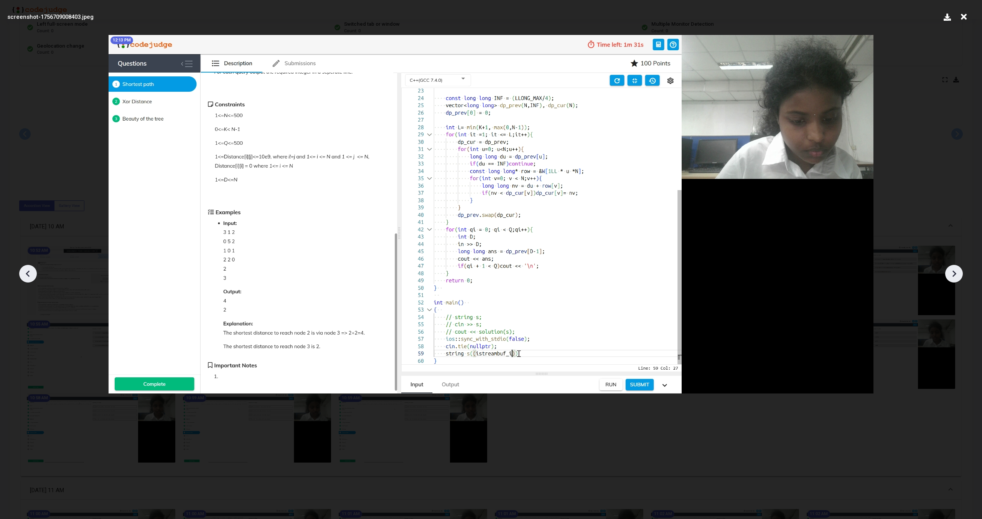
click at [28, 276] on icon at bounding box center [28, 273] width 4 height 7
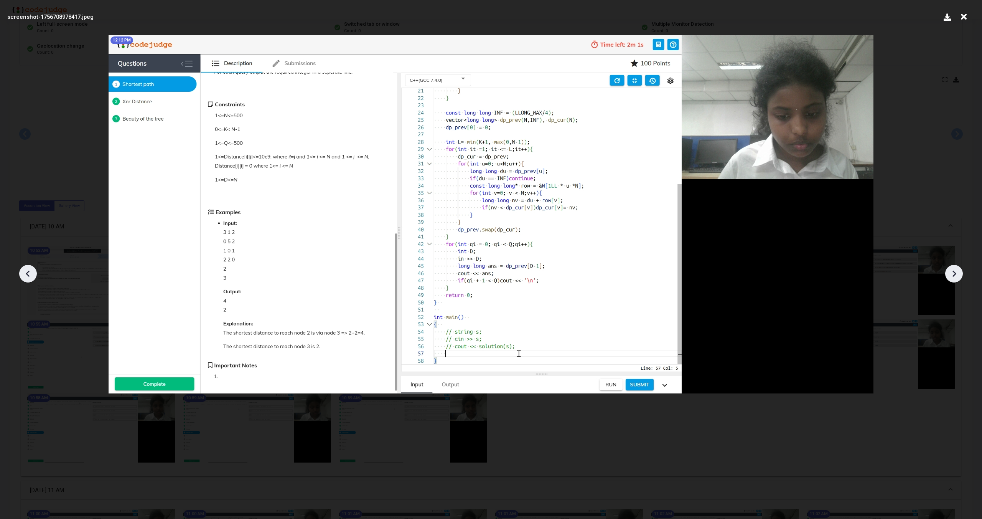
click at [28, 276] on icon at bounding box center [28, 273] width 4 height 7
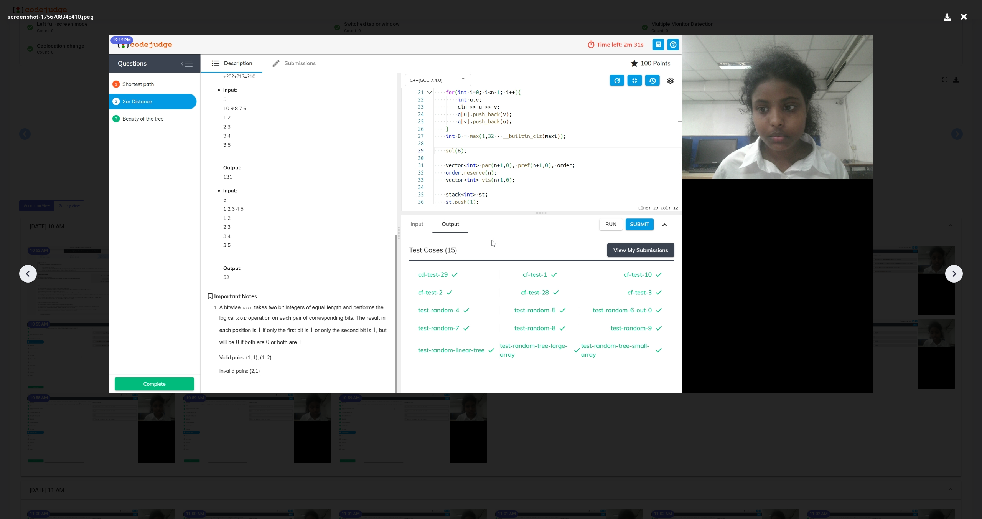
click at [28, 276] on icon at bounding box center [28, 273] width 4 height 7
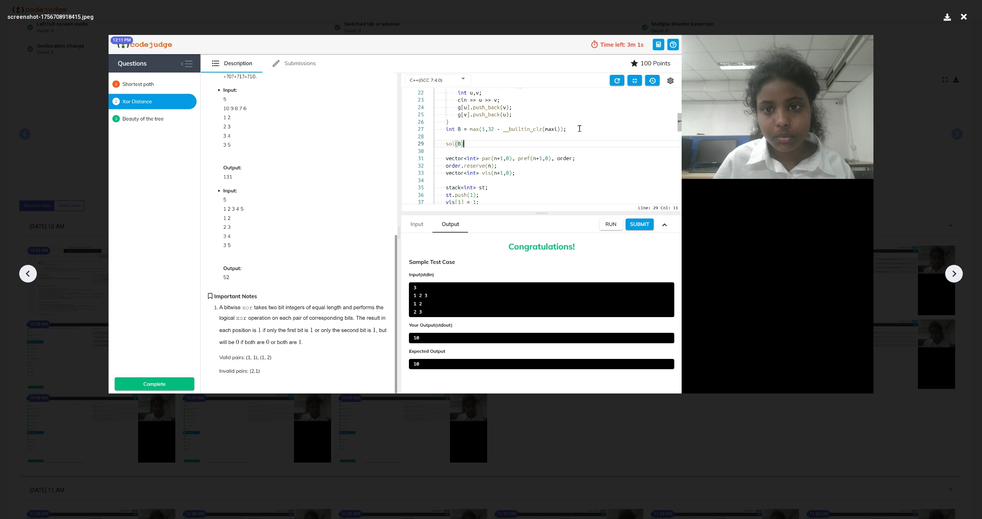
click at [28, 276] on icon at bounding box center [28, 273] width 4 height 7
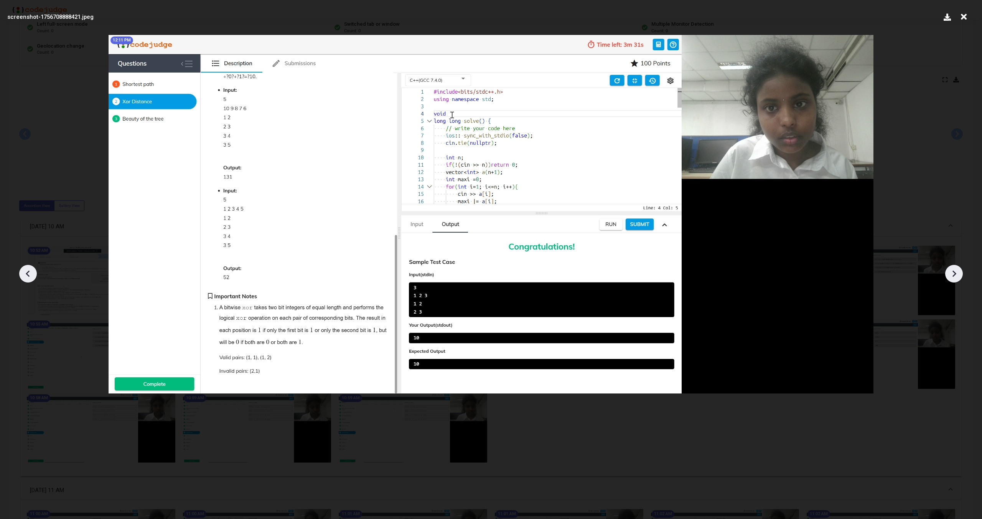
click at [28, 276] on icon at bounding box center [28, 273] width 4 height 7
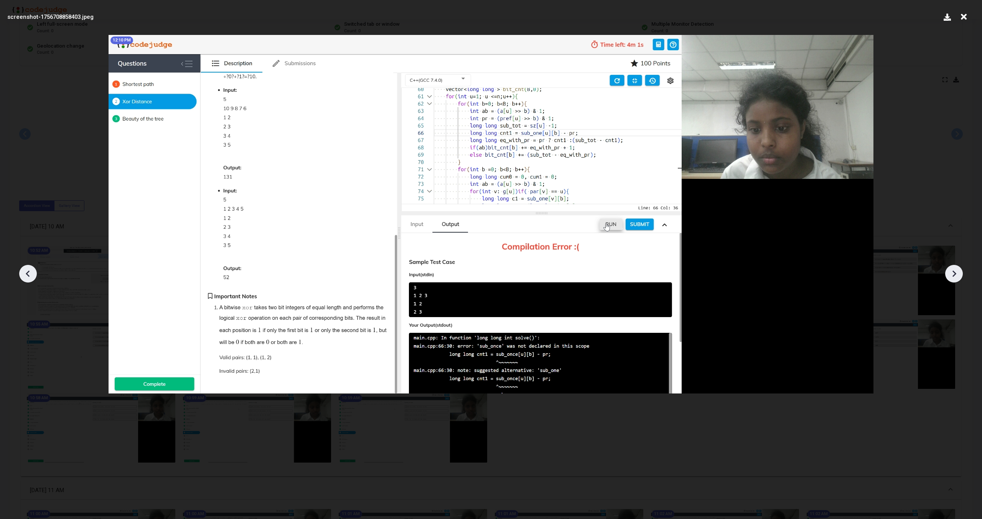
click at [28, 276] on icon at bounding box center [28, 273] width 4 height 7
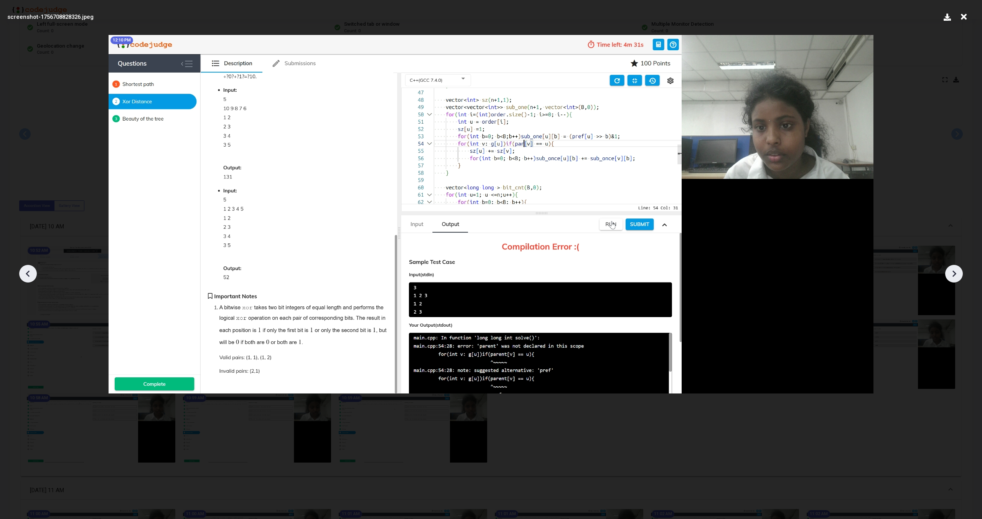
click at [28, 276] on icon at bounding box center [28, 273] width 4 height 7
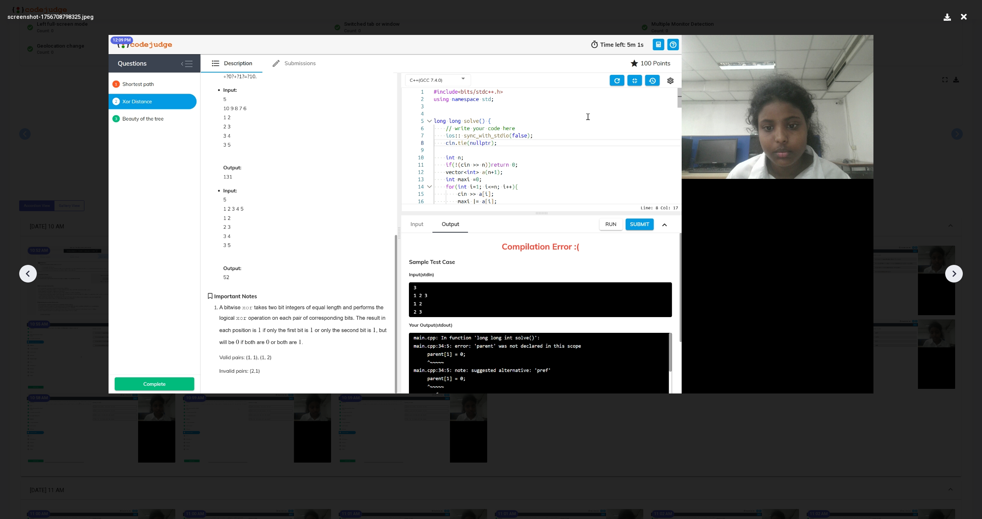
click at [28, 276] on icon at bounding box center [28, 273] width 4 height 7
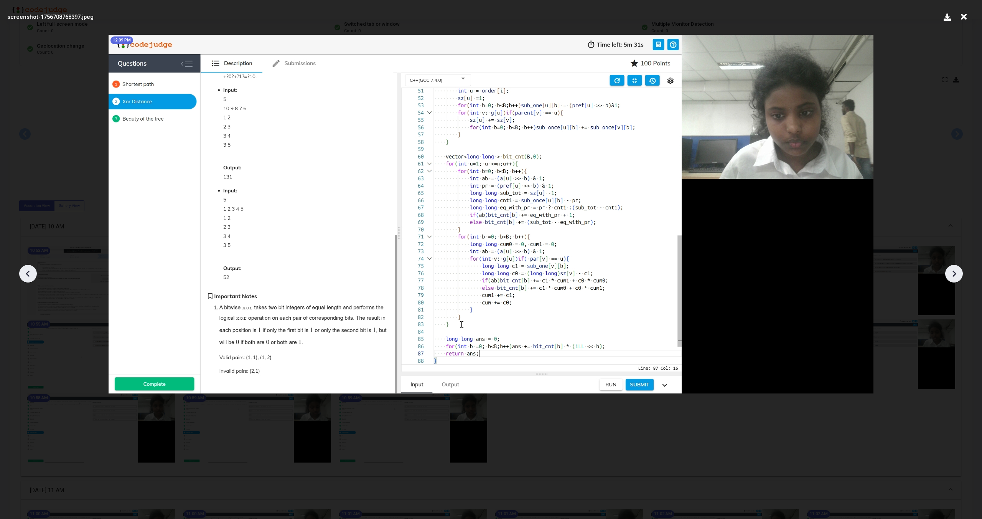
click at [28, 276] on icon at bounding box center [28, 273] width 4 height 7
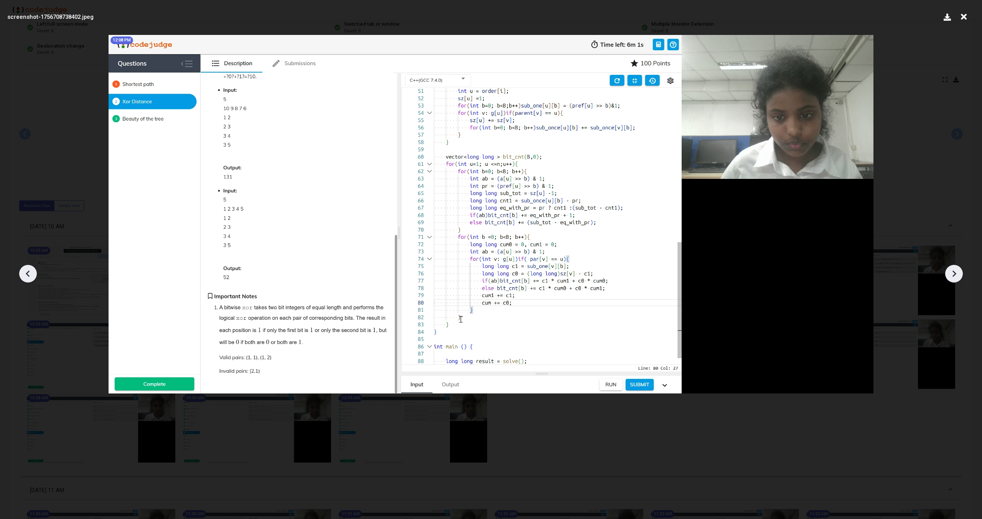
click at [28, 276] on icon at bounding box center [28, 273] width 4 height 7
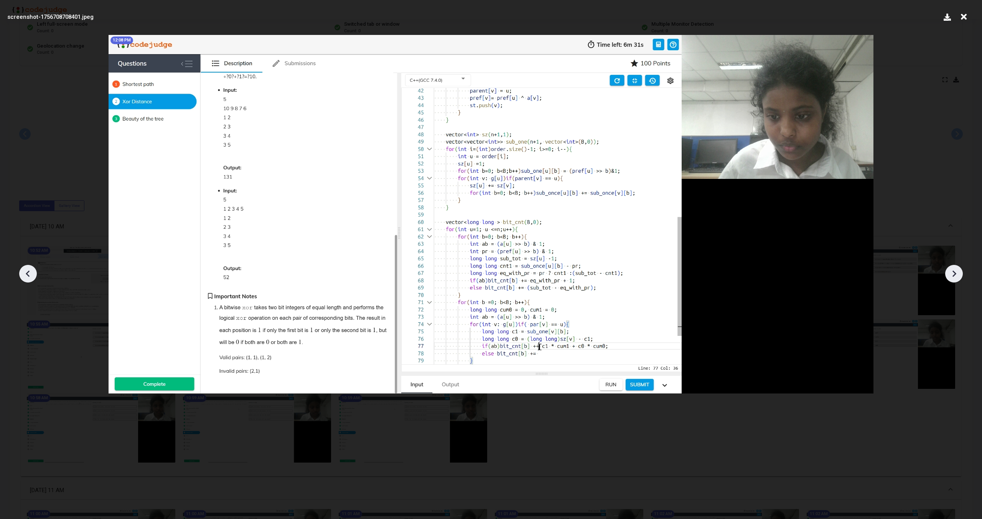
click at [28, 276] on icon at bounding box center [28, 273] width 4 height 7
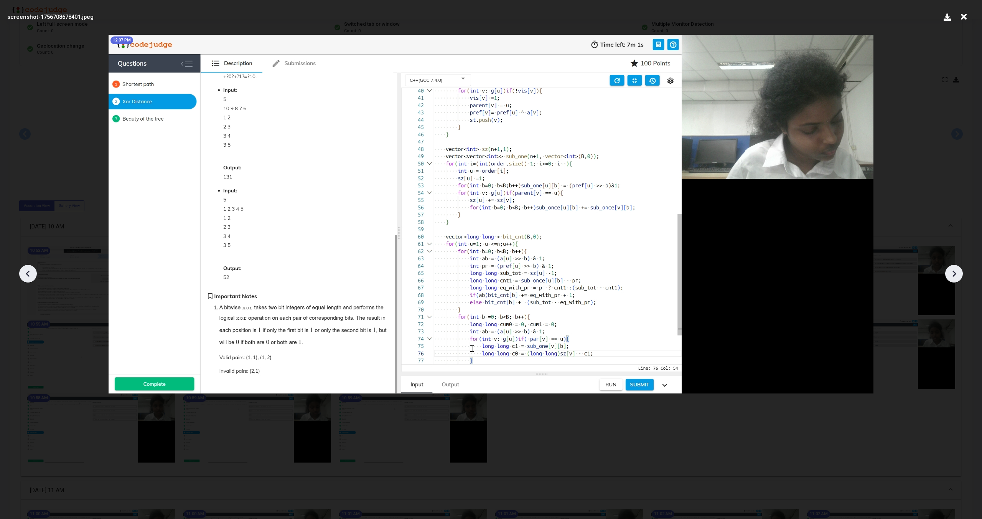
click at [28, 276] on icon at bounding box center [28, 273] width 4 height 7
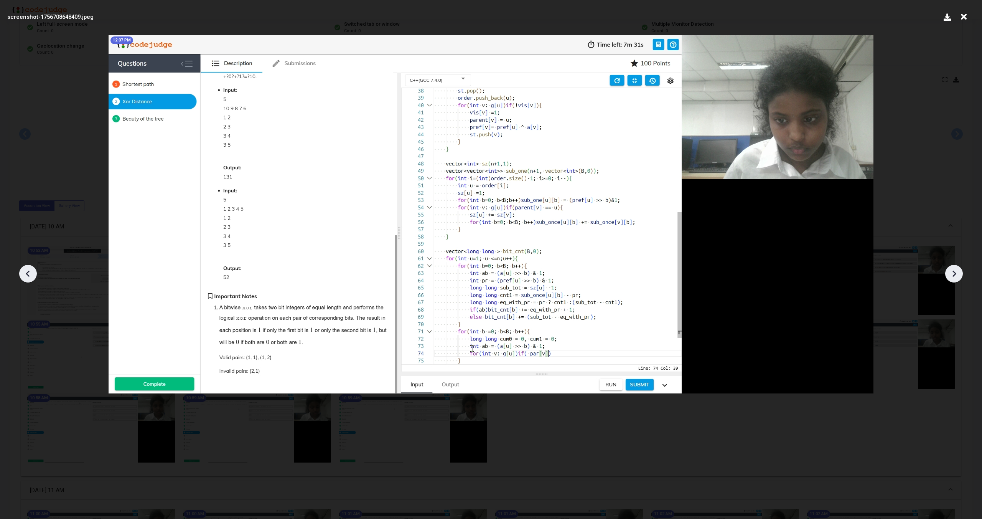
click at [28, 276] on icon at bounding box center [28, 273] width 4 height 7
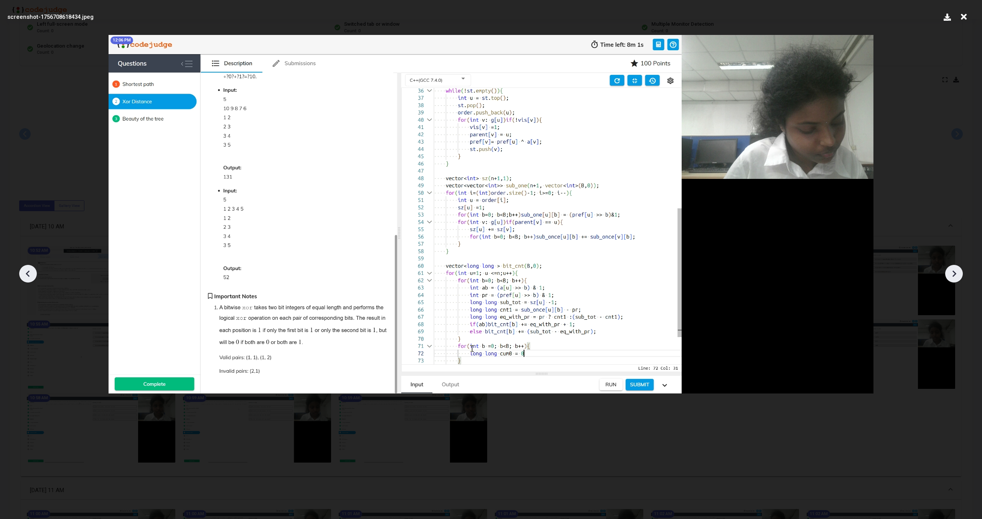
click at [28, 276] on icon at bounding box center [28, 273] width 4 height 7
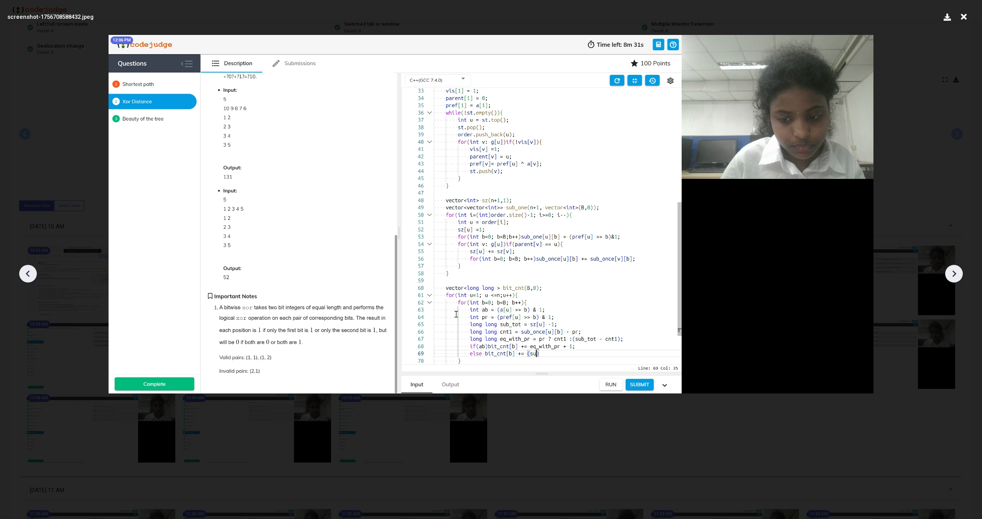
click at [28, 276] on icon at bounding box center [28, 273] width 4 height 7
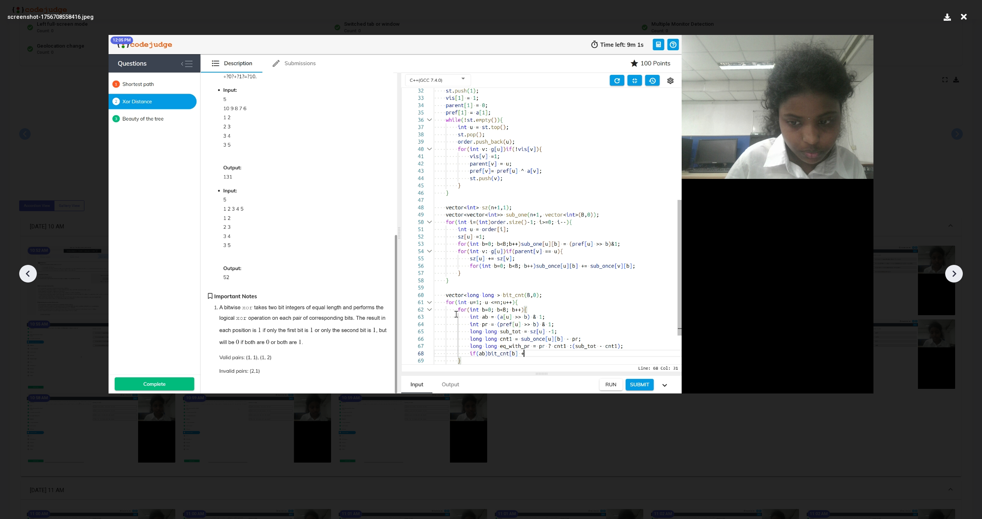
click at [28, 276] on icon at bounding box center [28, 273] width 4 height 7
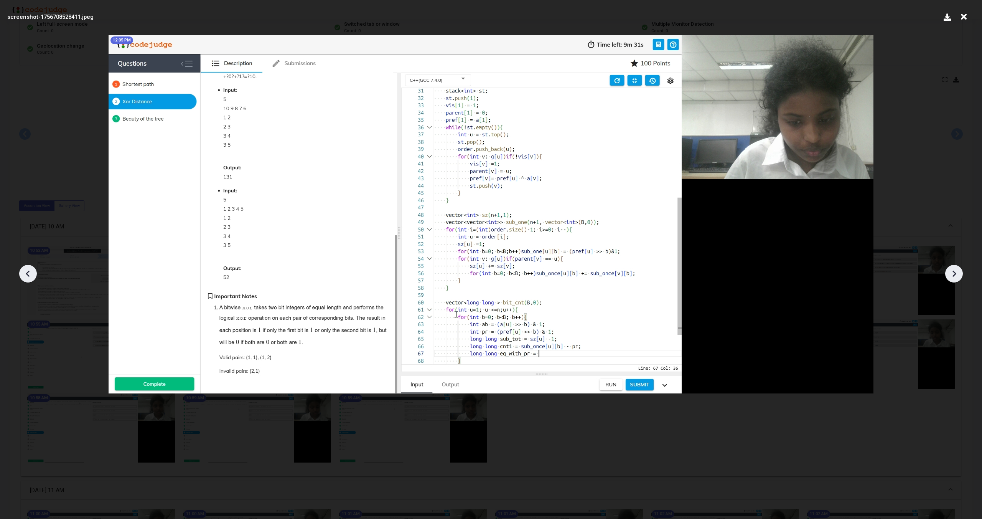
click at [28, 276] on icon at bounding box center [28, 273] width 4 height 7
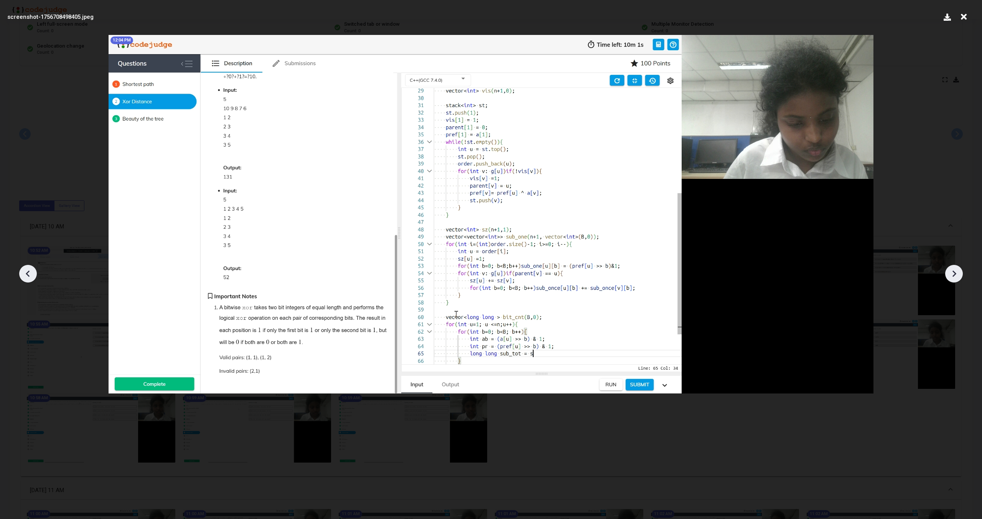
click at [28, 276] on icon at bounding box center [28, 273] width 4 height 7
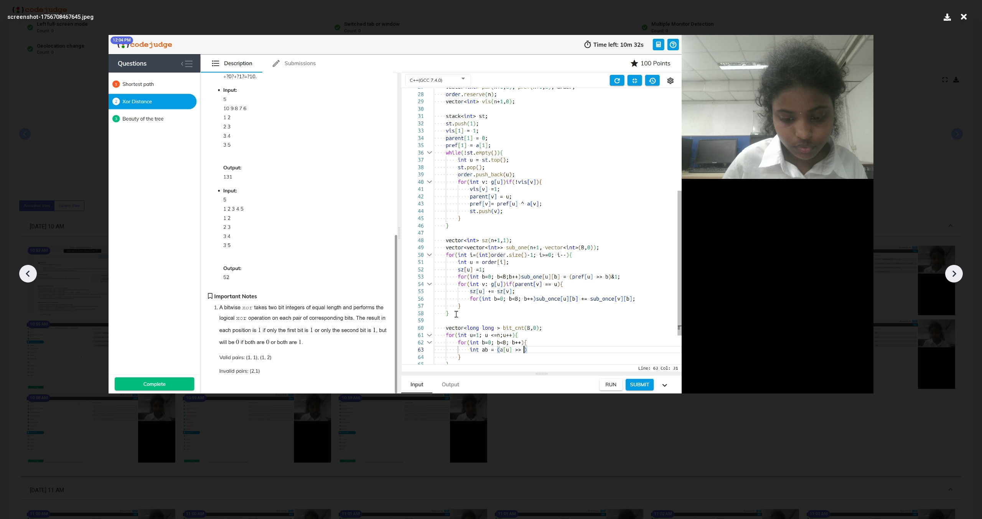
click at [580, 21] on icon at bounding box center [964, 17] width 12 height 15
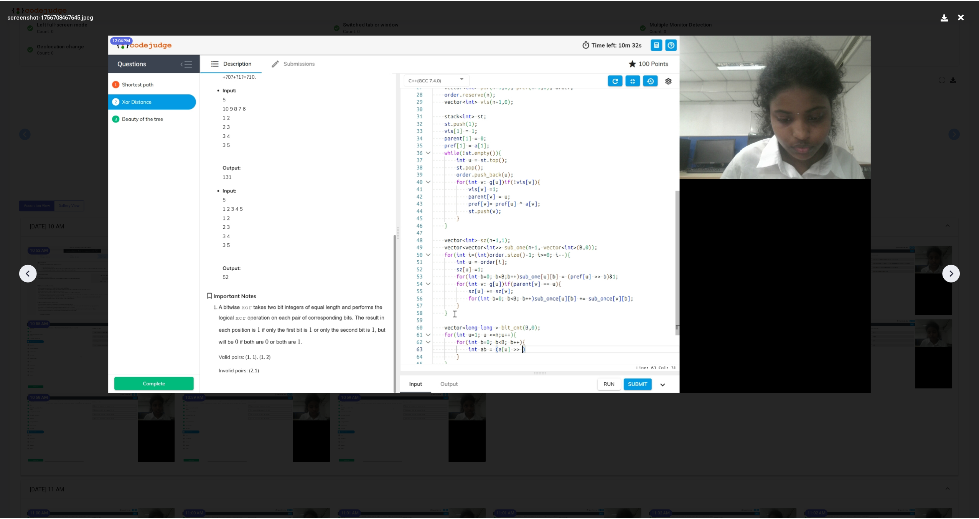
scroll to position [96, 0]
